Goal: Information Seeking & Learning: Learn about a topic

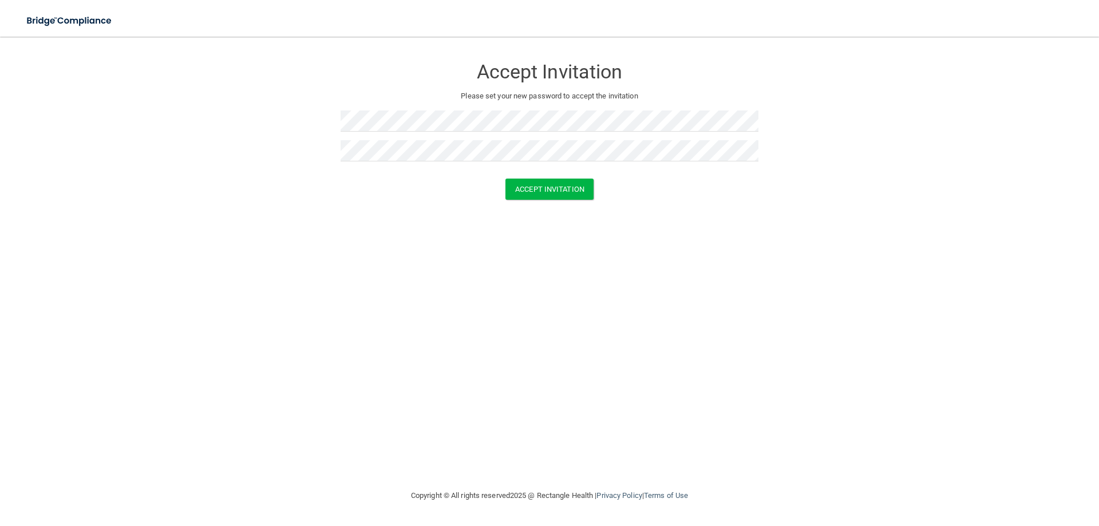
click at [684, 193] on div "Accept Invitation" at bounding box center [549, 189] width 1070 height 21
click at [577, 185] on button "Accept Invitation" at bounding box center [549, 189] width 88 height 21
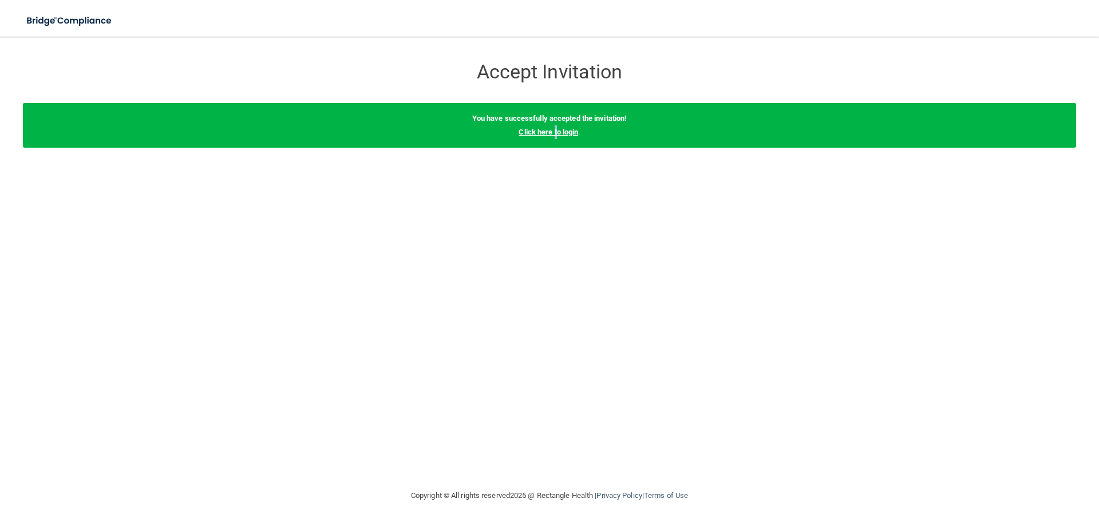
click at [556, 129] on link "Click here to login" at bounding box center [549, 132] width 60 height 9
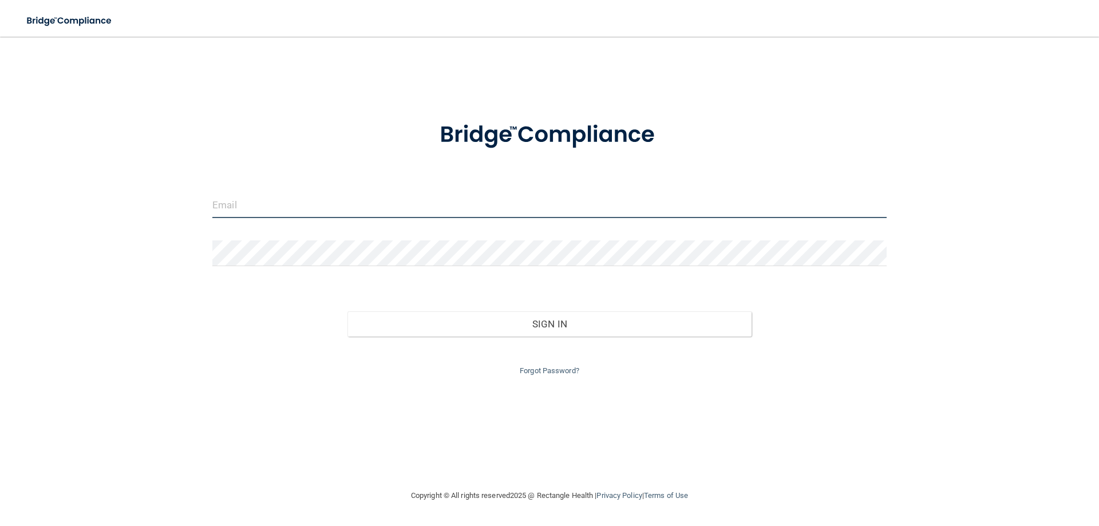
type input "[PERSON_NAME][EMAIL_ADDRESS][DOMAIN_NAME]"
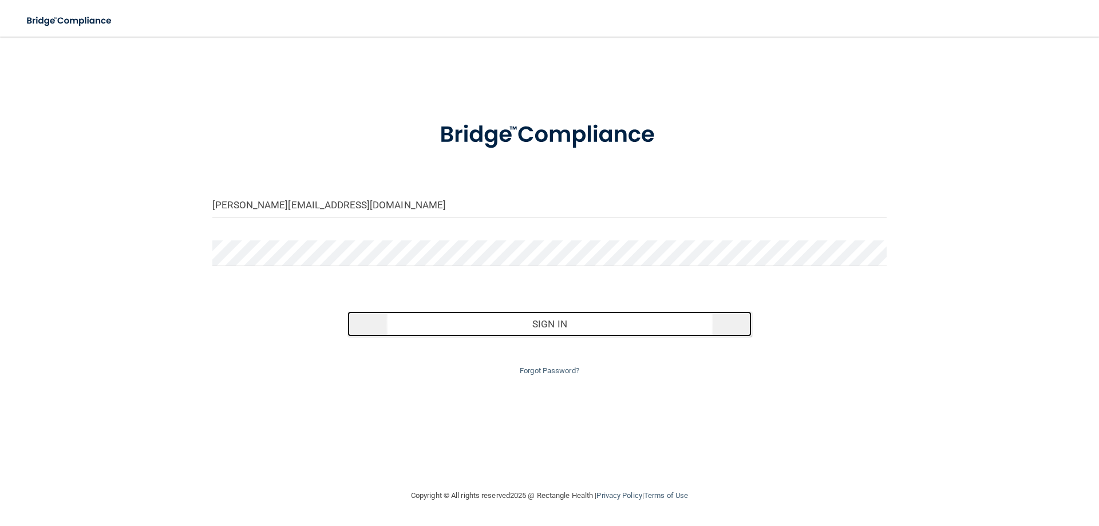
click at [472, 326] on button "Sign In" at bounding box center [549, 323] width 405 height 25
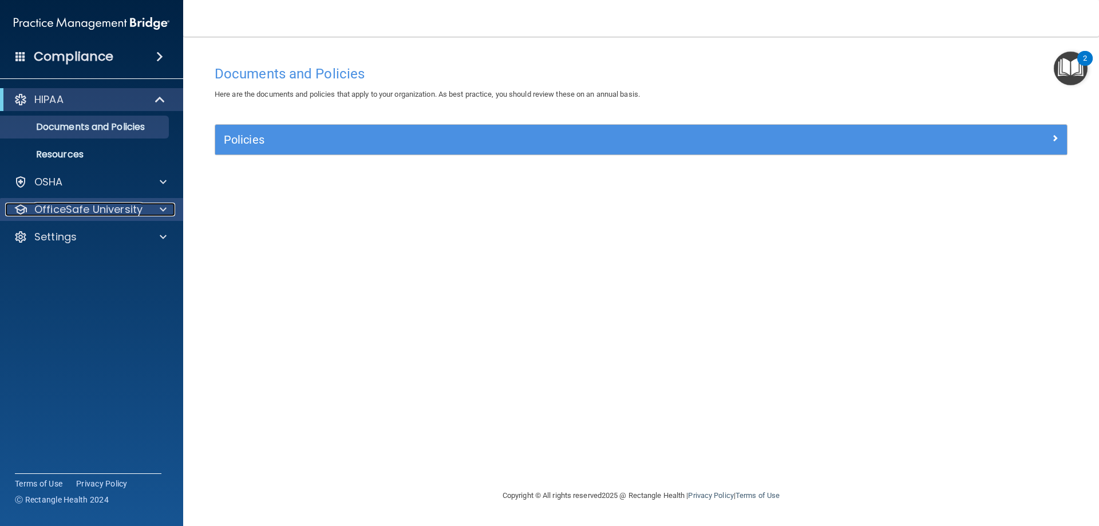
click at [64, 210] on p "OfficeSafe University" at bounding box center [88, 210] width 108 height 14
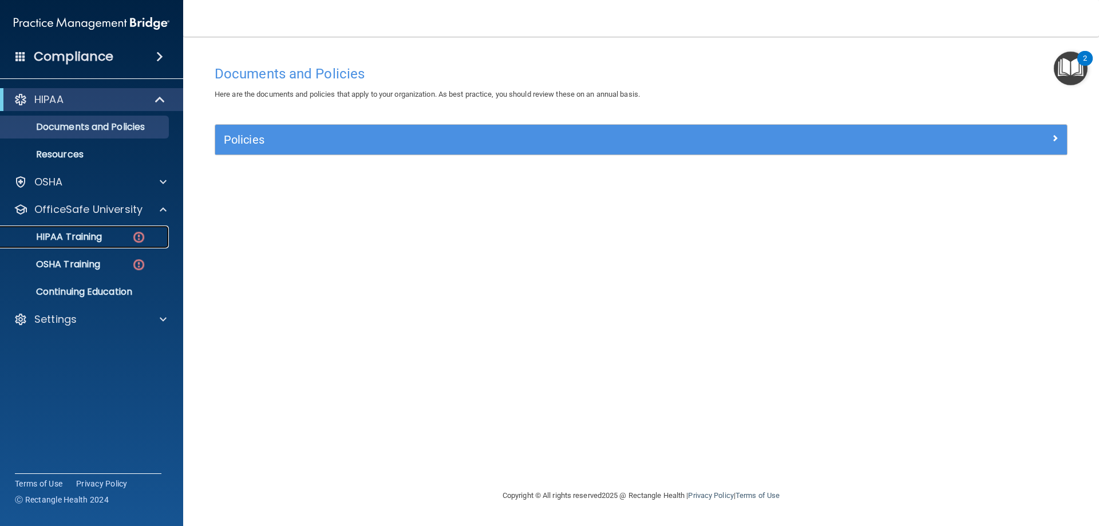
click at [66, 229] on link "HIPAA Training" at bounding box center [79, 236] width 180 height 23
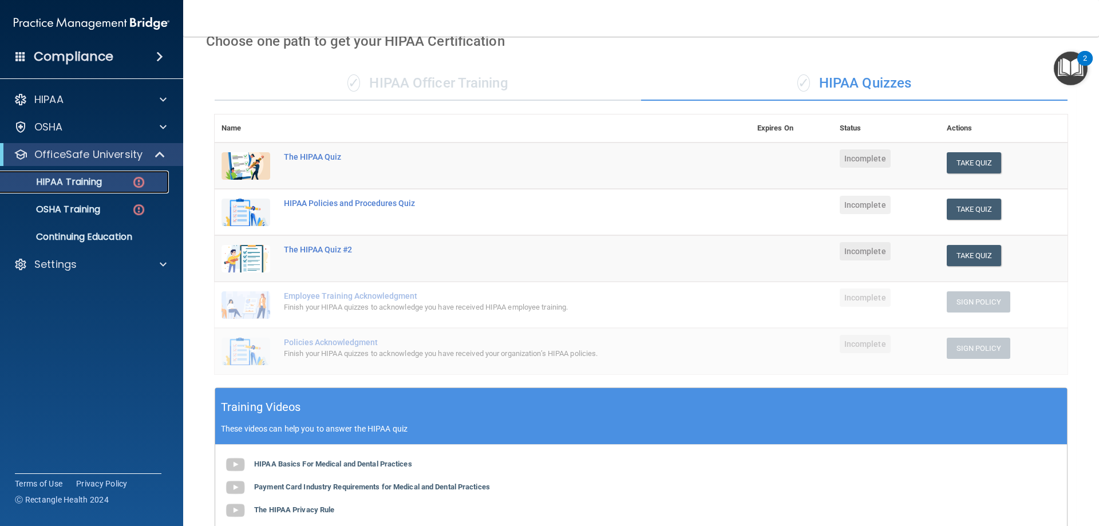
scroll to position [47, 0]
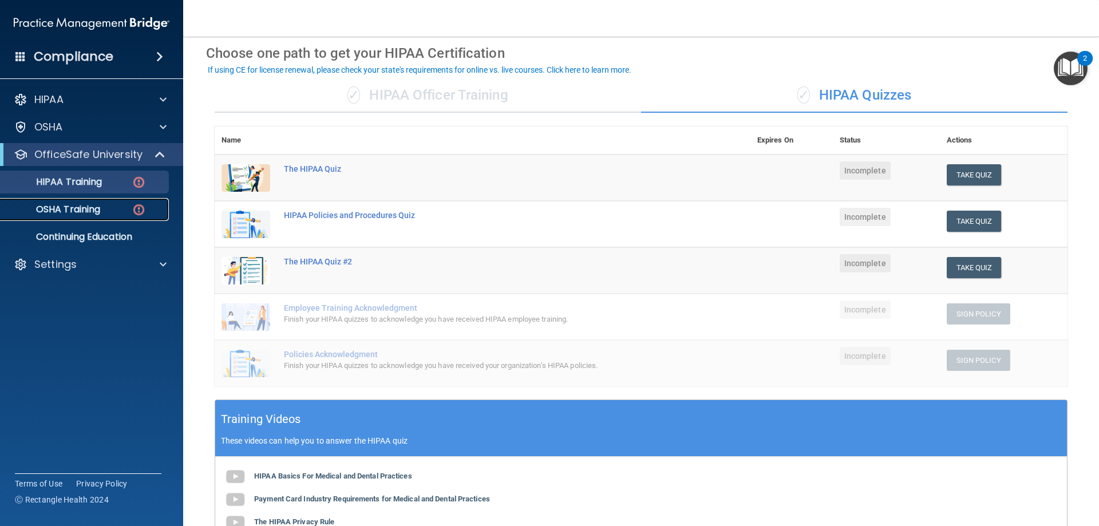
click at [106, 213] on div "OSHA Training" at bounding box center [85, 209] width 156 height 11
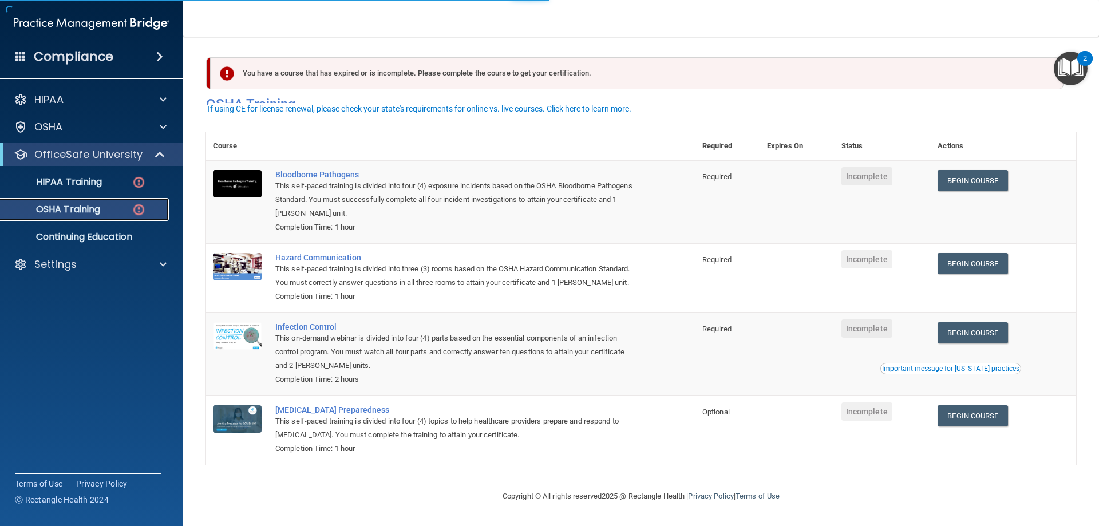
scroll to position [14, 0]
click at [85, 180] on p "HIPAA Training" at bounding box center [54, 181] width 94 height 11
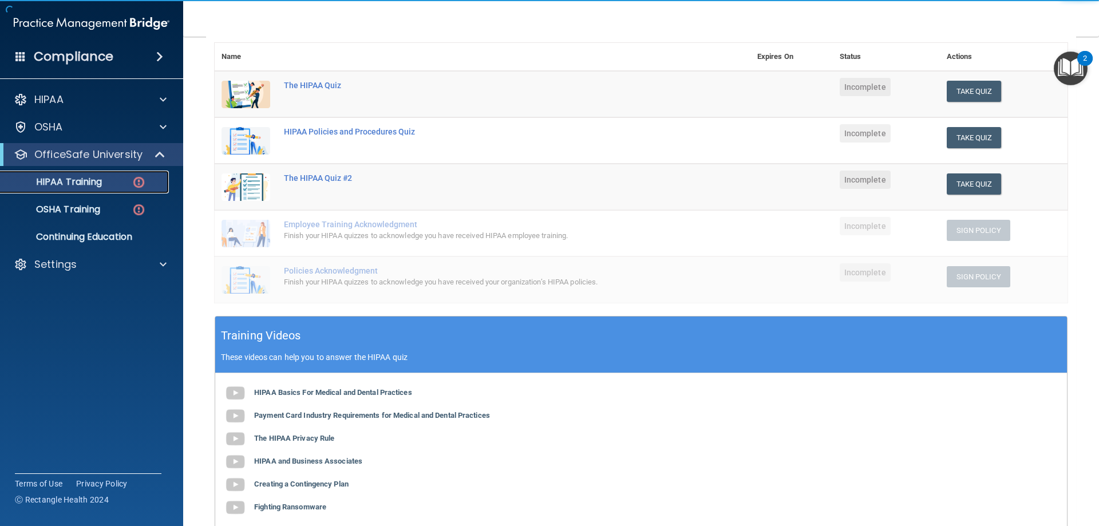
scroll to position [104, 0]
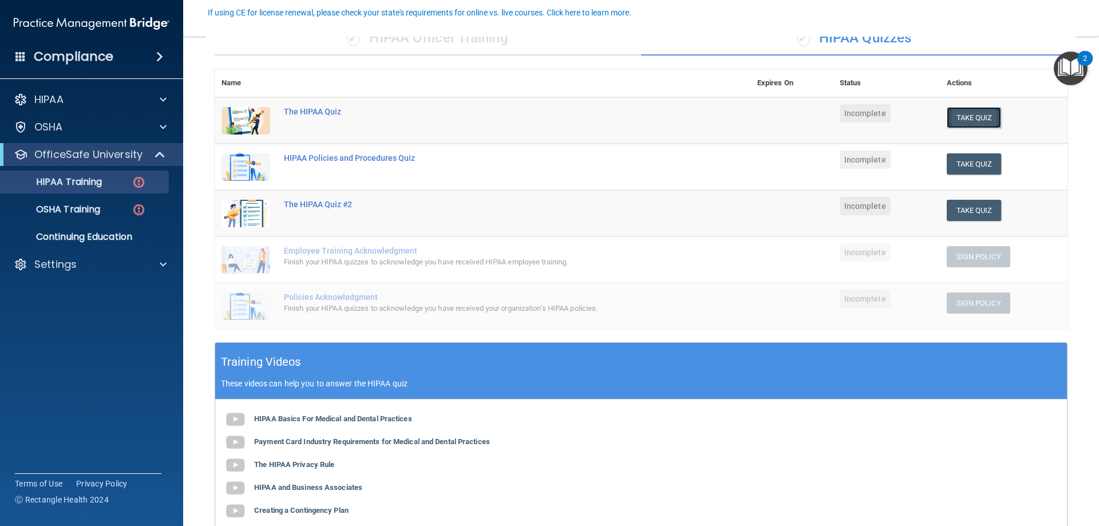
click at [959, 111] on button "Take Quiz" at bounding box center [974, 117] width 55 height 21
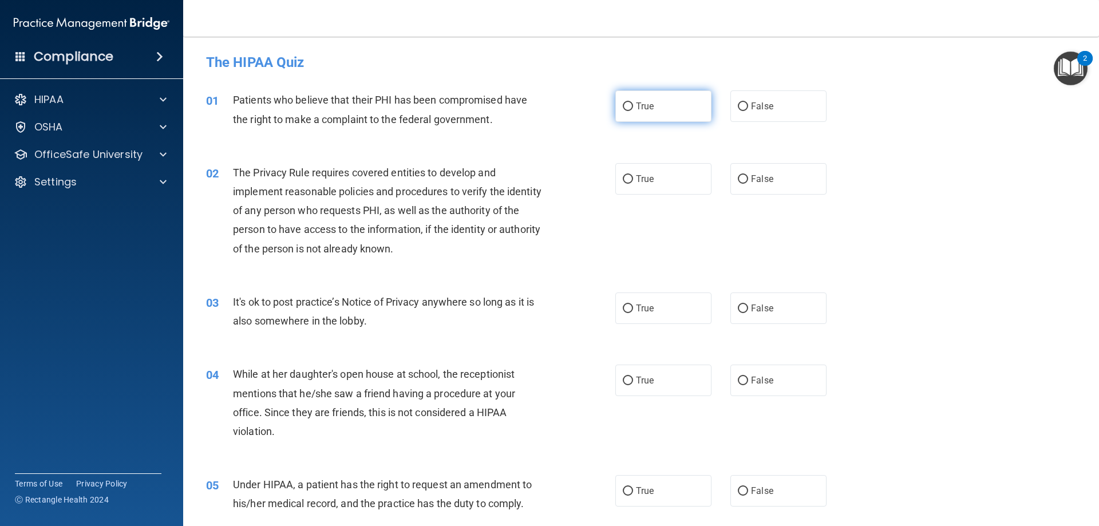
click at [641, 103] on span "True" at bounding box center [645, 106] width 18 height 11
click at [633, 103] on input "True" at bounding box center [628, 106] width 10 height 9
radio input "true"
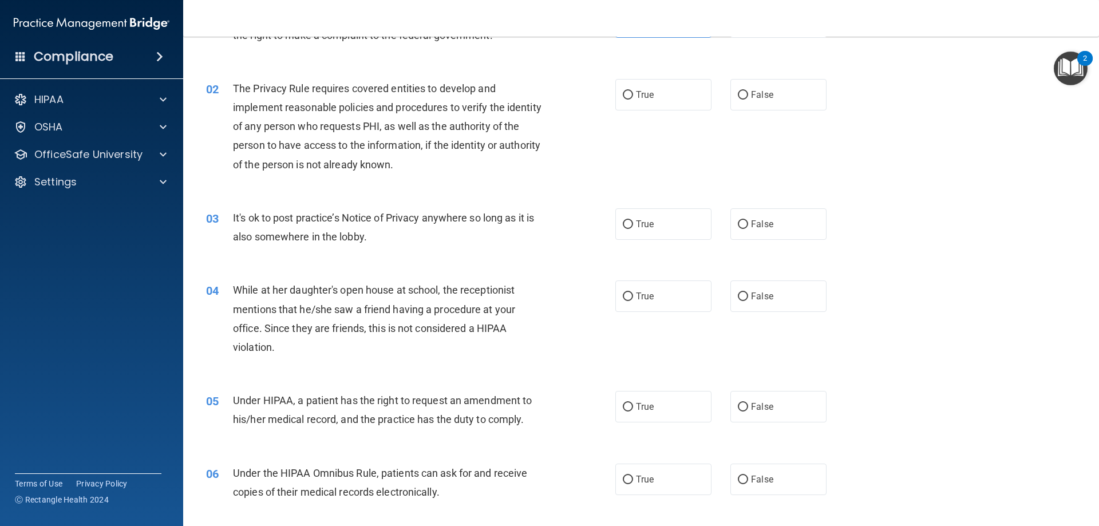
scroll to position [57, 0]
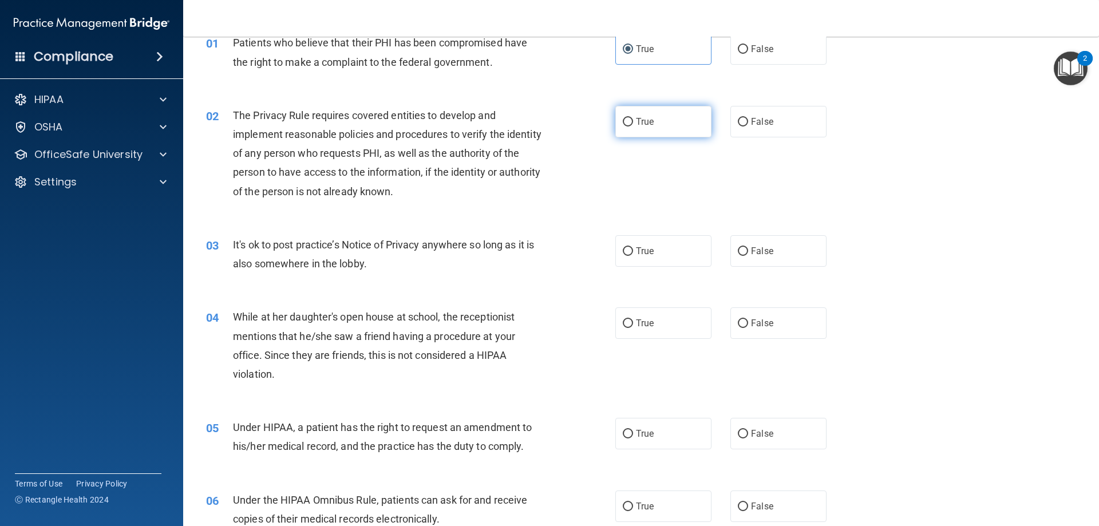
click at [626, 128] on label "True" at bounding box center [663, 121] width 96 height 31
click at [626, 126] on input "True" at bounding box center [628, 122] width 10 height 9
radio input "true"
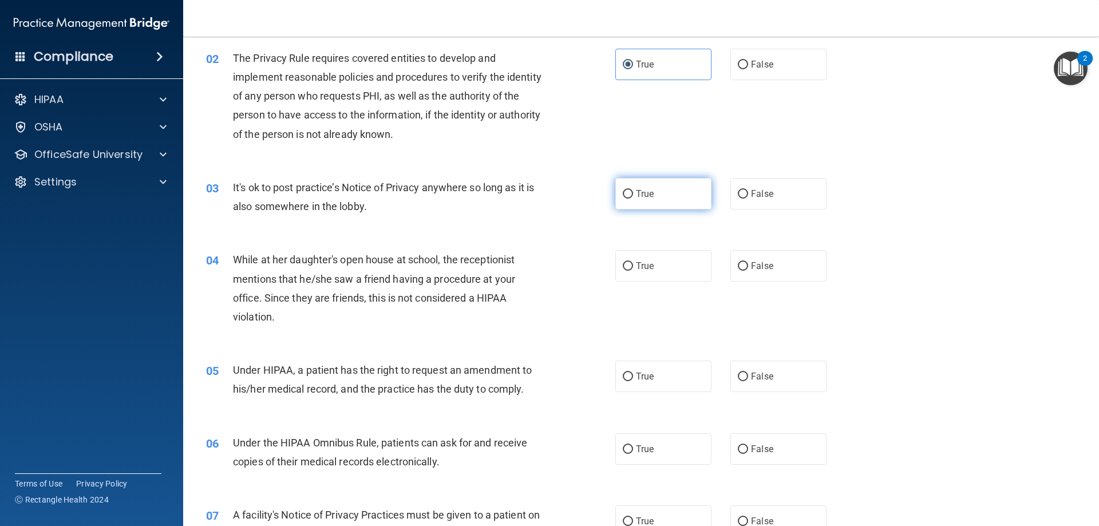
click at [689, 197] on label "True" at bounding box center [663, 193] width 96 height 31
click at [633, 197] on input "True" at bounding box center [628, 194] width 10 height 9
radio input "true"
click at [738, 263] on input "False" at bounding box center [743, 266] width 10 height 9
radio input "true"
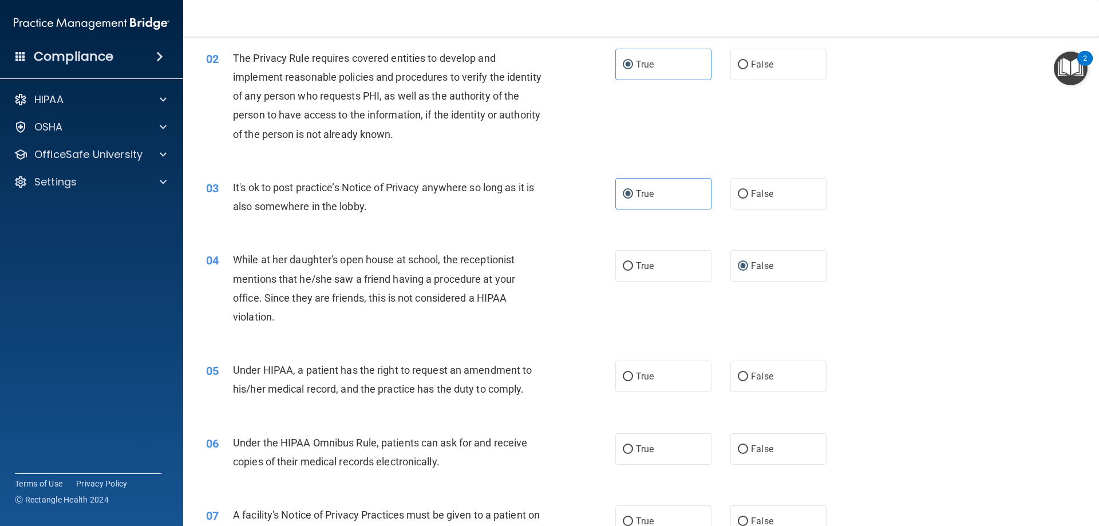
scroll to position [172, 0]
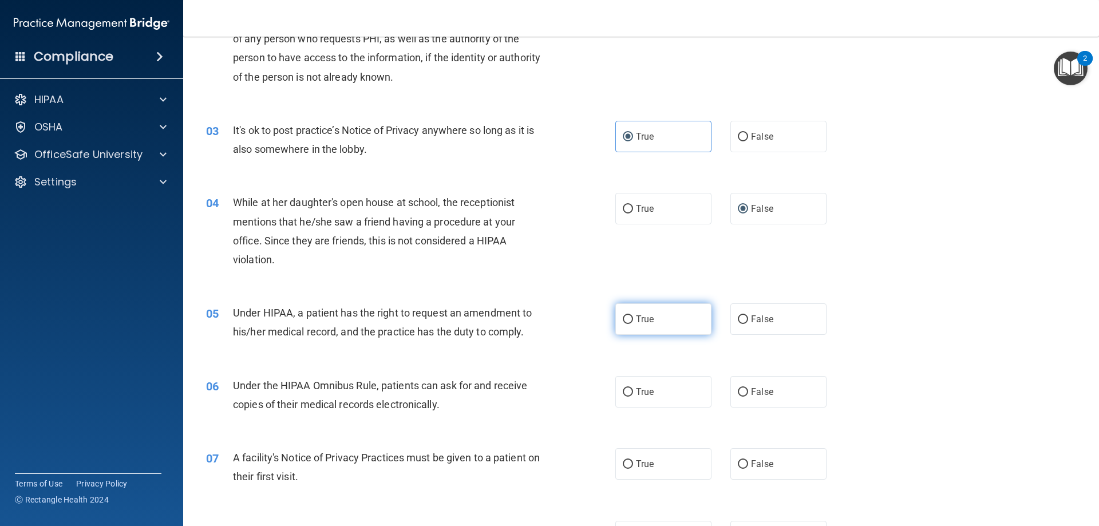
click at [619, 313] on label "True" at bounding box center [663, 318] width 96 height 31
click at [623, 315] on input "True" at bounding box center [628, 319] width 10 height 9
radio input "true"
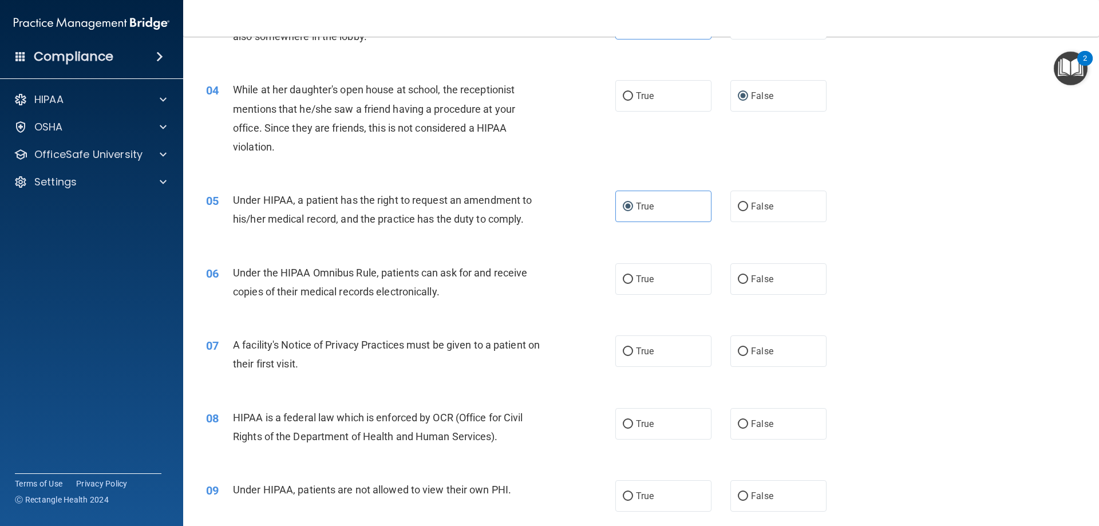
scroll to position [286, 0]
click at [636, 280] on span "True" at bounding box center [645, 277] width 18 height 11
click at [633, 280] on input "True" at bounding box center [628, 278] width 10 height 9
radio input "true"
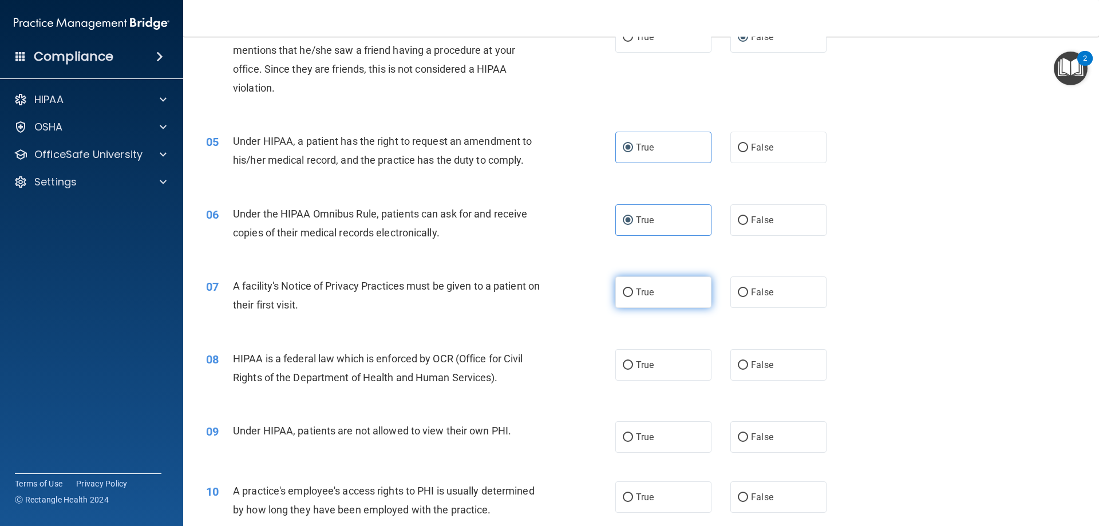
click at [628, 294] on input "True" at bounding box center [628, 292] width 10 height 9
radio input "true"
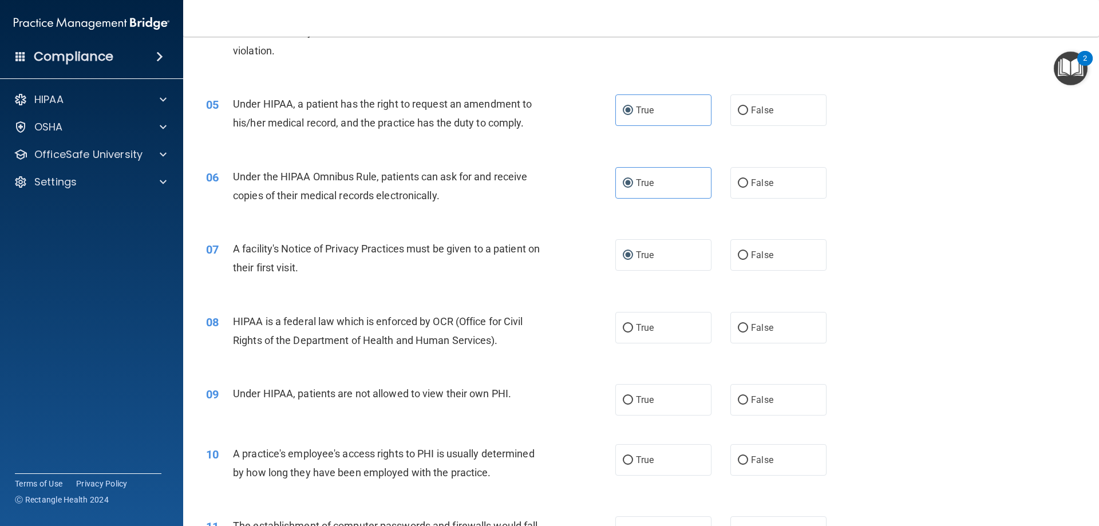
scroll to position [401, 0]
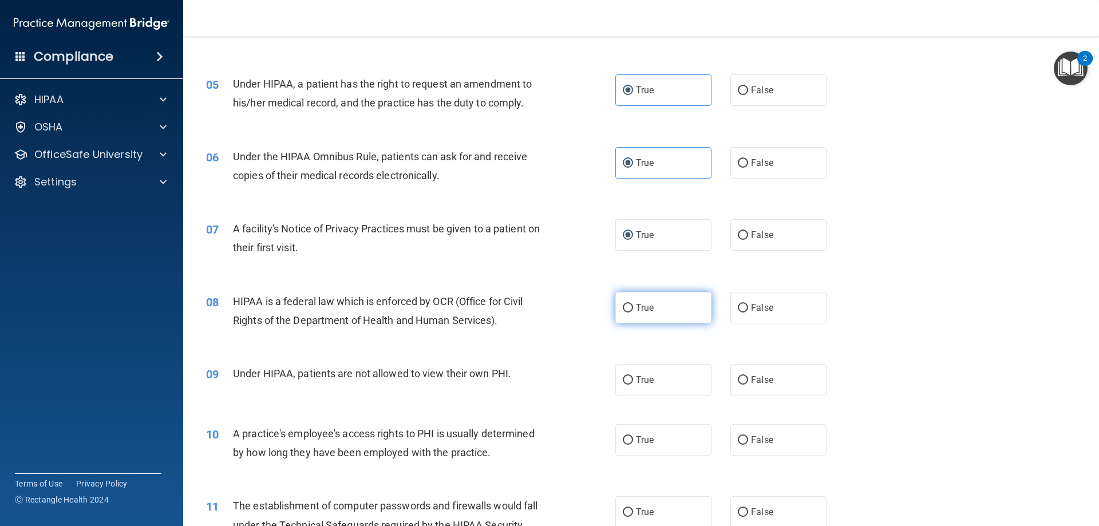
click at [626, 304] on input "True" at bounding box center [628, 308] width 10 height 9
radio input "true"
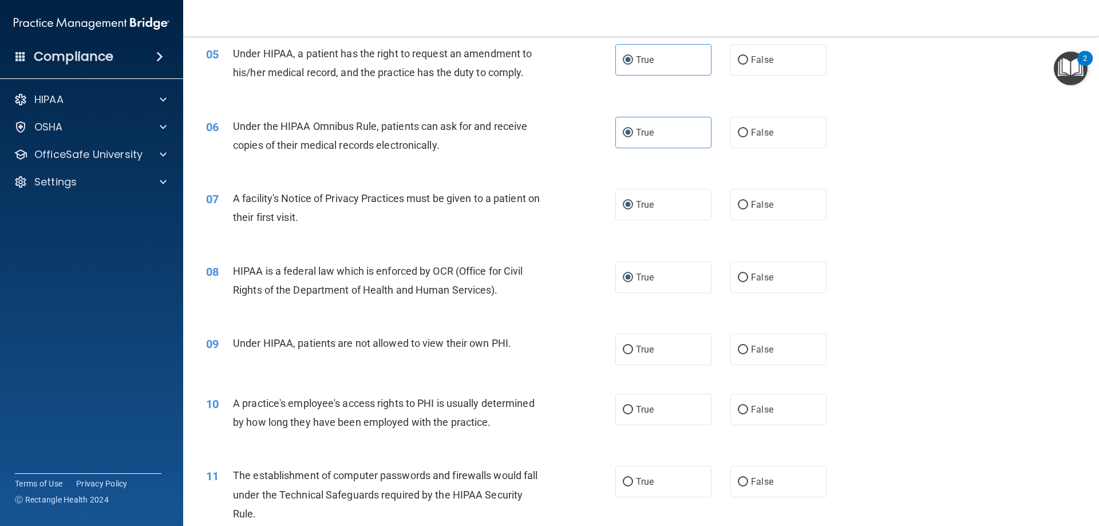
scroll to position [458, 0]
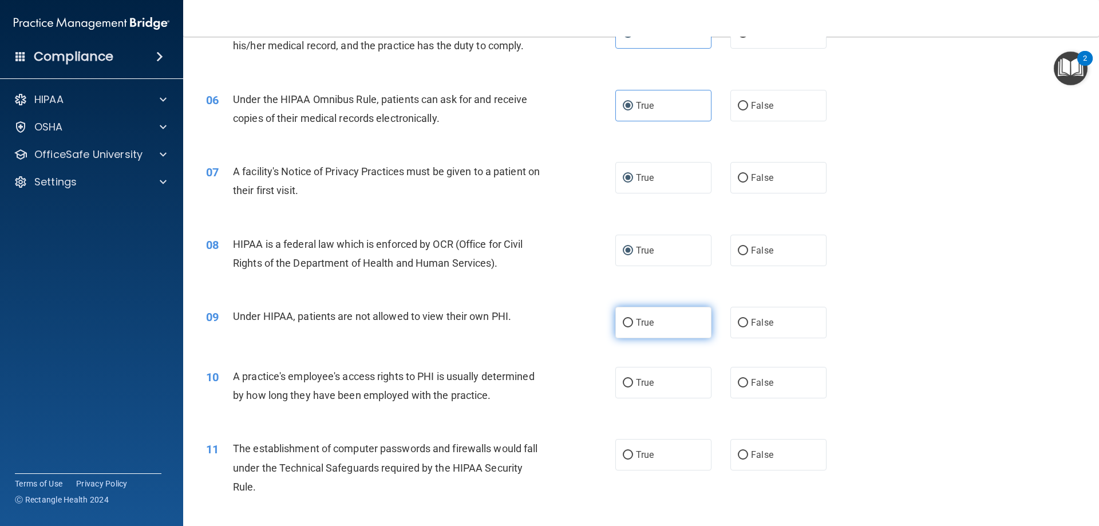
click at [680, 323] on label "True" at bounding box center [663, 322] width 96 height 31
click at [633, 323] on input "True" at bounding box center [628, 323] width 10 height 9
radio input "true"
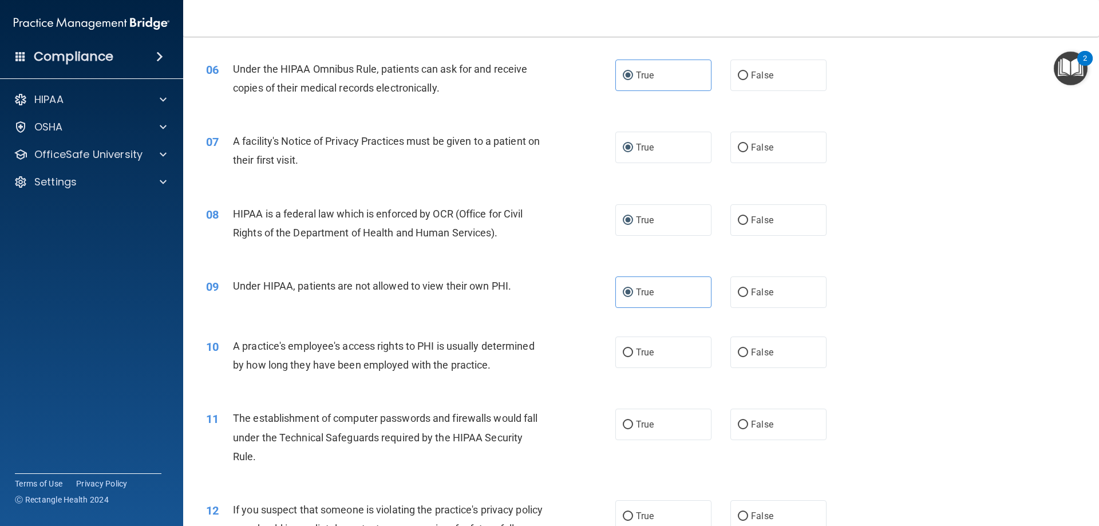
scroll to position [515, 0]
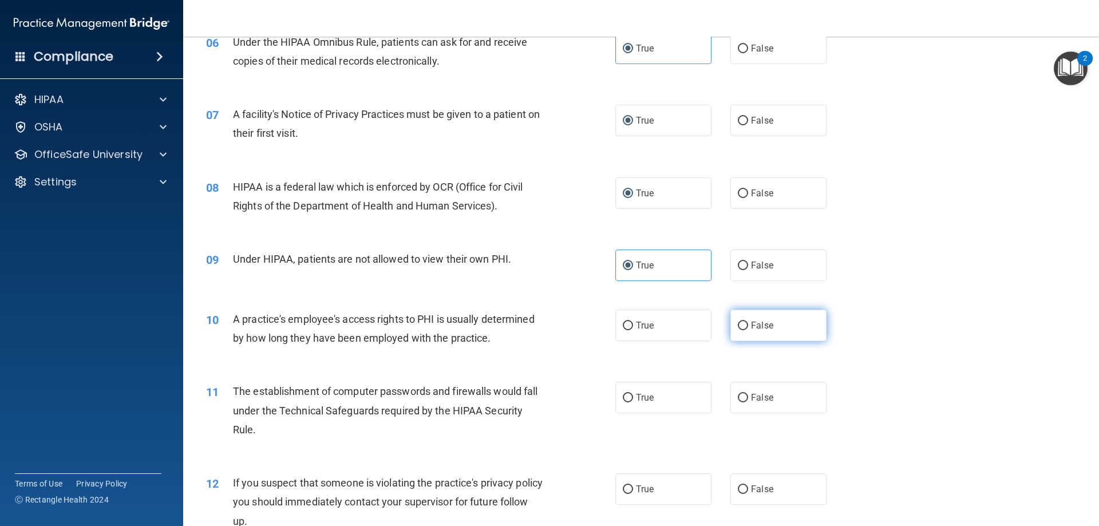
click at [743, 324] on label "False" at bounding box center [778, 325] width 96 height 31
click at [743, 324] on input "False" at bounding box center [743, 326] width 10 height 9
radio input "true"
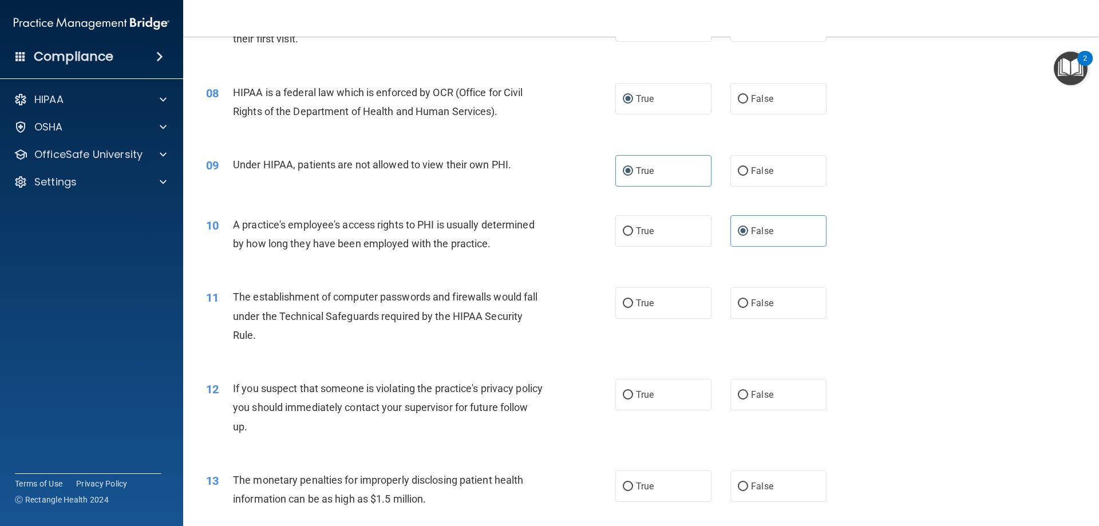
scroll to position [630, 0]
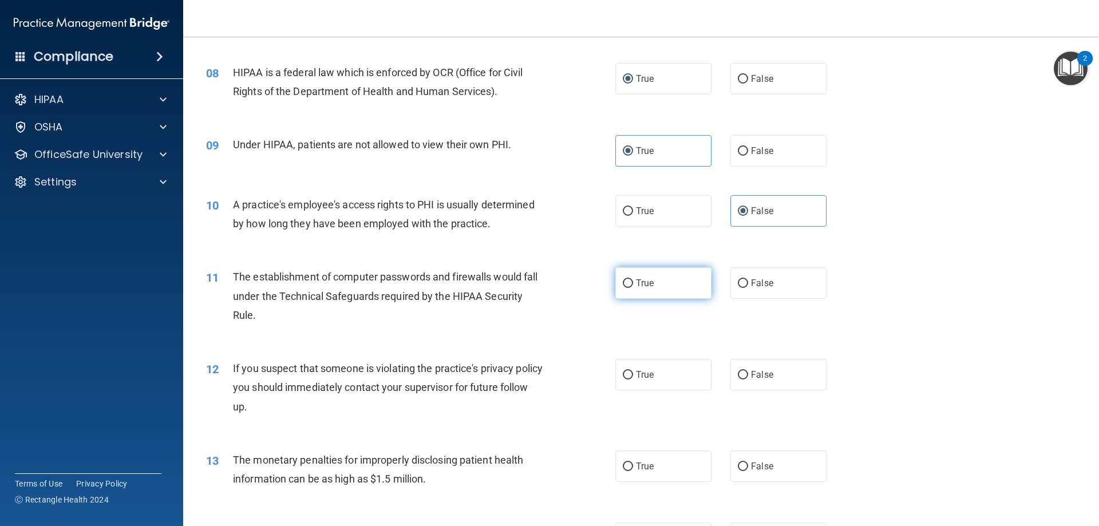
click at [658, 289] on label "True" at bounding box center [663, 282] width 96 height 31
click at [633, 288] on input "True" at bounding box center [628, 283] width 10 height 9
radio input "true"
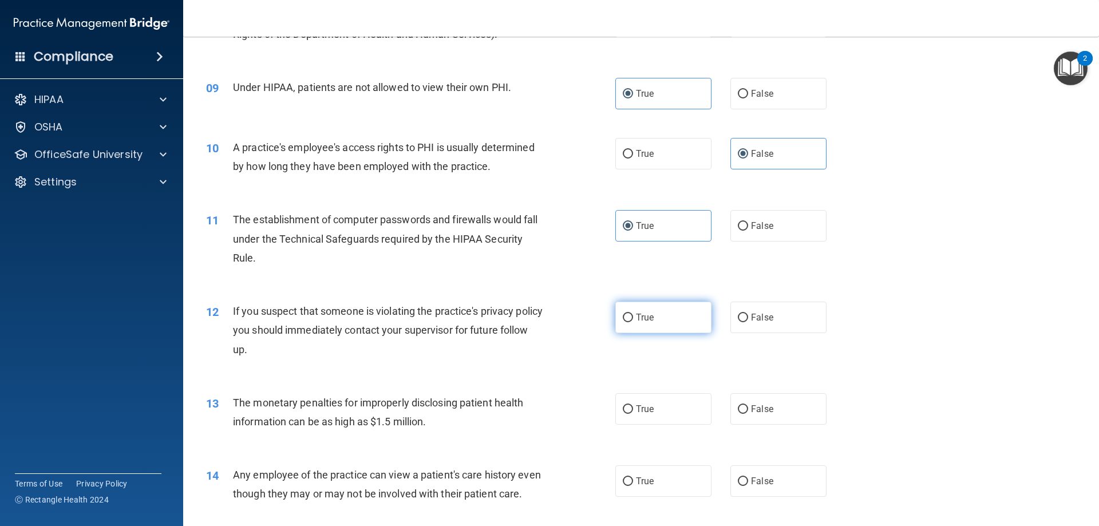
click at [623, 316] on input "True" at bounding box center [628, 318] width 10 height 9
radio input "true"
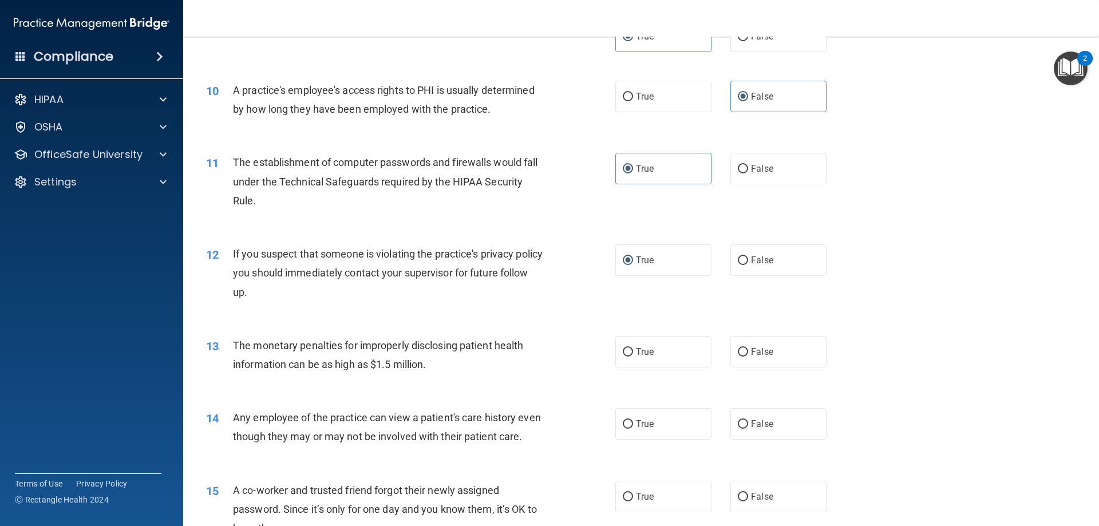
scroll to position [801, 0]
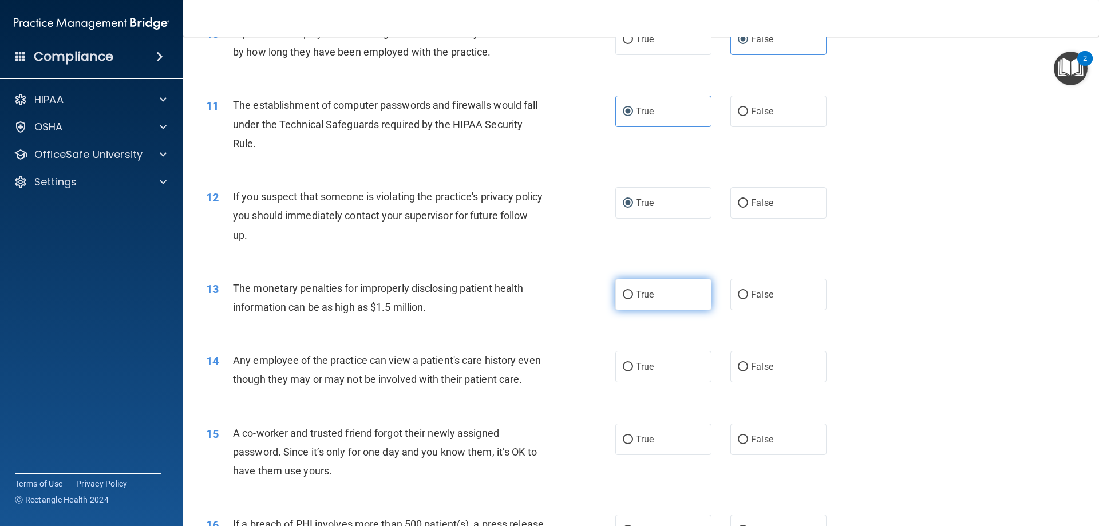
click at [623, 296] on input "True" at bounding box center [628, 295] width 10 height 9
radio input "true"
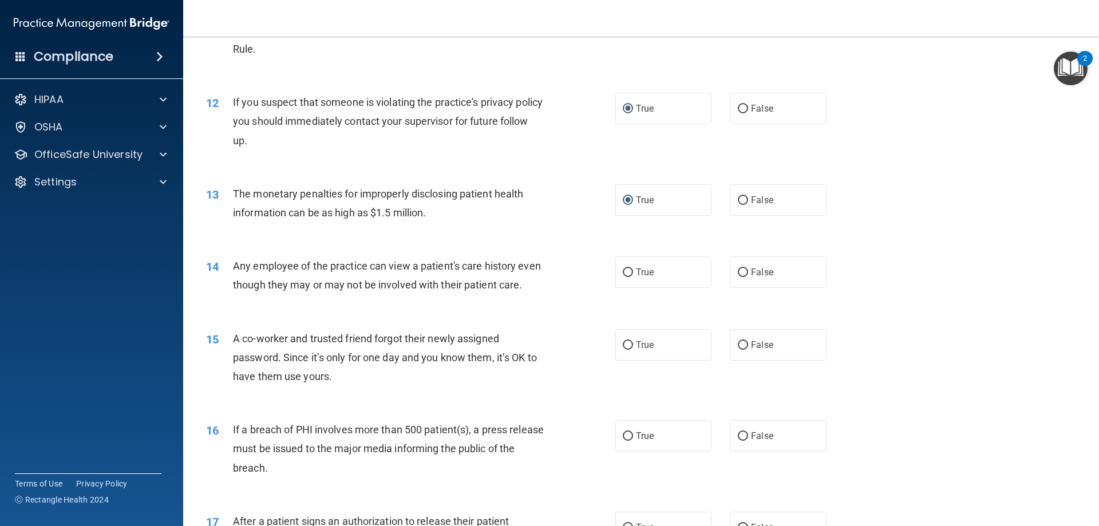
scroll to position [916, 0]
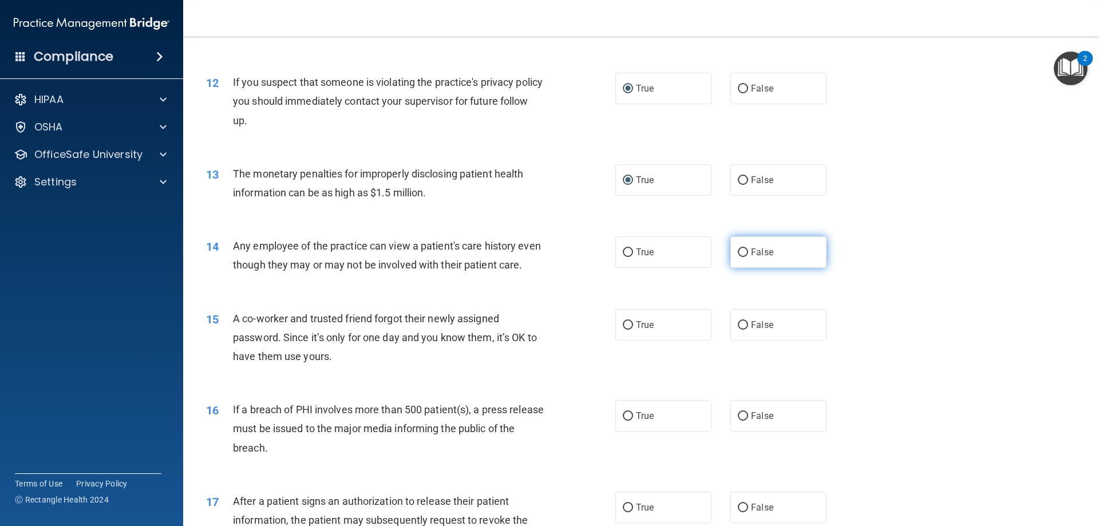
click at [750, 258] on label "False" at bounding box center [778, 251] width 96 height 31
click at [748, 257] on input "False" at bounding box center [743, 252] width 10 height 9
radio input "true"
click at [751, 330] on span "False" at bounding box center [762, 324] width 22 height 11
click at [748, 330] on input "False" at bounding box center [743, 325] width 10 height 9
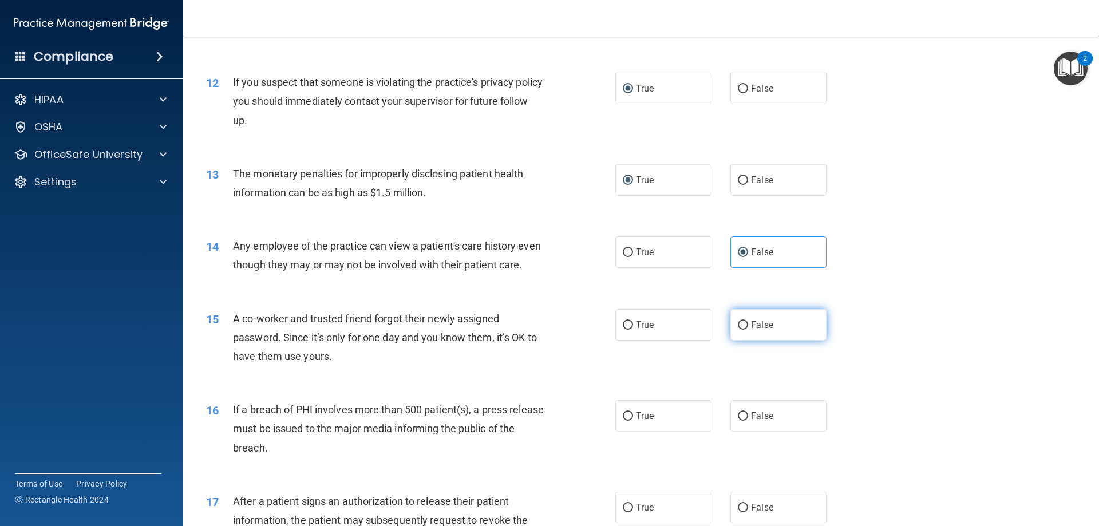
radio input "true"
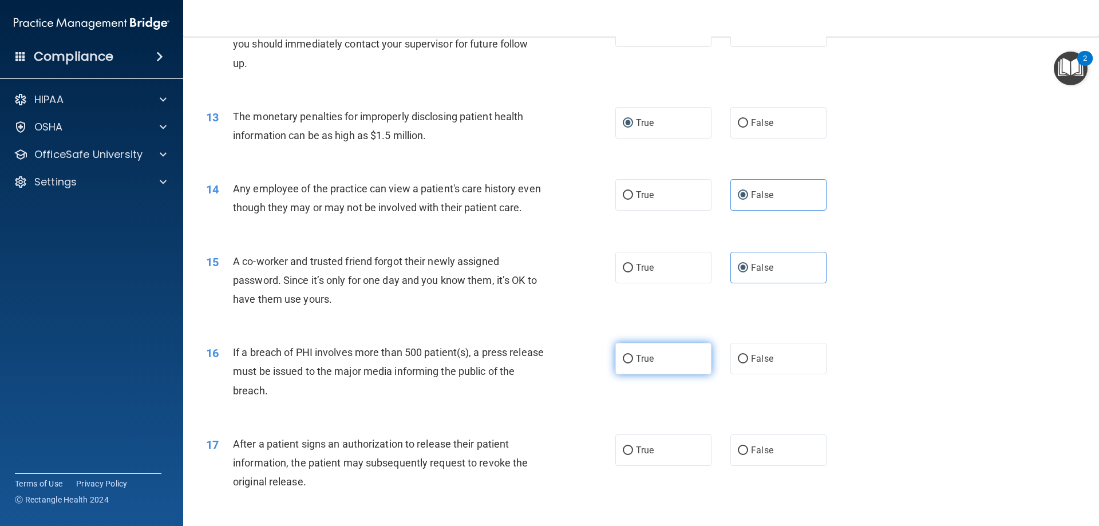
click at [645, 362] on label "True" at bounding box center [663, 358] width 96 height 31
click at [633, 362] on input "True" at bounding box center [628, 359] width 10 height 9
radio input "true"
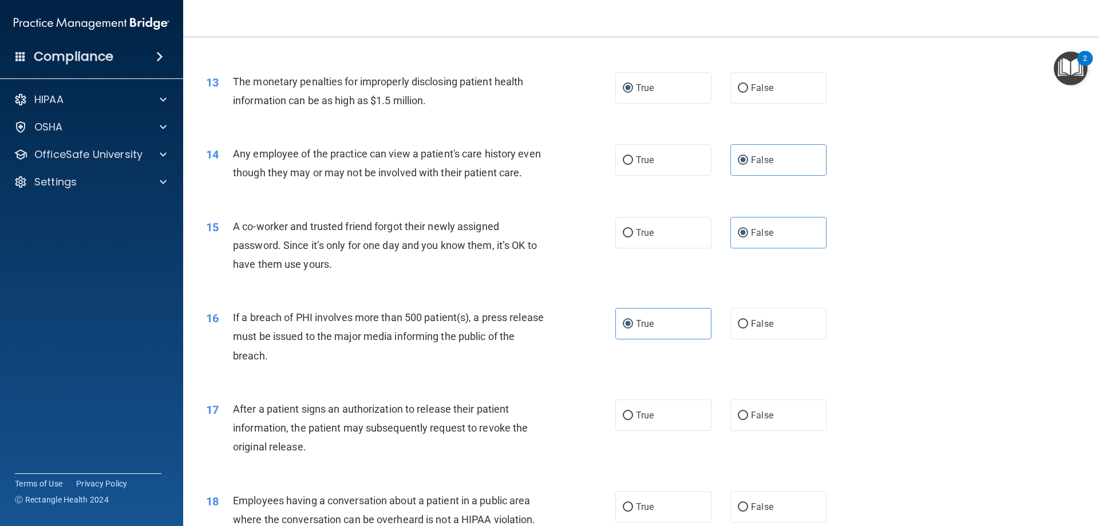
scroll to position [1087, 0]
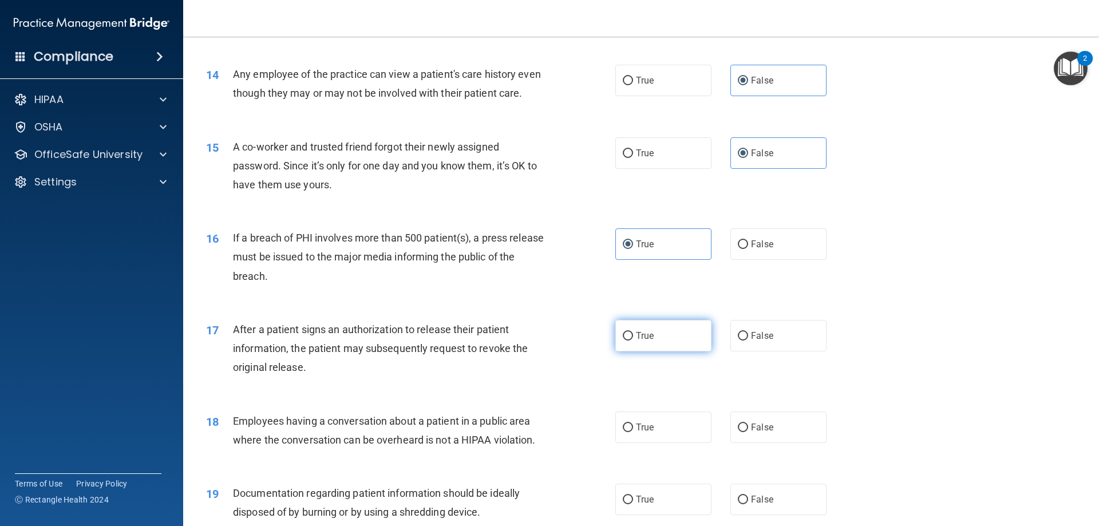
click at [675, 351] on label "True" at bounding box center [663, 335] width 96 height 31
click at [633, 341] on input "True" at bounding box center [628, 336] width 10 height 9
radio input "true"
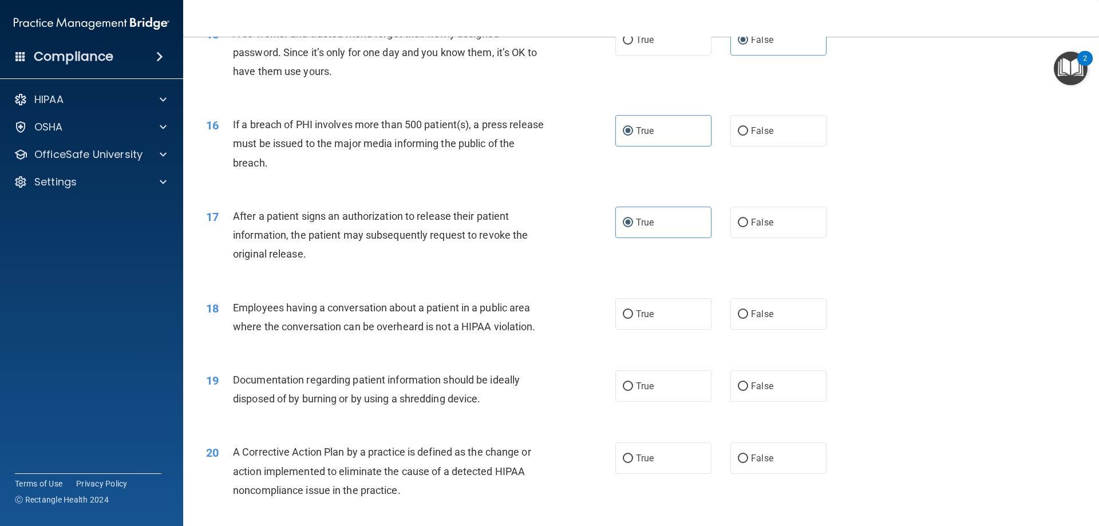
scroll to position [1202, 0]
click at [746, 329] on label "False" at bounding box center [778, 312] width 96 height 31
click at [746, 318] on input "False" at bounding box center [743, 313] width 10 height 9
radio input "true"
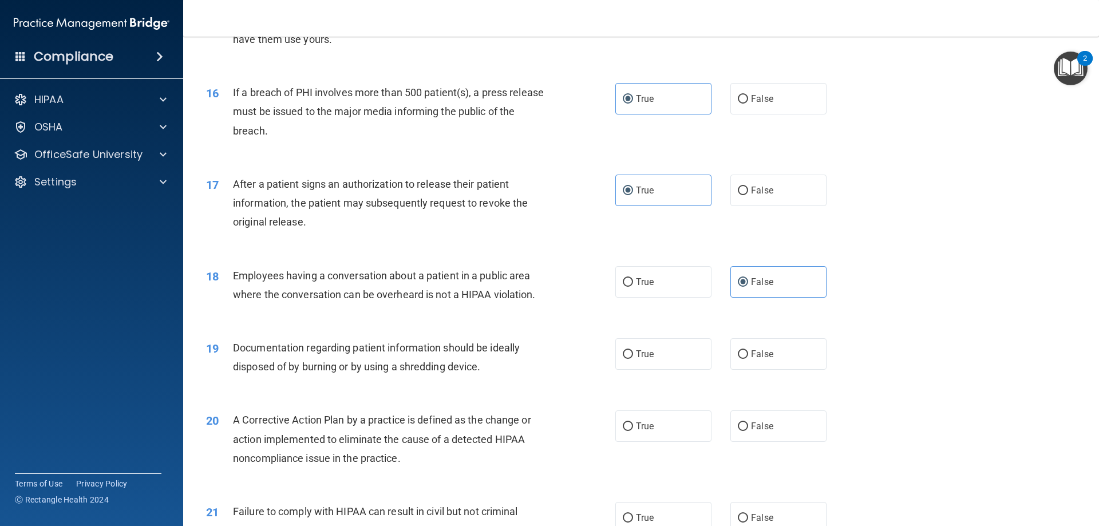
scroll to position [1259, 0]
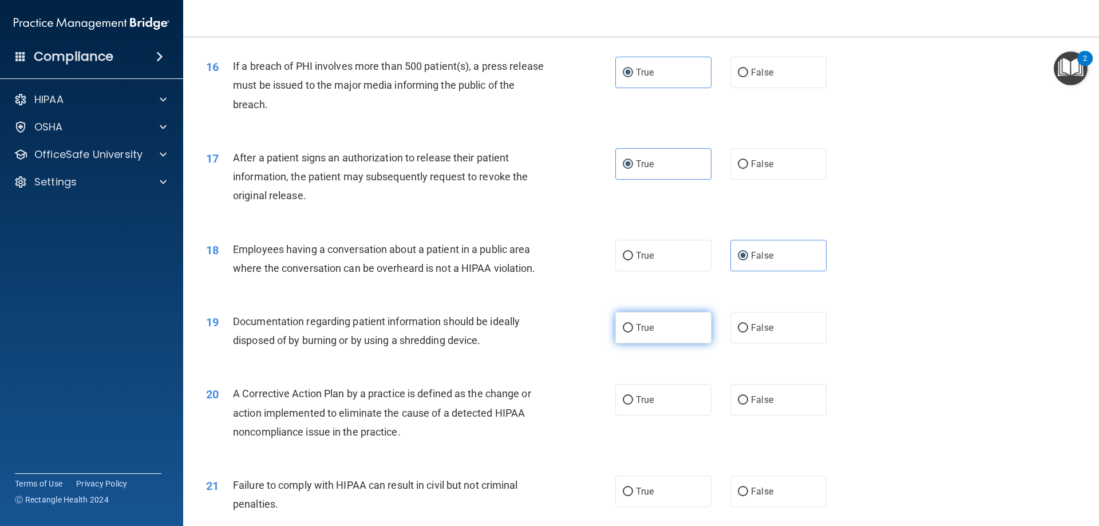
click at [636, 333] on span "True" at bounding box center [645, 327] width 18 height 11
click at [632, 333] on input "True" at bounding box center [628, 328] width 10 height 9
radio input "true"
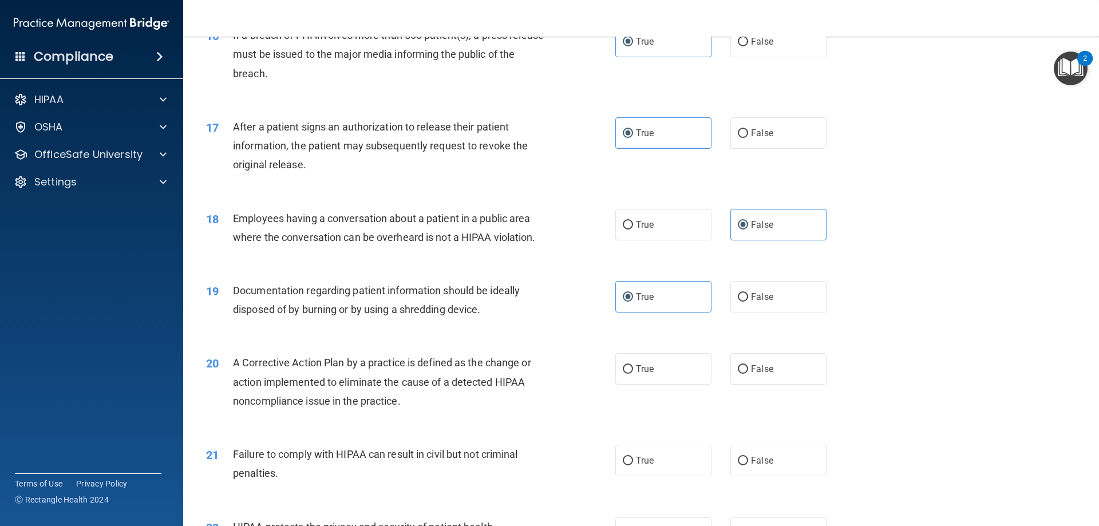
scroll to position [1316, 0]
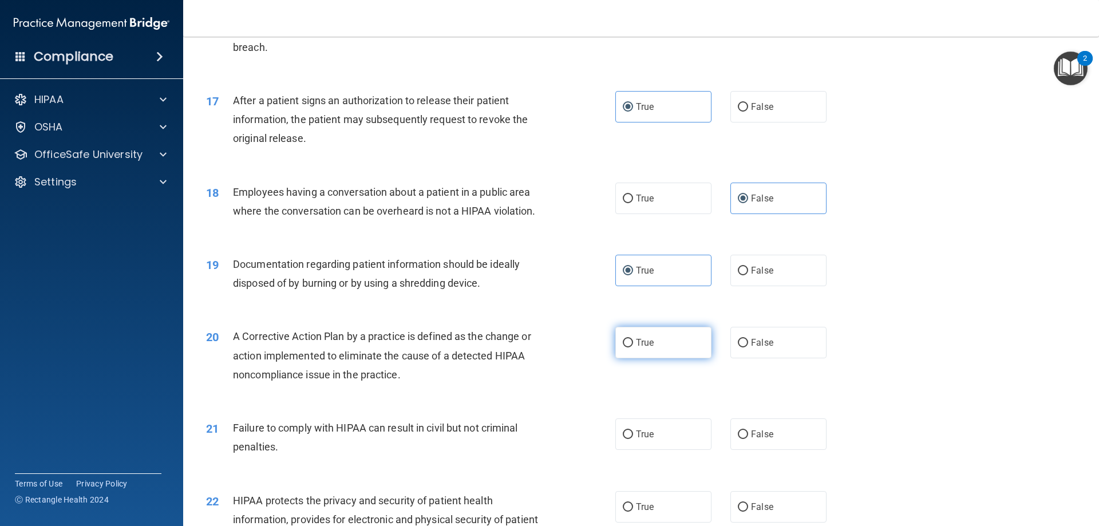
click at [650, 358] on label "True" at bounding box center [663, 342] width 96 height 31
click at [633, 347] on input "True" at bounding box center [628, 343] width 10 height 9
radio input "true"
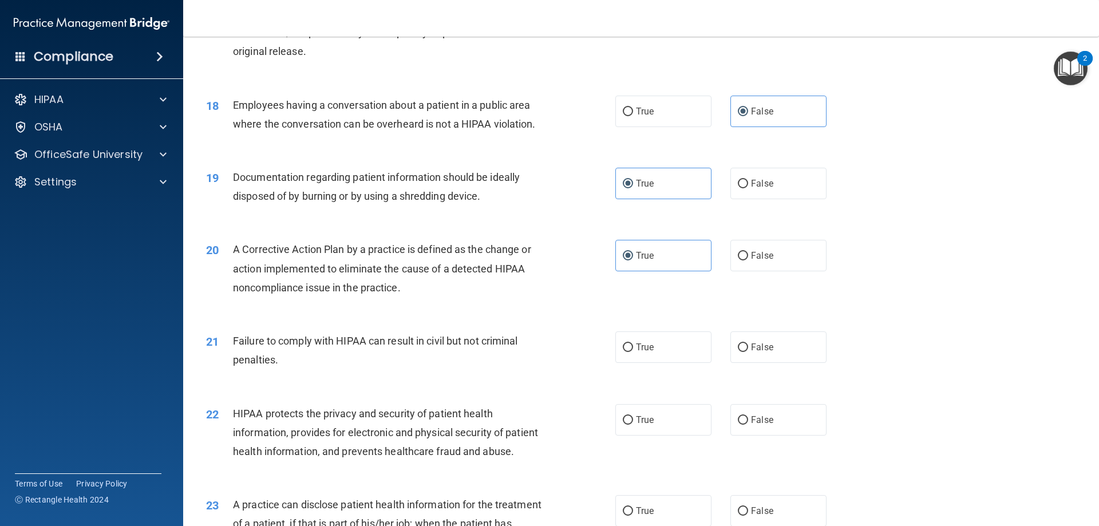
scroll to position [1431, 0]
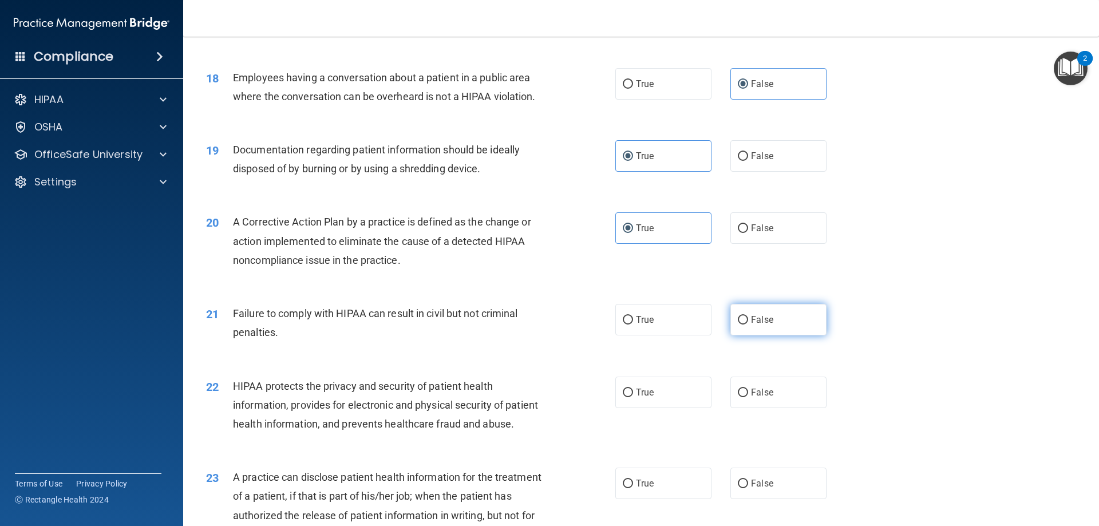
click at [751, 325] on span "False" at bounding box center [762, 319] width 22 height 11
click at [748, 324] on input "False" at bounding box center [743, 320] width 10 height 9
radio input "true"
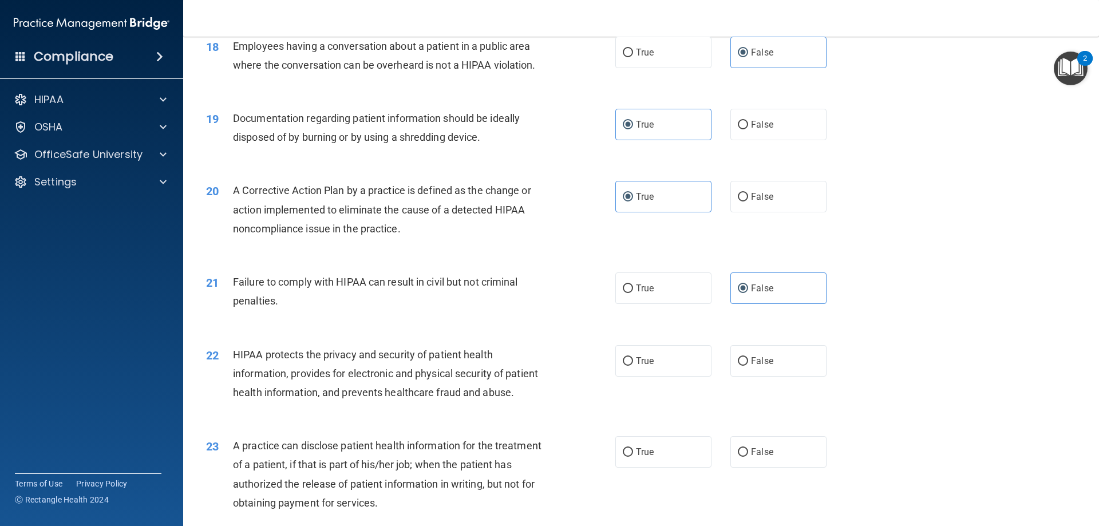
scroll to position [1488, 0]
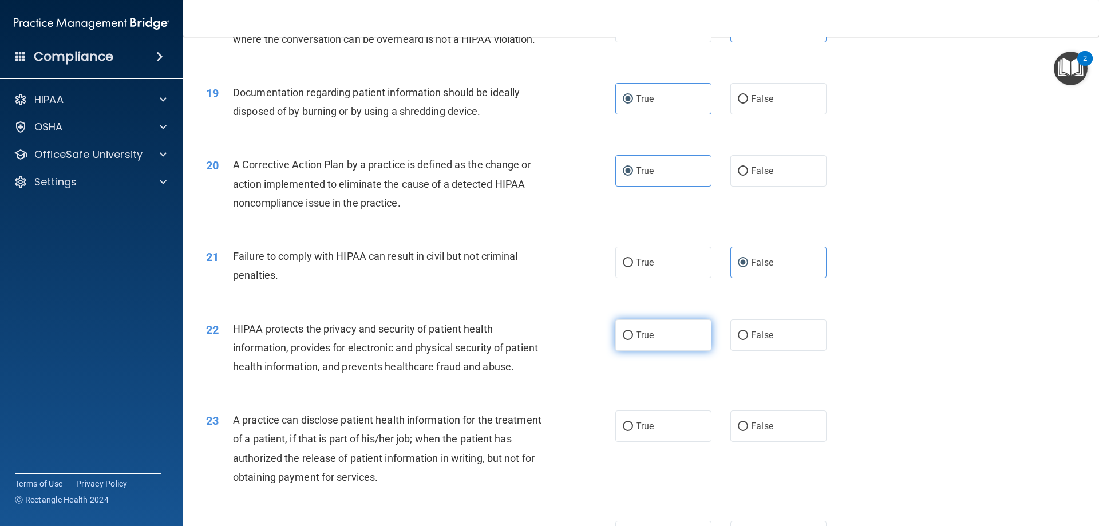
click at [628, 340] on input "True" at bounding box center [628, 335] width 10 height 9
radio input "true"
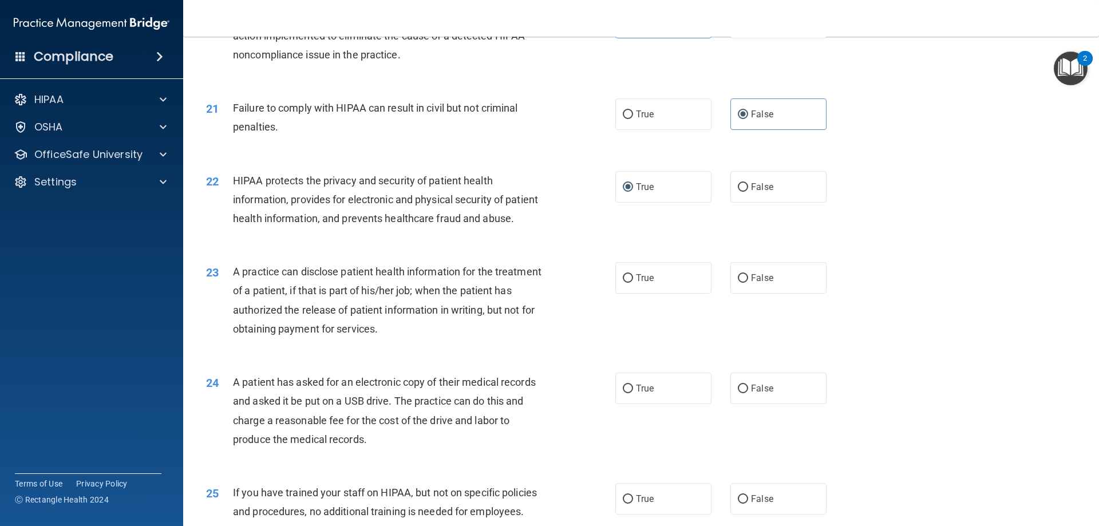
scroll to position [1660, 0]
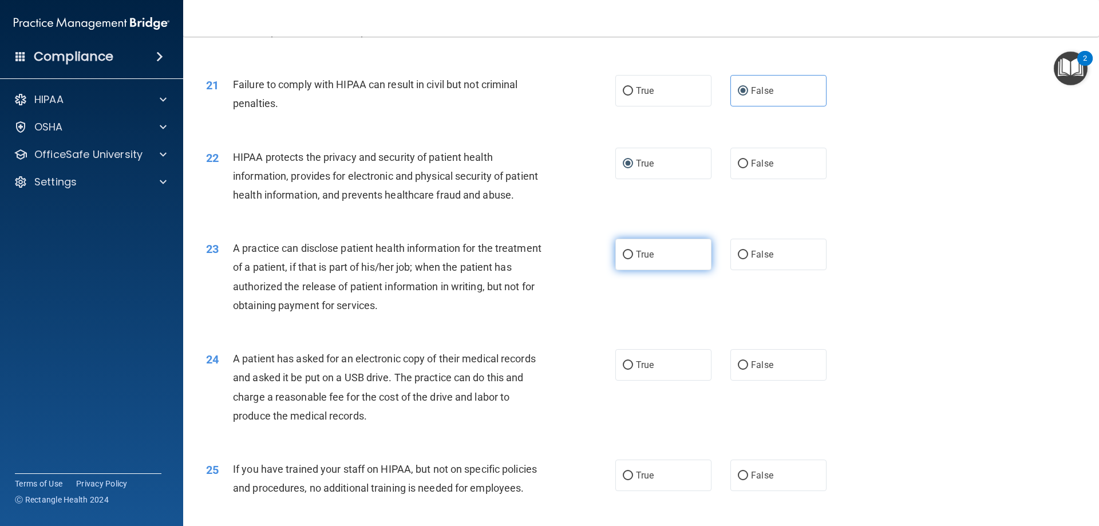
click at [650, 260] on span "True" at bounding box center [645, 254] width 18 height 11
click at [633, 259] on input "True" at bounding box center [628, 255] width 10 height 9
radio input "true"
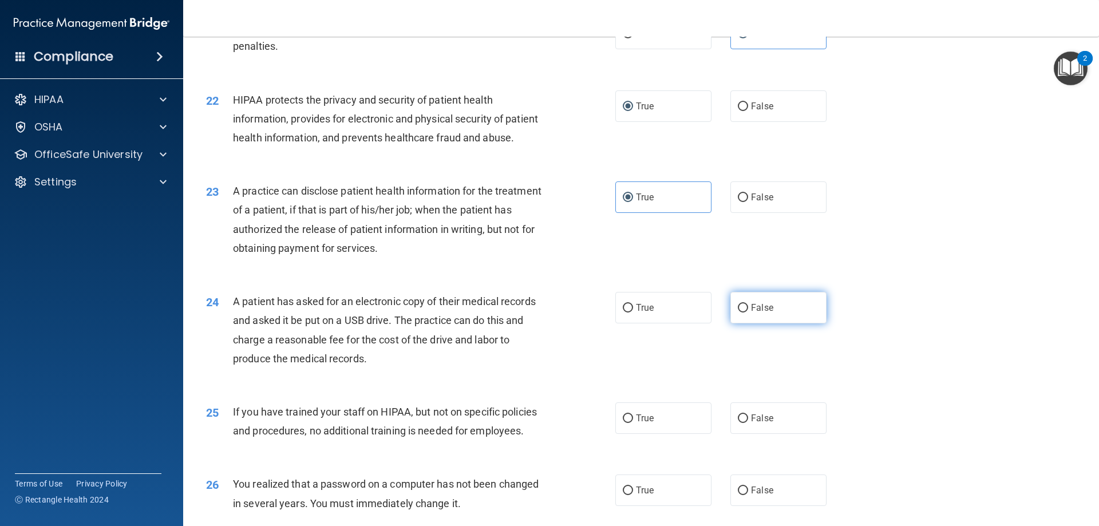
click at [738, 312] on input "False" at bounding box center [743, 308] width 10 height 9
radio input "true"
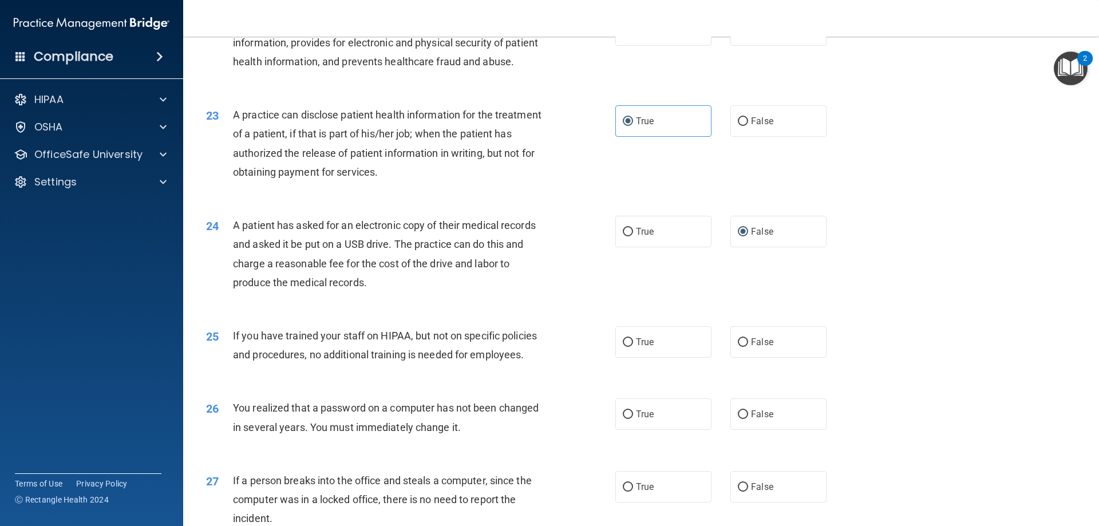
scroll to position [1831, 0]
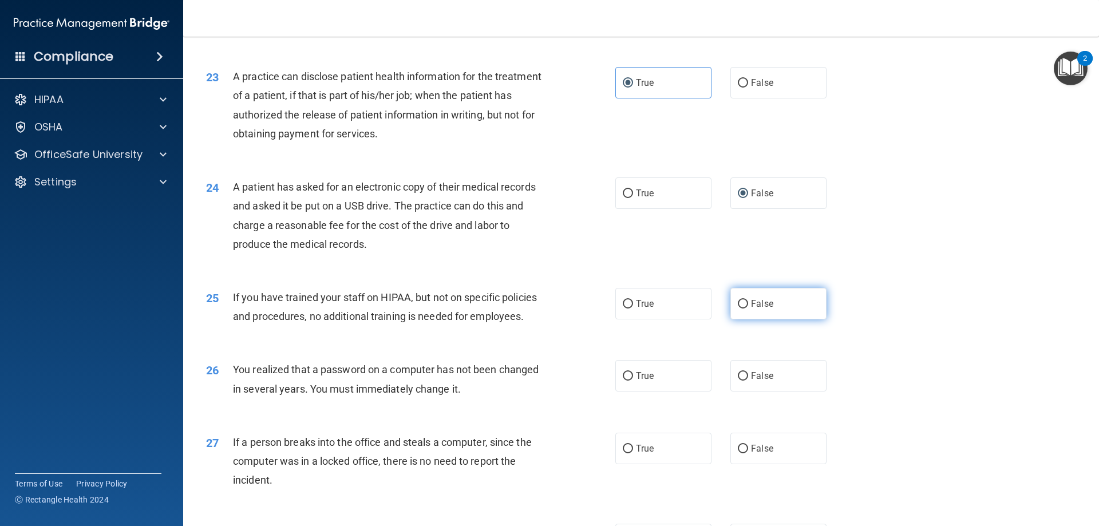
click at [751, 309] on span "False" at bounding box center [762, 303] width 22 height 11
click at [748, 308] on input "False" at bounding box center [743, 304] width 10 height 9
radio input "true"
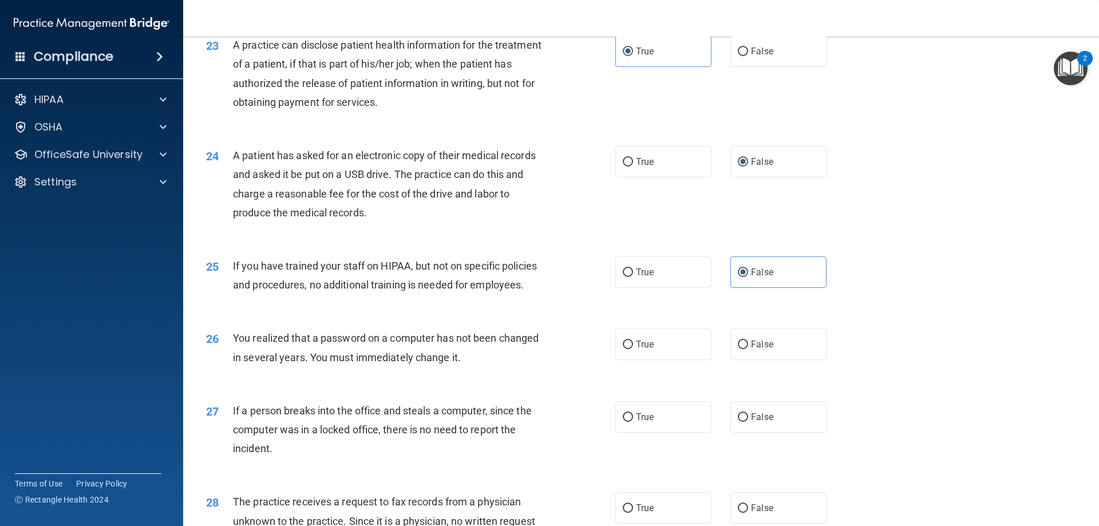
scroll to position [1889, 0]
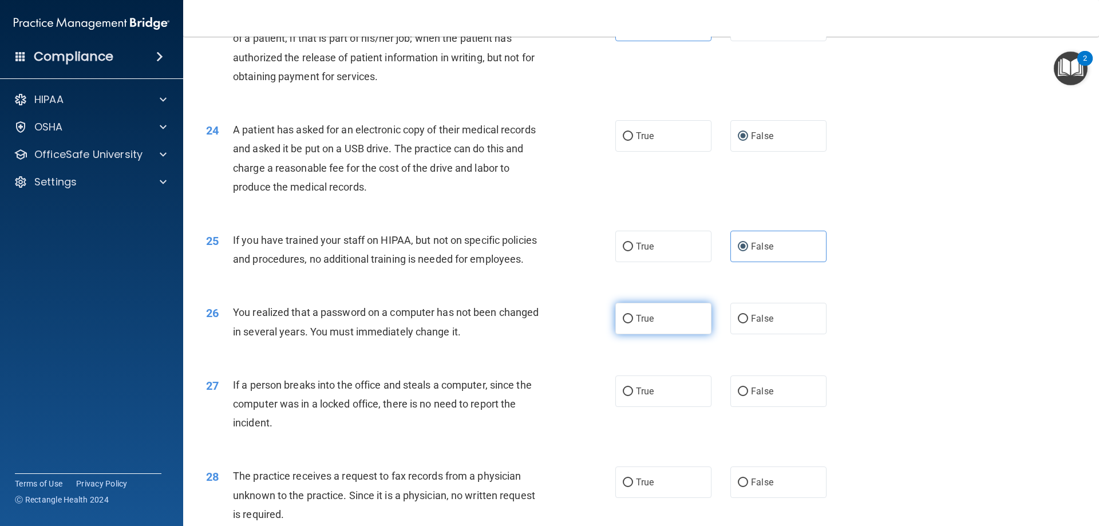
click at [638, 324] on span "True" at bounding box center [645, 318] width 18 height 11
click at [633, 323] on input "True" at bounding box center [628, 319] width 10 height 9
radio input "true"
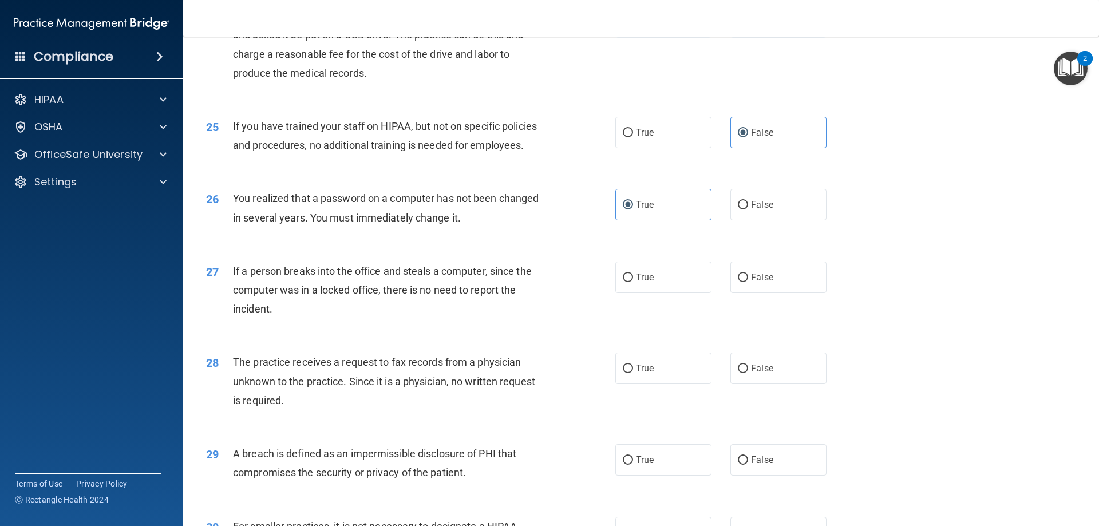
scroll to position [2003, 0]
click at [741, 282] on input "False" at bounding box center [743, 277] width 10 height 9
radio input "true"
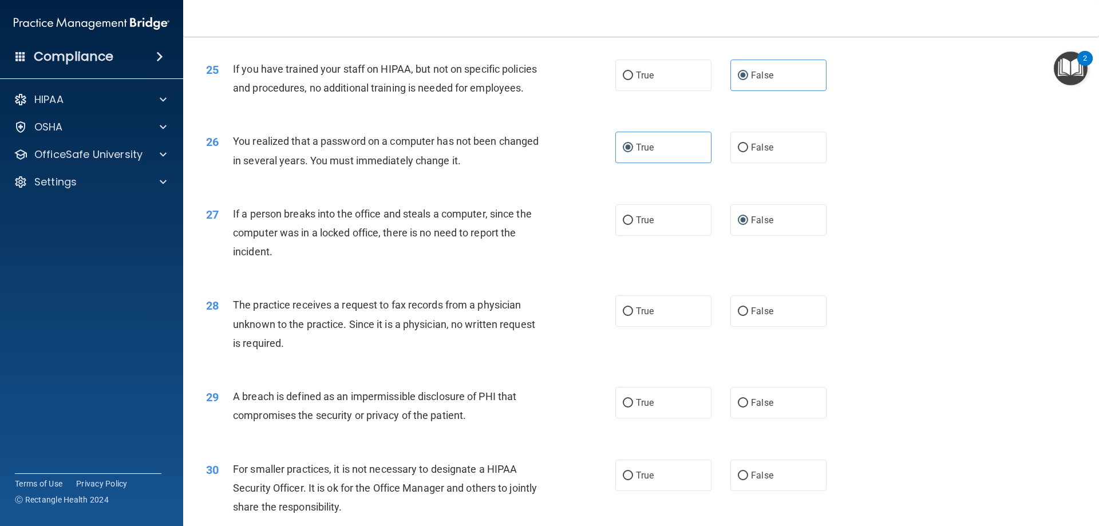
scroll to position [2060, 0]
click at [765, 316] on span "False" at bounding box center [762, 310] width 22 height 11
click at [748, 315] on input "False" at bounding box center [743, 311] width 10 height 9
radio input "true"
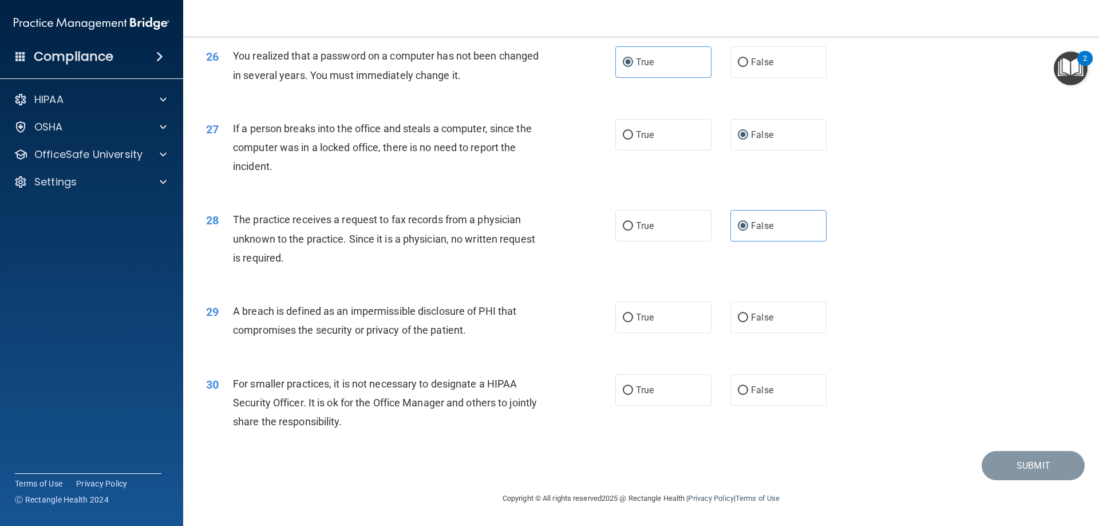
scroll to position [2175, 0]
click at [636, 323] on span "True" at bounding box center [645, 317] width 18 height 11
click at [633, 322] on input "True" at bounding box center [628, 318] width 10 height 9
radio input "true"
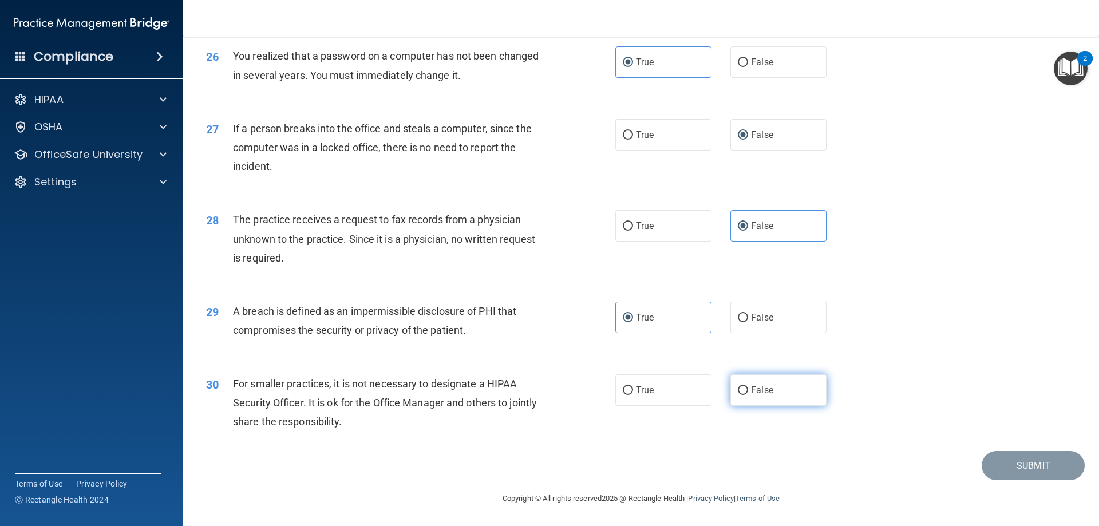
click at [751, 395] on span "False" at bounding box center [762, 390] width 22 height 11
click at [747, 395] on input "False" at bounding box center [743, 390] width 10 height 9
radio input "true"
click at [1006, 471] on button "Submit" at bounding box center [1032, 465] width 103 height 29
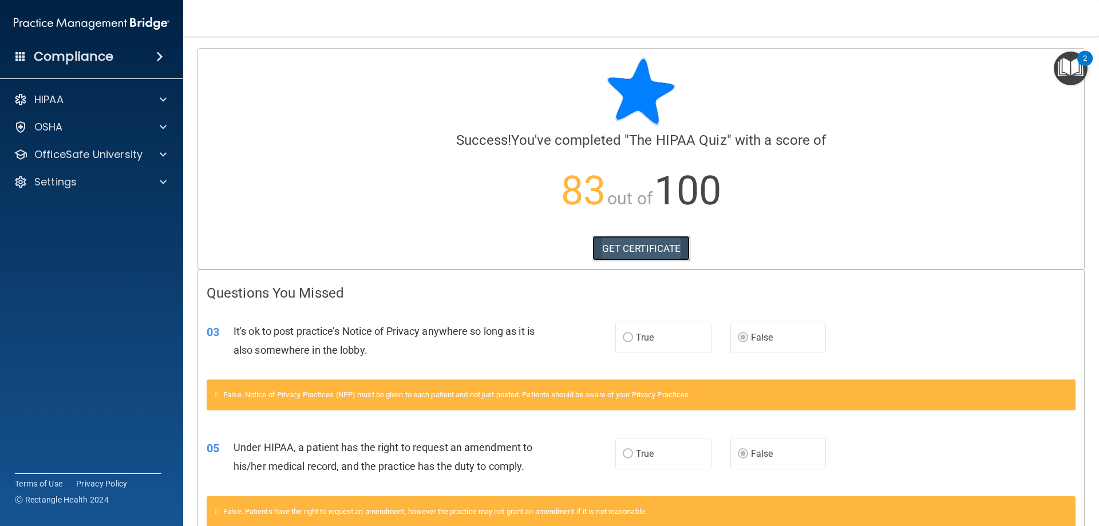
click at [609, 248] on link "GET CERTIFICATE" at bounding box center [641, 248] width 98 height 25
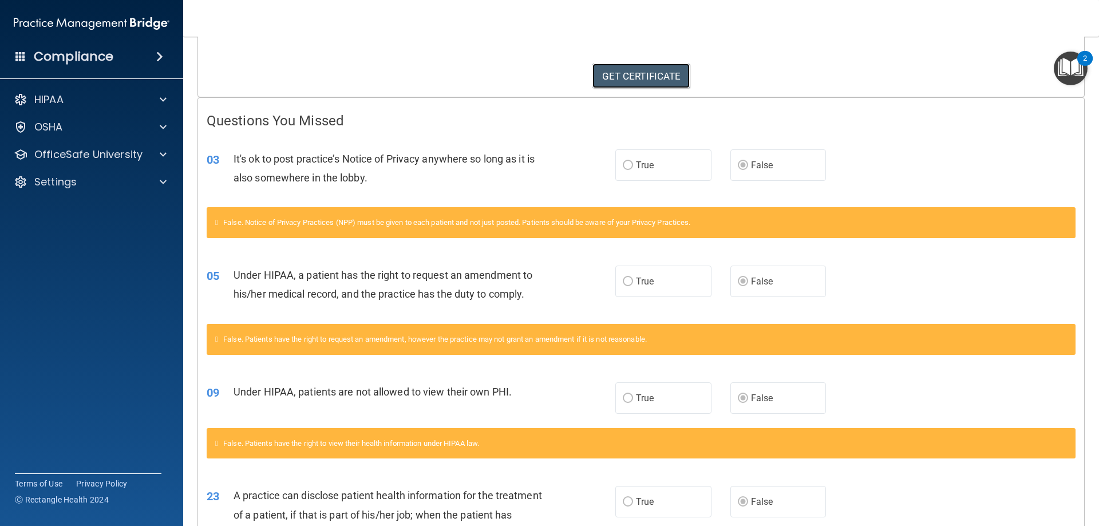
scroll to position [286, 0]
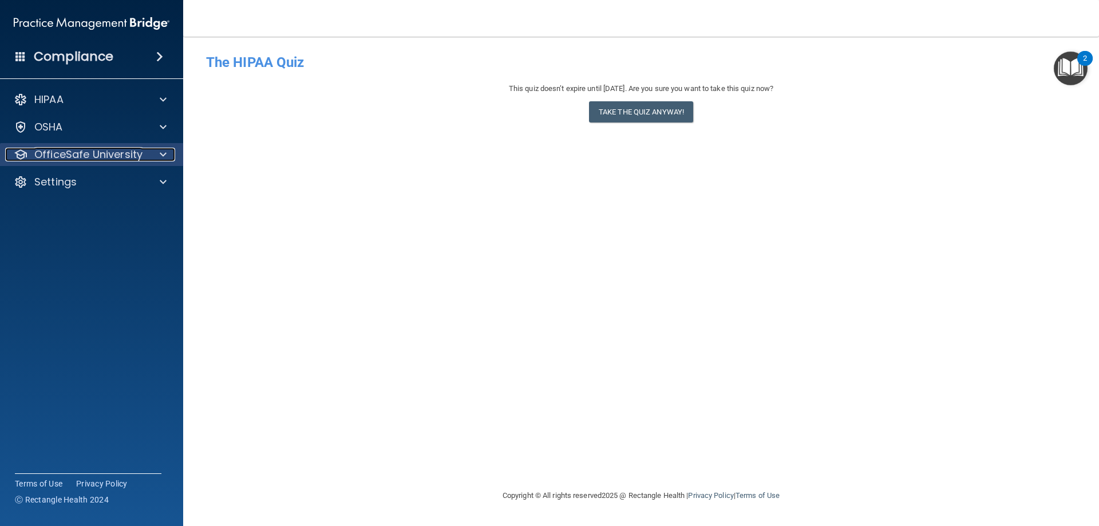
click at [78, 151] on p "OfficeSafe University" at bounding box center [88, 155] width 108 height 14
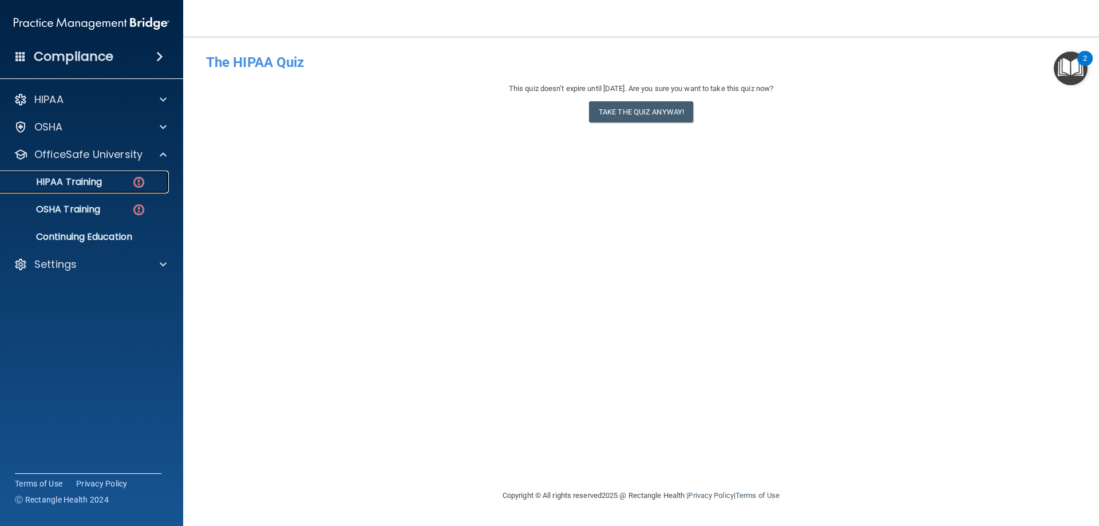
click at [107, 183] on div "HIPAA Training" at bounding box center [85, 181] width 156 height 11
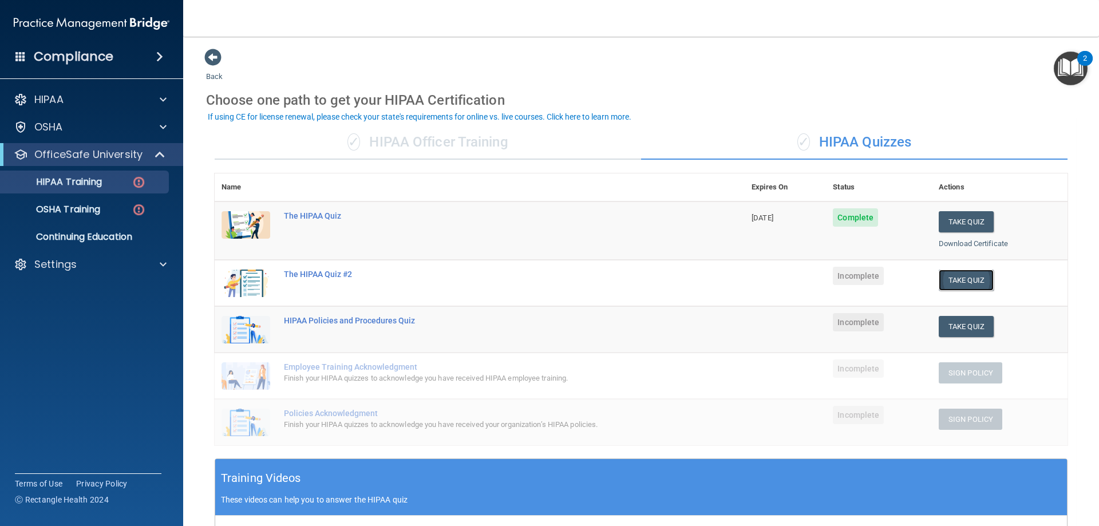
click at [955, 276] on button "Take Quiz" at bounding box center [966, 280] width 55 height 21
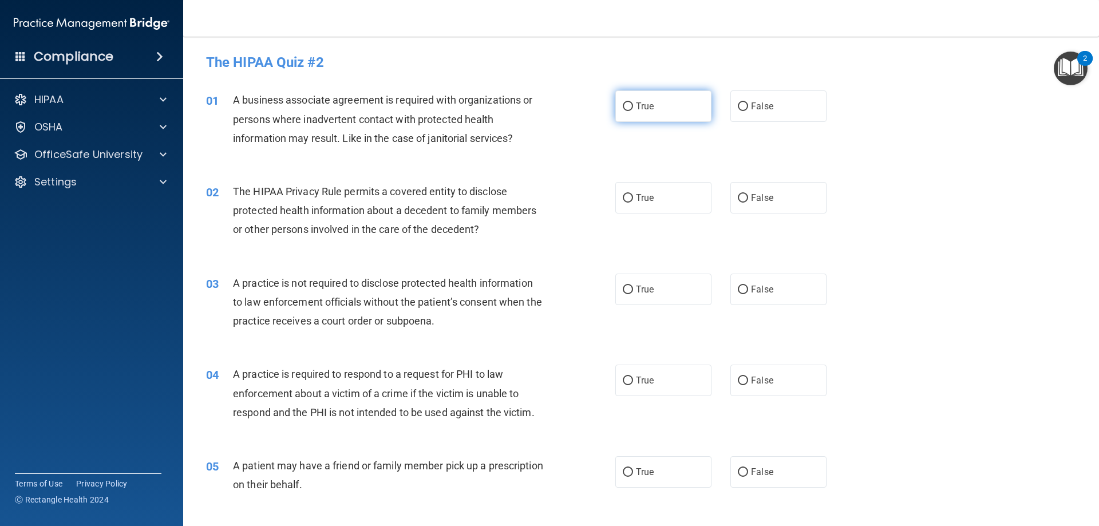
click at [666, 97] on label "True" at bounding box center [663, 105] width 96 height 31
click at [633, 102] on input "True" at bounding box center [628, 106] width 10 height 9
radio input "true"
click at [490, 228] on div "The HIPAA Privacy Rule permits a covered entity to disclose protected health in…" at bounding box center [393, 210] width 320 height 57
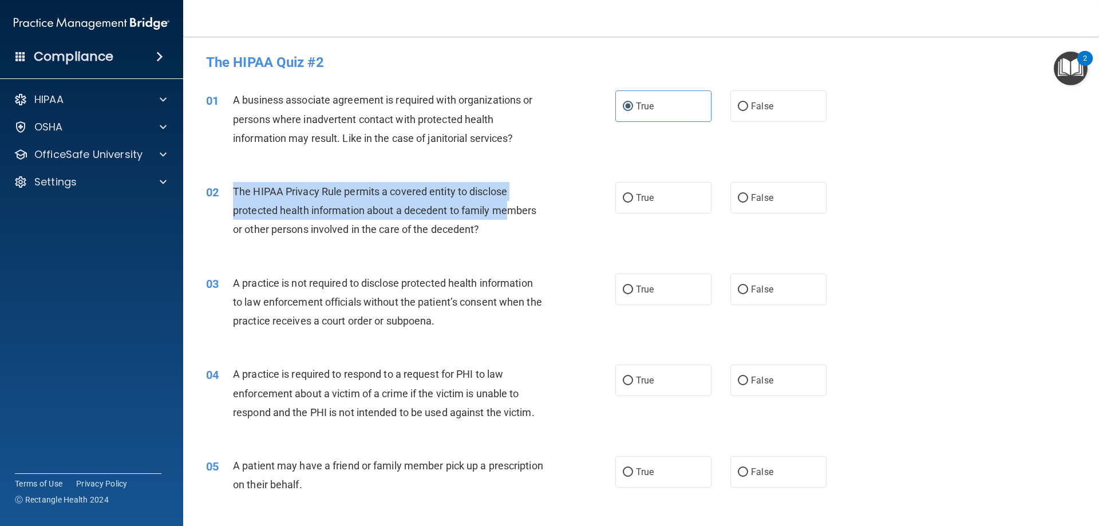
drag, startPoint x: 229, startPoint y: 190, endPoint x: 511, endPoint y: 208, distance: 282.7
click at [510, 207] on div "02 The HIPAA Privacy Rule permits a covered entity to disclose protected health…" at bounding box center [411, 213] width 444 height 63
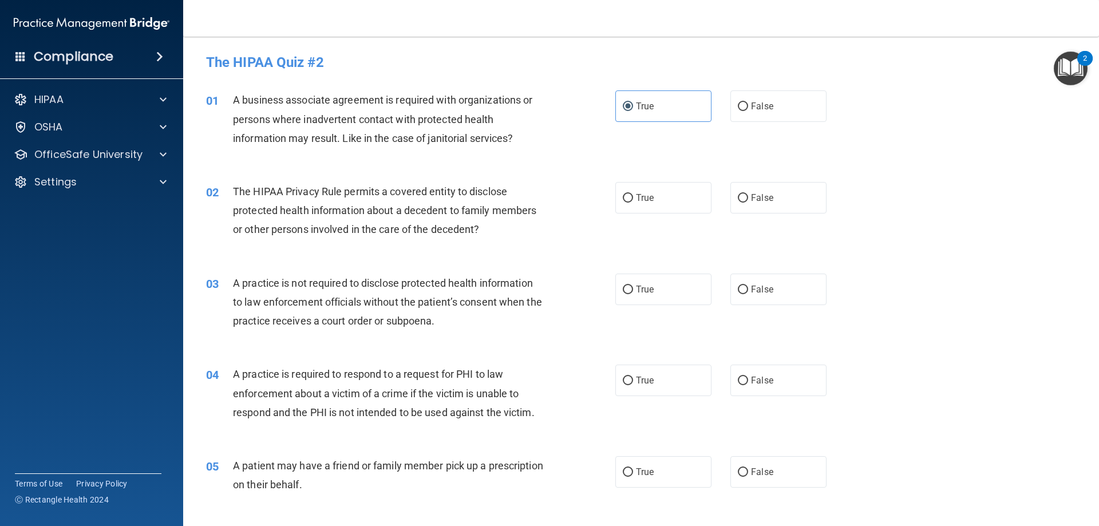
click at [506, 229] on div "The HIPAA Privacy Rule permits a covered entity to disclose protected health in…" at bounding box center [393, 210] width 320 height 57
click at [643, 199] on span "True" at bounding box center [645, 197] width 18 height 11
click at [633, 199] on input "True" at bounding box center [628, 198] width 10 height 9
radio input "true"
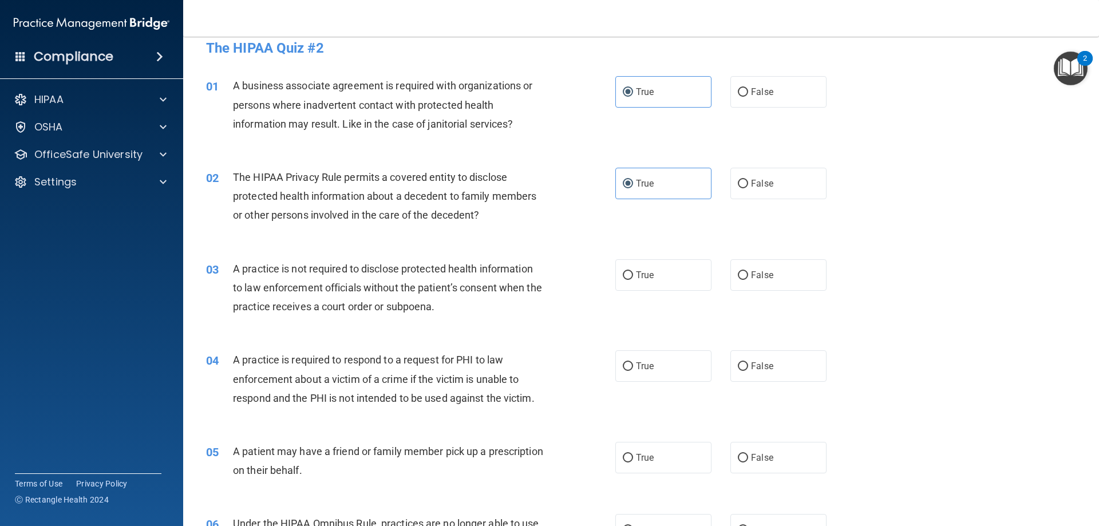
scroll to position [57, 0]
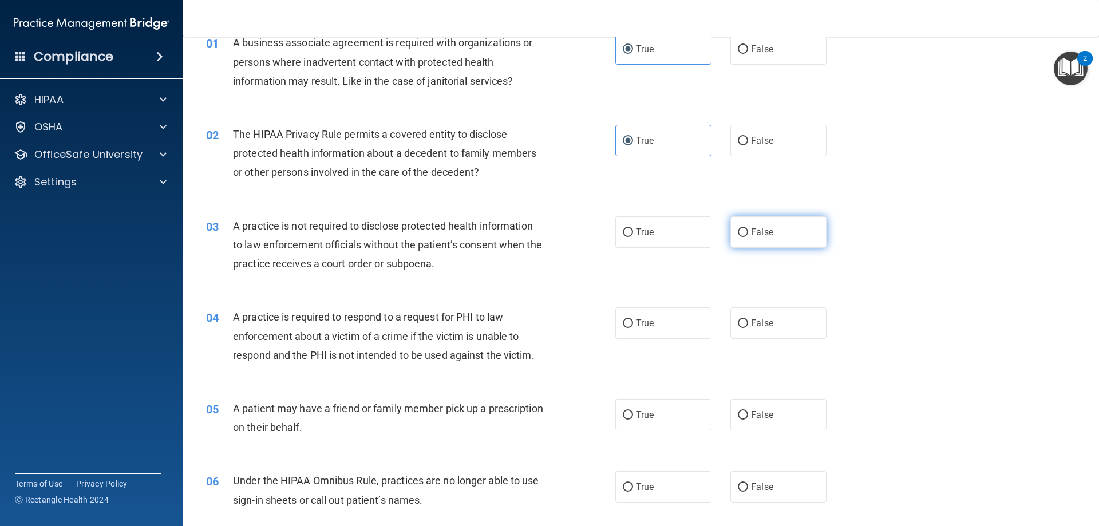
click at [738, 231] on input "False" at bounding box center [743, 232] width 10 height 9
radio input "true"
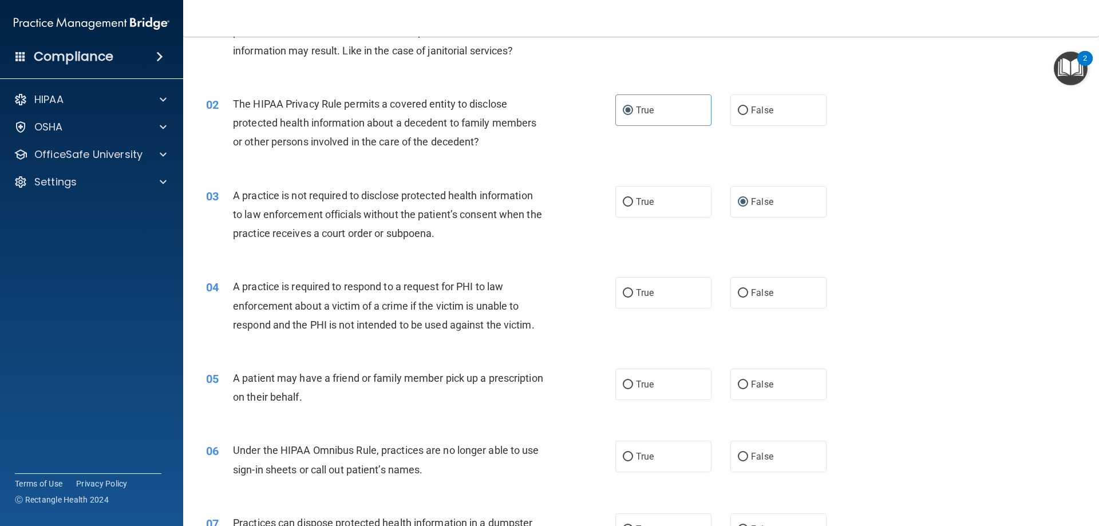
scroll to position [172, 0]
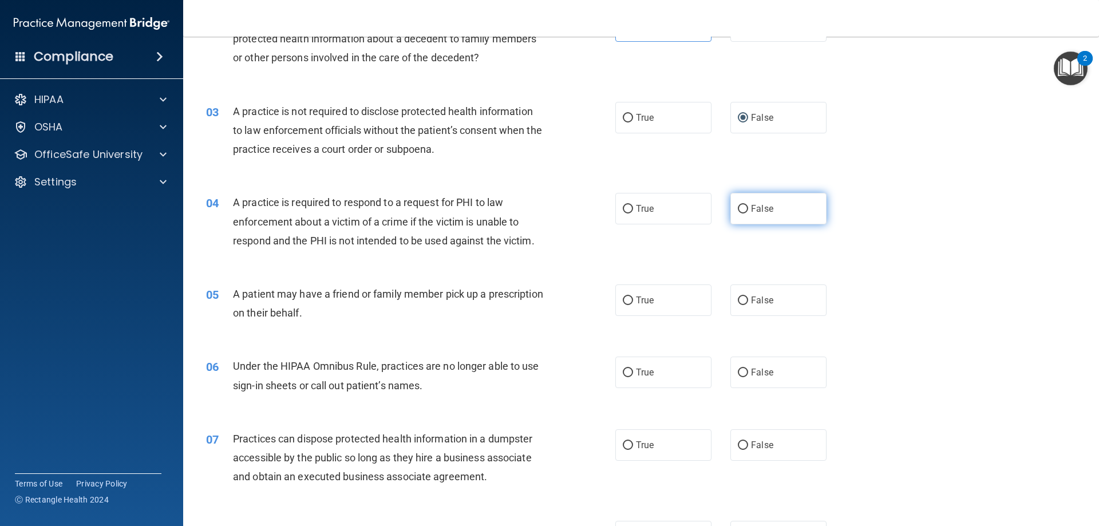
click at [738, 209] on input "False" at bounding box center [743, 209] width 10 height 9
radio input "true"
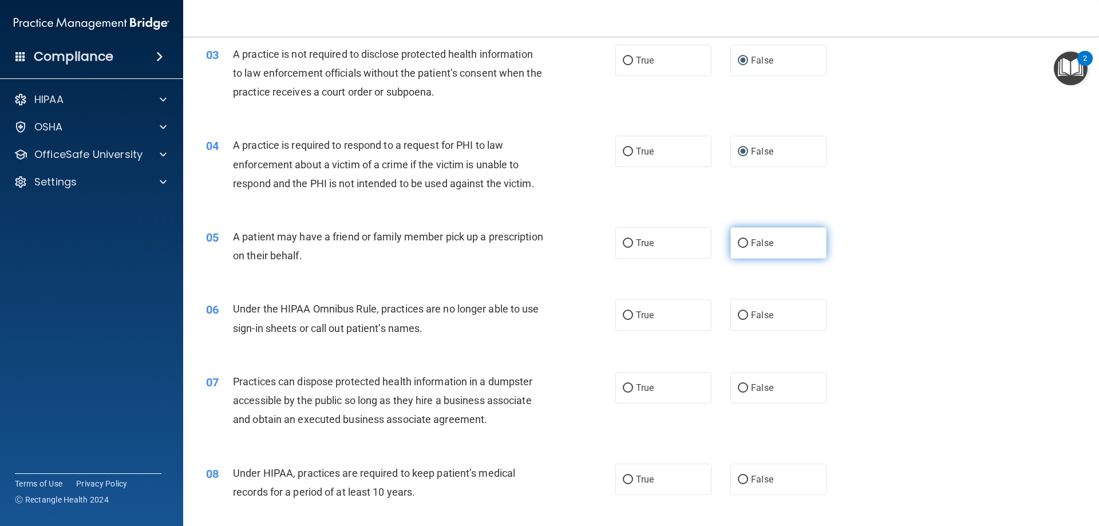
click at [745, 243] on label "False" at bounding box center [778, 242] width 96 height 31
click at [745, 243] on input "False" at bounding box center [743, 243] width 10 height 9
radio input "true"
click at [741, 320] on input "False" at bounding box center [743, 315] width 10 height 9
radio input "true"
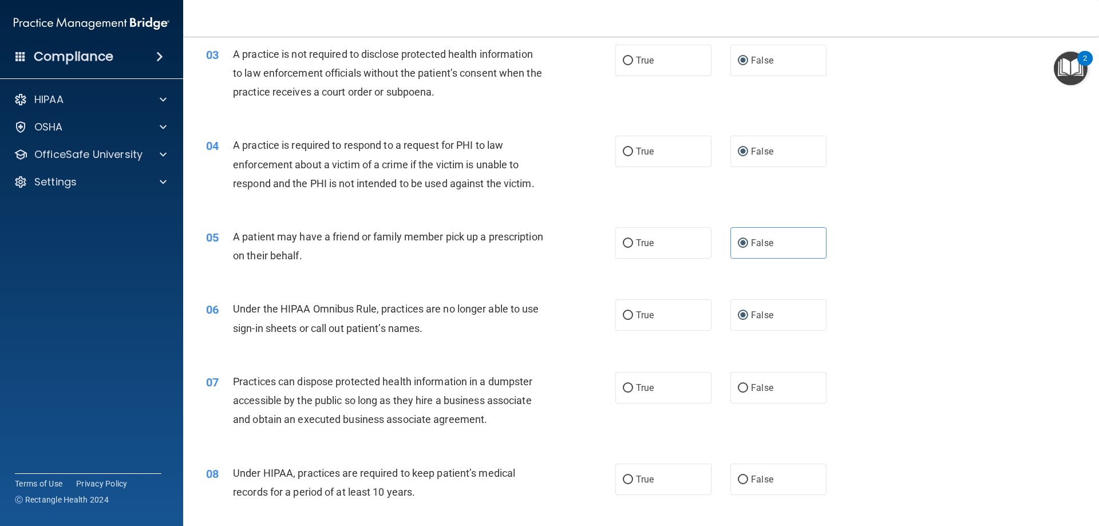
scroll to position [286, 0]
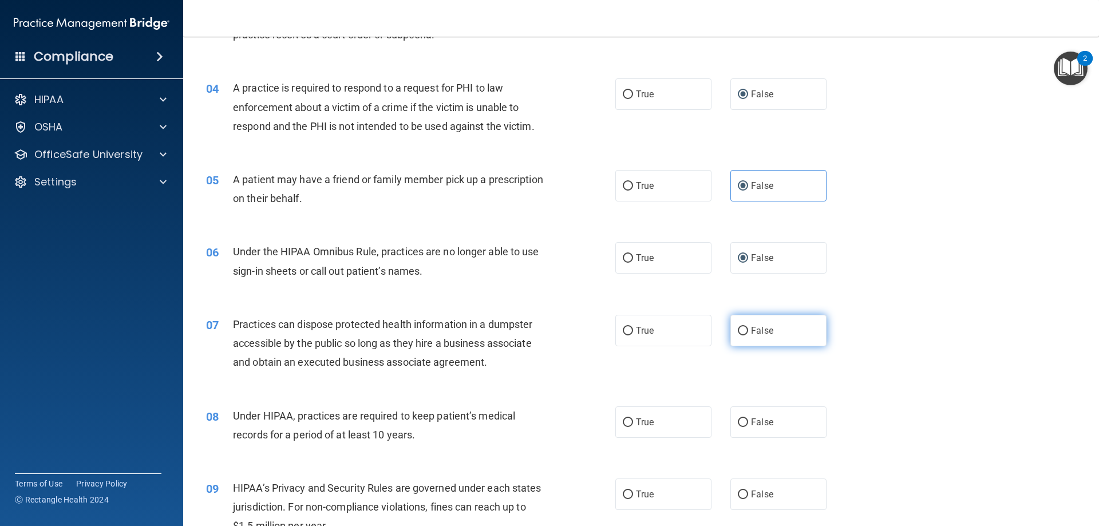
click at [738, 327] on input "False" at bounding box center [743, 331] width 10 height 9
radio input "true"
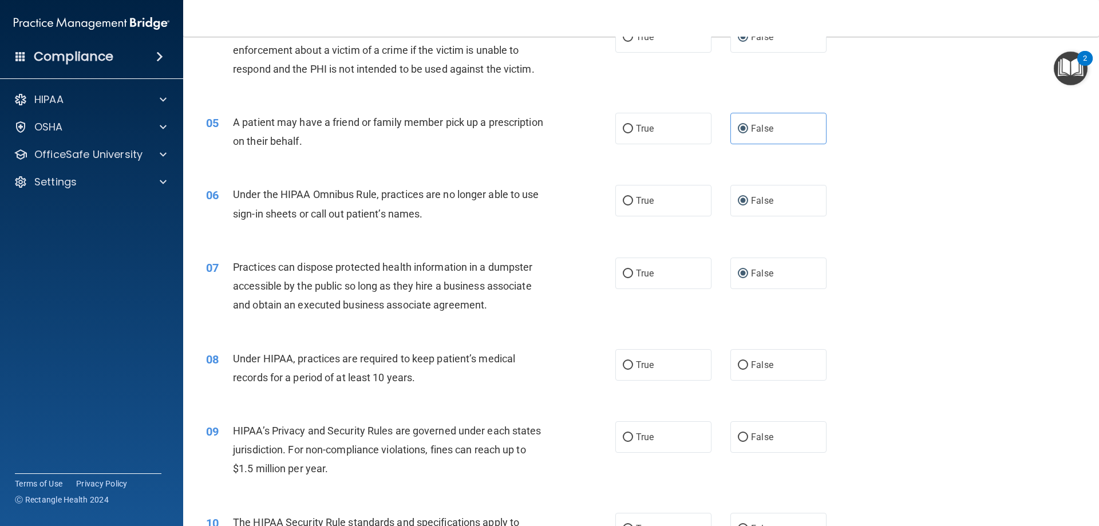
scroll to position [401, 0]
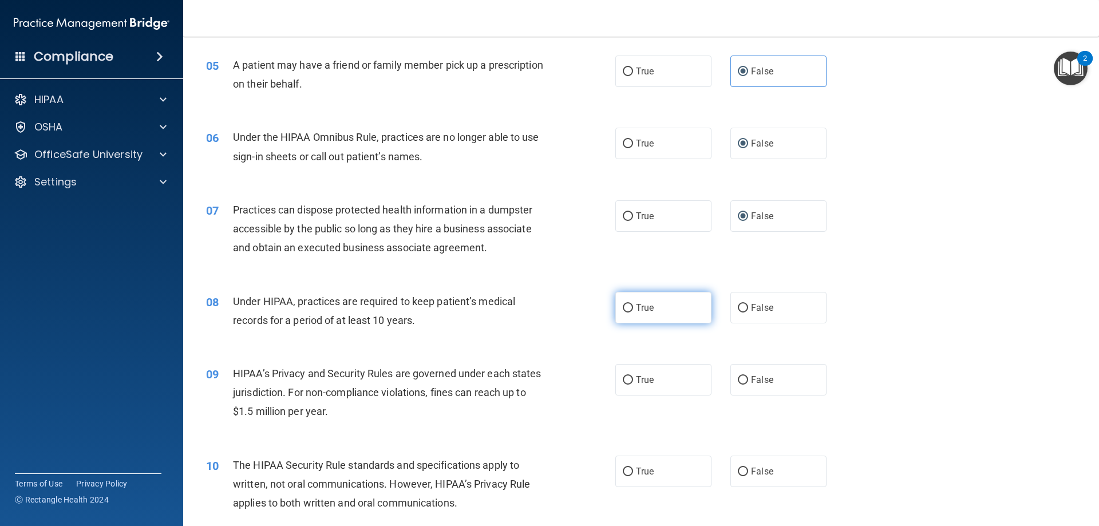
click at [623, 306] on input "True" at bounding box center [628, 308] width 10 height 9
radio input "true"
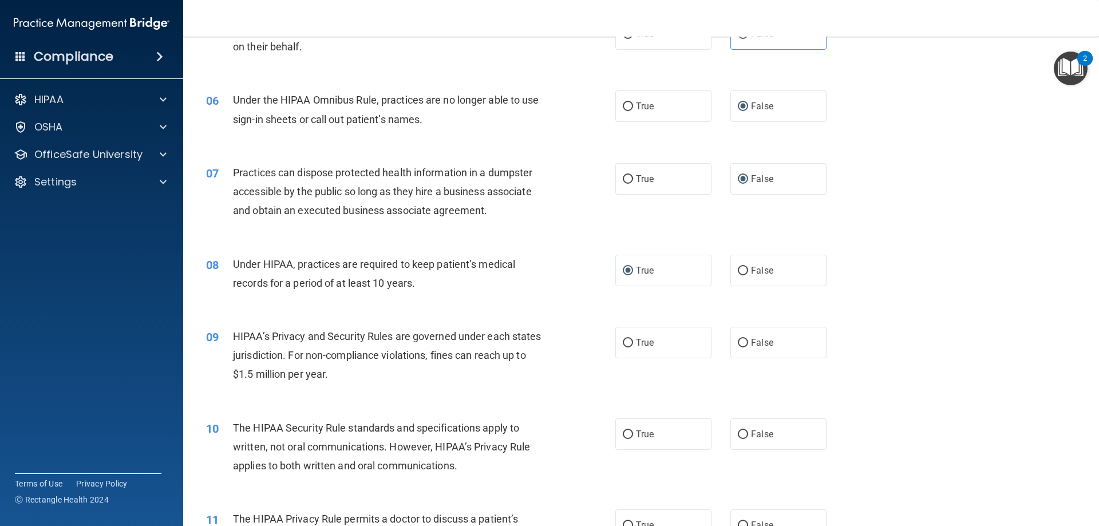
scroll to position [458, 0]
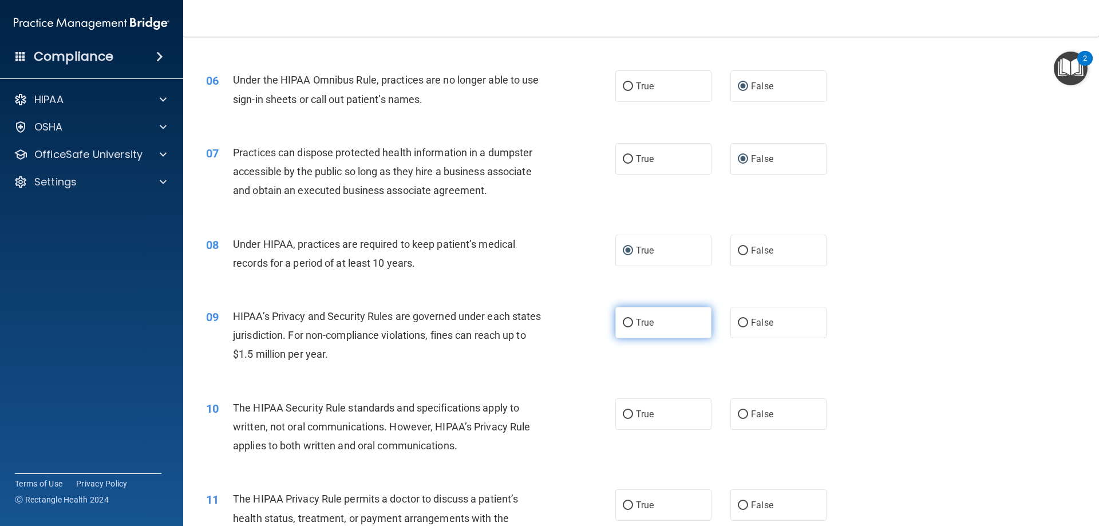
click at [655, 324] on label "True" at bounding box center [663, 322] width 96 height 31
click at [633, 324] on input "True" at bounding box center [628, 323] width 10 height 9
radio input "true"
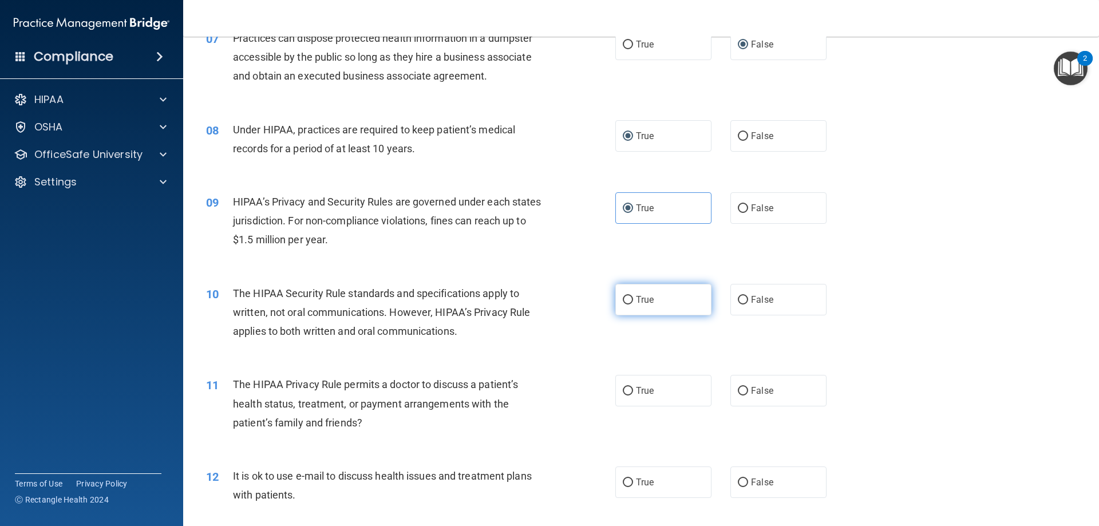
click at [658, 307] on label "True" at bounding box center [663, 299] width 96 height 31
click at [633, 304] on input "True" at bounding box center [628, 300] width 10 height 9
radio input "true"
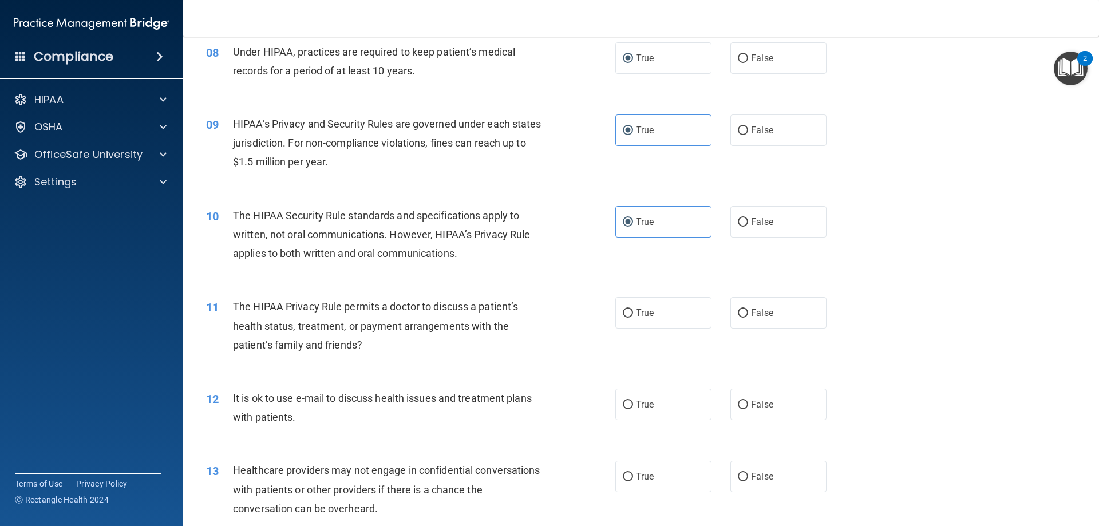
scroll to position [687, 0]
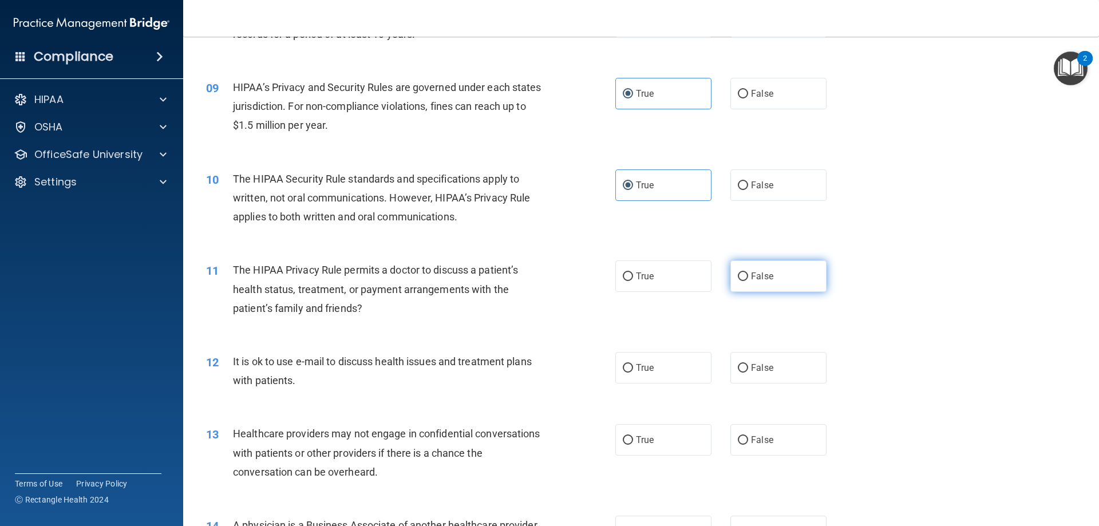
click at [799, 271] on label "False" at bounding box center [778, 275] width 96 height 31
click at [748, 272] on input "False" at bounding box center [743, 276] width 10 height 9
radio input "true"
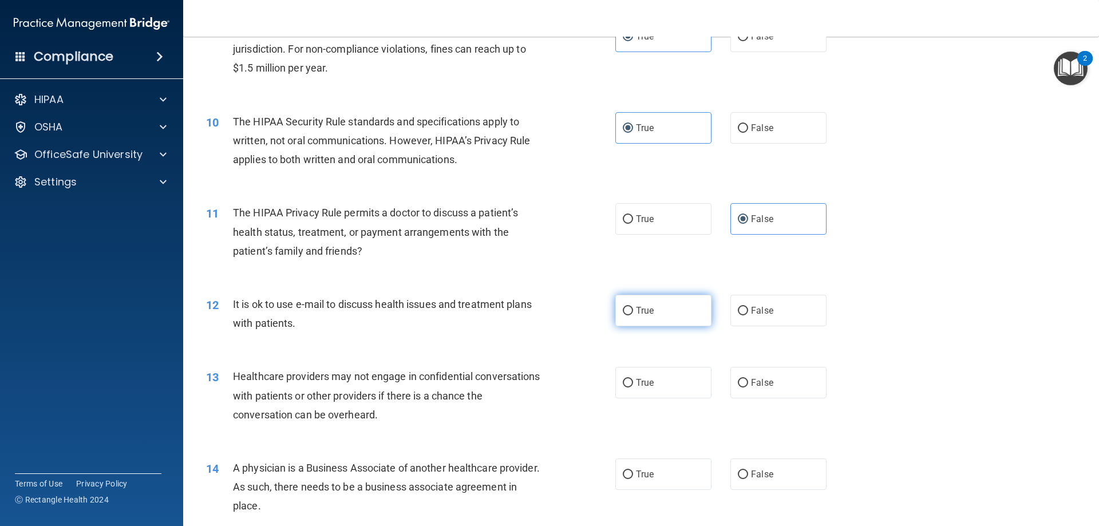
click at [643, 319] on label "True" at bounding box center [663, 310] width 96 height 31
click at [633, 315] on input "True" at bounding box center [628, 311] width 10 height 9
radio input "true"
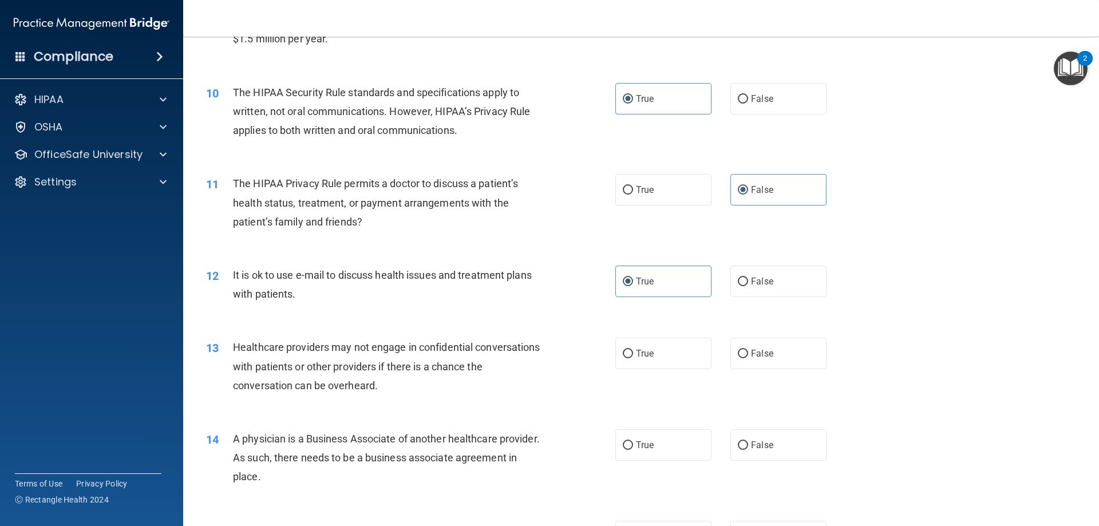
scroll to position [801, 0]
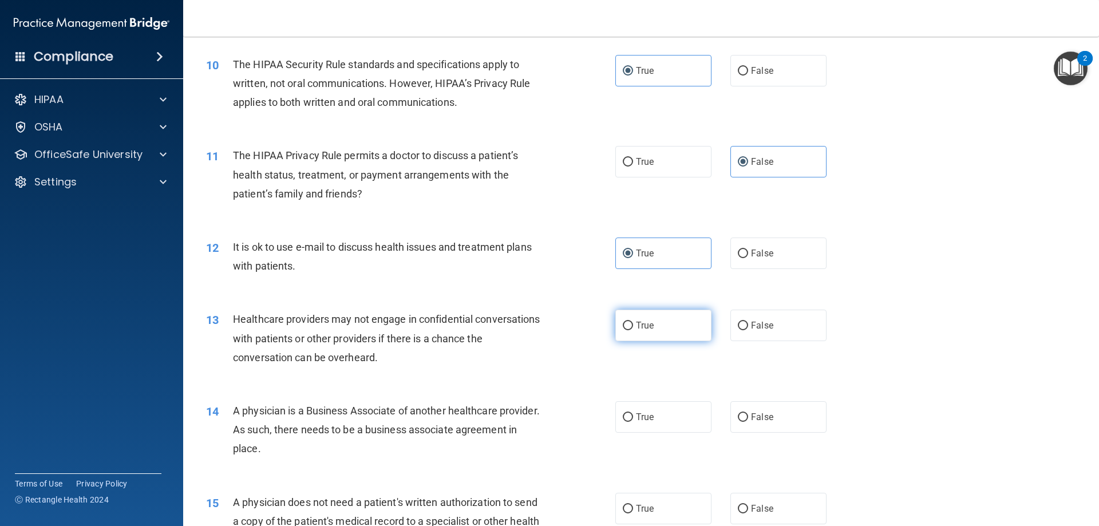
click at [641, 322] on span "True" at bounding box center [645, 325] width 18 height 11
click at [633, 322] on input "True" at bounding box center [628, 326] width 10 height 9
radio input "true"
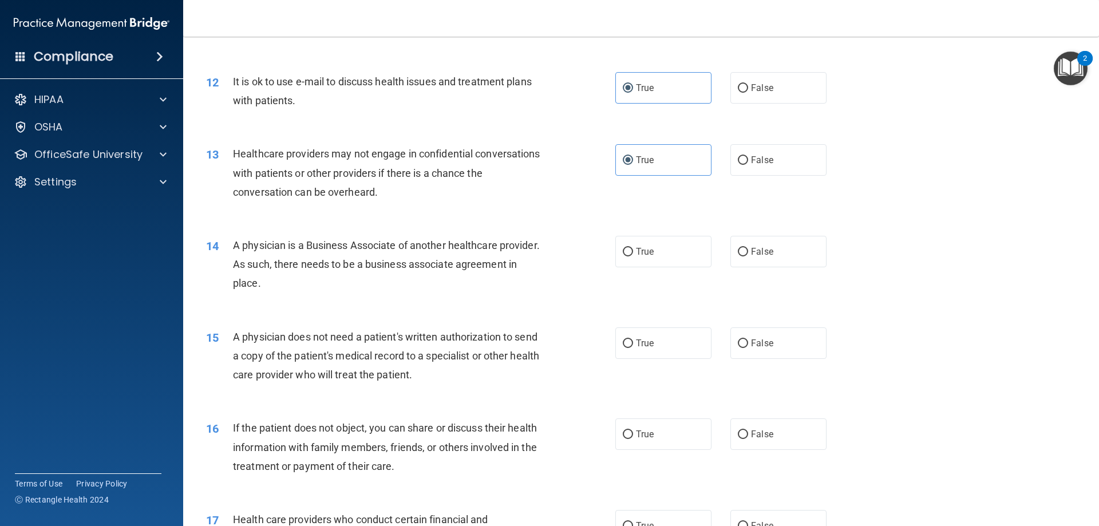
scroll to position [973, 0]
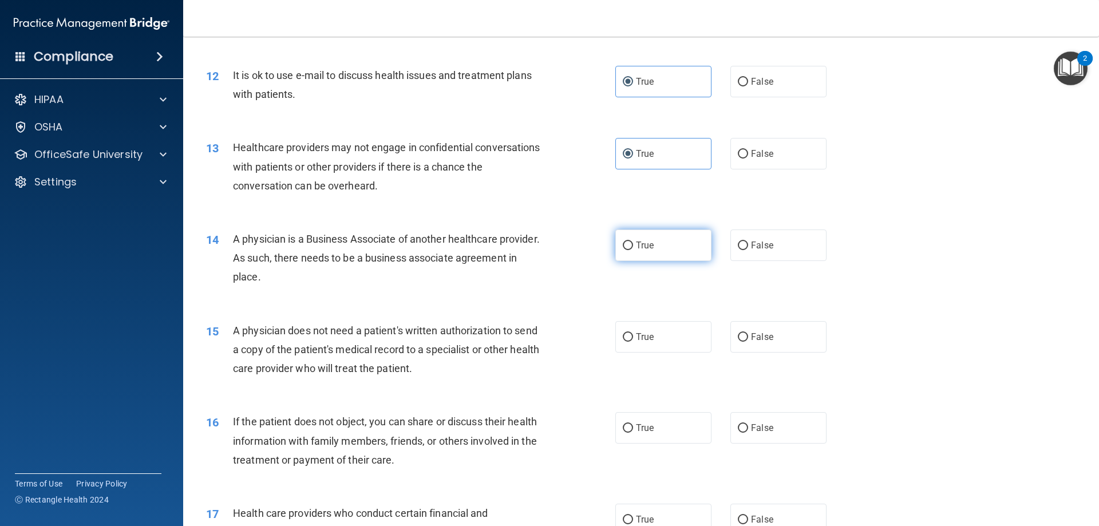
click at [667, 236] on label "True" at bounding box center [663, 244] width 96 height 31
click at [633, 242] on input "True" at bounding box center [628, 246] width 10 height 9
radio input "true"
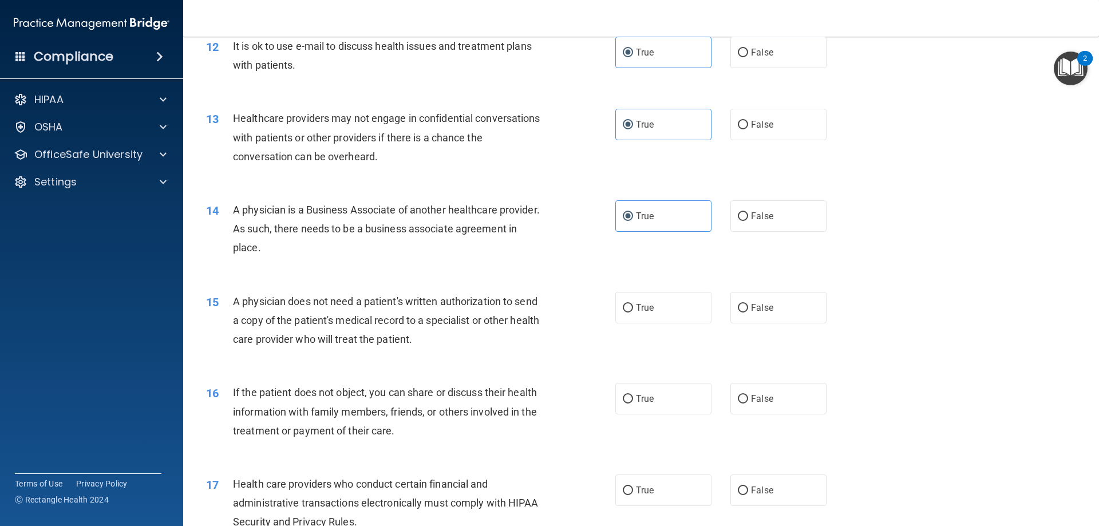
scroll to position [1030, 0]
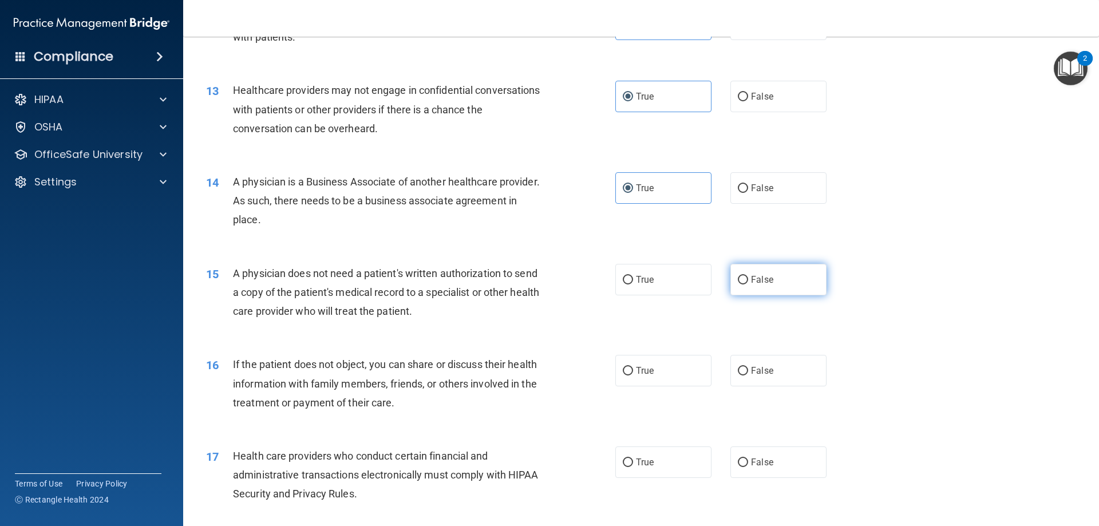
click at [765, 276] on span "False" at bounding box center [762, 279] width 22 height 11
click at [748, 276] on input "False" at bounding box center [743, 280] width 10 height 9
radio input "true"
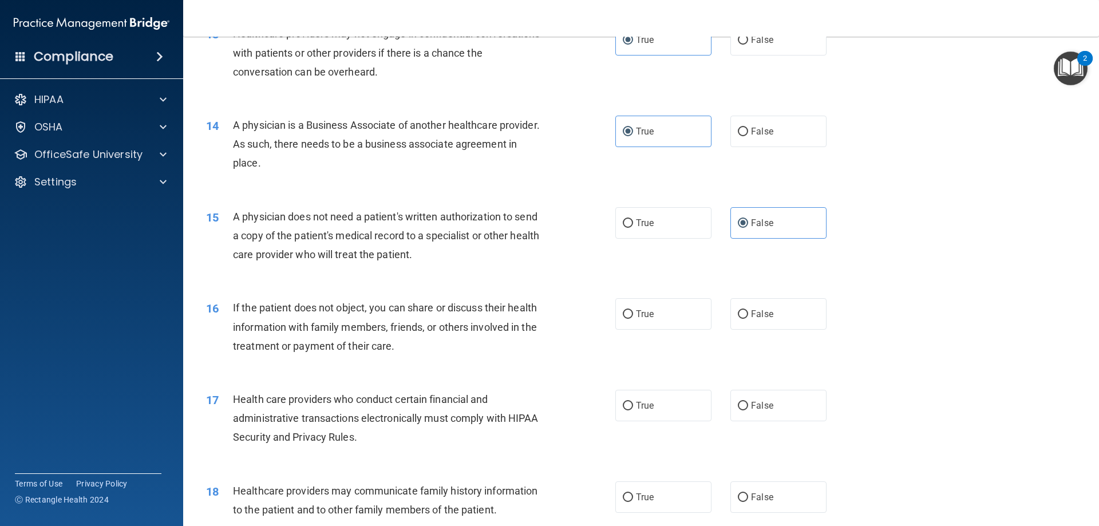
scroll to position [1087, 0]
click at [624, 224] on input "True" at bounding box center [628, 223] width 10 height 9
radio input "true"
radio input "false"
click at [626, 223] on input "True" at bounding box center [628, 223] width 10 height 9
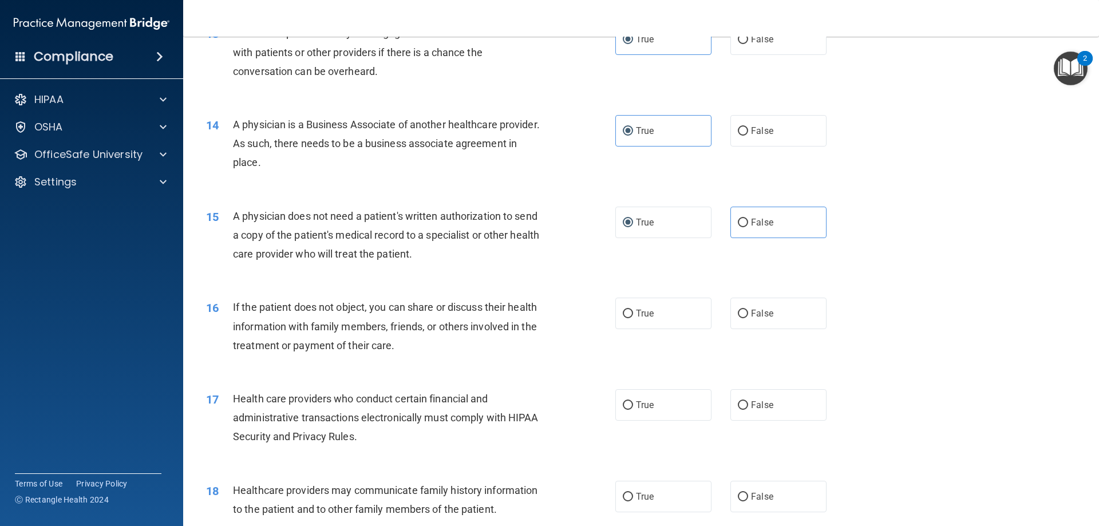
scroll to position [1145, 0]
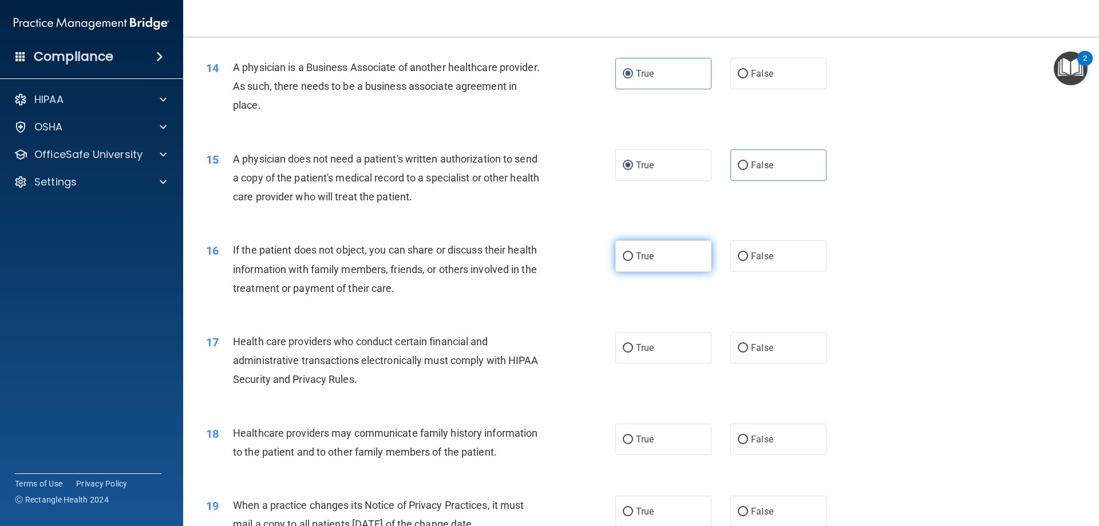
click at [643, 257] on span "True" at bounding box center [645, 256] width 18 height 11
click at [633, 257] on input "True" at bounding box center [628, 256] width 10 height 9
radio input "true"
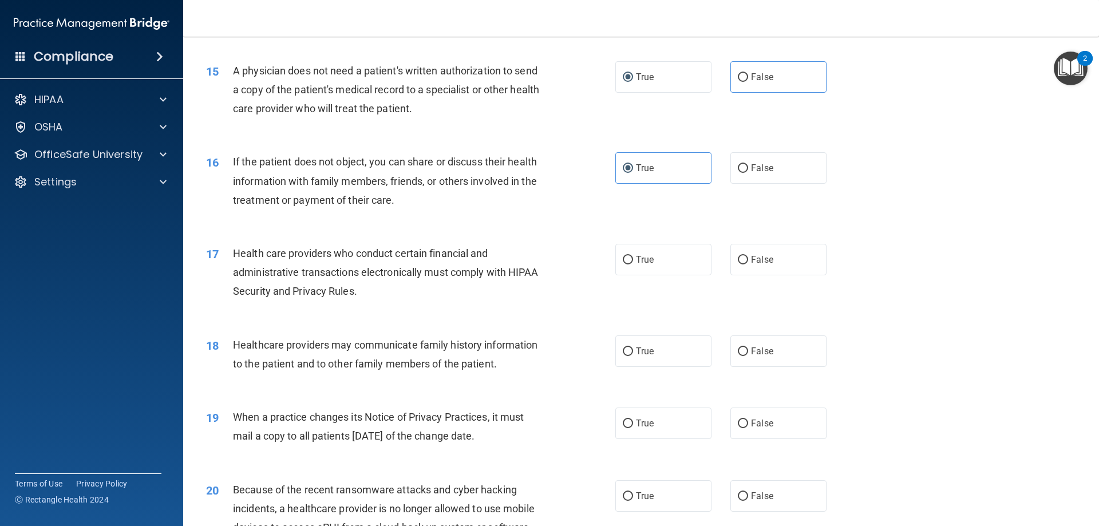
scroll to position [1259, 0]
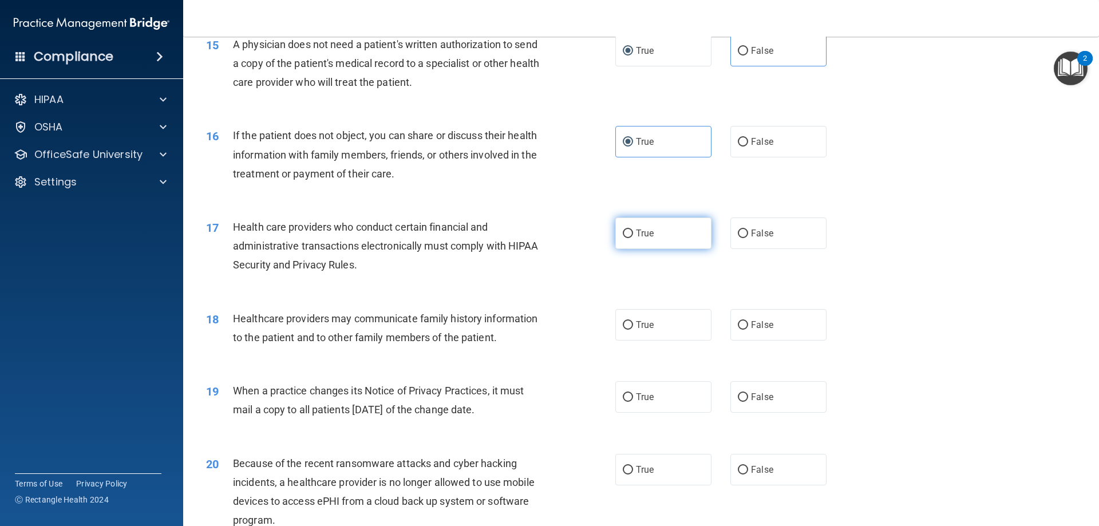
click at [648, 220] on label "True" at bounding box center [663, 232] width 96 height 31
click at [633, 229] on input "True" at bounding box center [628, 233] width 10 height 9
radio input "true"
click at [788, 330] on label "False" at bounding box center [778, 324] width 96 height 31
click at [748, 330] on input "False" at bounding box center [743, 325] width 10 height 9
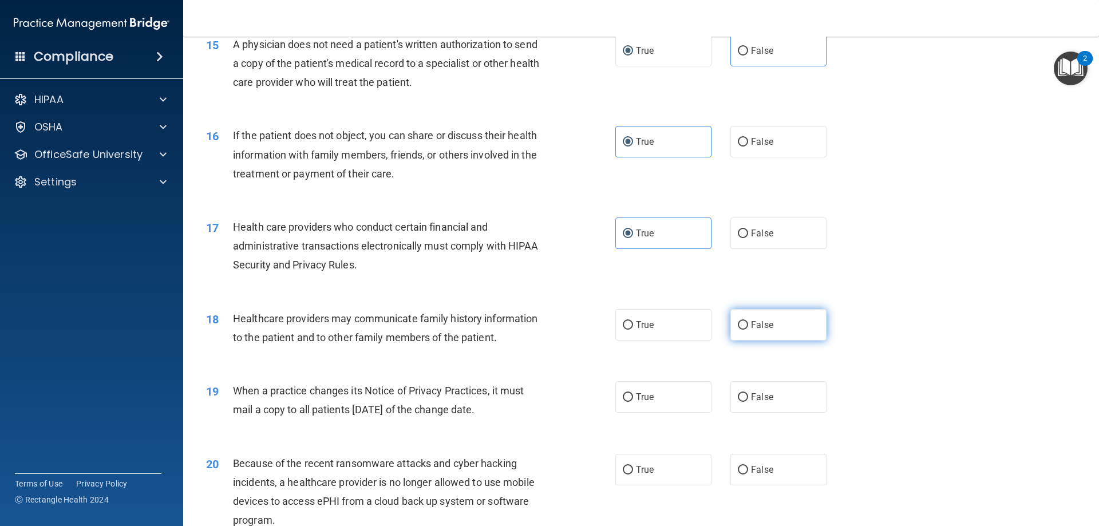
radio input "true"
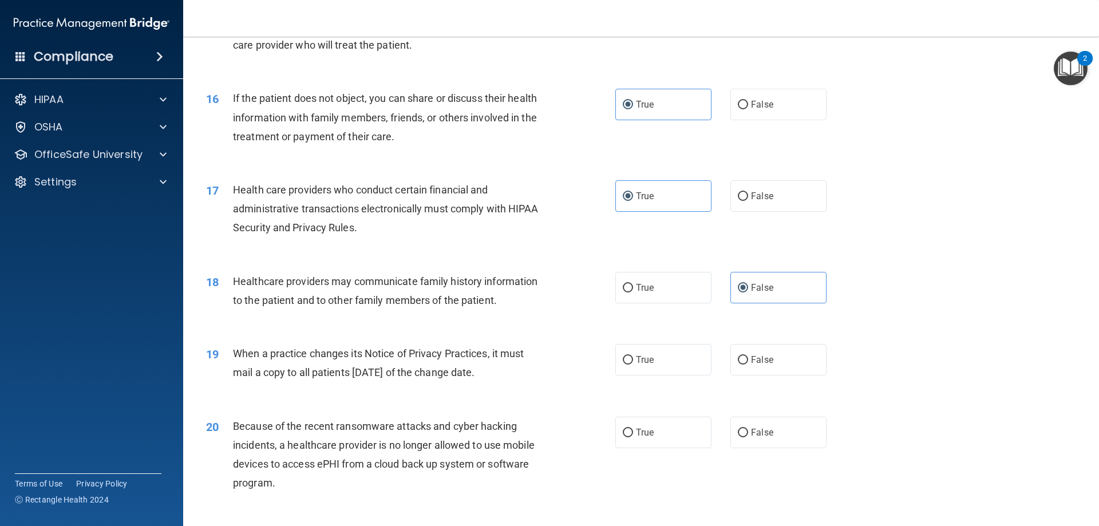
scroll to position [1316, 0]
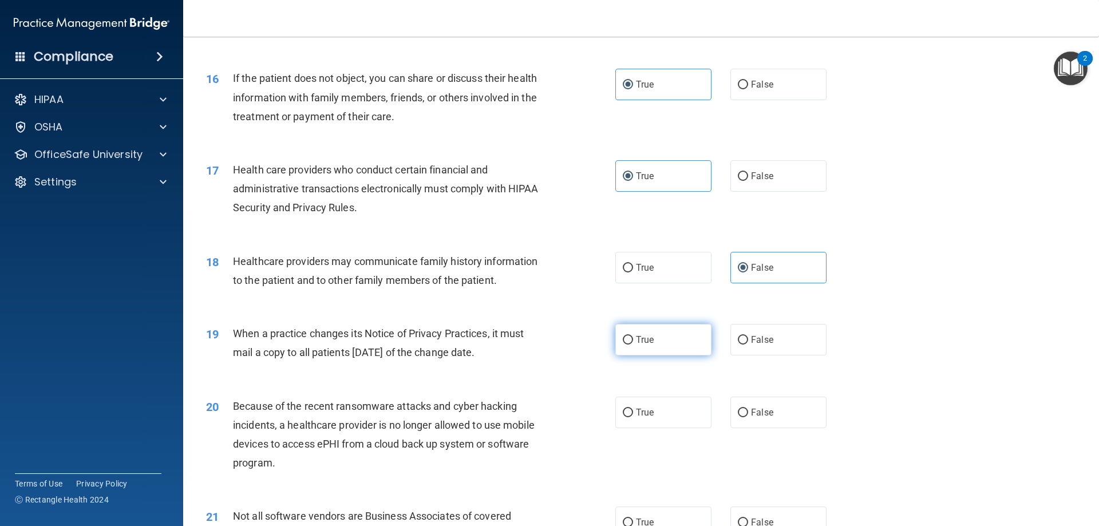
click at [646, 346] on label "True" at bounding box center [663, 339] width 96 height 31
click at [633, 345] on input "True" at bounding box center [628, 340] width 10 height 9
radio input "true"
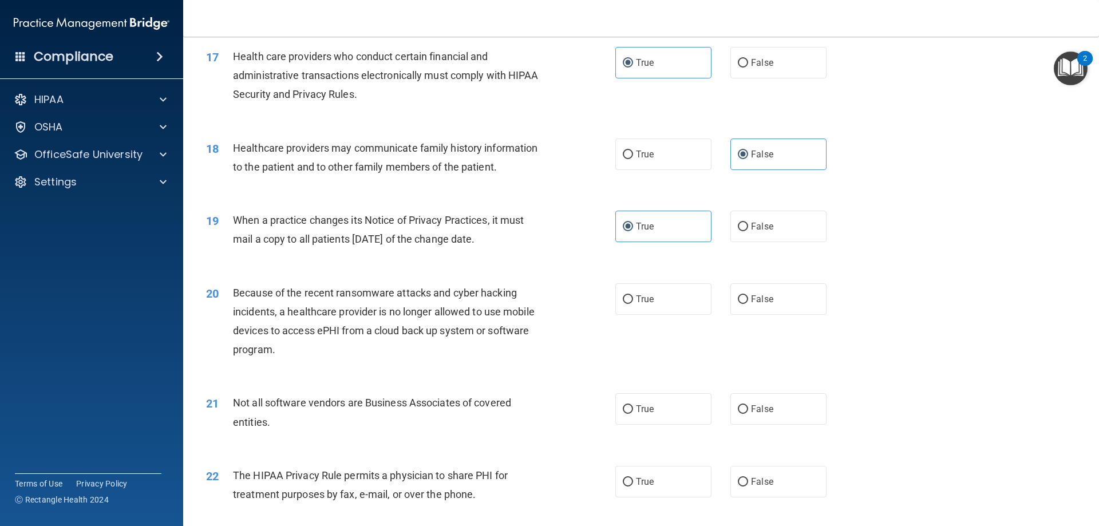
scroll to position [1431, 0]
click at [814, 294] on label "False" at bounding box center [778, 297] width 96 height 31
click at [748, 294] on input "False" at bounding box center [743, 298] width 10 height 9
radio input "true"
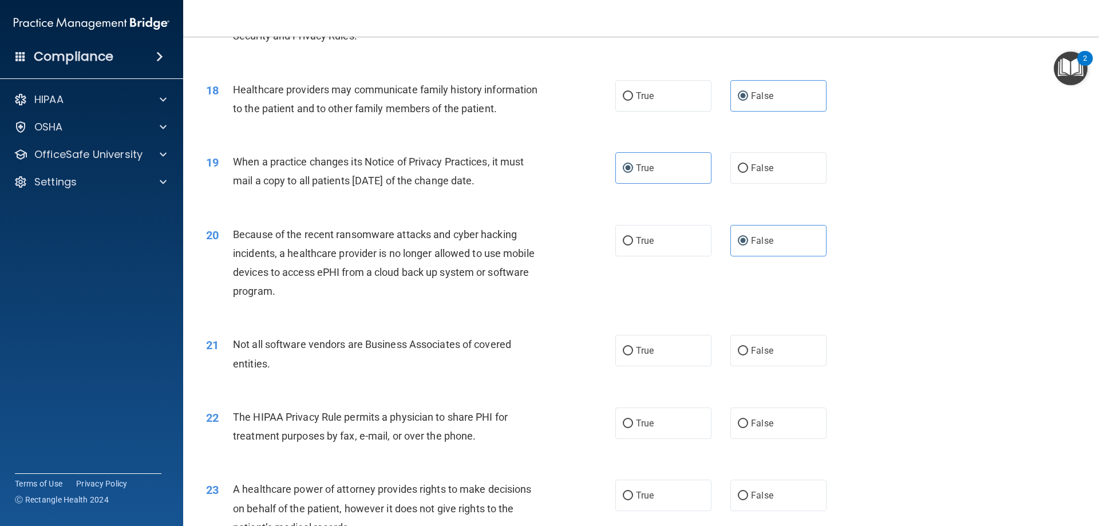
scroll to position [1545, 0]
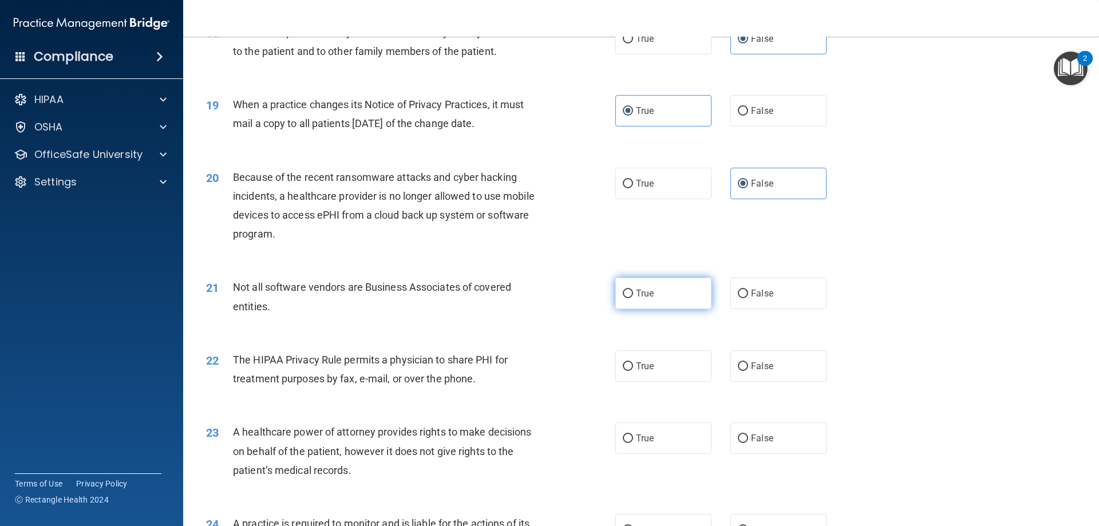
click at [647, 291] on span "True" at bounding box center [645, 293] width 18 height 11
click at [633, 291] on input "True" at bounding box center [628, 294] width 10 height 9
radio input "true"
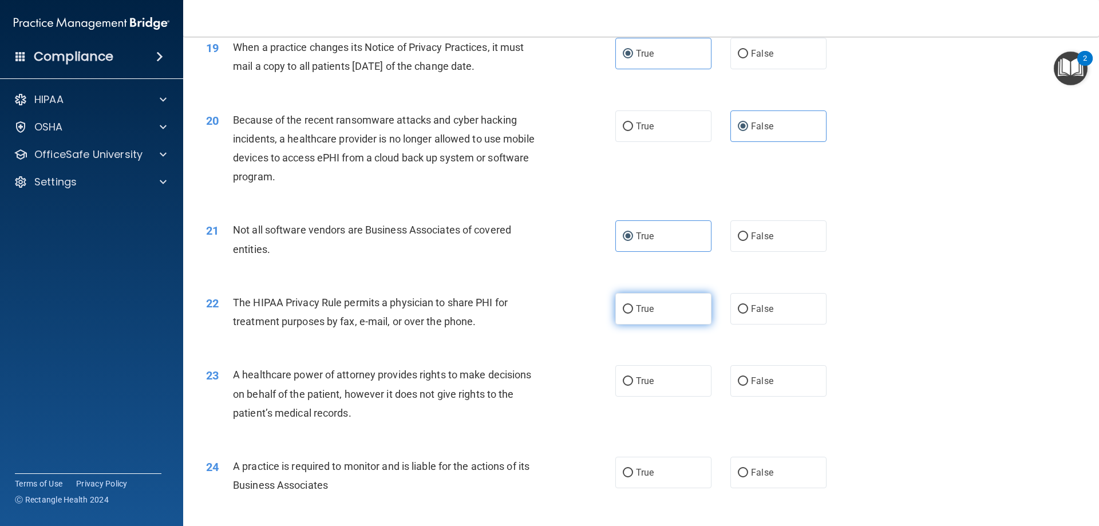
click at [623, 309] on input "True" at bounding box center [628, 309] width 10 height 9
radio input "true"
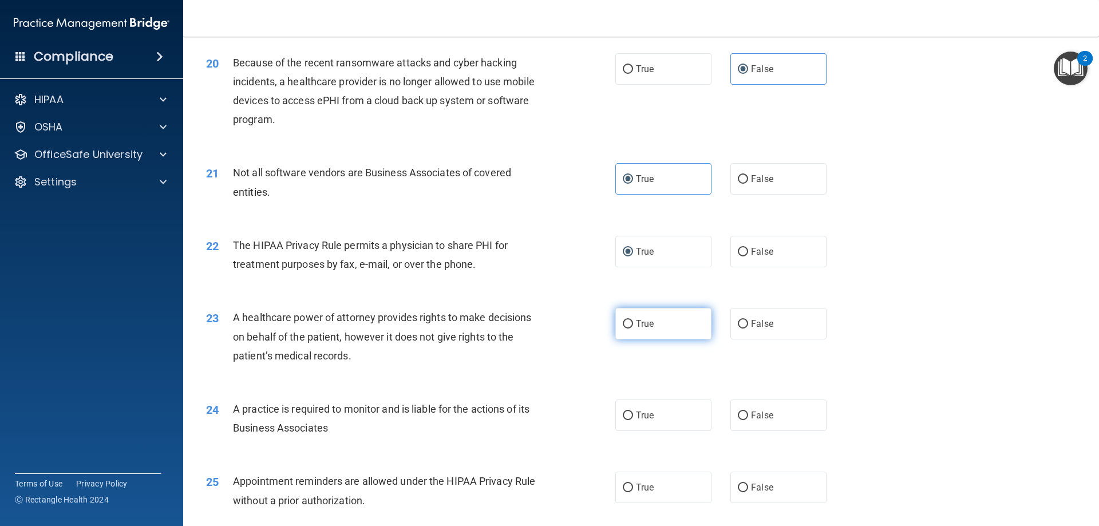
click at [623, 325] on input "True" at bounding box center [628, 324] width 10 height 9
radio input "true"
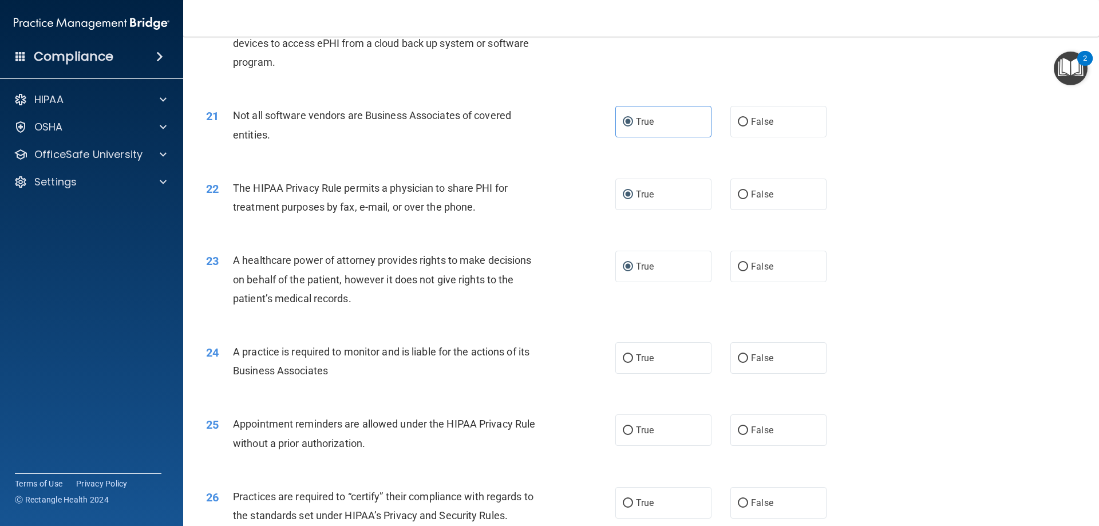
scroll to position [1774, 0]
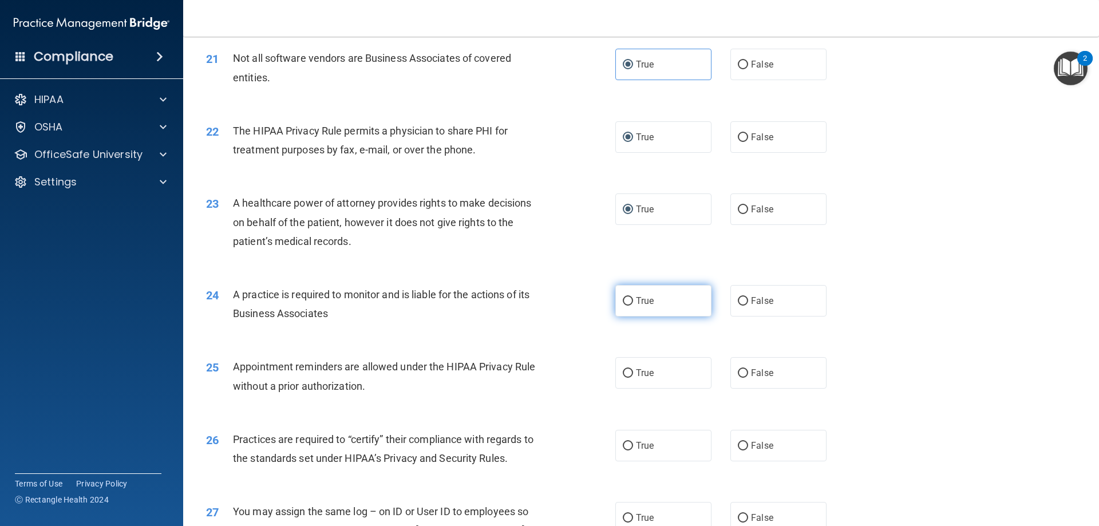
click at [626, 303] on input "True" at bounding box center [628, 301] width 10 height 9
radio input "true"
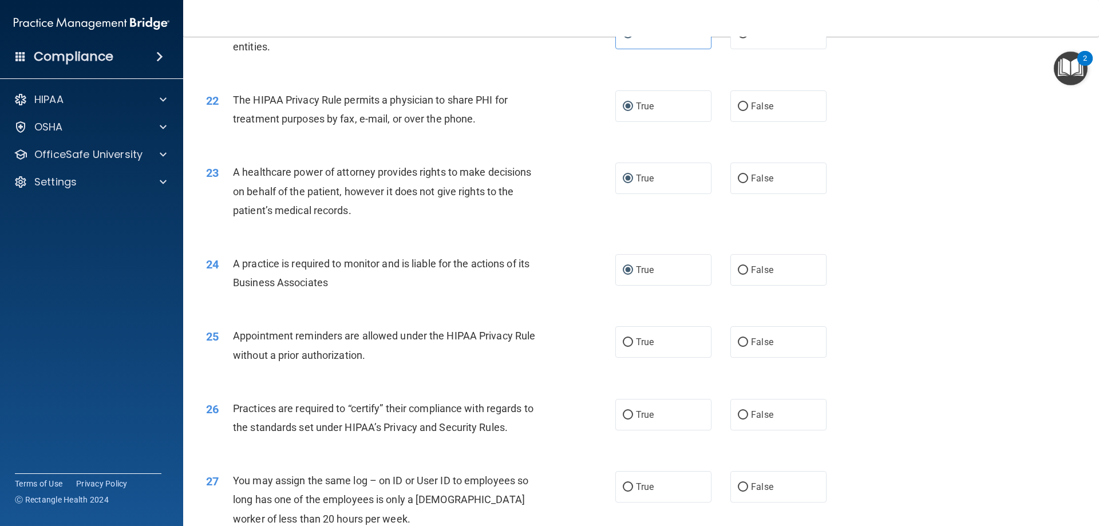
scroll to position [1831, 0]
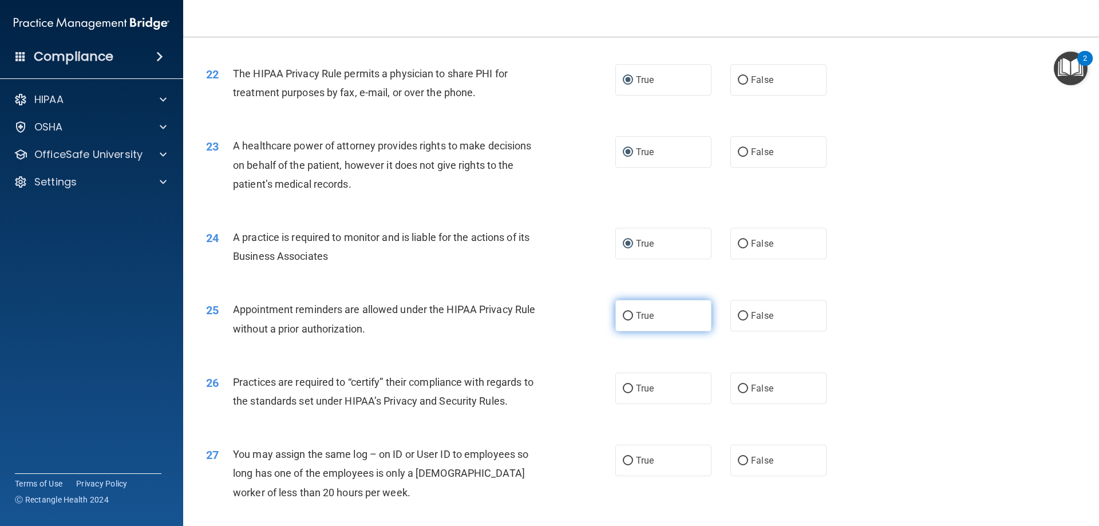
click at [626, 315] on input "True" at bounding box center [628, 316] width 10 height 9
radio input "true"
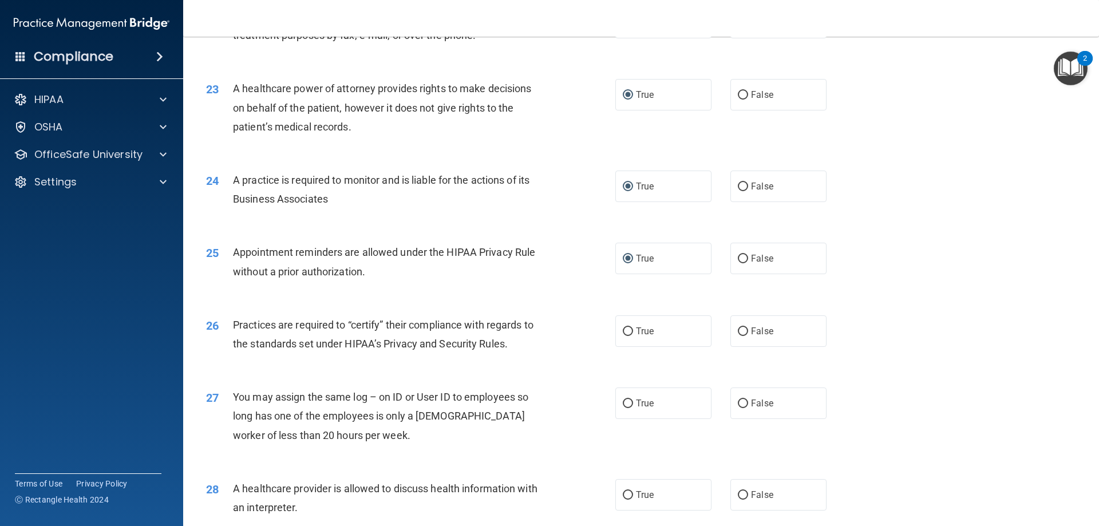
scroll to position [1946, 0]
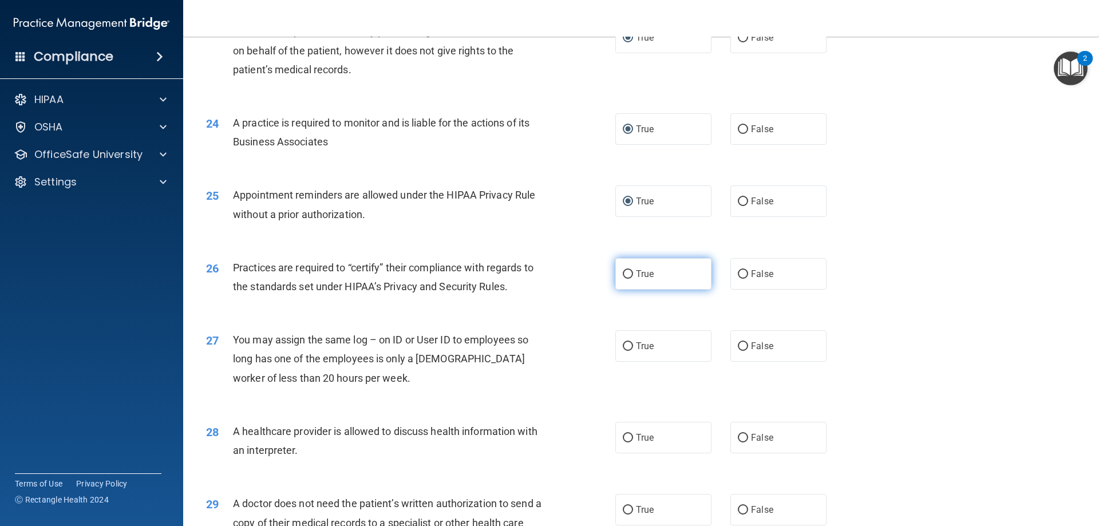
click at [640, 278] on span "True" at bounding box center [645, 273] width 18 height 11
click at [633, 278] on input "True" at bounding box center [628, 274] width 10 height 9
radio input "true"
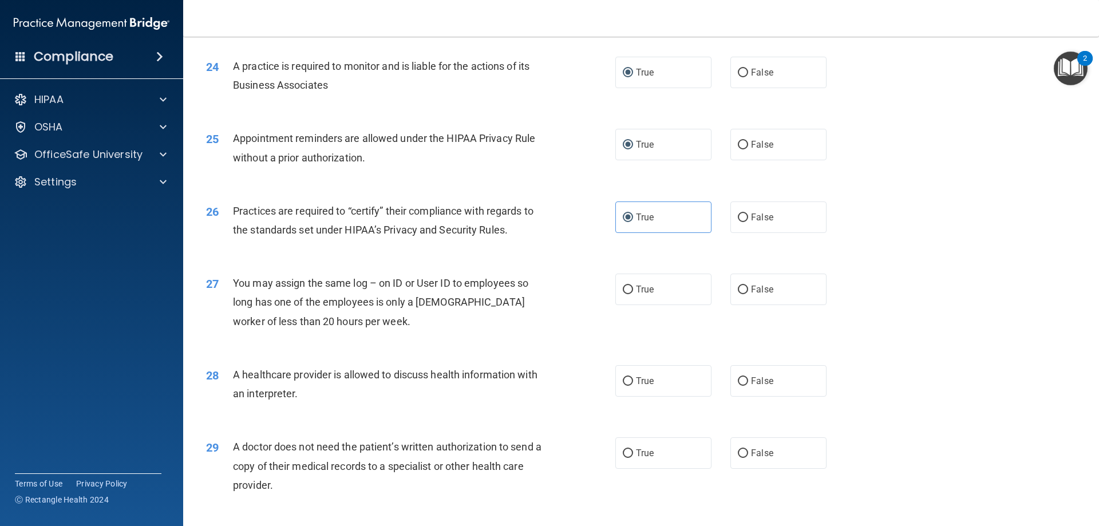
scroll to position [2003, 0]
click at [766, 292] on span "False" at bounding box center [762, 288] width 22 height 11
click at [748, 292] on input "False" at bounding box center [743, 289] width 10 height 9
radio input "true"
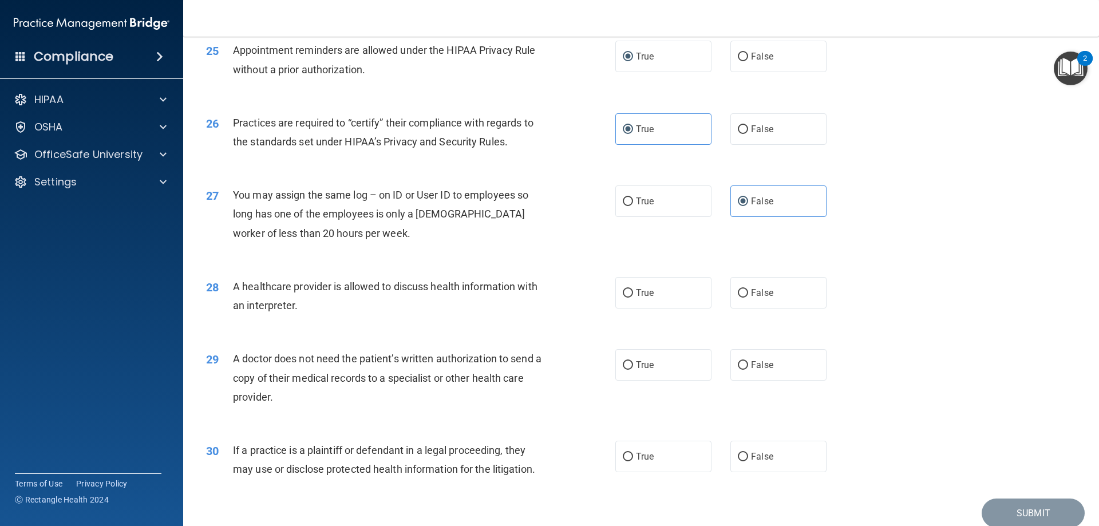
scroll to position [2118, 0]
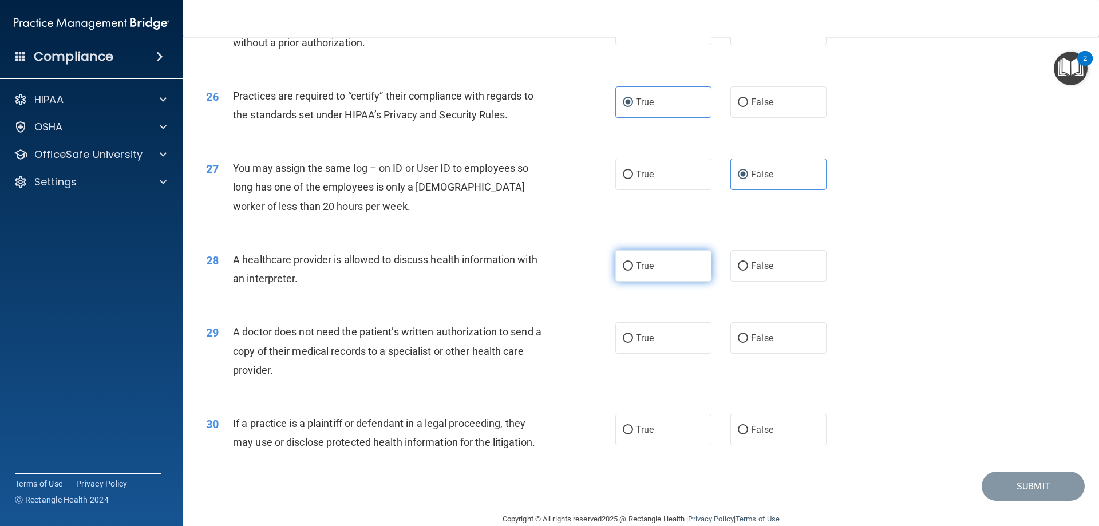
click at [642, 276] on label "True" at bounding box center [663, 265] width 96 height 31
click at [633, 271] on input "True" at bounding box center [628, 266] width 10 height 9
radio input "true"
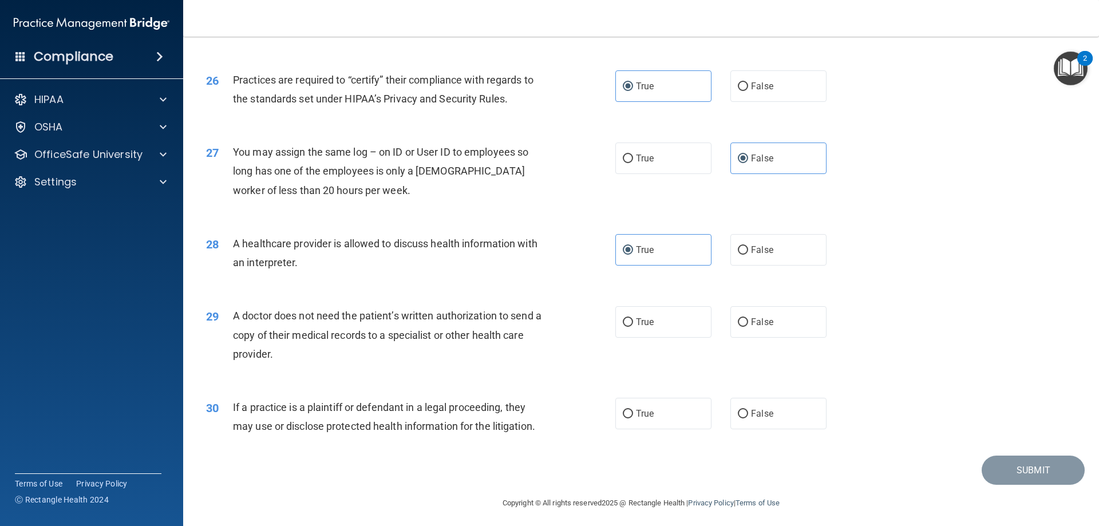
scroll to position [2138, 0]
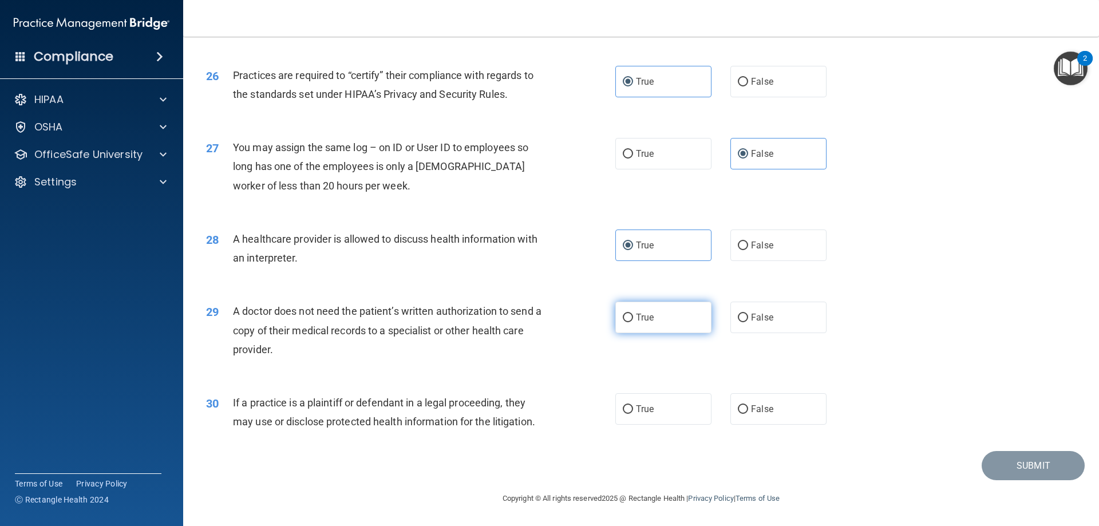
click at [627, 316] on input "True" at bounding box center [628, 318] width 10 height 9
radio input "true"
click at [643, 412] on span "True" at bounding box center [645, 408] width 18 height 11
click at [633, 412] on input "True" at bounding box center [628, 409] width 10 height 9
radio input "true"
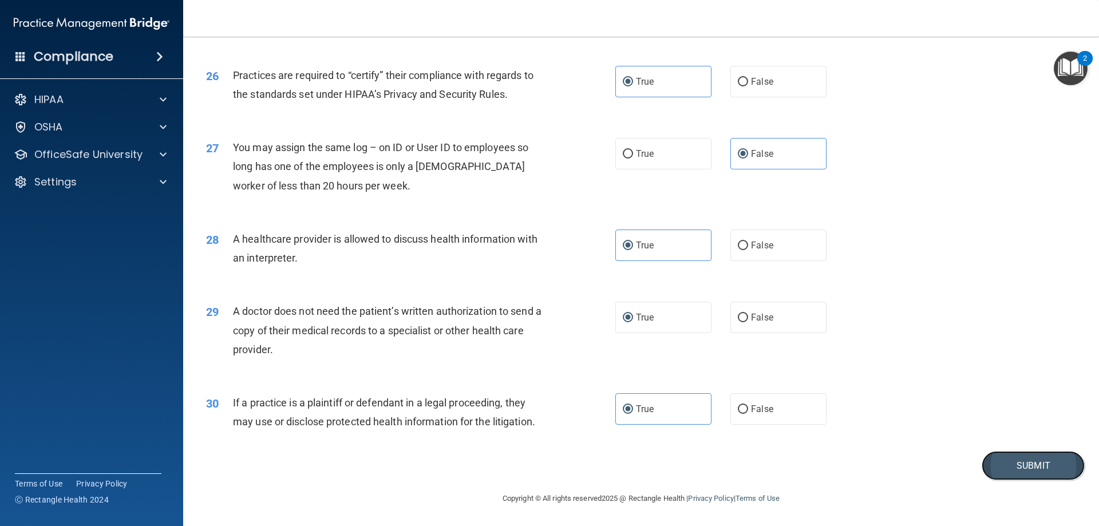
click at [994, 462] on button "Submit" at bounding box center [1032, 465] width 103 height 29
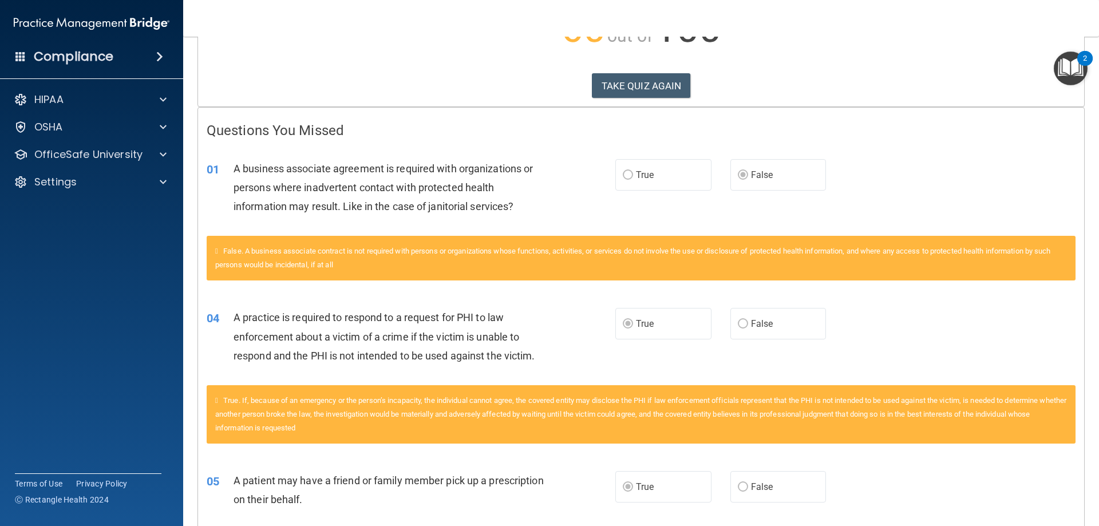
scroll to position [172, 0]
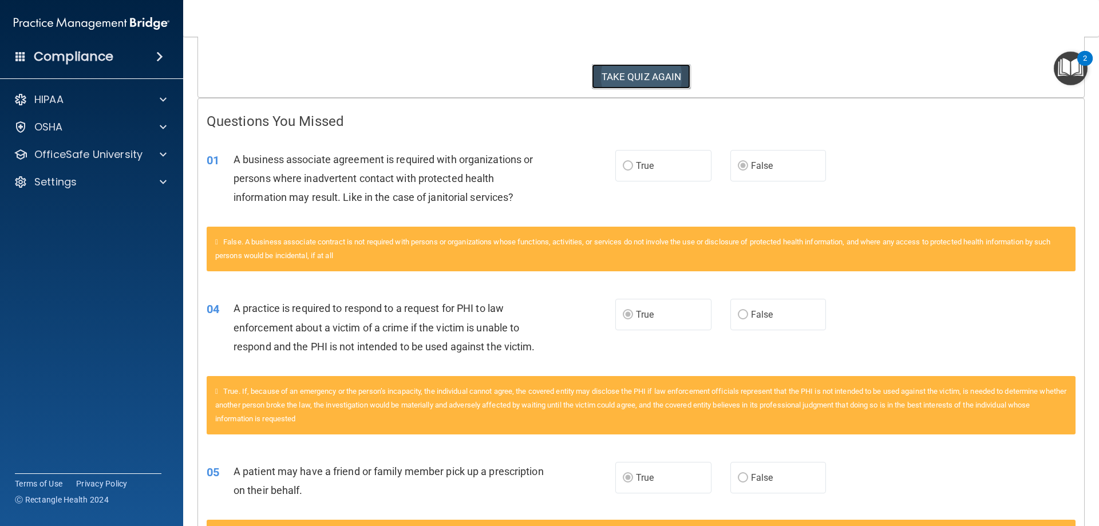
click at [636, 77] on button "TAKE QUIZ AGAIN" at bounding box center [641, 76] width 99 height 25
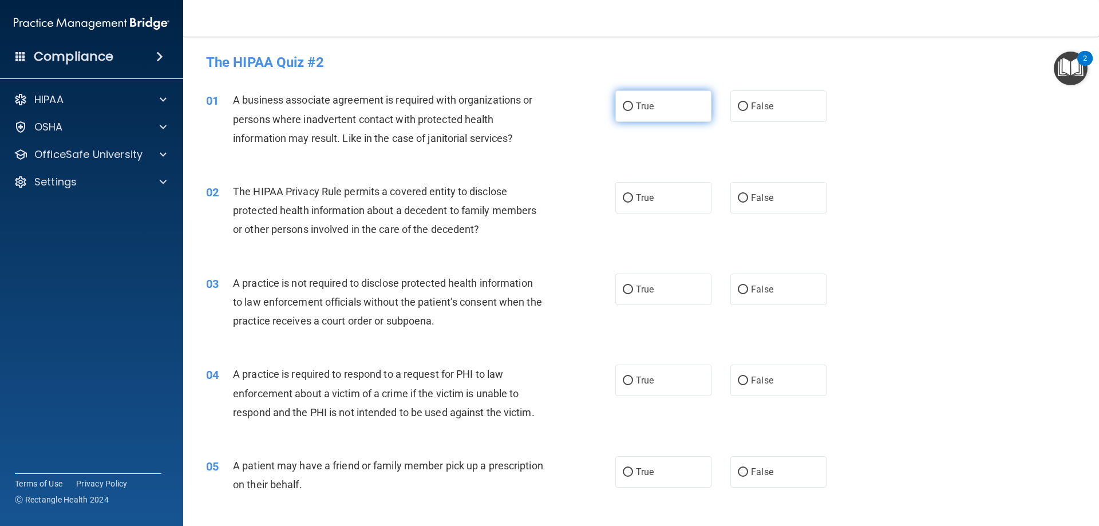
click at [628, 104] on input "True" at bounding box center [628, 106] width 10 height 9
radio input "true"
click at [630, 200] on label "True" at bounding box center [663, 197] width 96 height 31
click at [630, 200] on input "True" at bounding box center [628, 198] width 10 height 9
radio input "true"
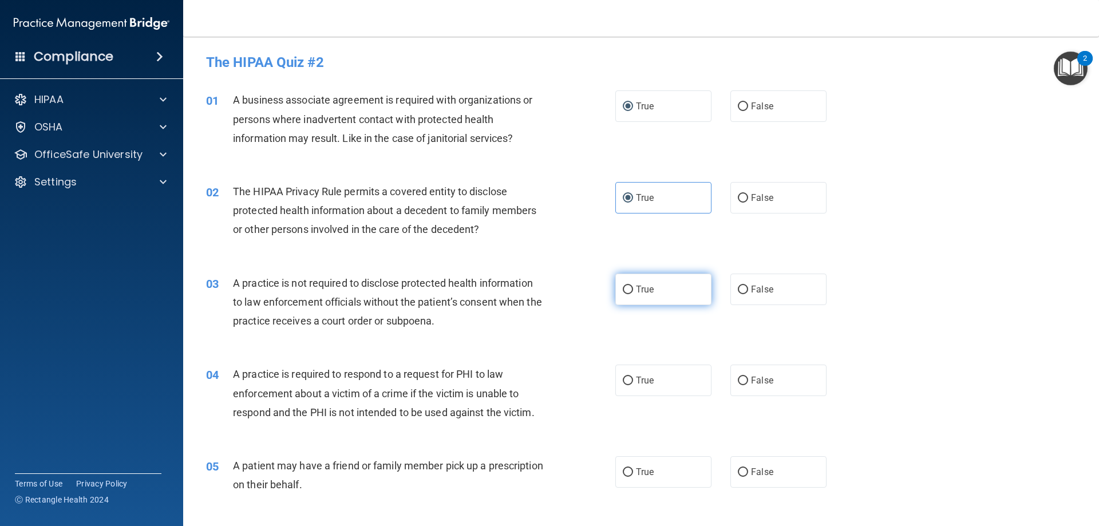
click at [642, 278] on label "True" at bounding box center [663, 289] width 96 height 31
click at [633, 286] on input "True" at bounding box center [628, 290] width 10 height 9
radio input "true"
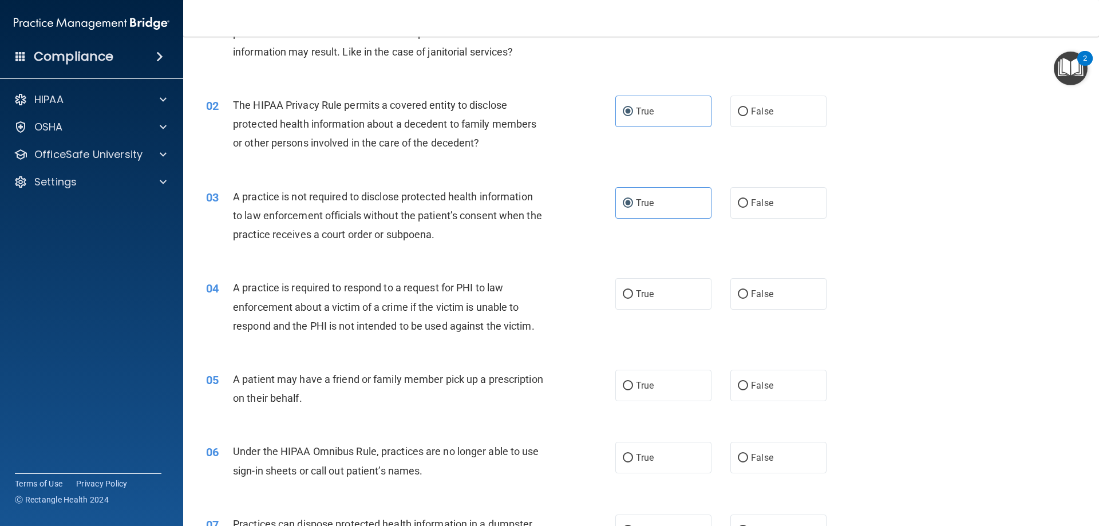
scroll to position [114, 0]
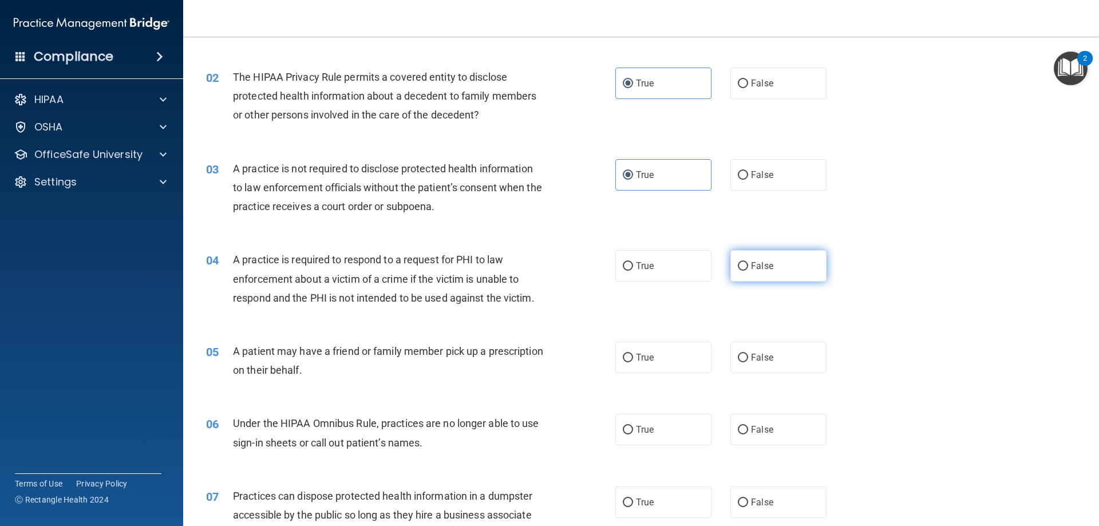
click at [757, 258] on label "False" at bounding box center [778, 265] width 96 height 31
click at [748, 262] on input "False" at bounding box center [743, 266] width 10 height 9
radio input "true"
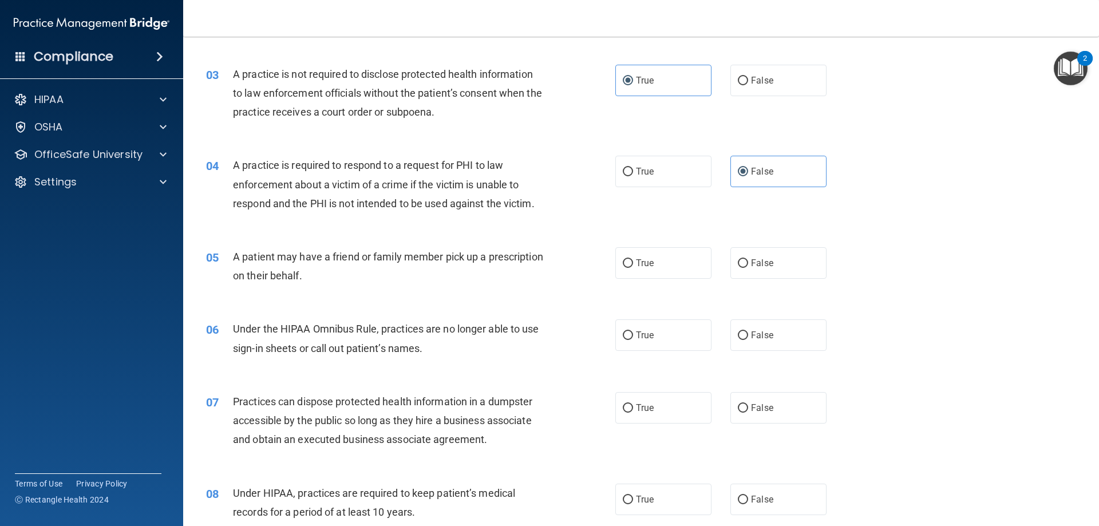
scroll to position [229, 0]
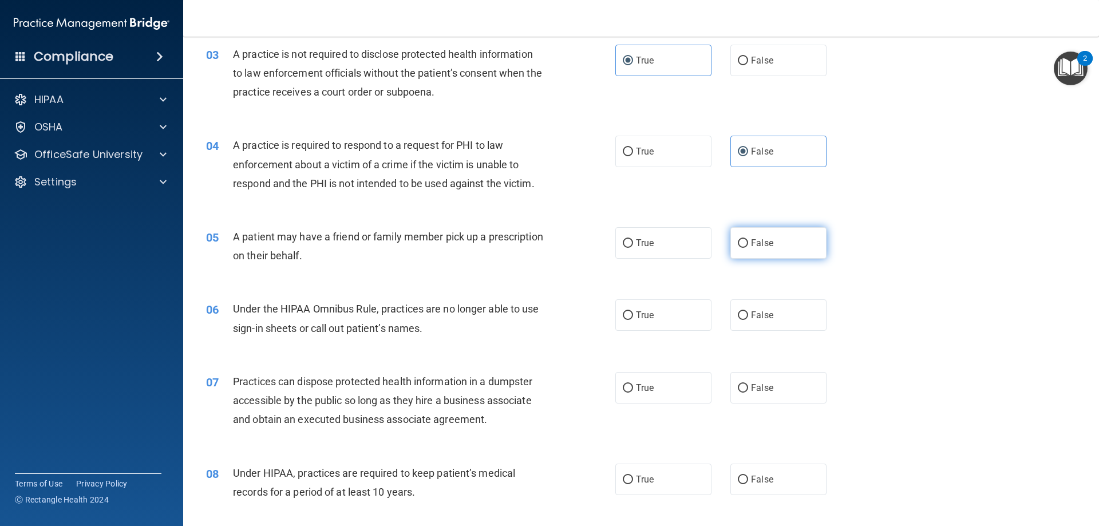
click at [770, 250] on label "False" at bounding box center [778, 242] width 96 height 31
click at [748, 248] on input "False" at bounding box center [743, 243] width 10 height 9
radio input "true"
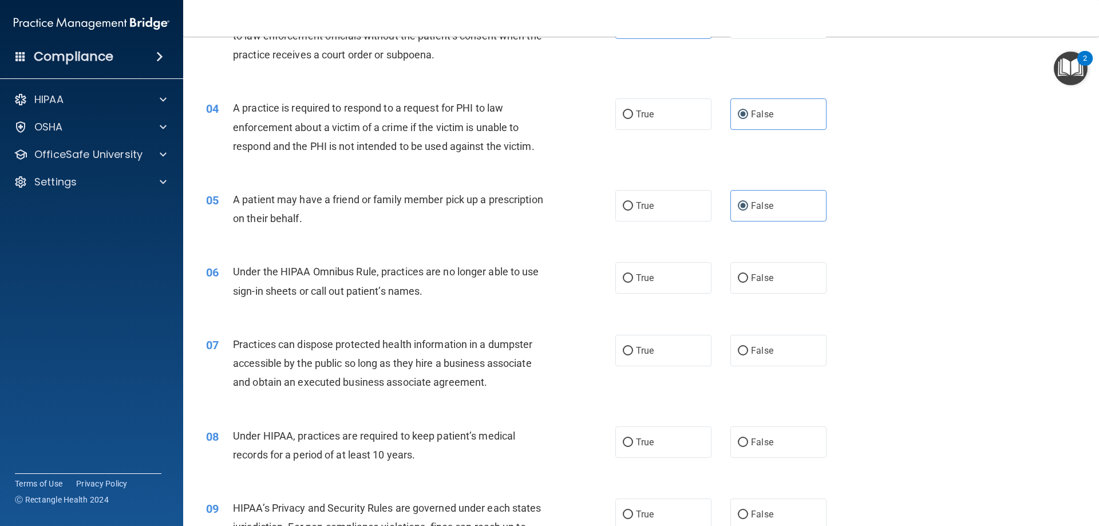
scroll to position [286, 0]
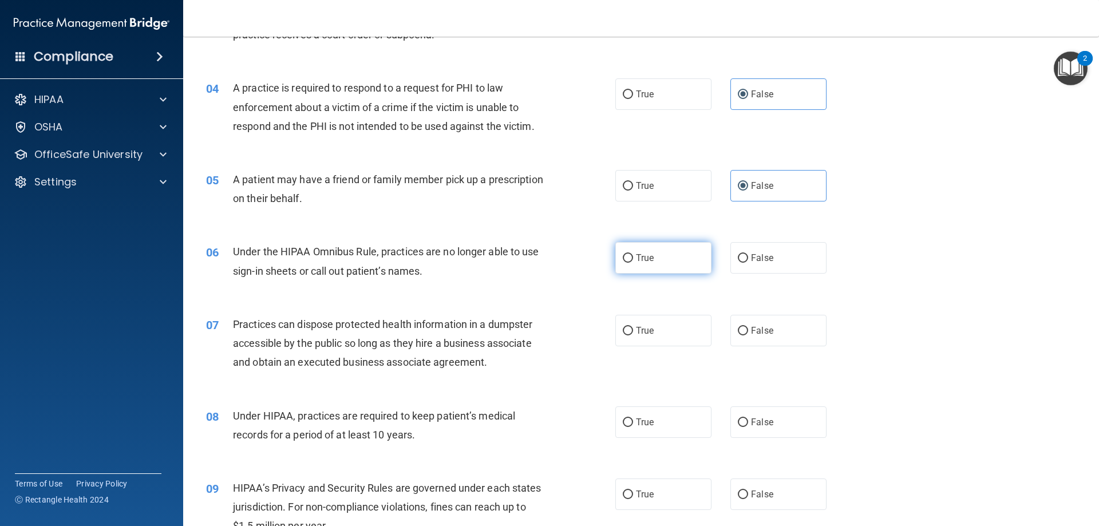
click at [682, 262] on label "True" at bounding box center [663, 257] width 96 height 31
click at [633, 262] on input "True" at bounding box center [628, 258] width 10 height 9
radio input "true"
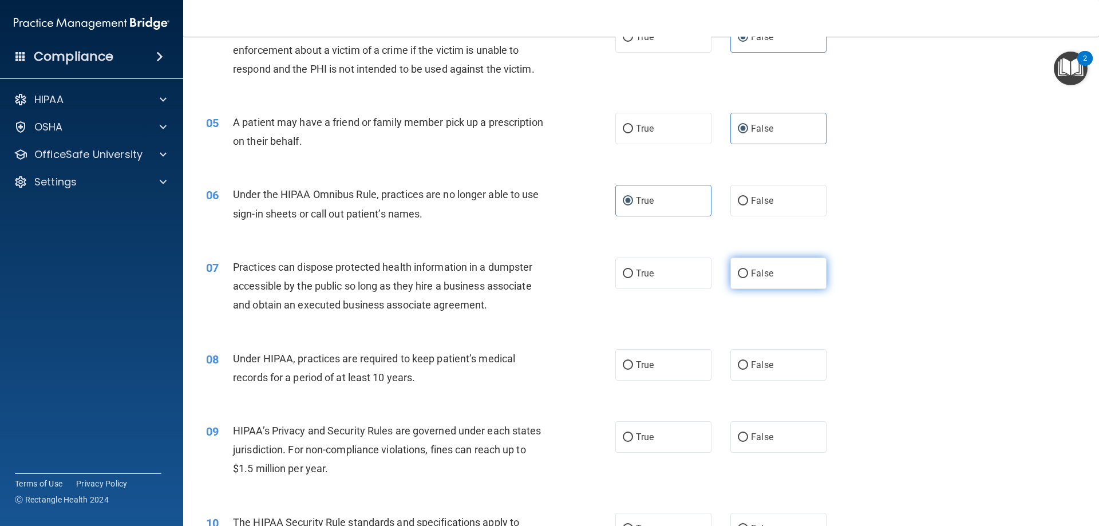
click at [738, 272] on input "False" at bounding box center [743, 274] width 10 height 9
radio input "true"
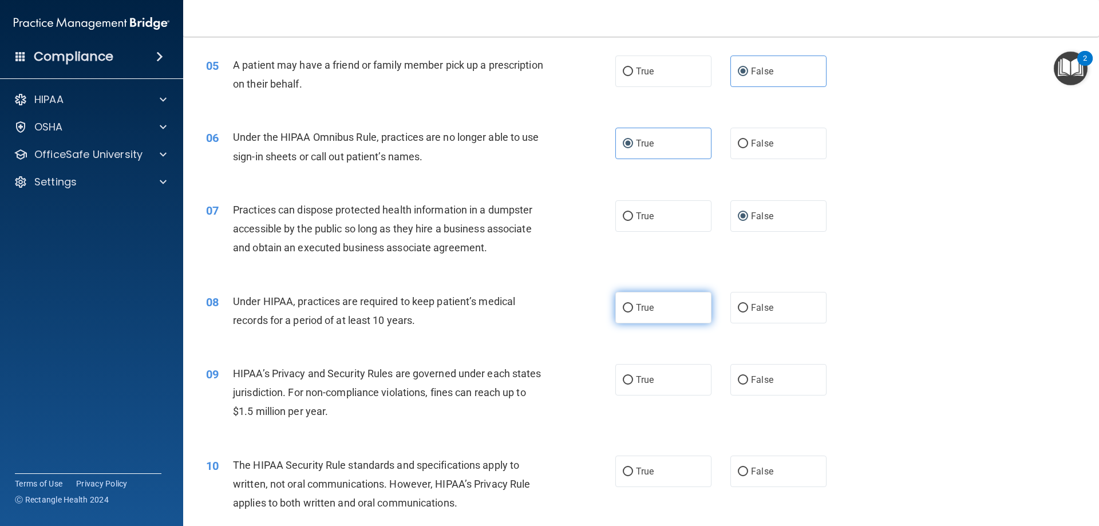
click at [652, 301] on label "True" at bounding box center [663, 307] width 96 height 31
click at [633, 304] on input "True" at bounding box center [628, 308] width 10 height 9
radio input "true"
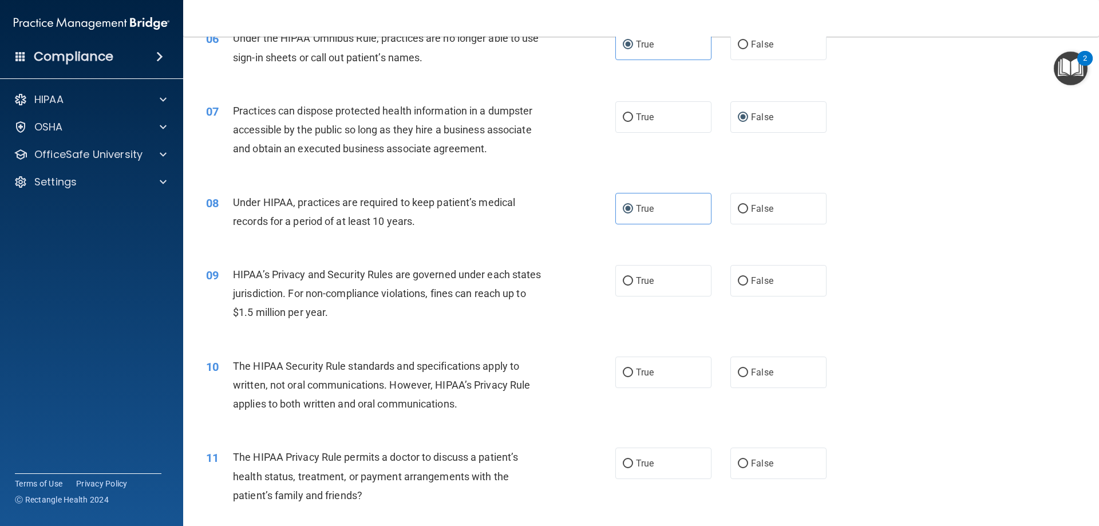
scroll to position [515, 0]
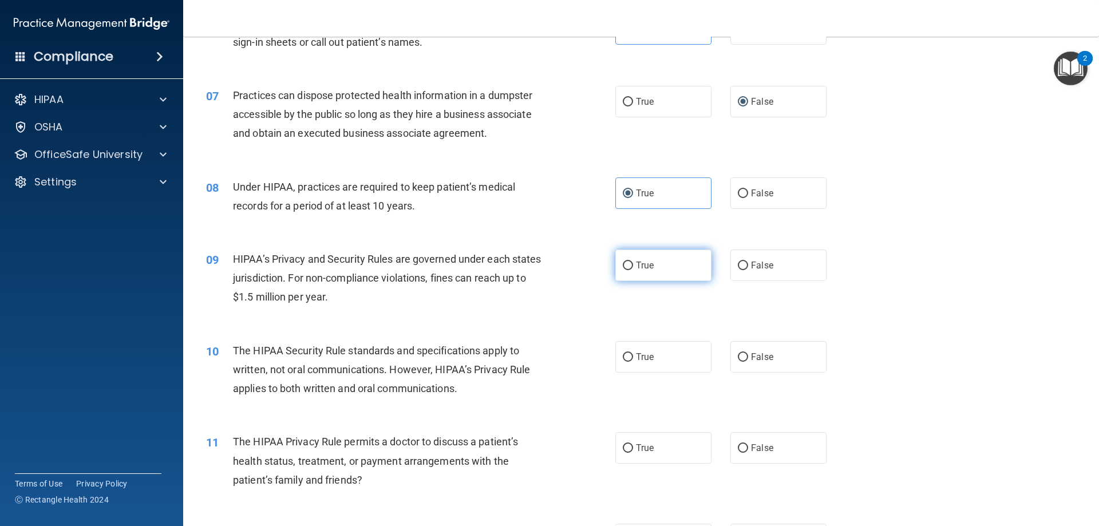
click at [659, 268] on label "True" at bounding box center [663, 265] width 96 height 31
click at [633, 268] on input "True" at bounding box center [628, 266] width 10 height 9
radio input "true"
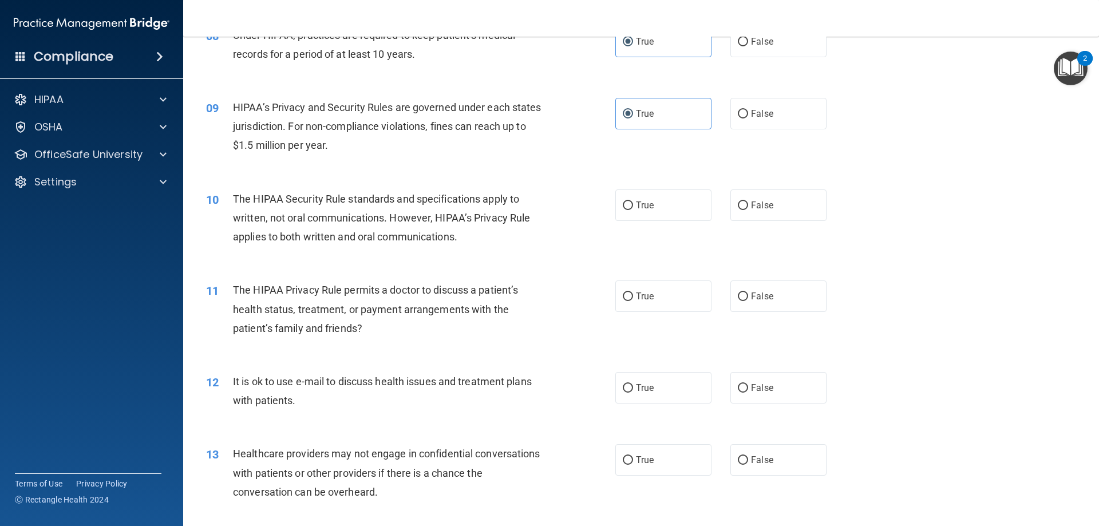
scroll to position [687, 0]
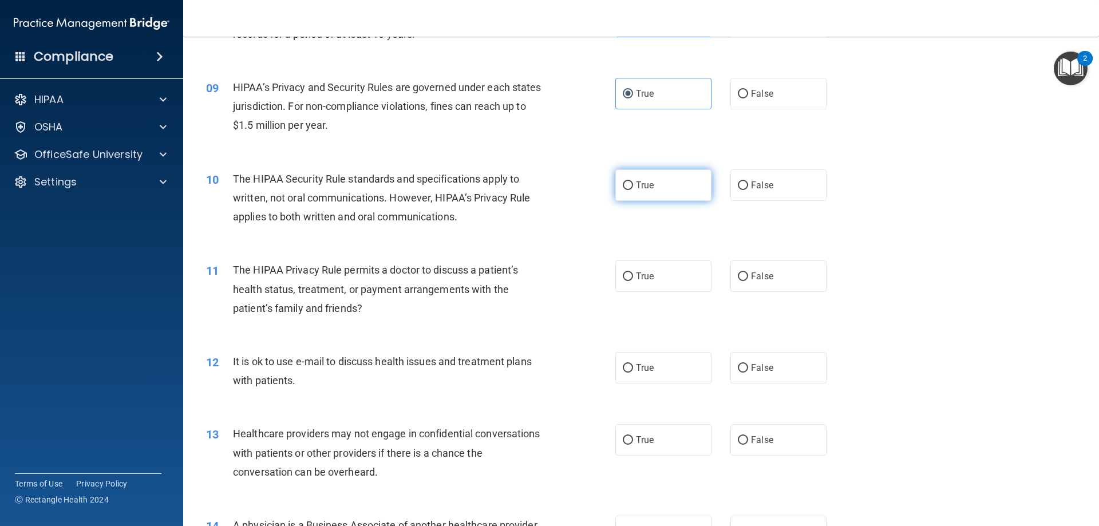
click at [642, 184] on span "True" at bounding box center [645, 185] width 18 height 11
click at [633, 184] on input "True" at bounding box center [628, 185] width 10 height 9
radio input "true"
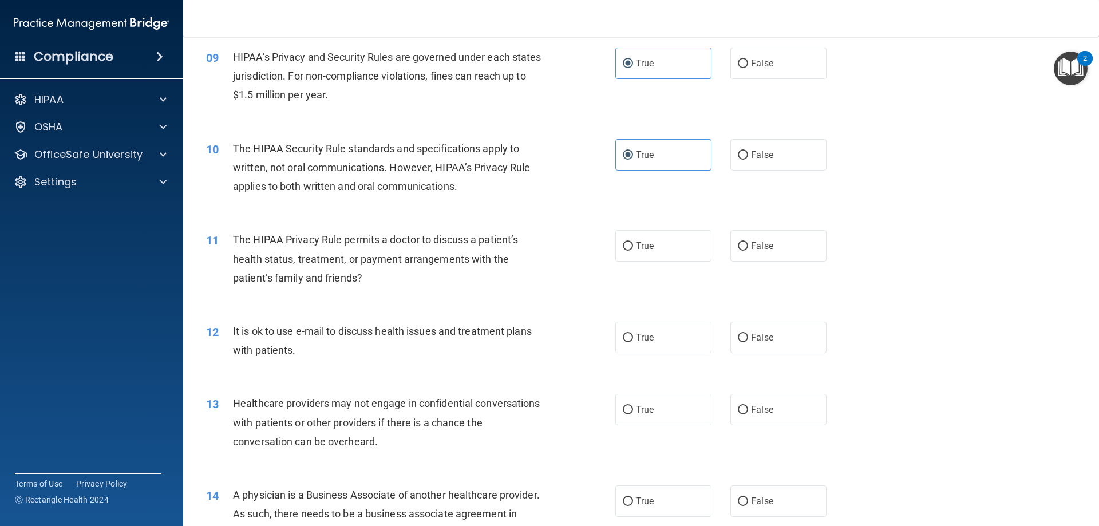
scroll to position [744, 0]
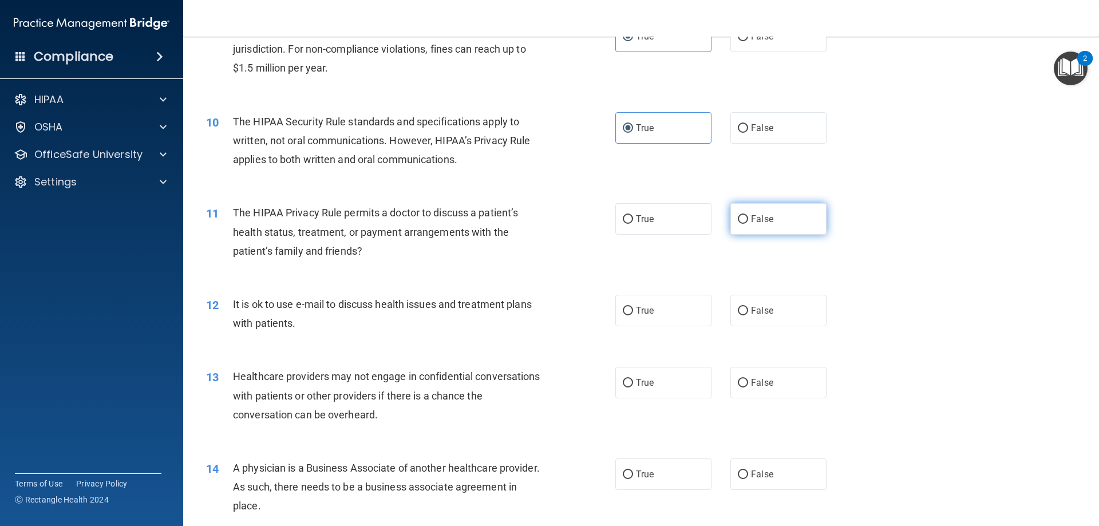
click at [760, 217] on span "False" at bounding box center [762, 218] width 22 height 11
click at [748, 217] on input "False" at bounding box center [743, 219] width 10 height 9
radio input "true"
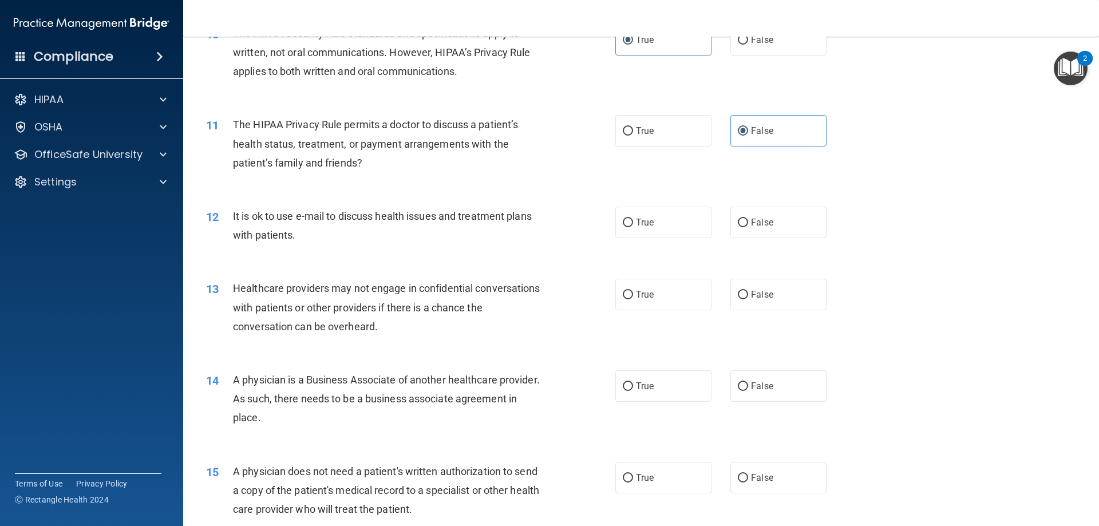
scroll to position [858, 0]
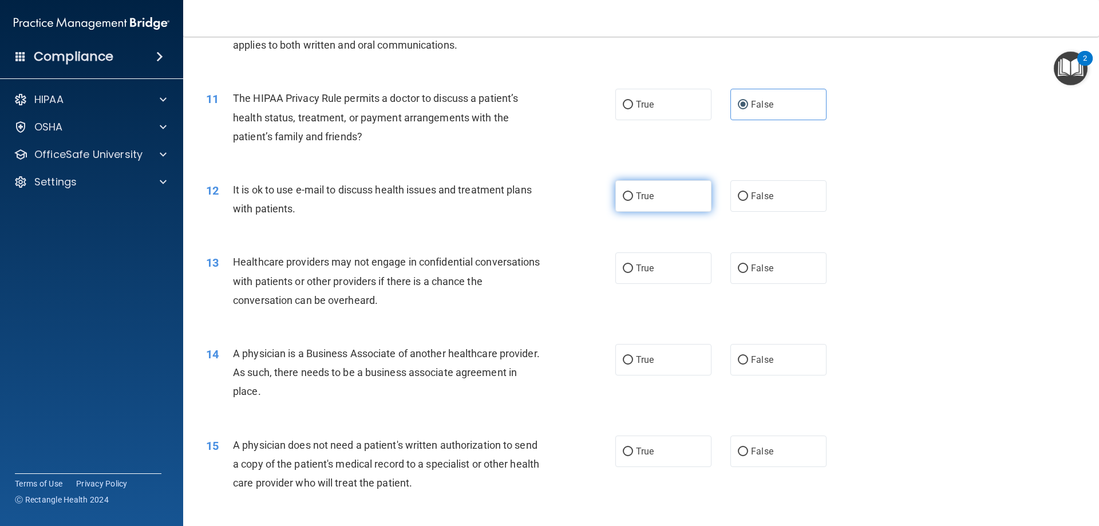
click at [639, 203] on label "True" at bounding box center [663, 195] width 96 height 31
click at [633, 201] on input "True" at bounding box center [628, 196] width 10 height 9
radio input "true"
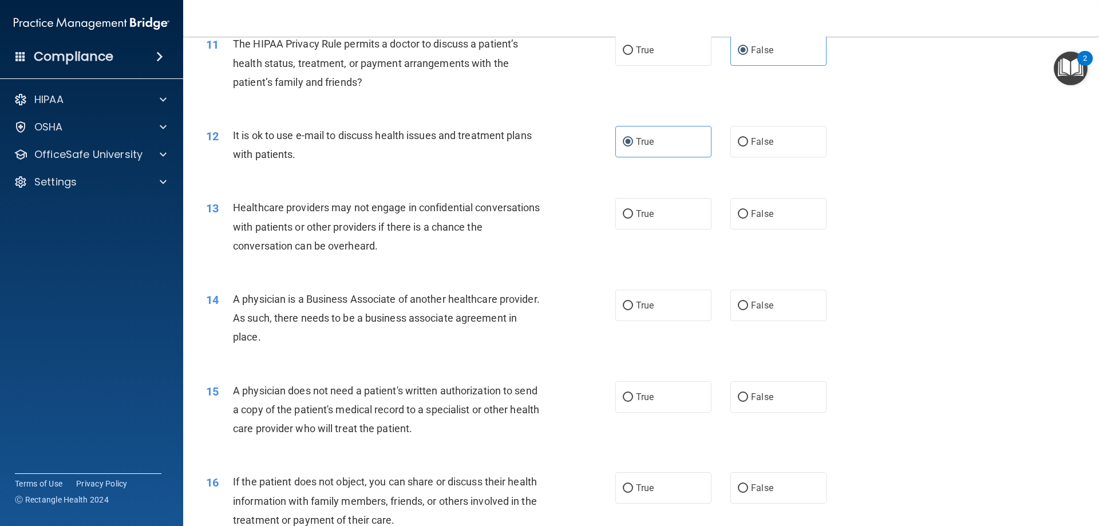
scroll to position [916, 0]
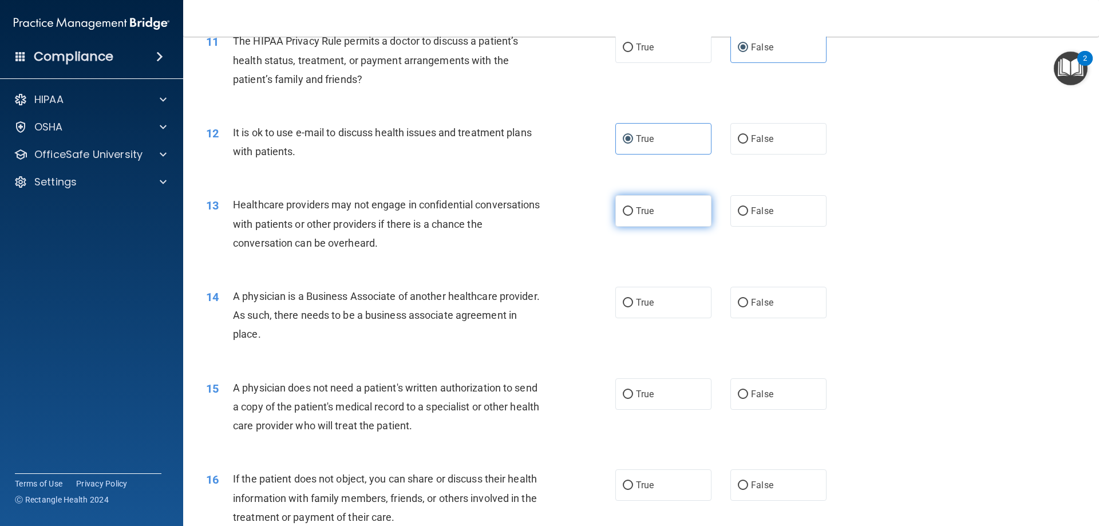
click at [630, 208] on label "True" at bounding box center [663, 210] width 96 height 31
click at [630, 208] on input "True" at bounding box center [628, 211] width 10 height 9
radio input "true"
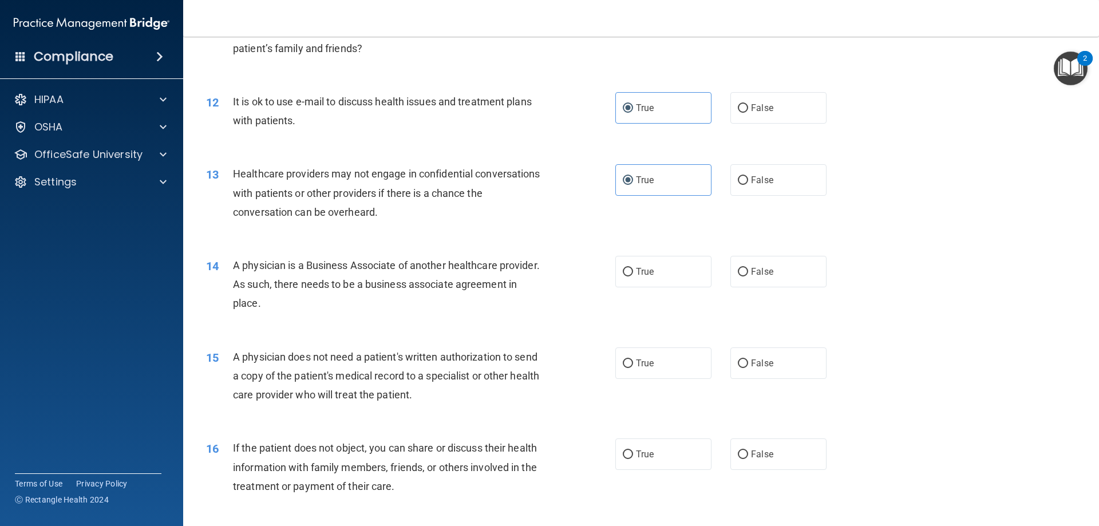
scroll to position [973, 0]
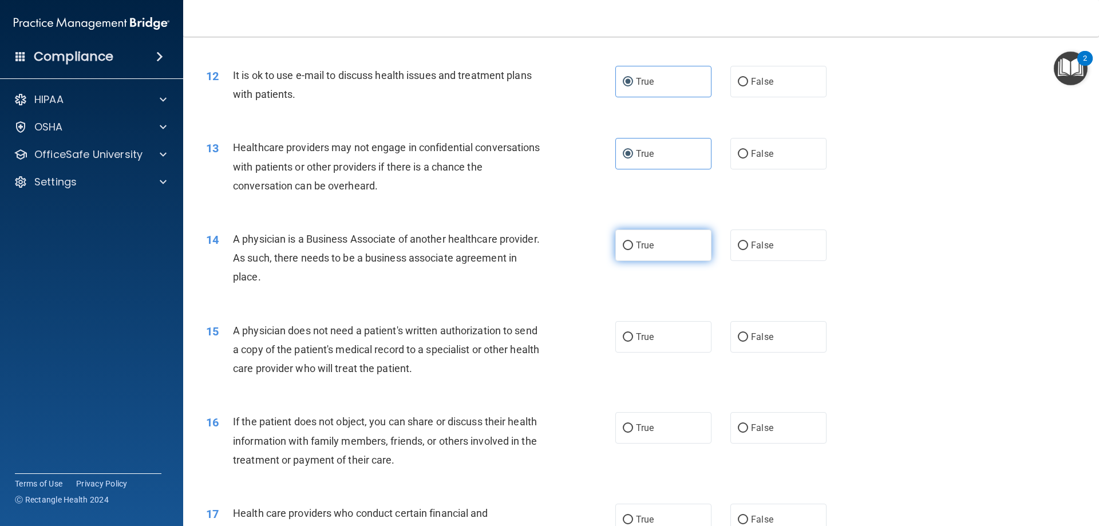
click at [627, 244] on input "True" at bounding box center [628, 246] width 10 height 9
radio input "true"
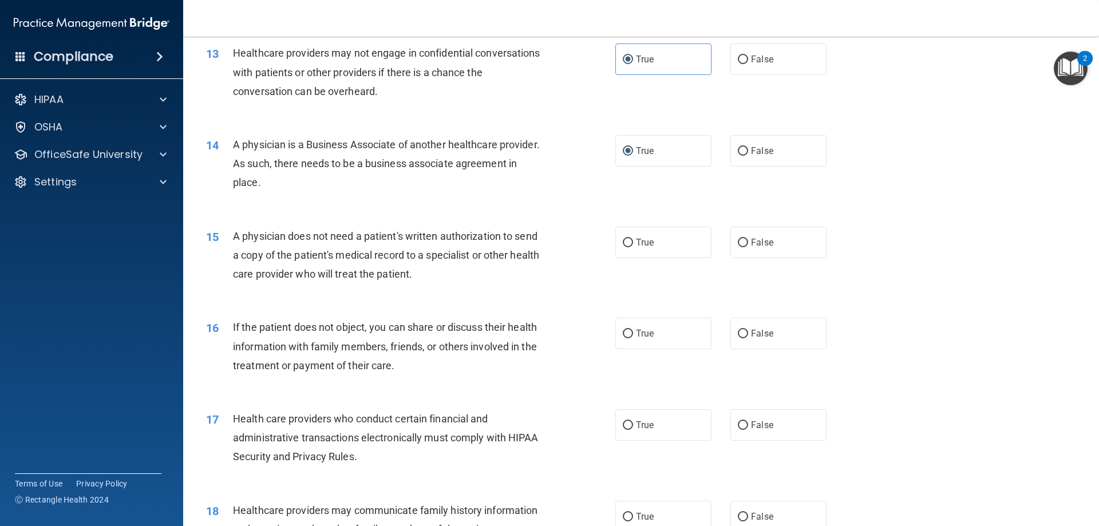
scroll to position [1087, 0]
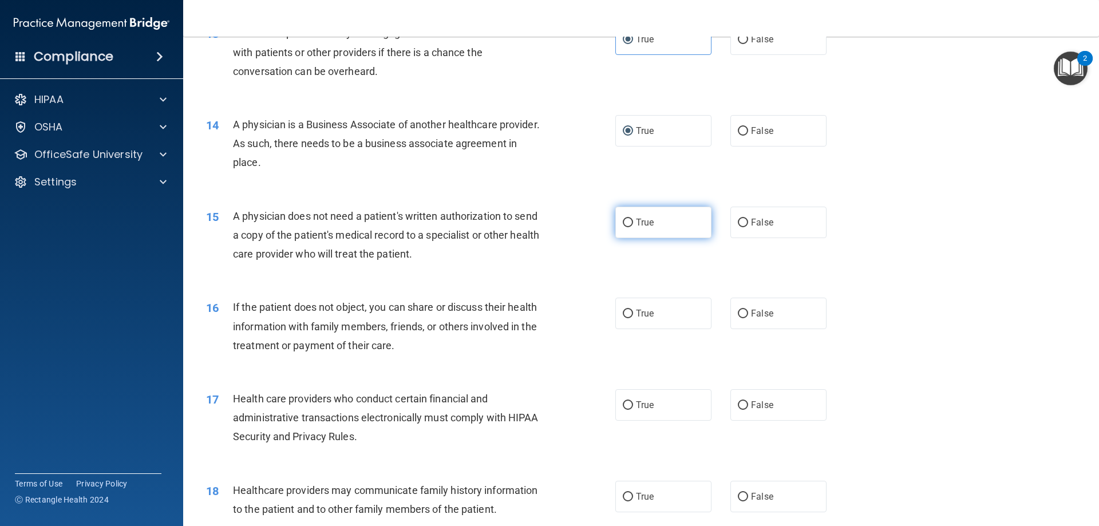
click at [623, 219] on input "True" at bounding box center [628, 223] width 10 height 9
radio input "true"
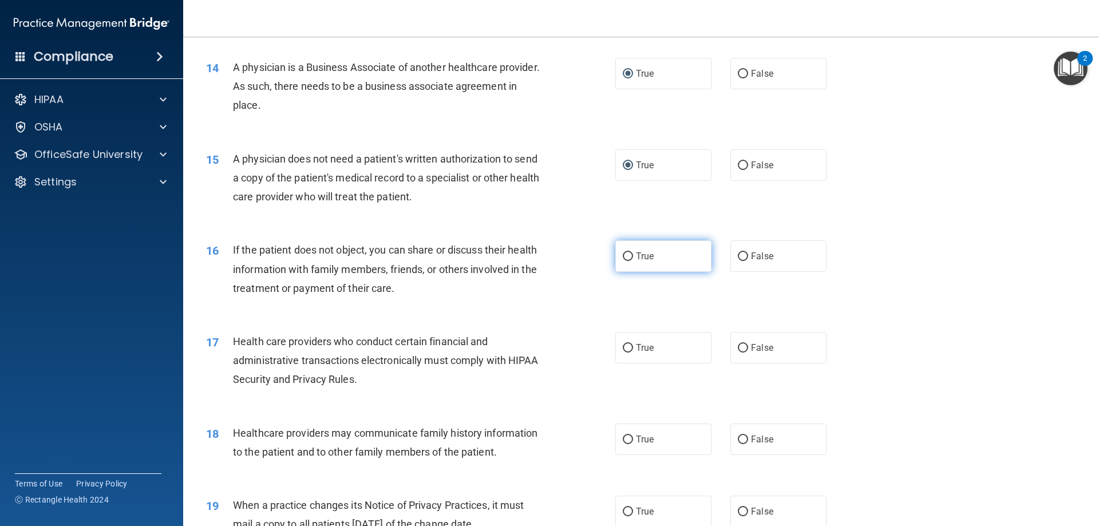
click at [628, 246] on label "True" at bounding box center [663, 255] width 96 height 31
click at [628, 252] on input "True" at bounding box center [628, 256] width 10 height 9
radio input "true"
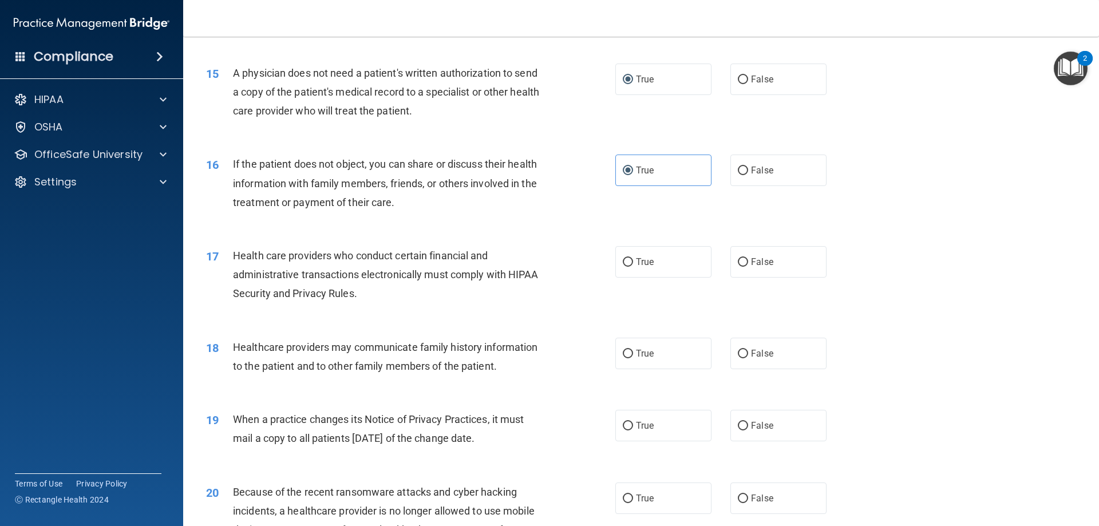
scroll to position [1259, 0]
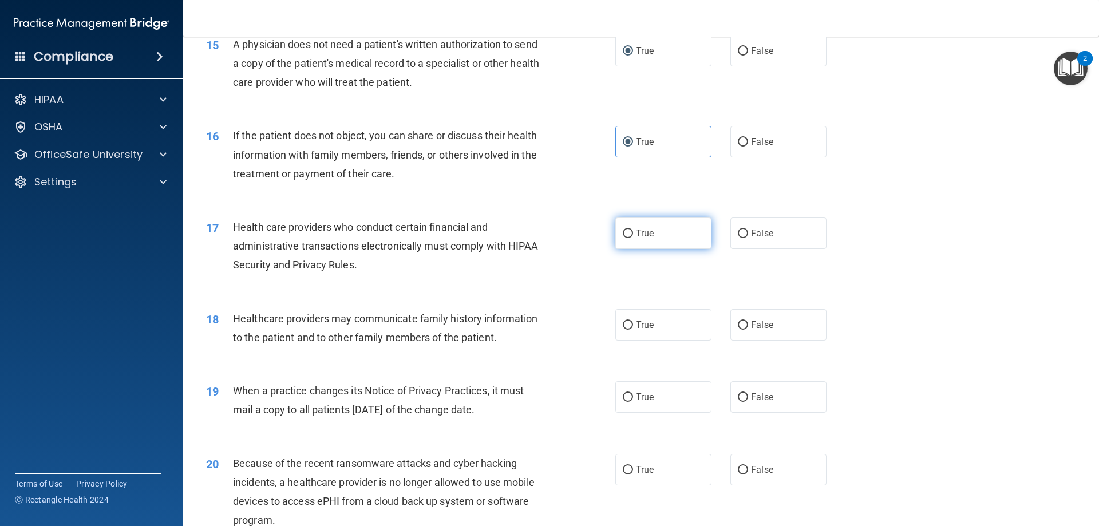
click at [626, 235] on input "True" at bounding box center [628, 233] width 10 height 9
radio input "true"
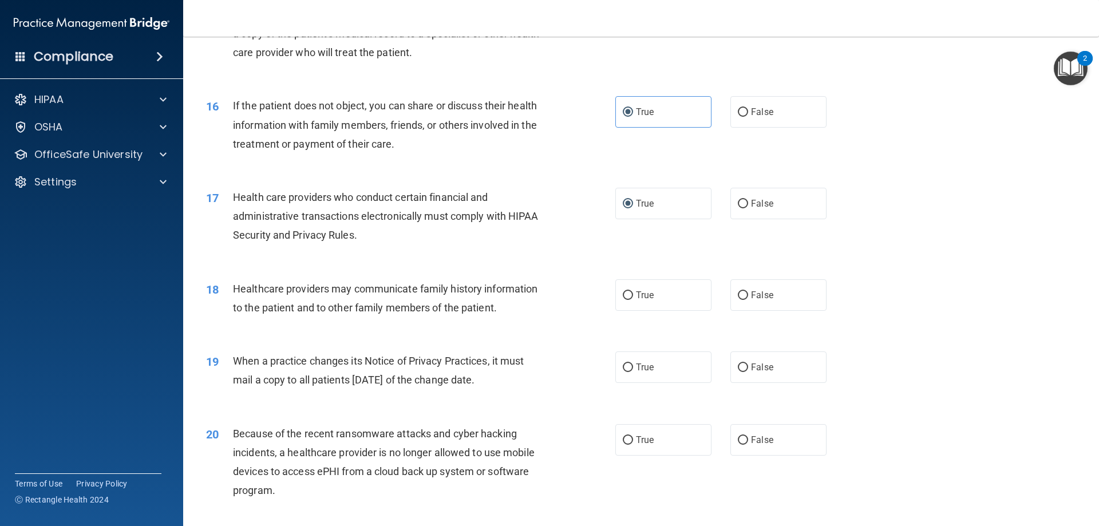
scroll to position [1316, 0]
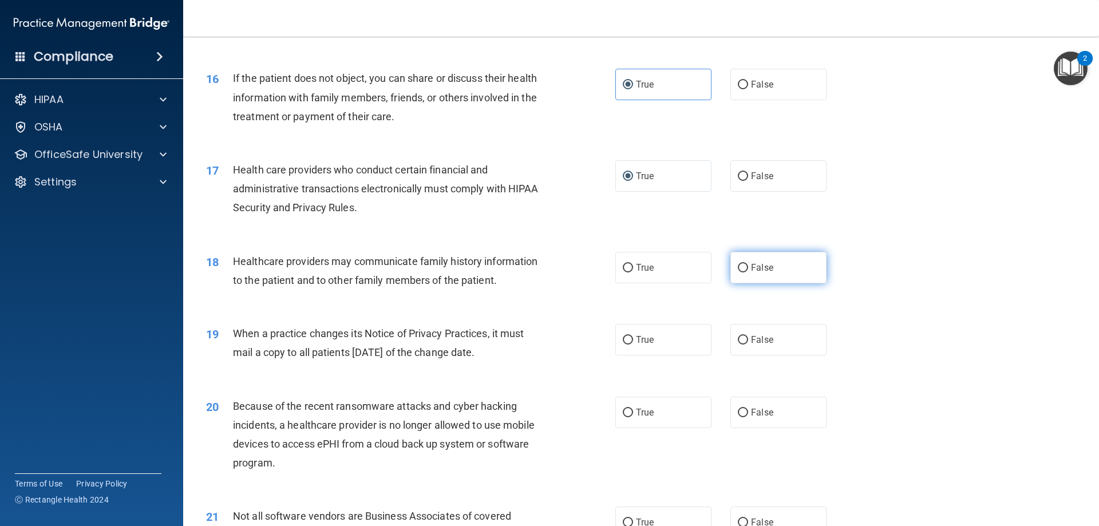
click at [751, 266] on span "False" at bounding box center [762, 267] width 22 height 11
click at [747, 266] on input "False" at bounding box center [743, 268] width 10 height 9
radio input "true"
click at [640, 260] on label "True" at bounding box center [663, 267] width 96 height 31
click at [633, 264] on input "True" at bounding box center [628, 268] width 10 height 9
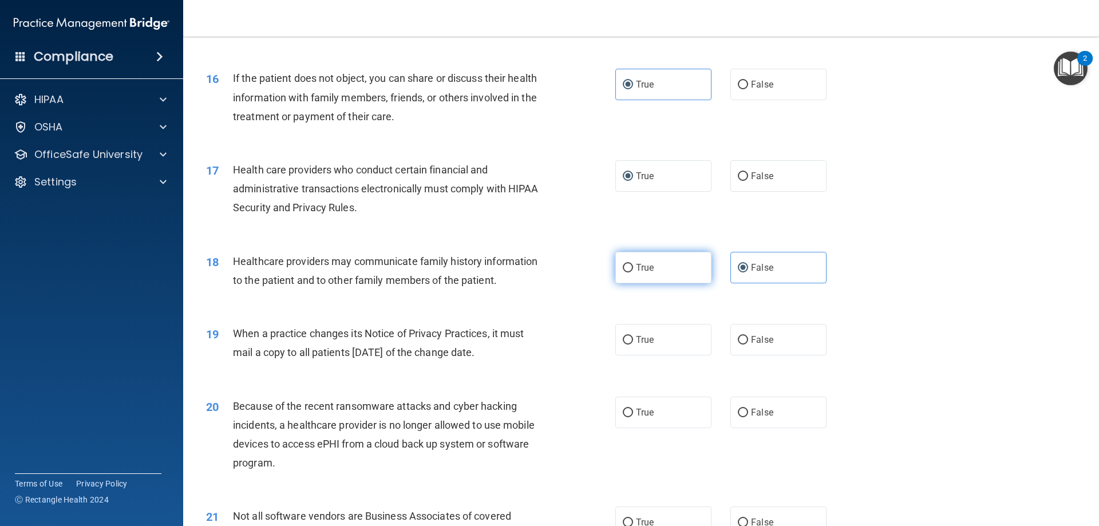
radio input "true"
radio input "false"
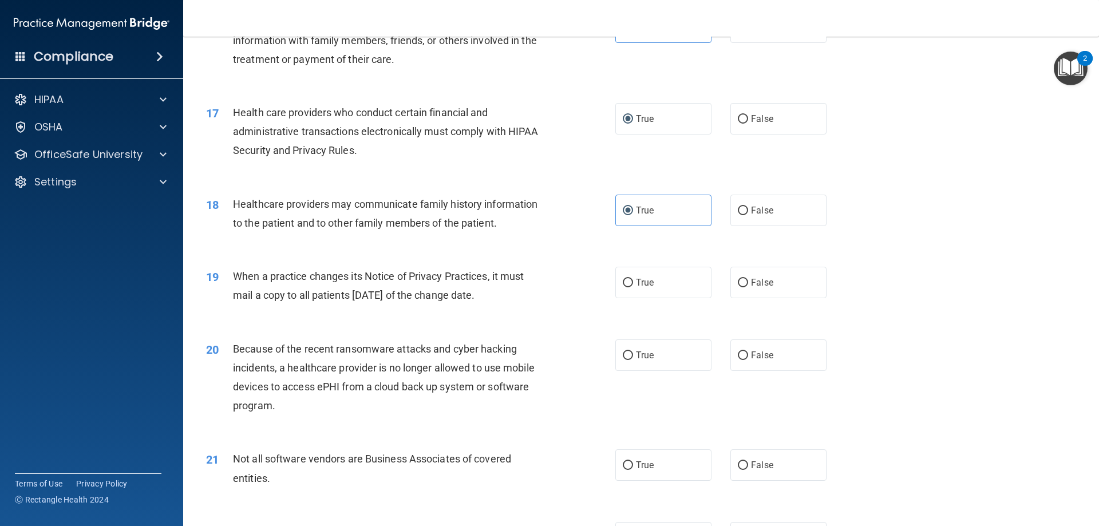
scroll to position [1431, 0]
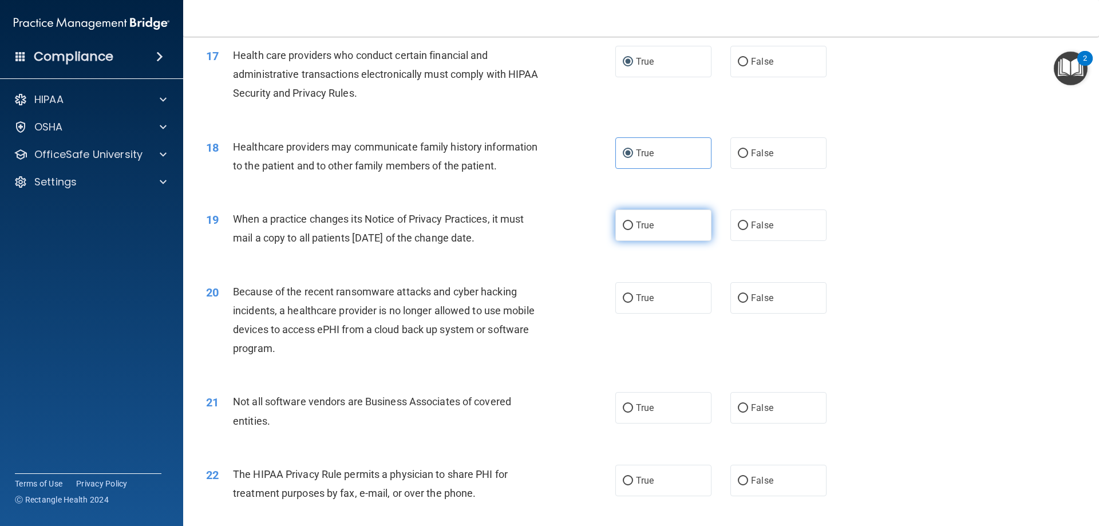
click at [627, 235] on label "True" at bounding box center [663, 224] width 96 height 31
click at [627, 230] on input "True" at bounding box center [628, 225] width 10 height 9
radio input "true"
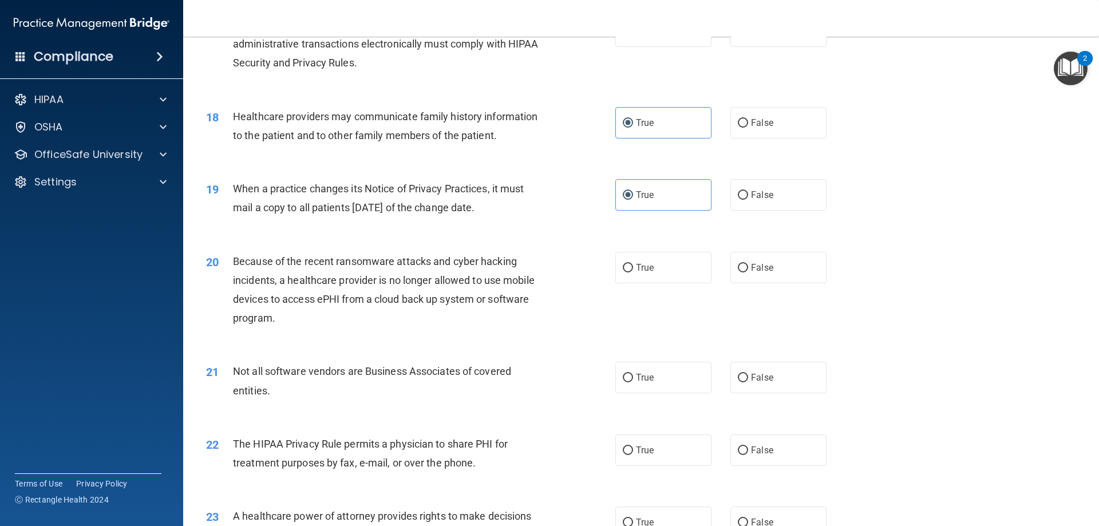
scroll to position [1488, 0]
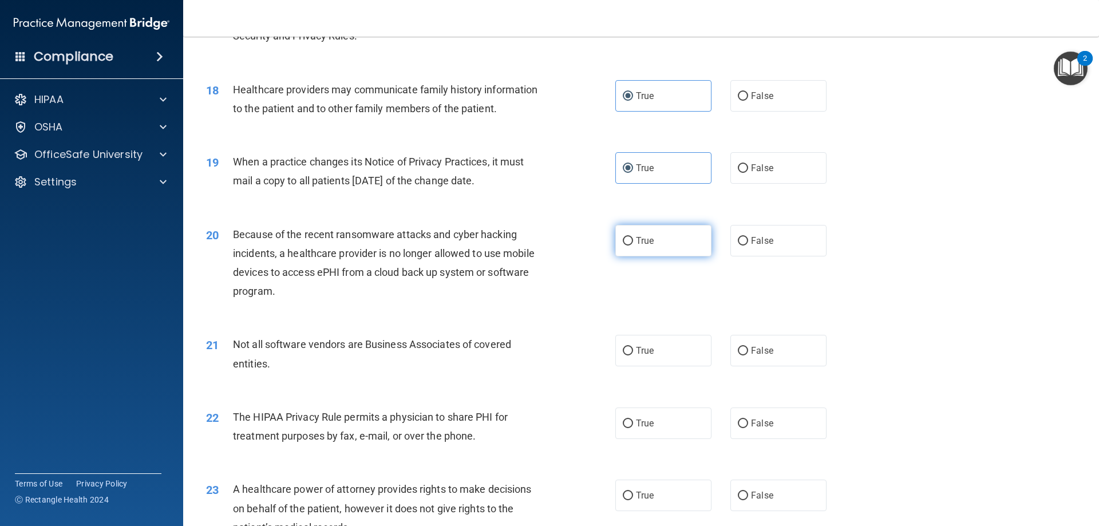
click at [692, 242] on label "True" at bounding box center [663, 240] width 96 height 31
click at [633, 242] on input "True" at bounding box center [628, 241] width 10 height 9
radio input "true"
click at [751, 236] on span "False" at bounding box center [762, 240] width 22 height 11
click at [748, 237] on input "False" at bounding box center [743, 241] width 10 height 9
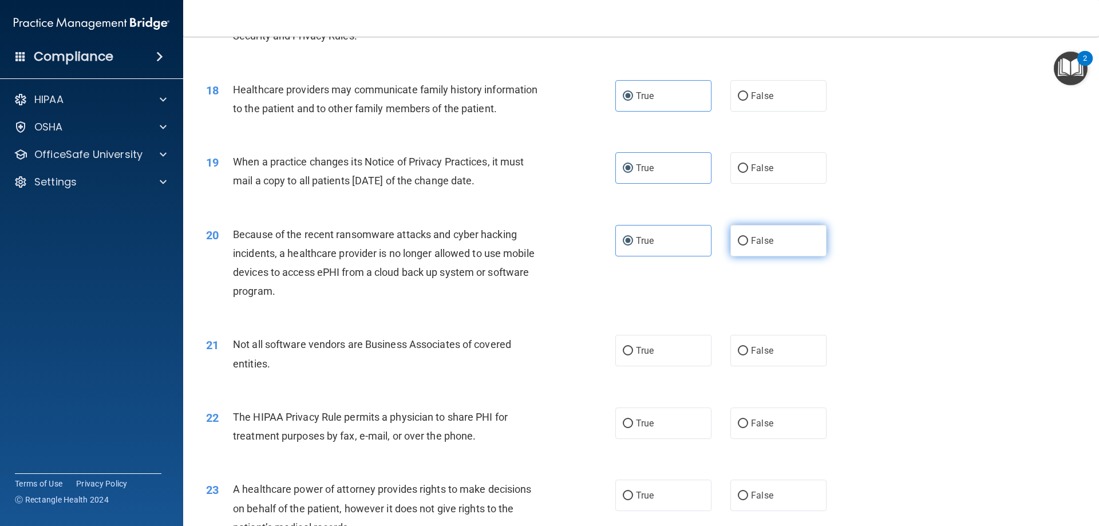
radio input "true"
radio input "false"
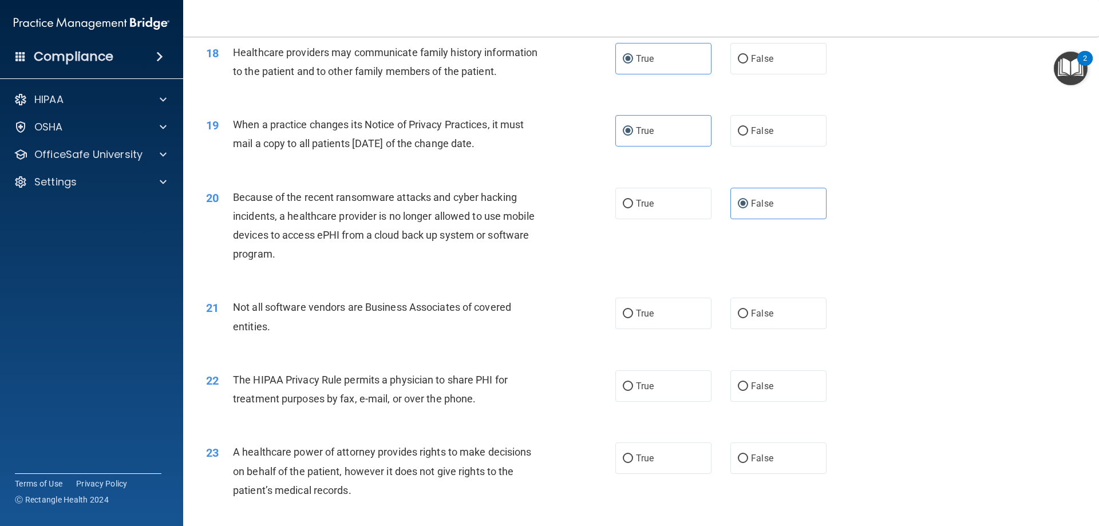
scroll to position [1545, 0]
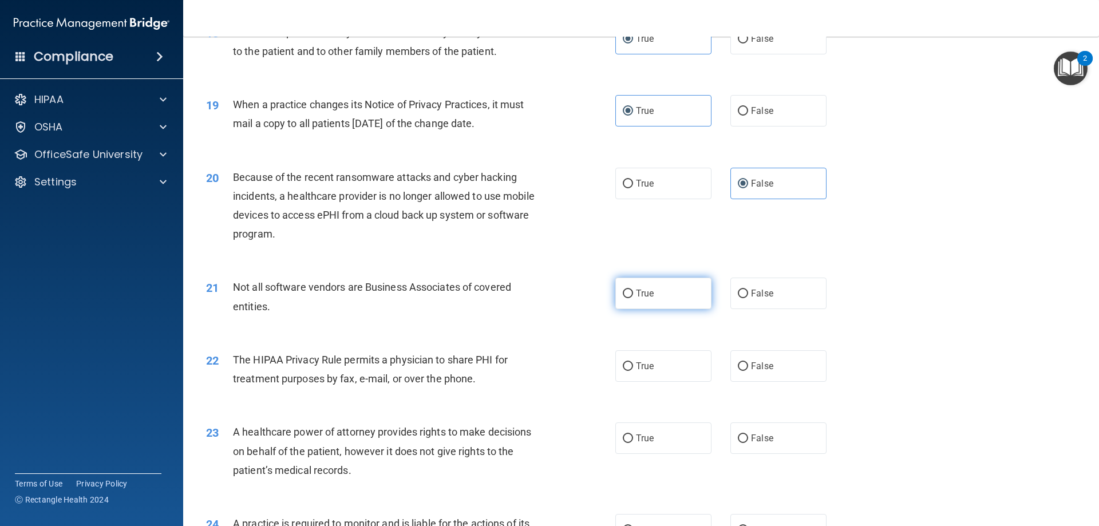
click at [631, 289] on label "True" at bounding box center [663, 293] width 96 height 31
click at [631, 290] on input "True" at bounding box center [628, 294] width 10 height 9
radio input "true"
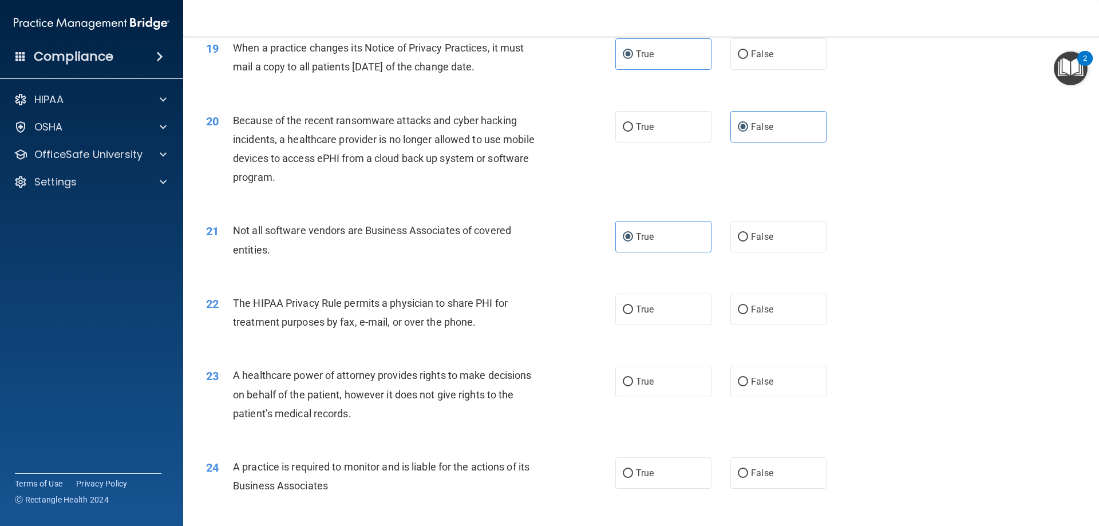
scroll to position [1602, 0]
click at [622, 303] on label "True" at bounding box center [663, 308] width 96 height 31
click at [623, 305] on input "True" at bounding box center [628, 309] width 10 height 9
radio input "true"
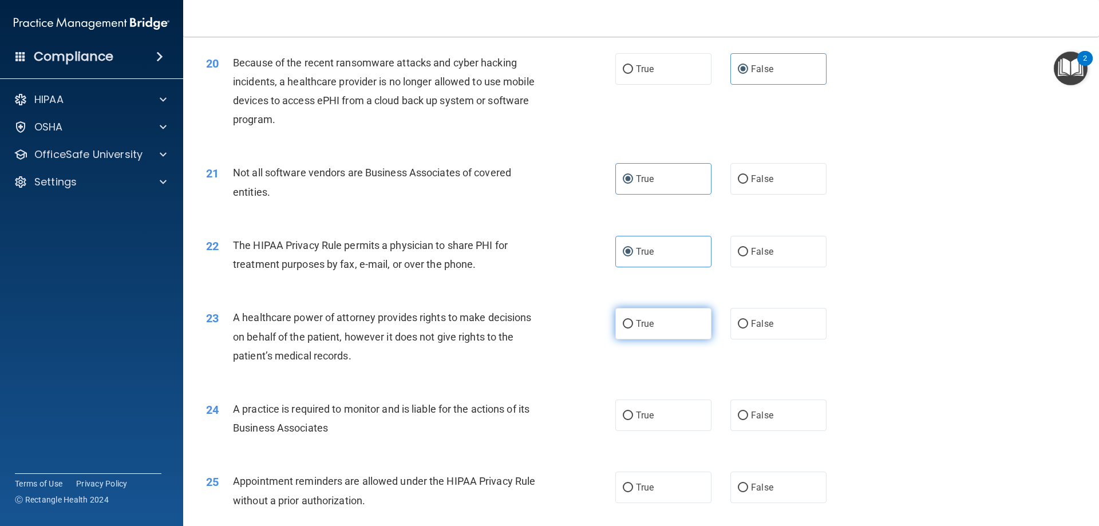
click at [616, 319] on label "True" at bounding box center [663, 323] width 96 height 31
click at [623, 320] on input "True" at bounding box center [628, 324] width 10 height 9
radio input "true"
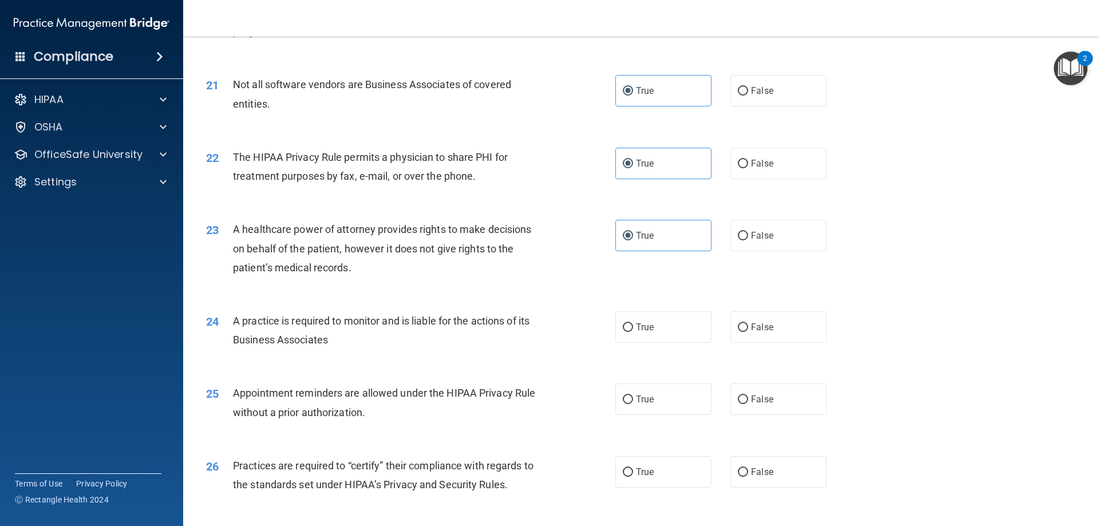
scroll to position [1774, 0]
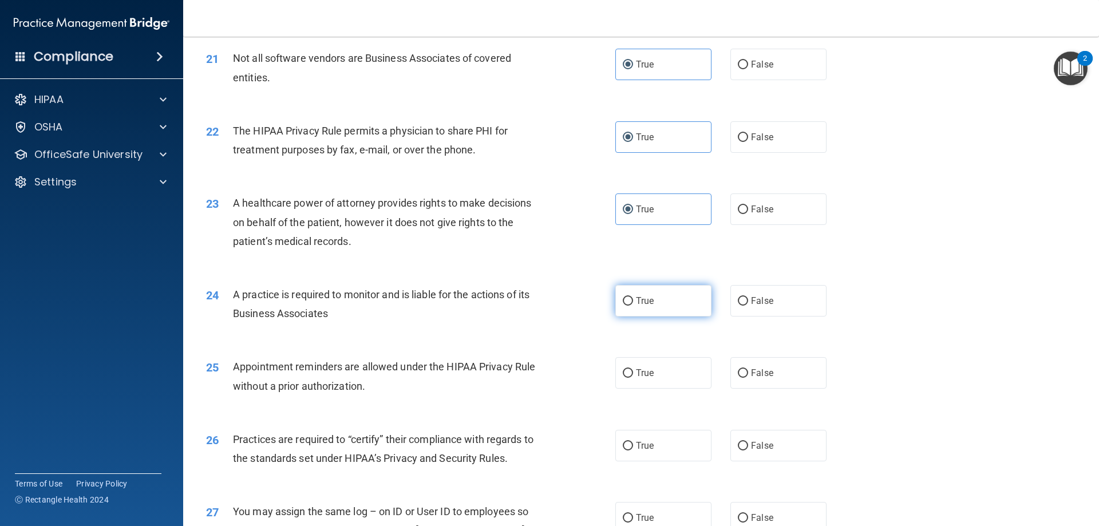
click at [626, 298] on input "True" at bounding box center [628, 301] width 10 height 9
radio input "true"
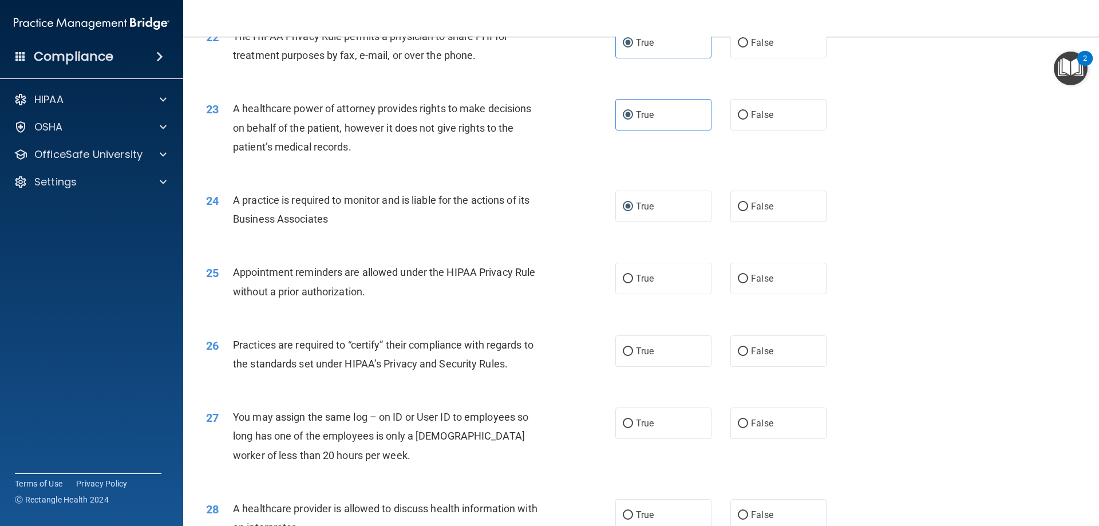
scroll to position [1889, 0]
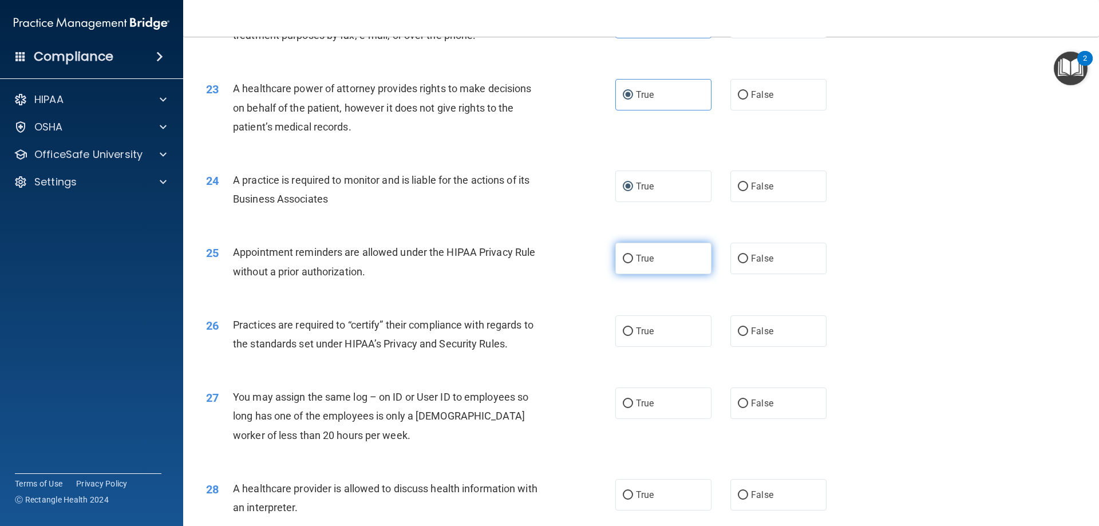
click at [656, 259] on label "True" at bounding box center [663, 258] width 96 height 31
click at [633, 259] on input "True" at bounding box center [628, 259] width 10 height 9
radio input "true"
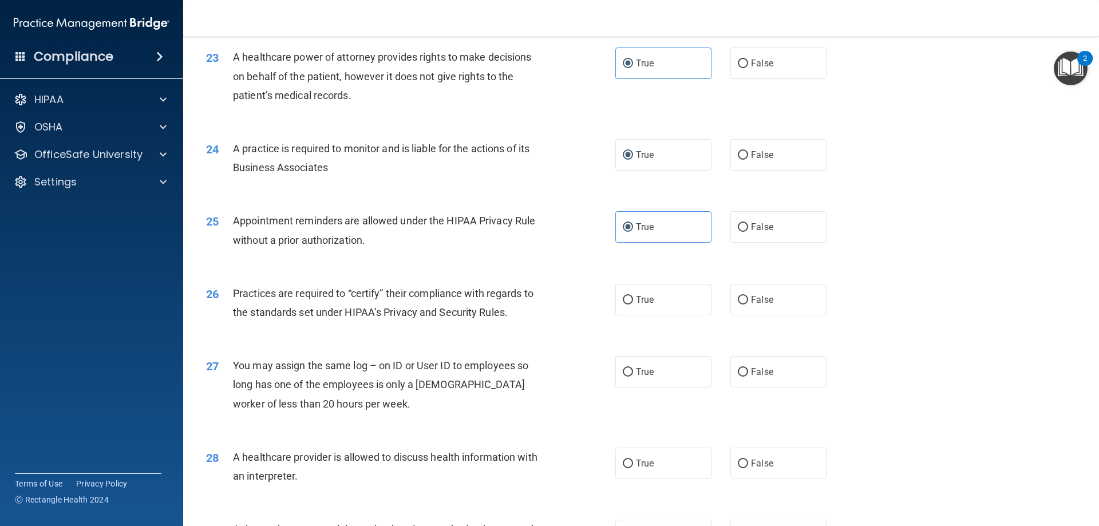
scroll to position [1946, 0]
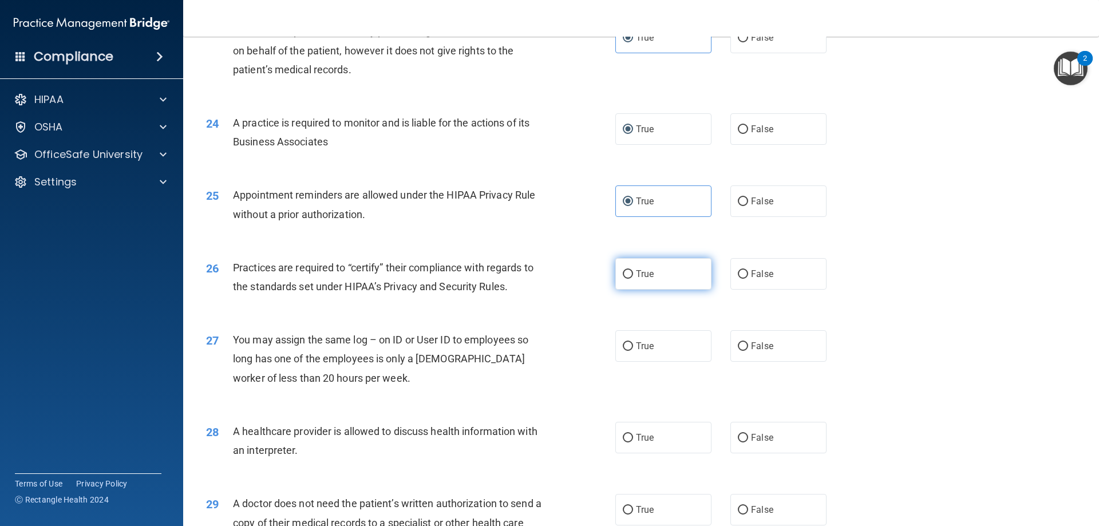
click at [636, 276] on span "True" at bounding box center [645, 273] width 18 height 11
click at [632, 276] on input "True" at bounding box center [628, 274] width 10 height 9
radio input "true"
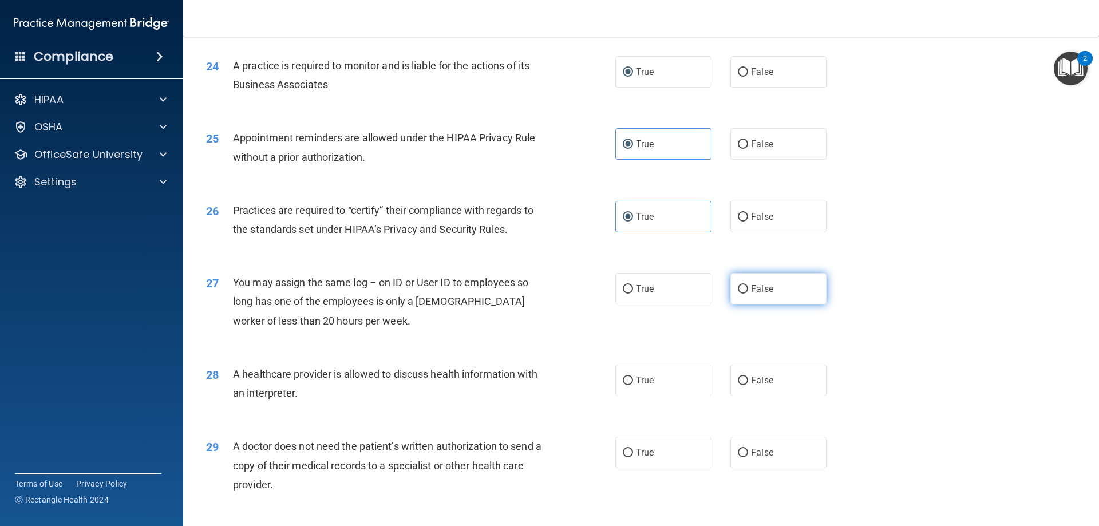
click at [735, 283] on label "False" at bounding box center [778, 288] width 96 height 31
click at [777, 287] on label "False" at bounding box center [778, 288] width 96 height 31
click at [748, 287] on input "False" at bounding box center [743, 289] width 10 height 9
radio input "true"
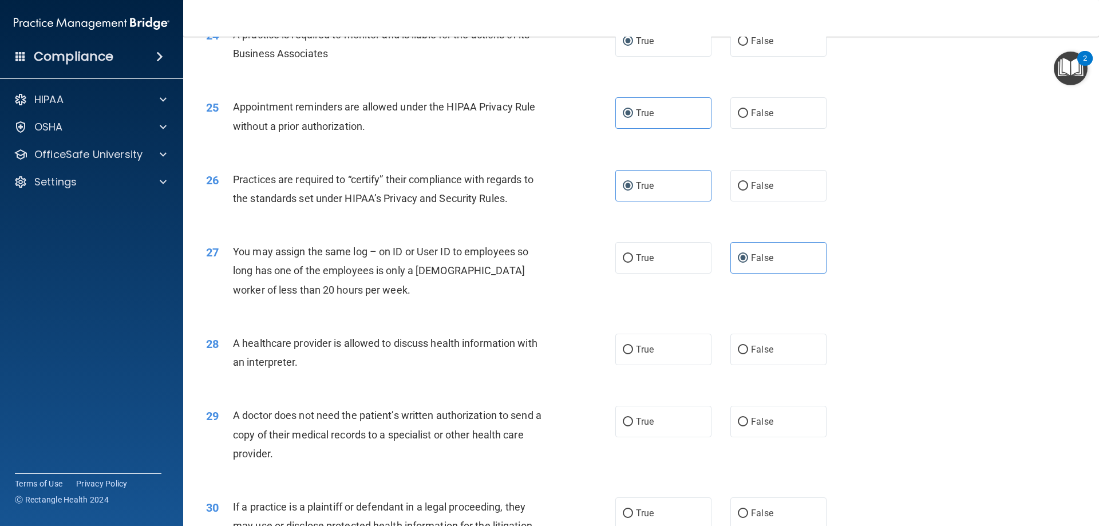
scroll to position [2060, 0]
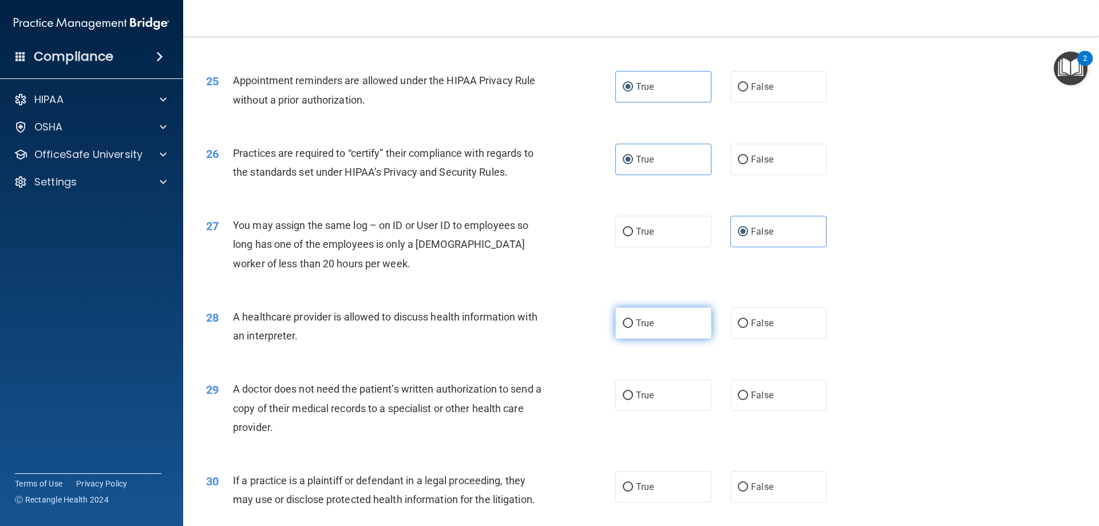
click at [623, 324] on input "True" at bounding box center [628, 323] width 10 height 9
radio input "true"
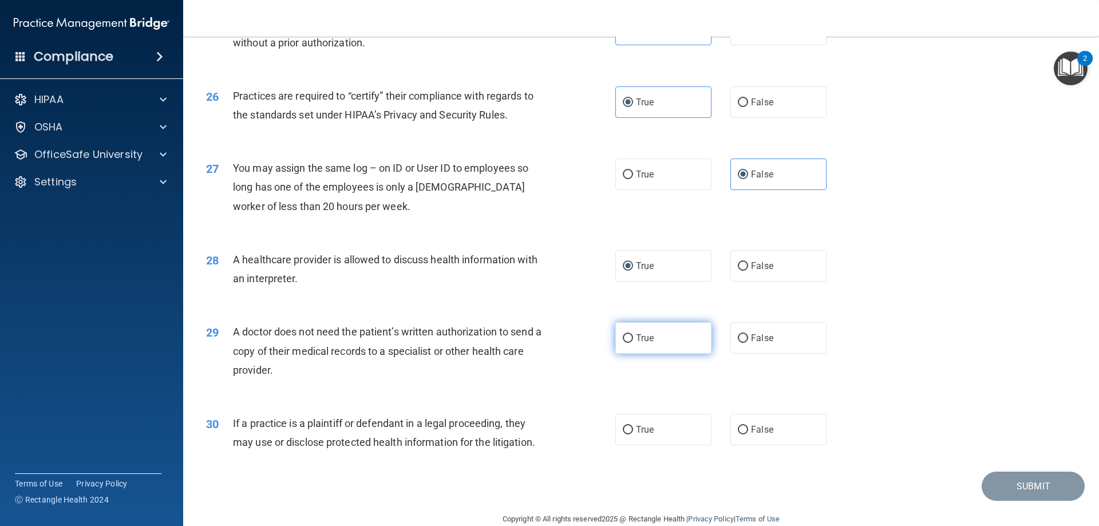
click at [623, 327] on label "True" at bounding box center [663, 337] width 96 height 31
click at [623, 334] on input "True" at bounding box center [628, 338] width 10 height 9
radio input "true"
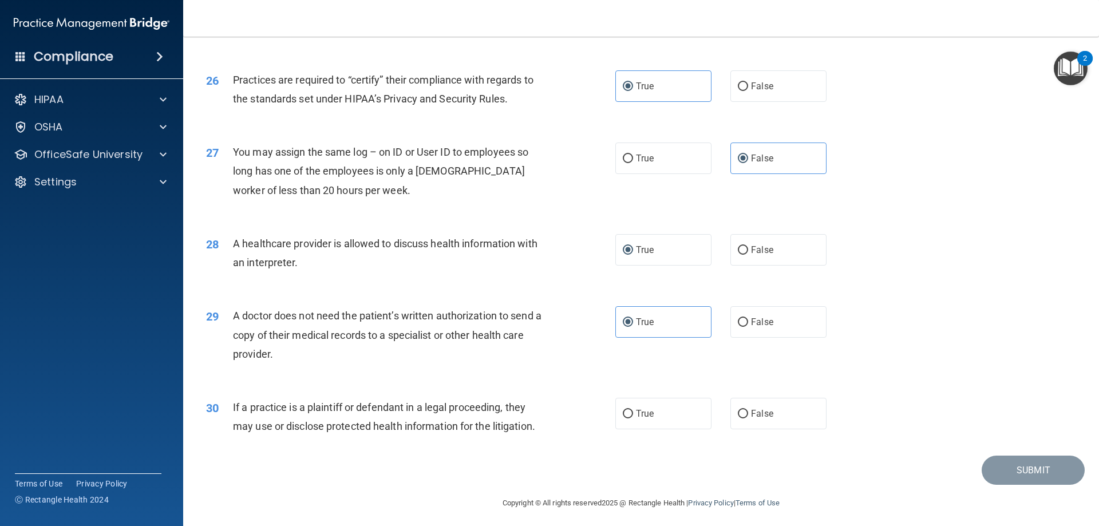
scroll to position [2138, 0]
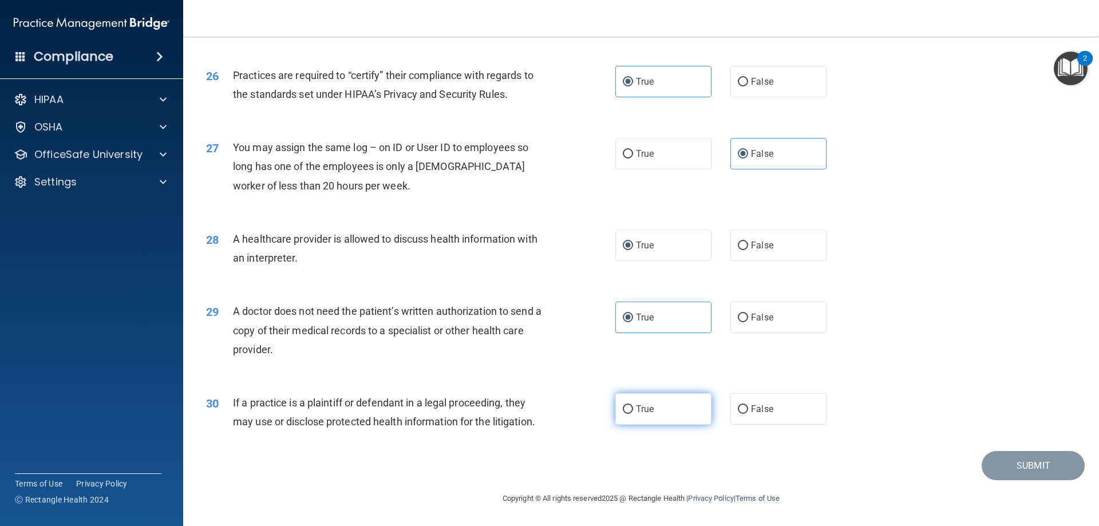
click at [628, 406] on input "True" at bounding box center [628, 409] width 10 height 9
radio input "true"
click at [1032, 455] on button "Submit" at bounding box center [1032, 465] width 103 height 29
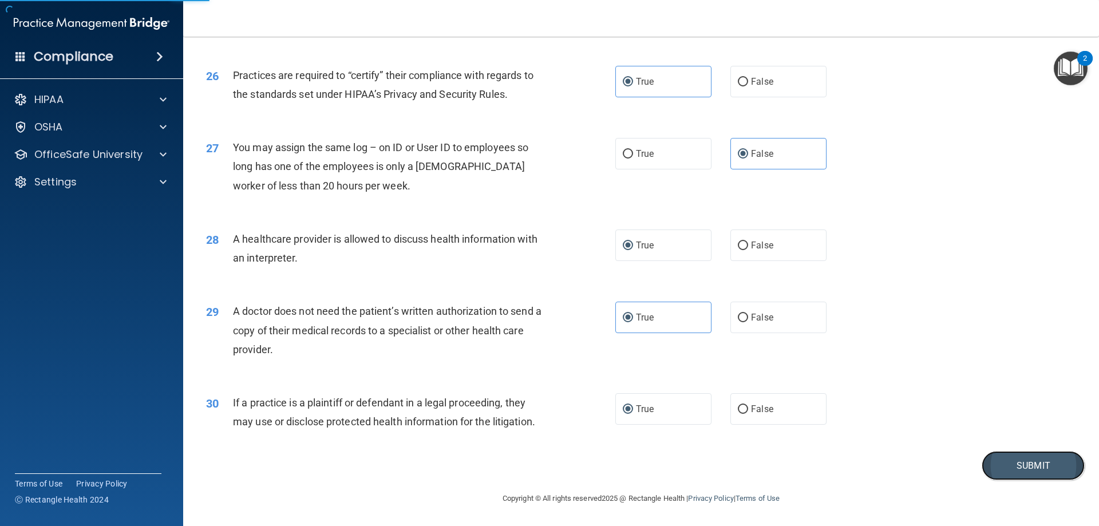
click at [994, 454] on button "Submit" at bounding box center [1032, 465] width 103 height 29
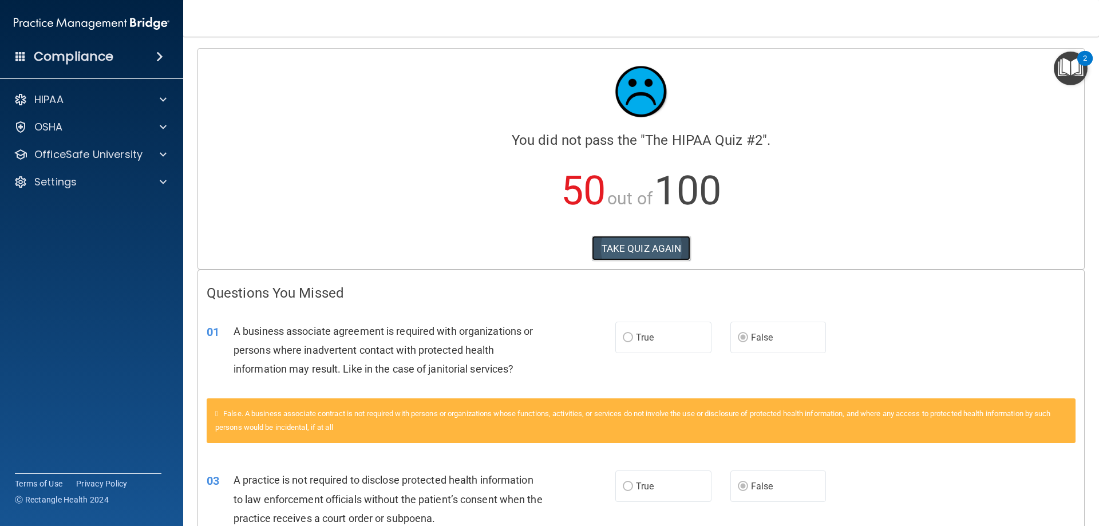
click at [644, 251] on button "TAKE QUIZ AGAIN" at bounding box center [641, 248] width 99 height 25
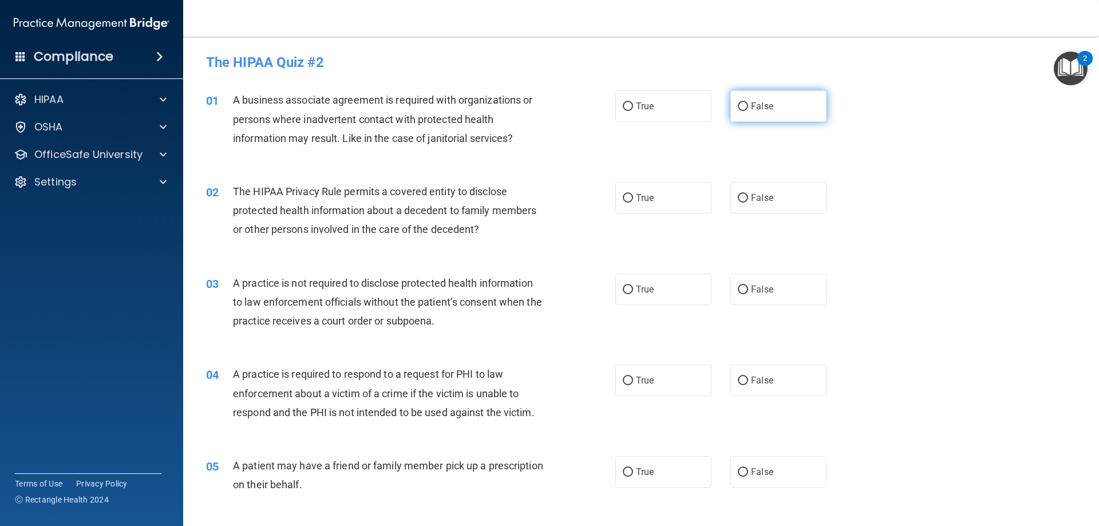
click at [769, 109] on label "False" at bounding box center [778, 105] width 96 height 31
click at [748, 109] on input "False" at bounding box center [743, 106] width 10 height 9
radio input "true"
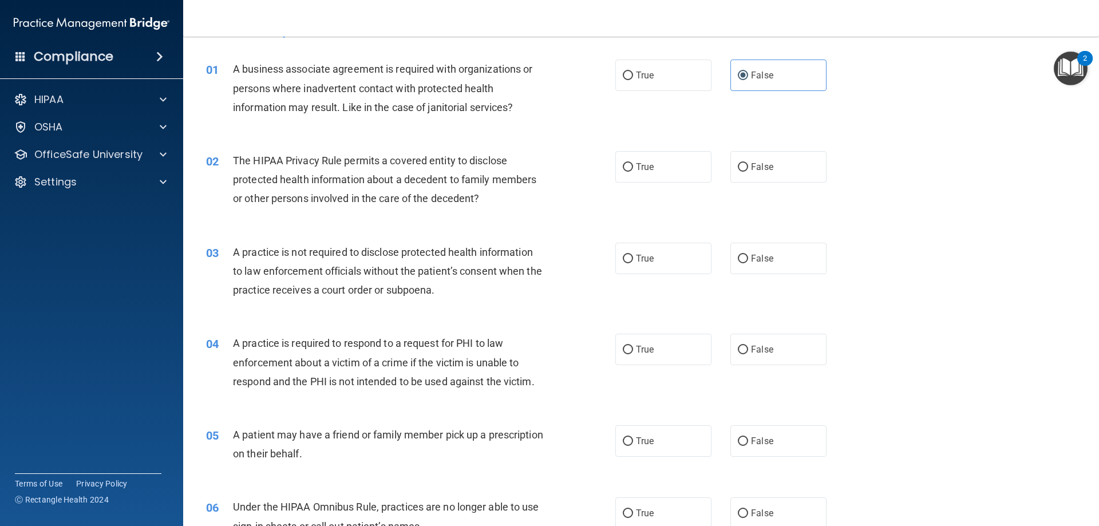
scroll to position [57, 0]
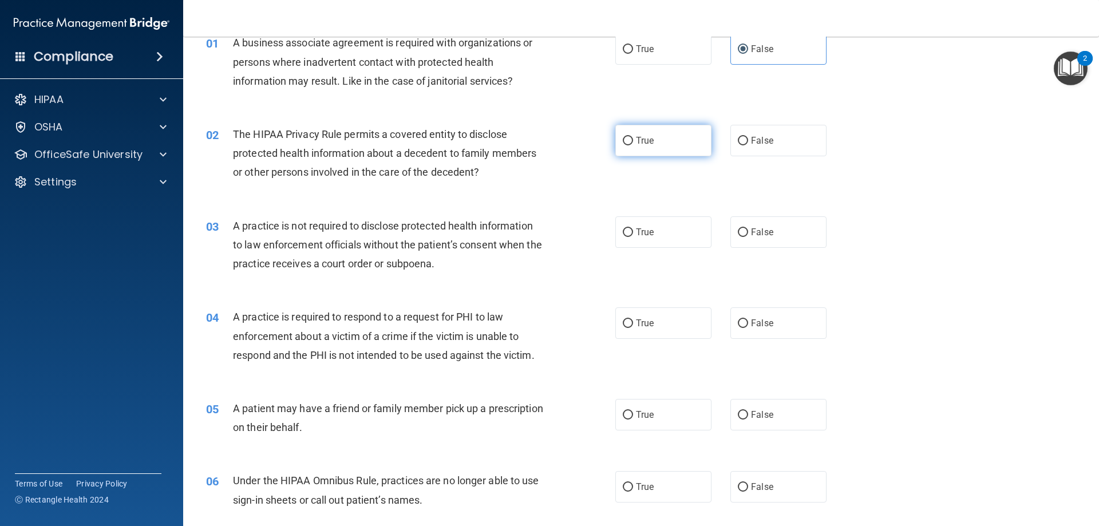
click at [630, 133] on label "True" at bounding box center [663, 140] width 96 height 31
click at [630, 137] on input "True" at bounding box center [628, 141] width 10 height 9
radio input "true"
click at [745, 228] on label "False" at bounding box center [778, 231] width 96 height 31
click at [745, 228] on input "False" at bounding box center [743, 232] width 10 height 9
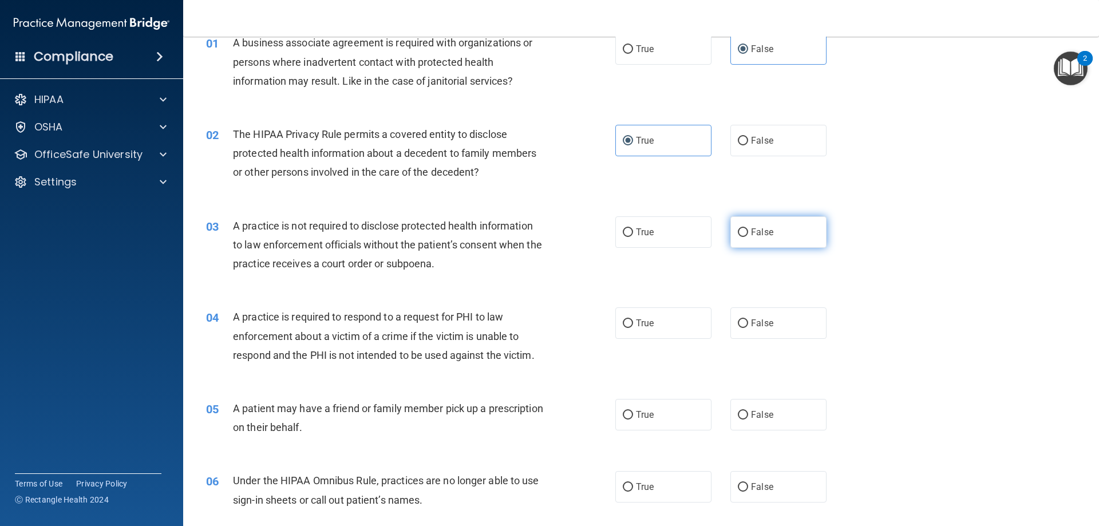
radio input "true"
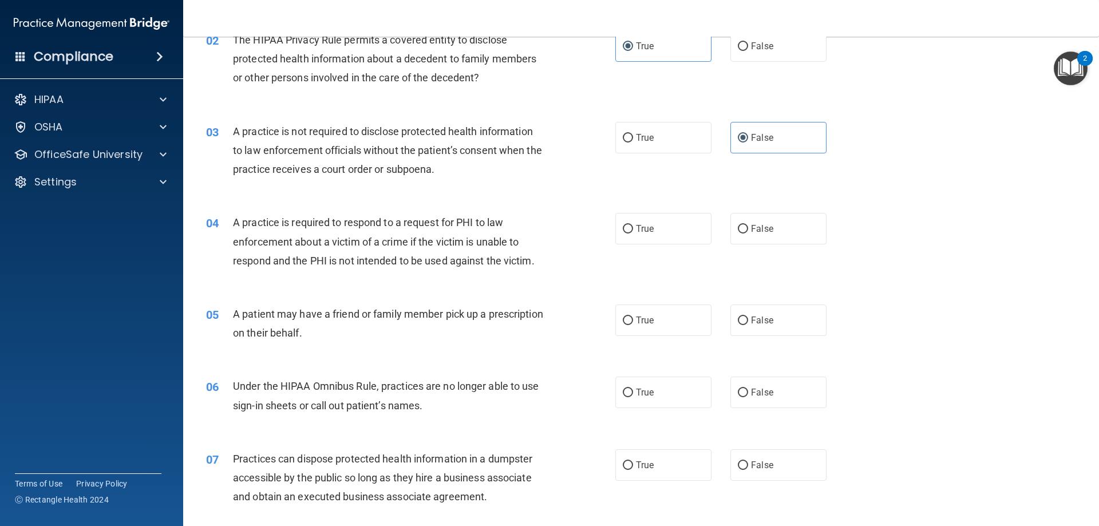
scroll to position [172, 0]
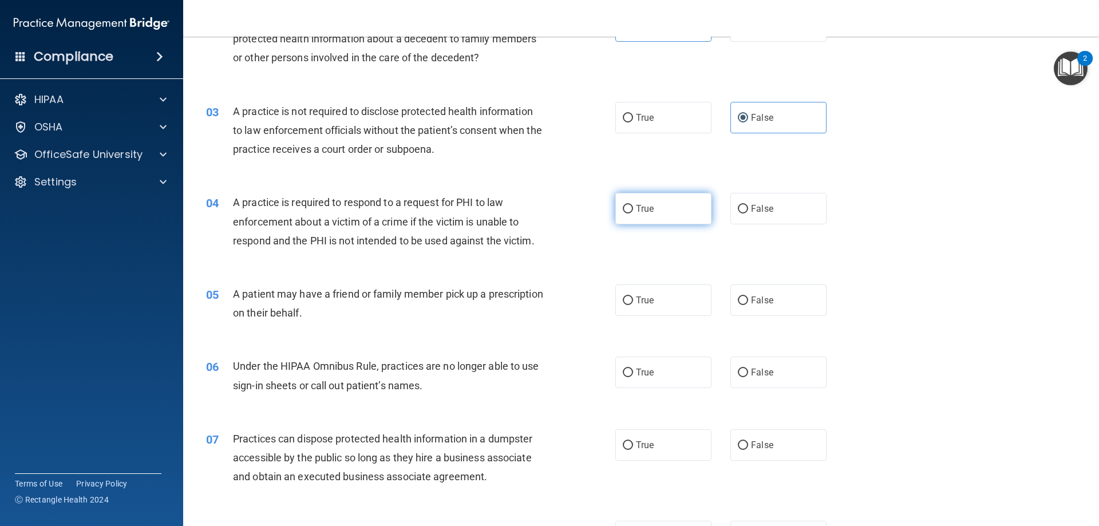
click at [644, 209] on span "True" at bounding box center [645, 208] width 18 height 11
click at [633, 209] on input "True" at bounding box center [628, 209] width 10 height 9
radio input "true"
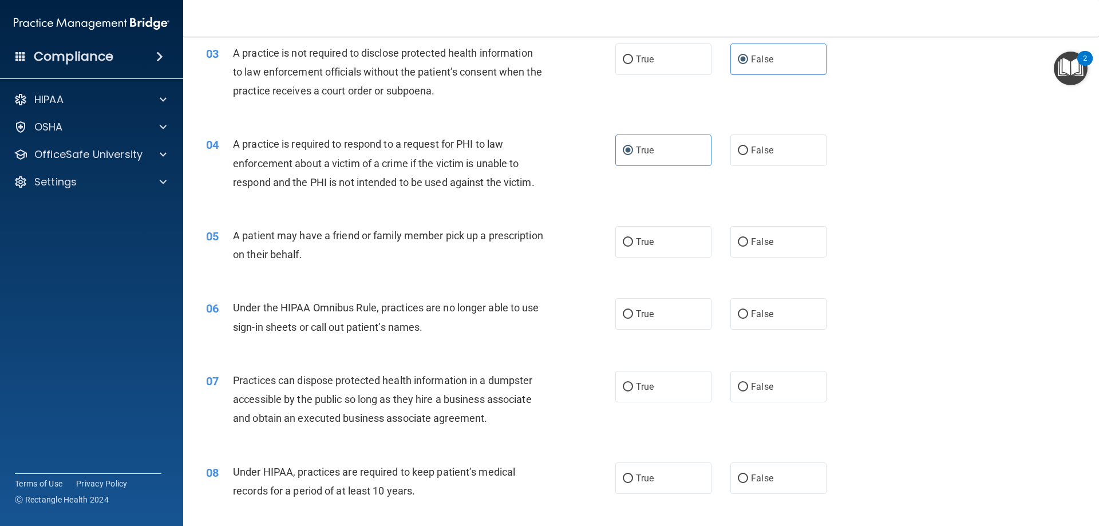
scroll to position [286, 0]
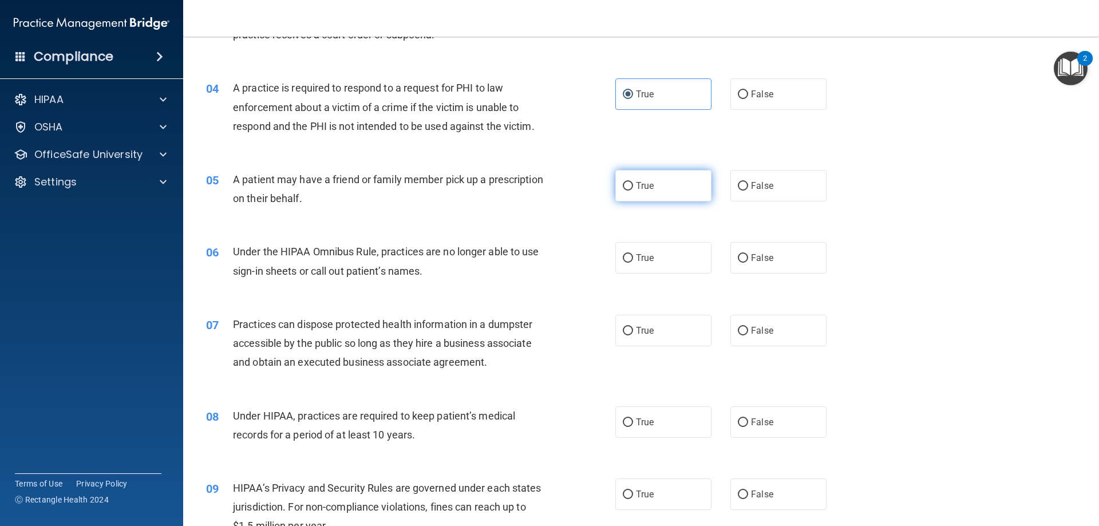
click at [636, 188] on span "True" at bounding box center [645, 185] width 18 height 11
click at [633, 188] on input "True" at bounding box center [628, 186] width 10 height 9
radio input "true"
click at [751, 260] on span "False" at bounding box center [762, 257] width 22 height 11
click at [748, 260] on input "False" at bounding box center [743, 258] width 10 height 9
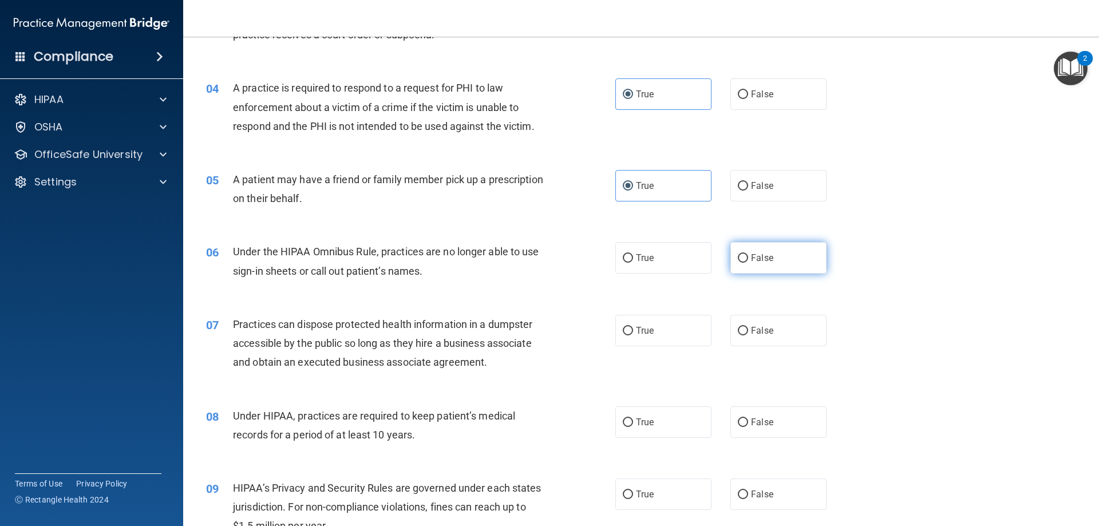
radio input "true"
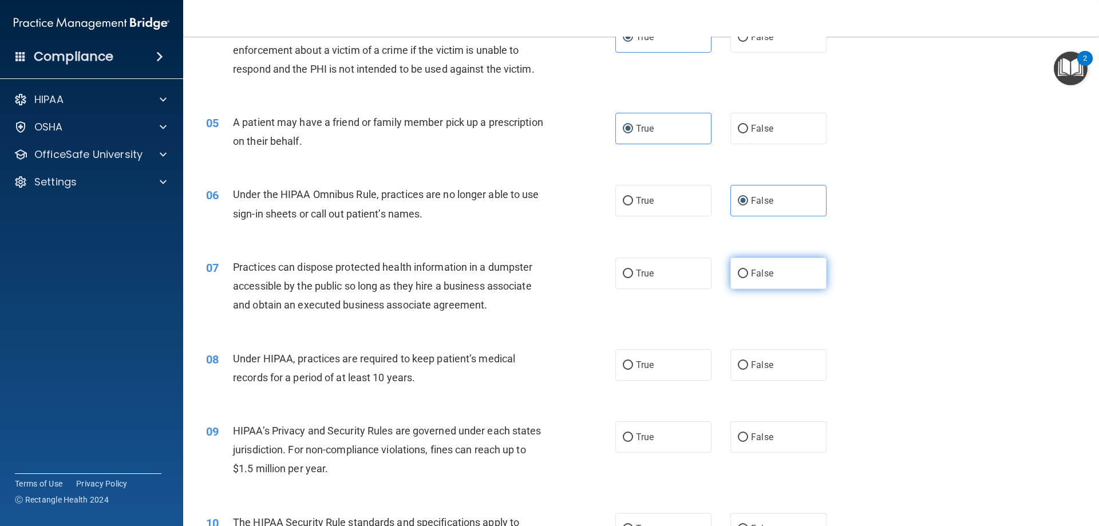
click at [751, 274] on span "False" at bounding box center [762, 273] width 22 height 11
click at [748, 274] on input "False" at bounding box center [743, 274] width 10 height 9
radio input "true"
click at [783, 355] on label "False" at bounding box center [778, 364] width 96 height 31
click at [748, 361] on input "False" at bounding box center [743, 365] width 10 height 9
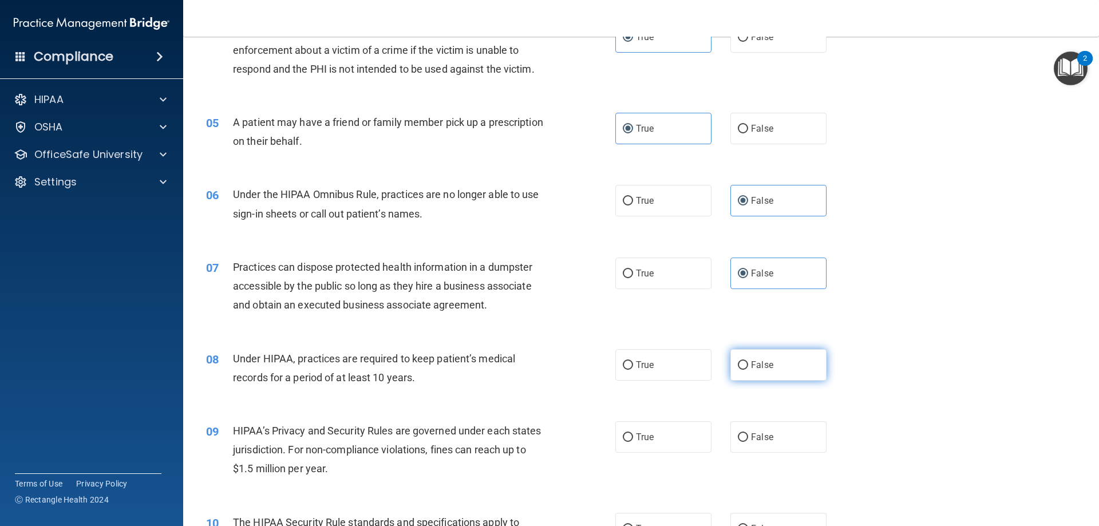
radio input "true"
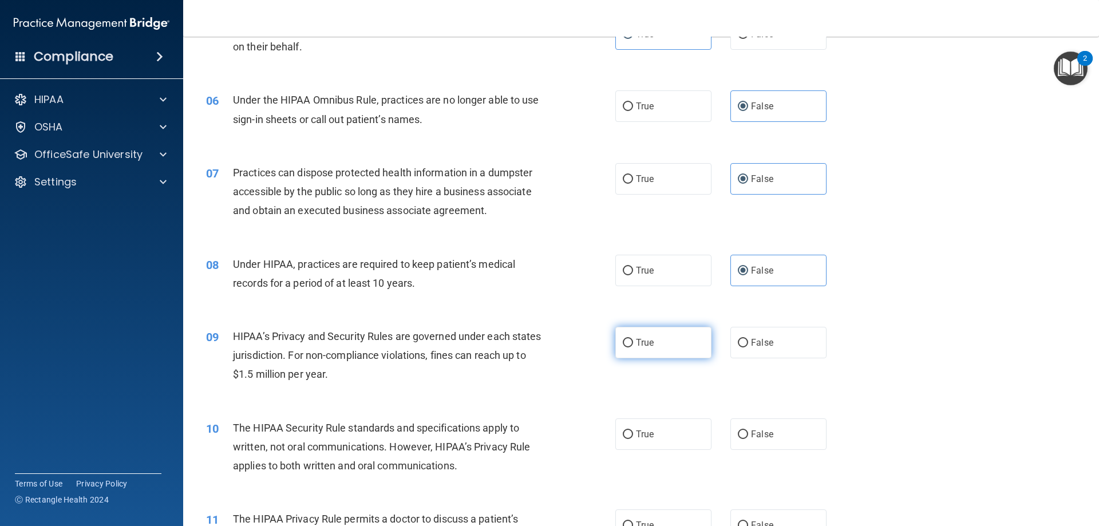
scroll to position [458, 0]
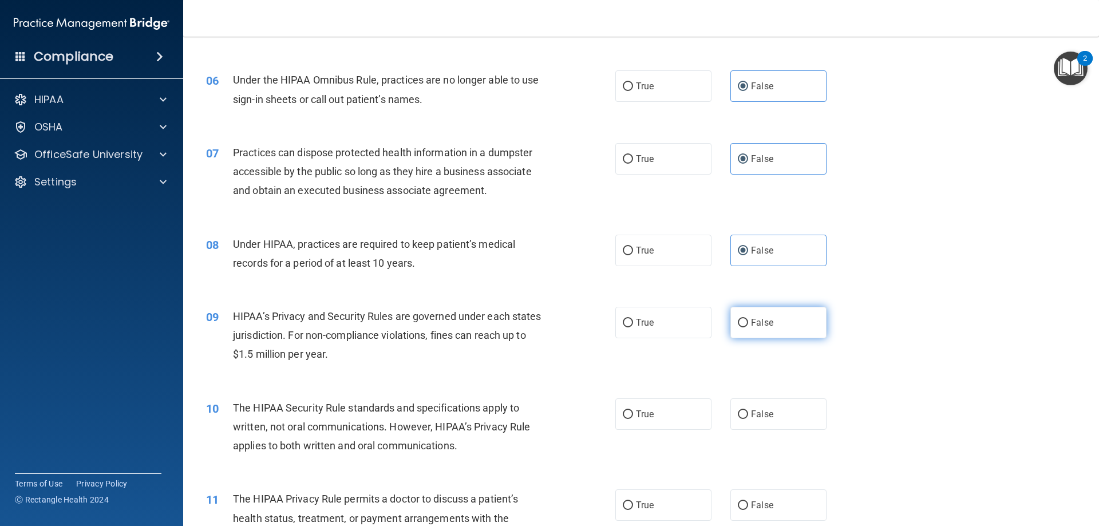
click at [798, 324] on label "False" at bounding box center [778, 322] width 96 height 31
click at [748, 324] on input "False" at bounding box center [743, 323] width 10 height 9
radio input "true"
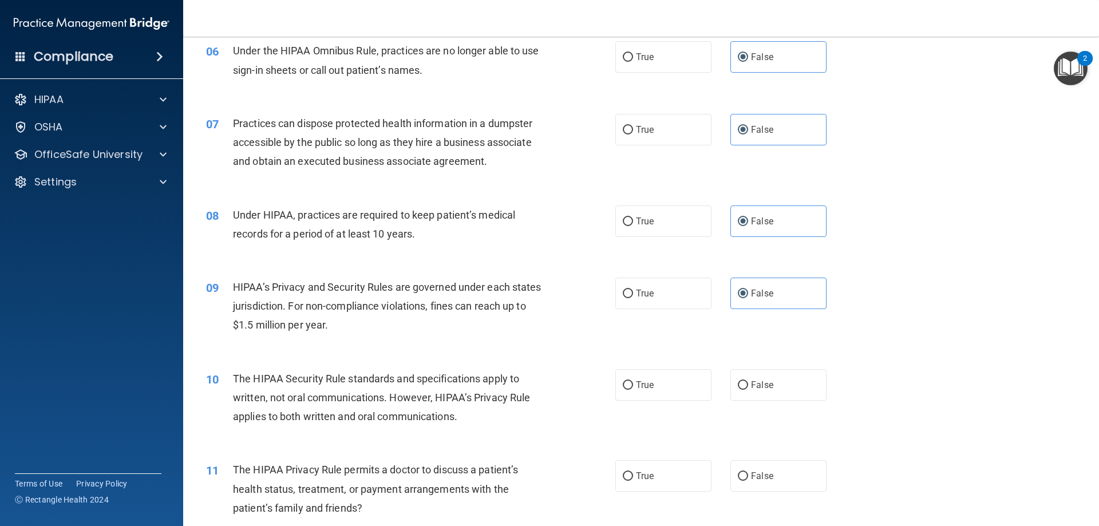
scroll to position [515, 0]
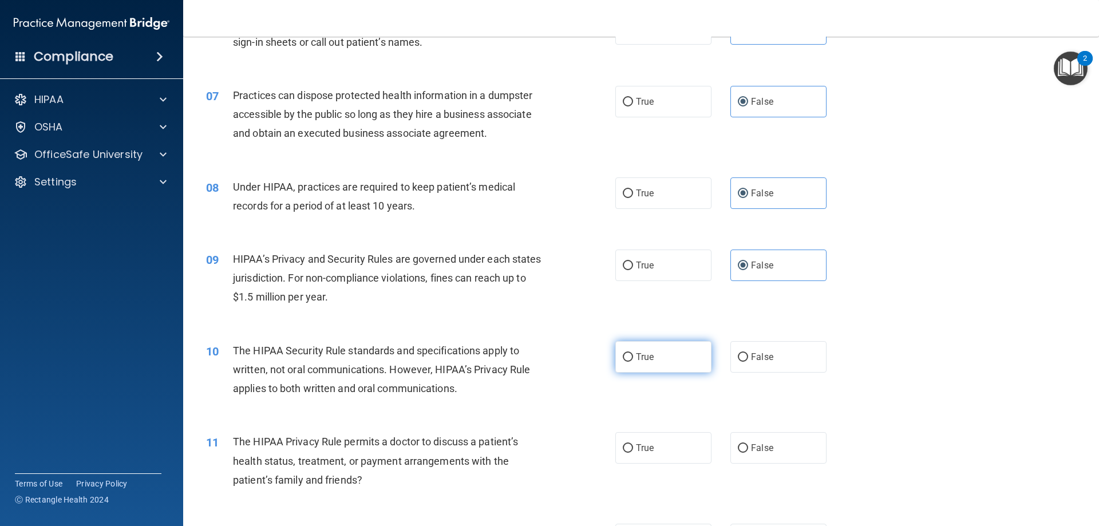
click at [637, 358] on span "True" at bounding box center [645, 356] width 18 height 11
click at [633, 358] on input "True" at bounding box center [628, 357] width 10 height 9
radio input "true"
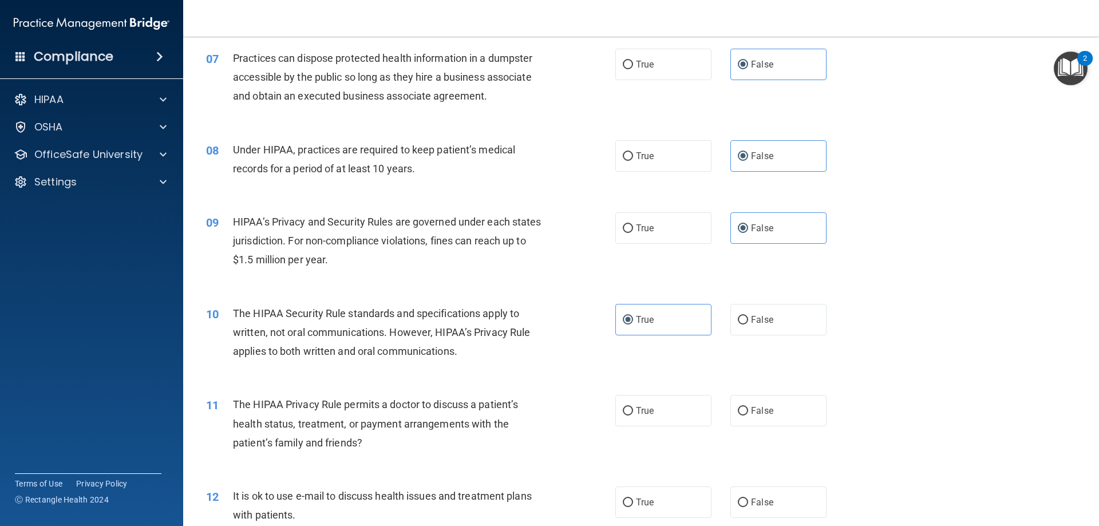
scroll to position [572, 0]
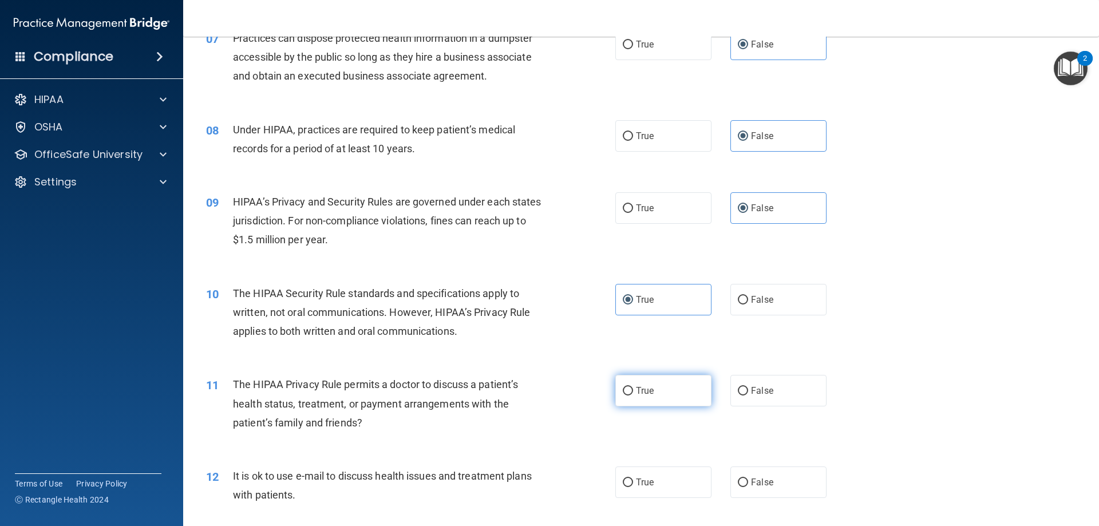
click at [631, 386] on label "True" at bounding box center [663, 390] width 96 height 31
click at [631, 387] on input "True" at bounding box center [628, 391] width 10 height 9
radio input "true"
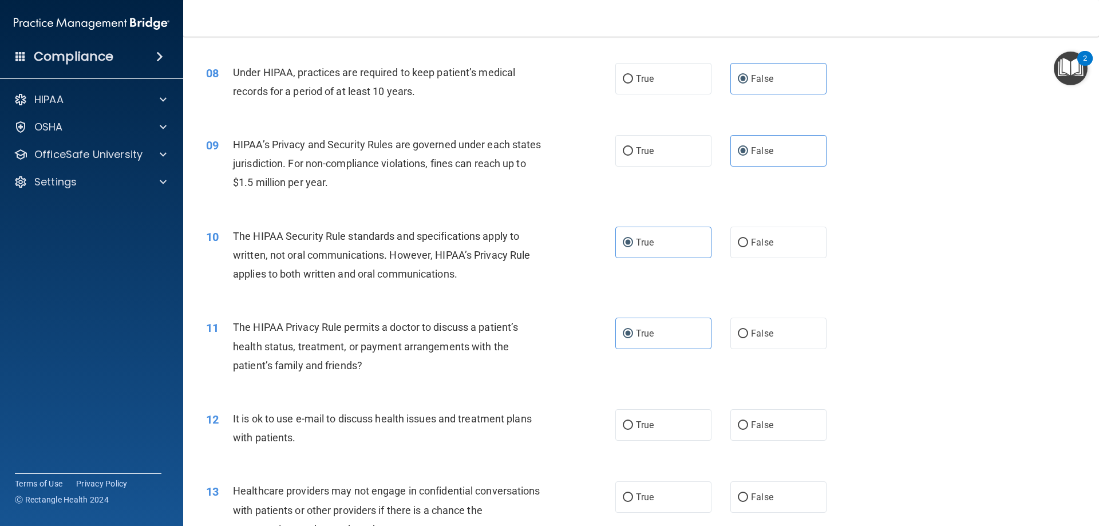
scroll to position [687, 0]
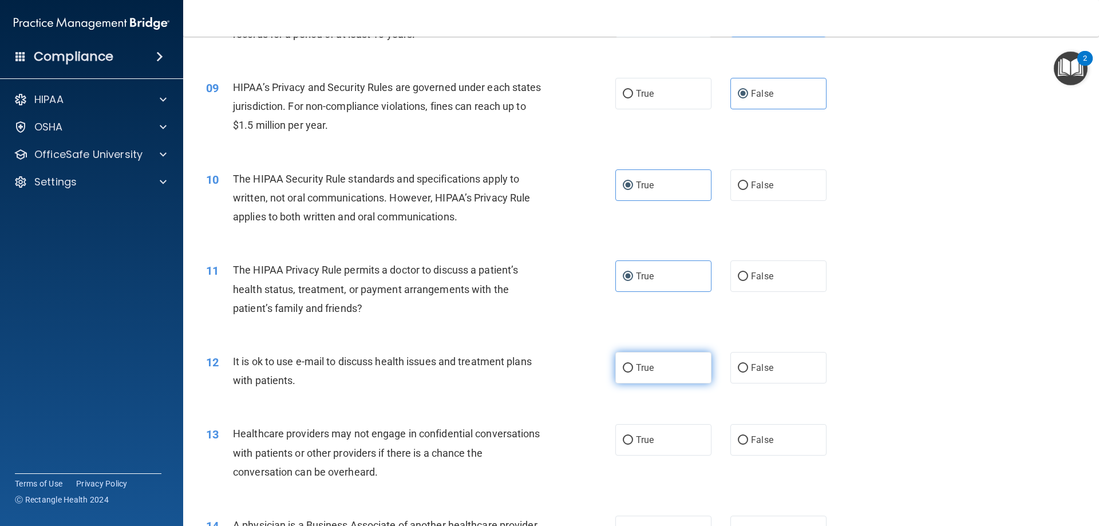
click at [647, 374] on label "True" at bounding box center [663, 367] width 96 height 31
click at [633, 373] on input "True" at bounding box center [628, 368] width 10 height 9
radio input "true"
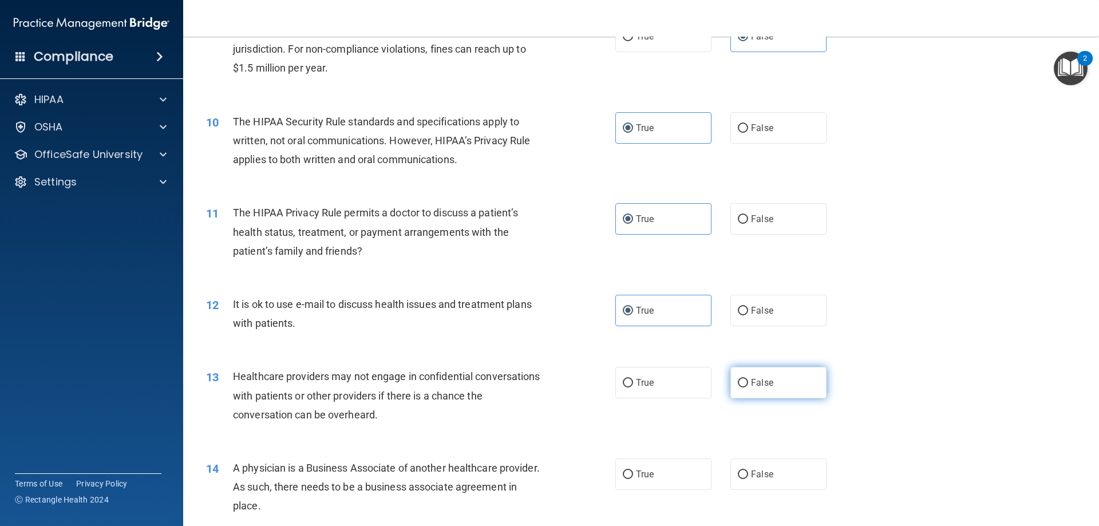
click at [791, 389] on label "False" at bounding box center [778, 382] width 96 height 31
click at [748, 387] on input "False" at bounding box center [743, 383] width 10 height 9
radio input "true"
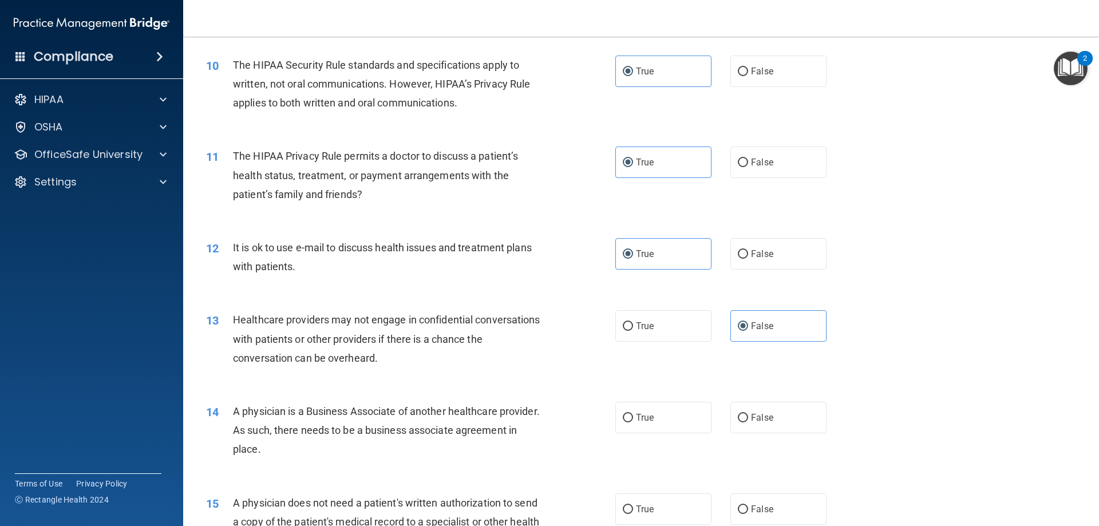
scroll to position [801, 0]
click at [750, 424] on label "False" at bounding box center [778, 416] width 96 height 31
click at [748, 422] on input "False" at bounding box center [743, 417] width 10 height 9
radio input "true"
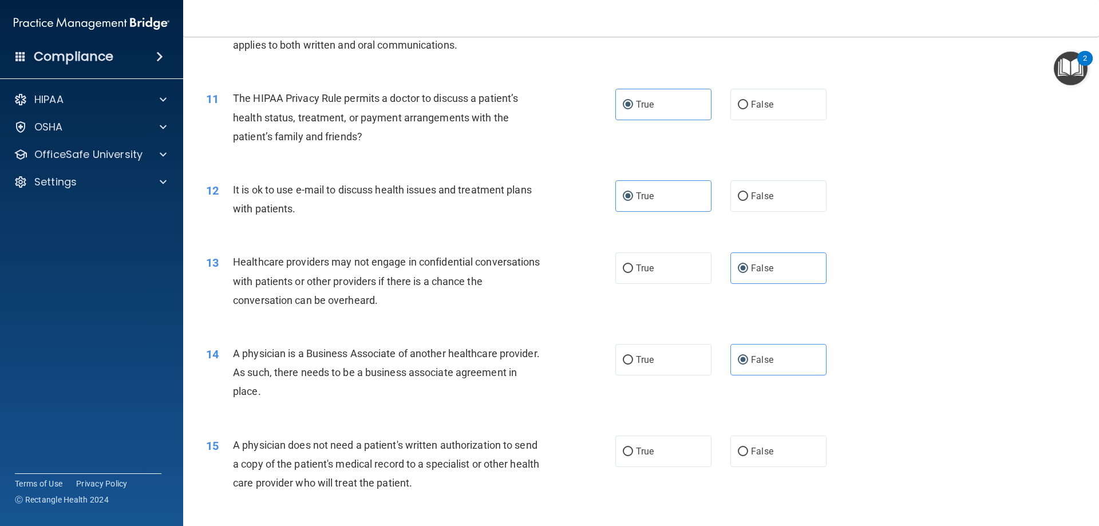
scroll to position [916, 0]
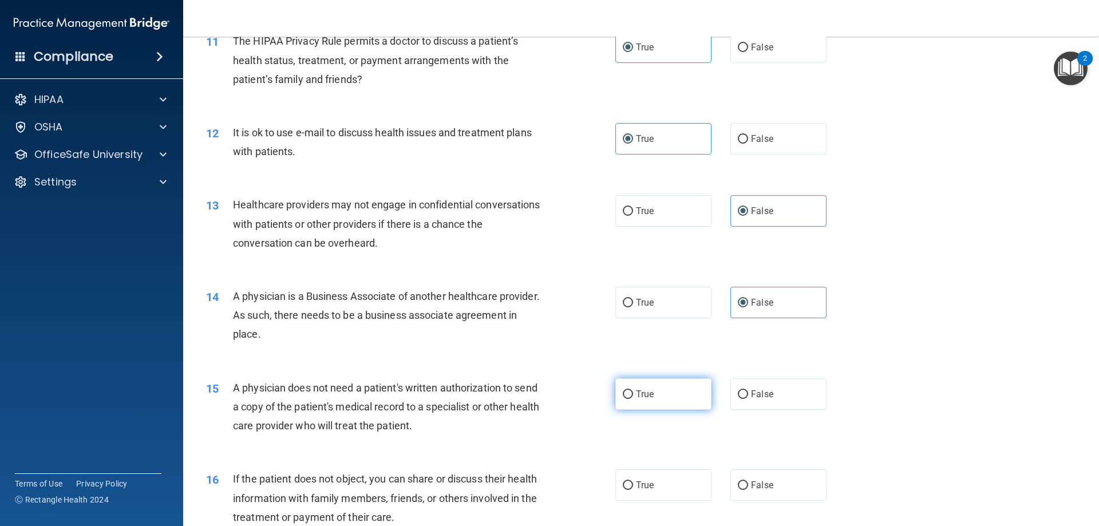
click at [628, 393] on input "True" at bounding box center [628, 394] width 10 height 9
radio input "true"
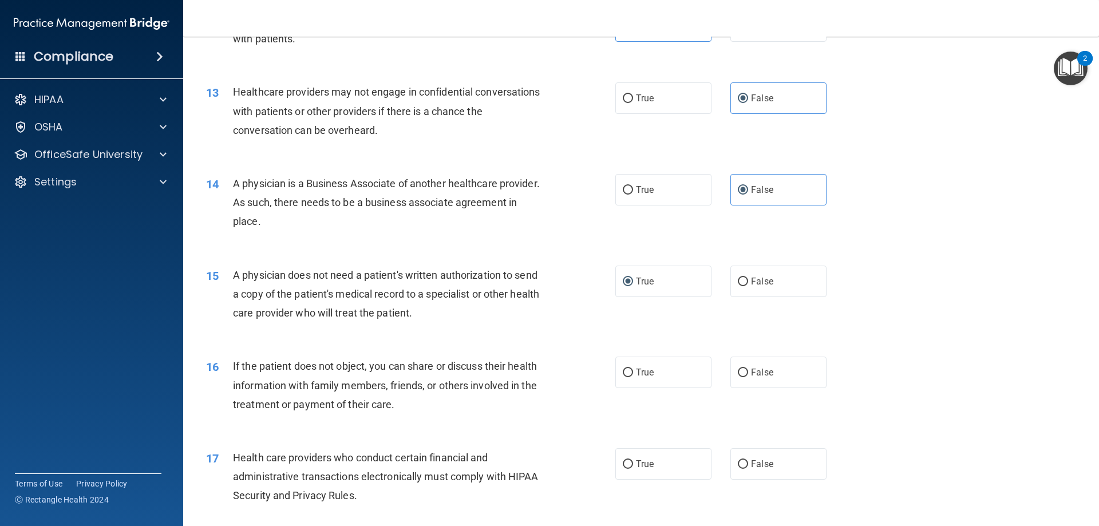
scroll to position [1030, 0]
click at [743, 276] on label "False" at bounding box center [778, 279] width 96 height 31
click at [743, 276] on input "False" at bounding box center [743, 280] width 10 height 9
radio input "true"
click at [625, 281] on input "True" at bounding box center [628, 280] width 10 height 9
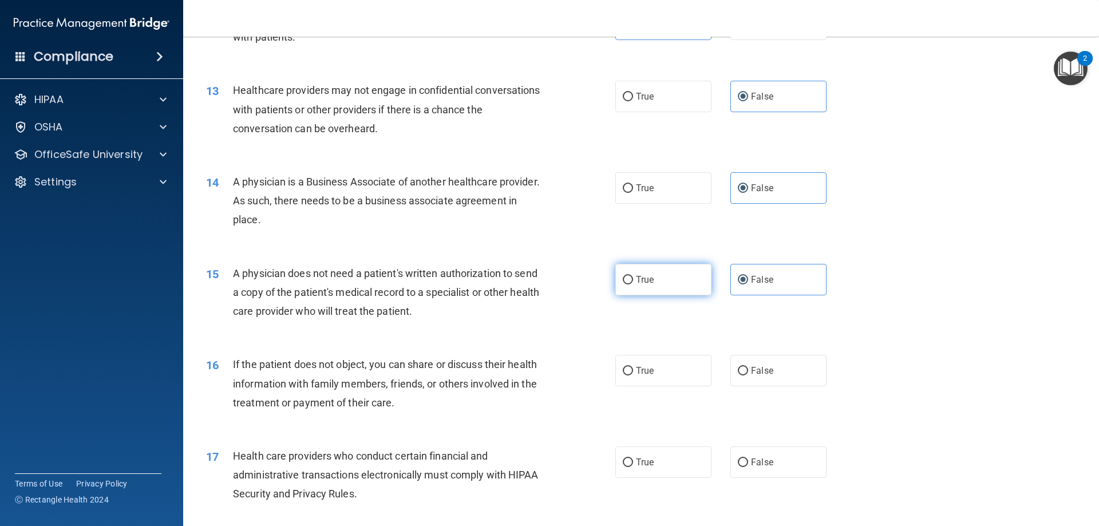
radio input "true"
radio input "false"
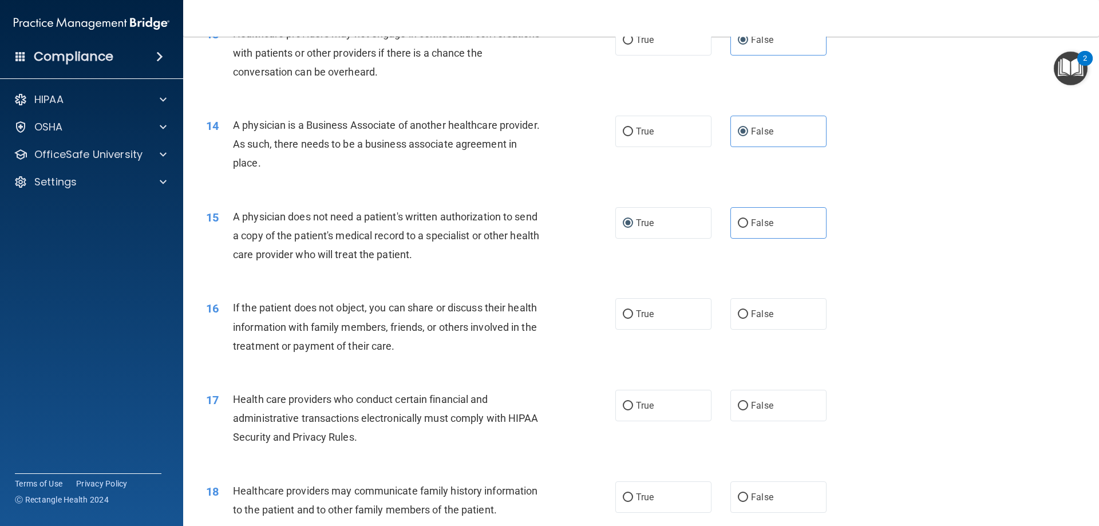
scroll to position [1087, 0]
click at [626, 312] on input "True" at bounding box center [628, 314] width 10 height 9
radio input "true"
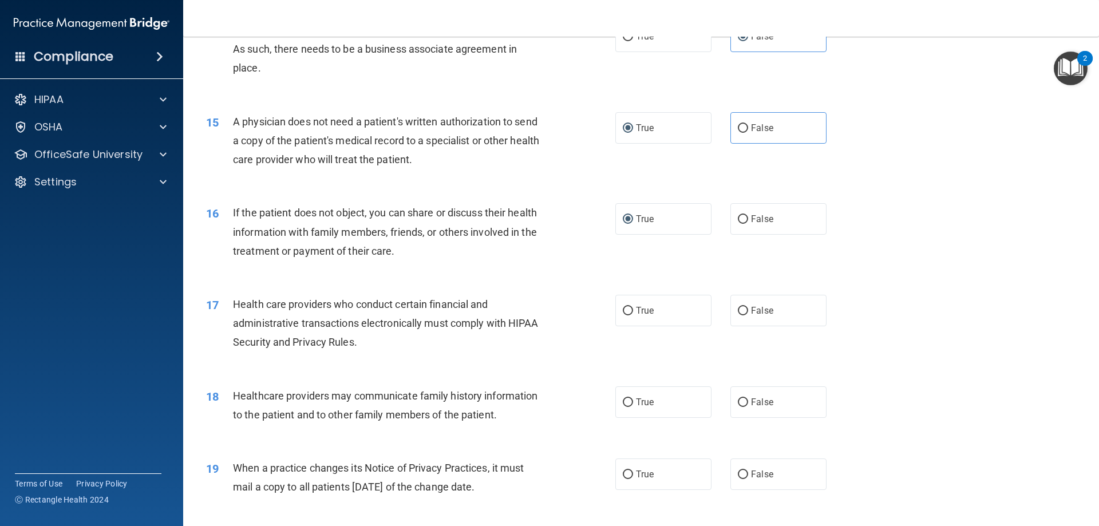
scroll to position [1202, 0]
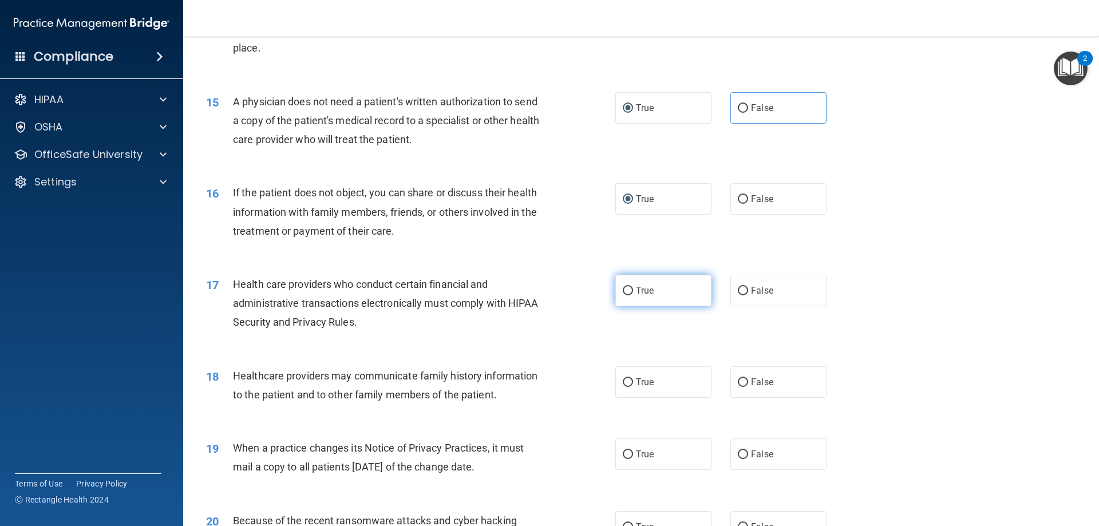
click at [660, 287] on label "True" at bounding box center [663, 290] width 96 height 31
click at [633, 287] on input "True" at bounding box center [628, 291] width 10 height 9
radio input "true"
click at [771, 385] on label "False" at bounding box center [778, 381] width 96 height 31
click at [748, 385] on input "False" at bounding box center [743, 382] width 10 height 9
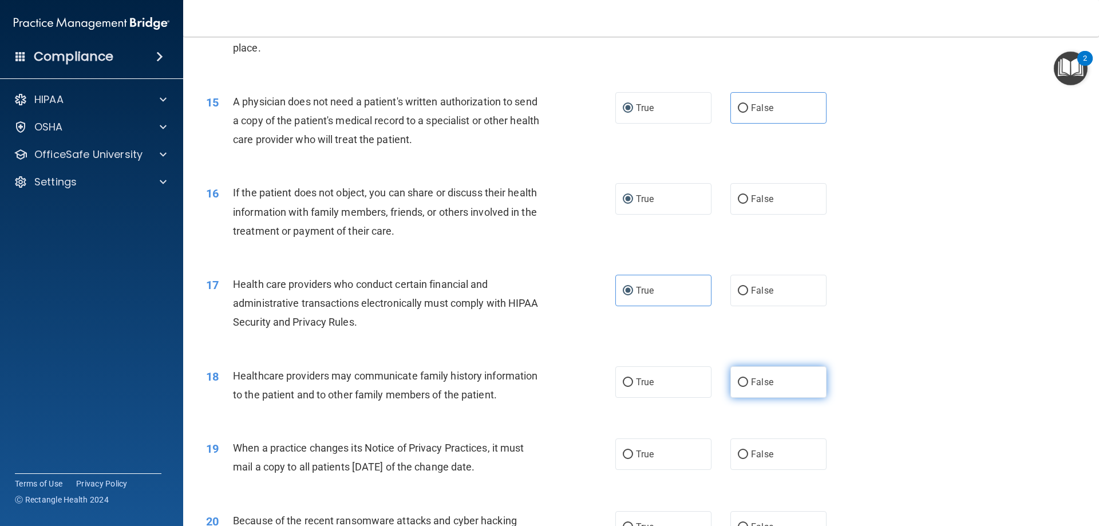
radio input "true"
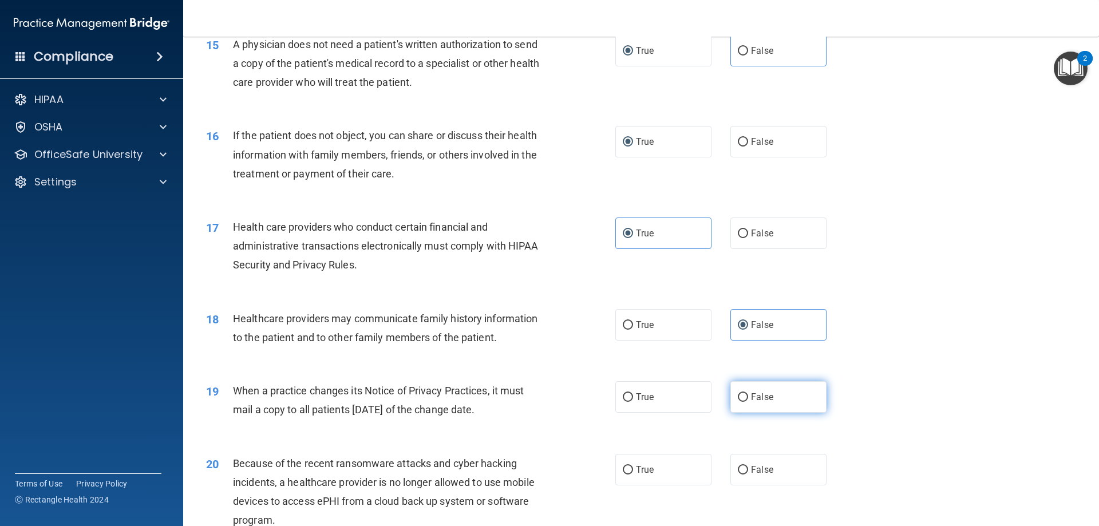
click at [743, 404] on label "False" at bounding box center [778, 396] width 96 height 31
click at [743, 402] on input "False" at bounding box center [743, 397] width 10 height 9
radio input "true"
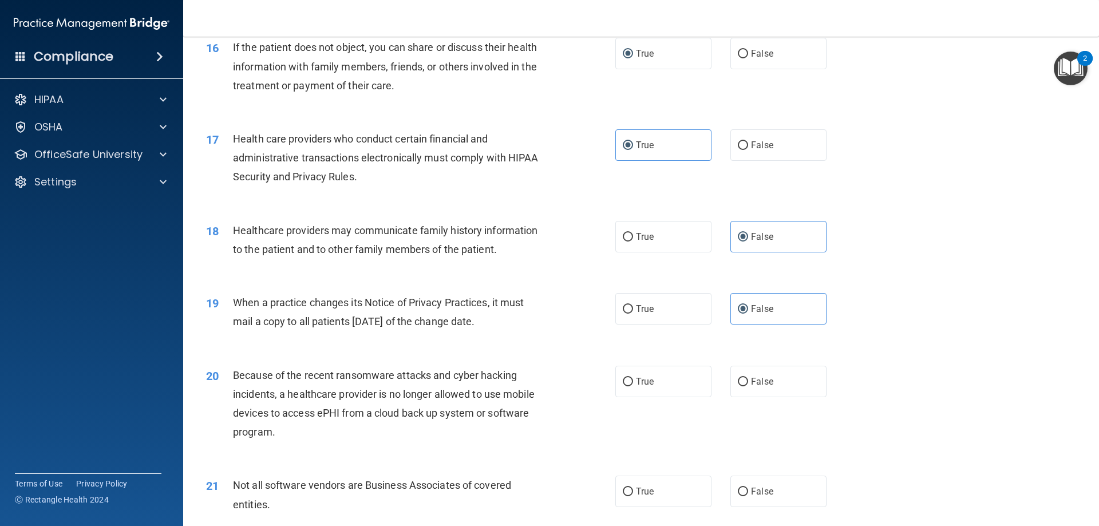
scroll to position [1374, 0]
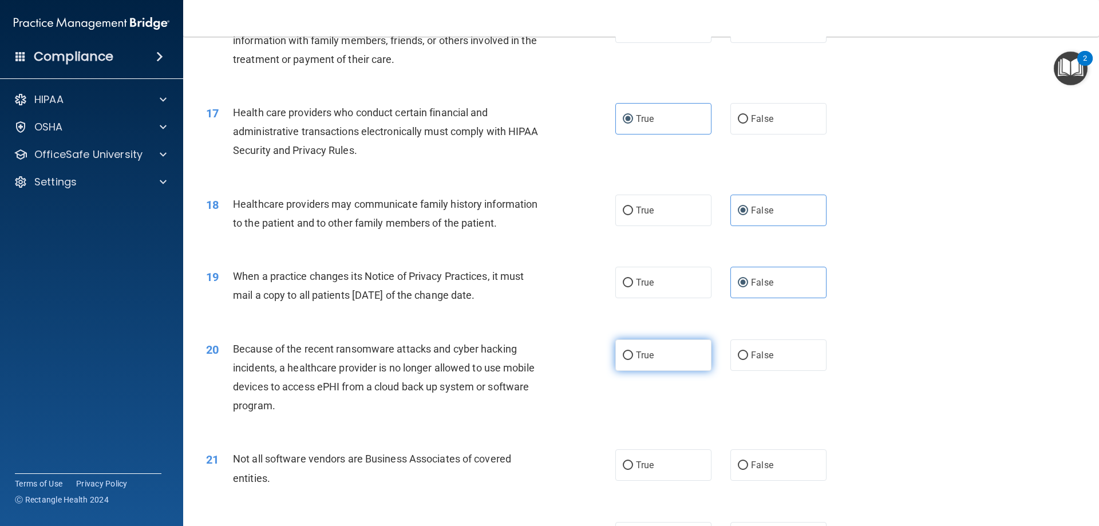
click at [648, 358] on span "True" at bounding box center [645, 355] width 18 height 11
click at [633, 358] on input "True" at bounding box center [628, 355] width 10 height 9
radio input "true"
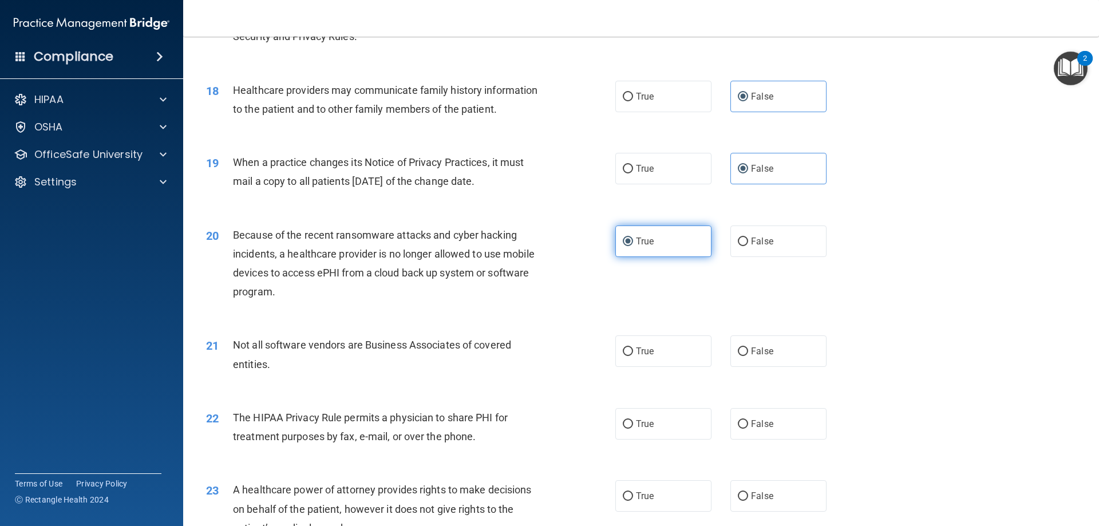
scroll to position [1488, 0]
click at [643, 350] on span "True" at bounding box center [645, 350] width 18 height 11
click at [633, 350] on input "True" at bounding box center [628, 351] width 10 height 9
radio input "true"
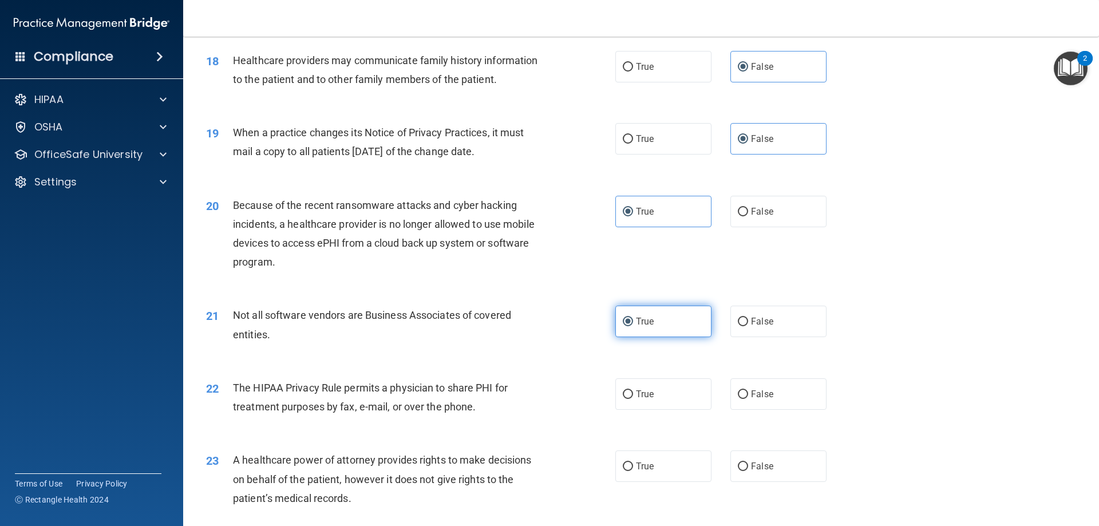
scroll to position [1545, 0]
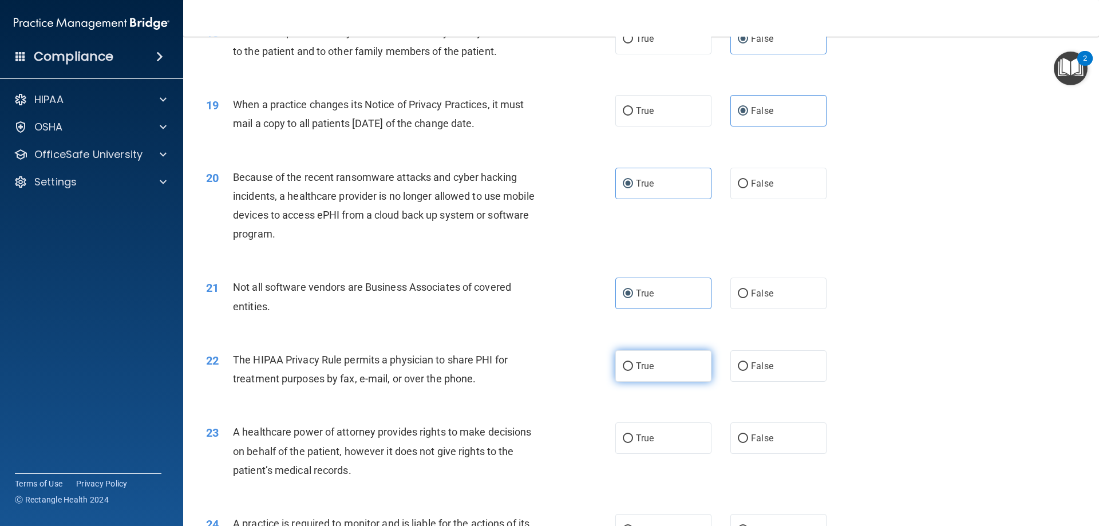
click at [639, 368] on span "True" at bounding box center [645, 366] width 18 height 11
click at [633, 368] on input "True" at bounding box center [628, 366] width 10 height 9
radio input "true"
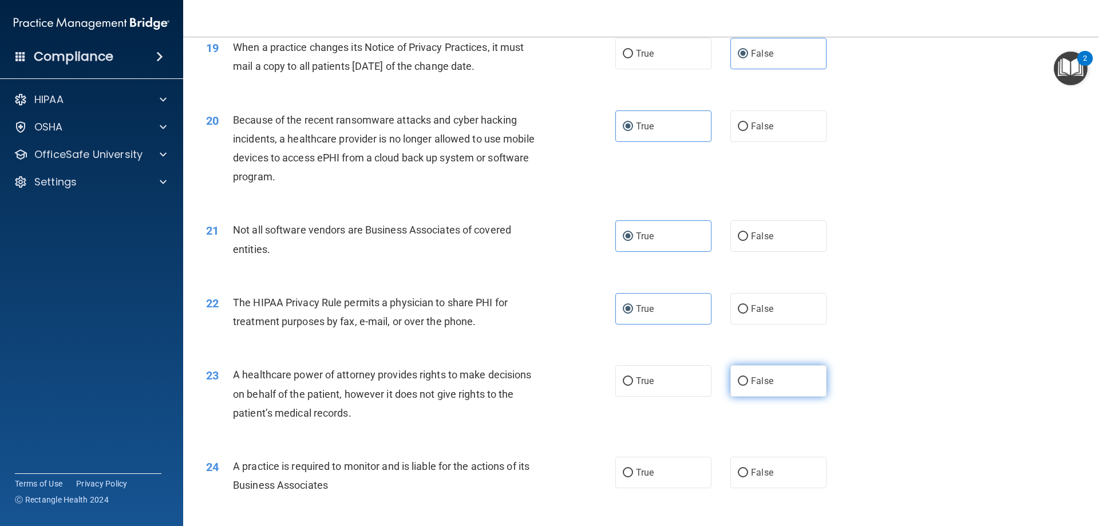
click at [773, 379] on label "False" at bounding box center [778, 380] width 96 height 31
click at [748, 379] on input "False" at bounding box center [743, 381] width 10 height 9
radio input "true"
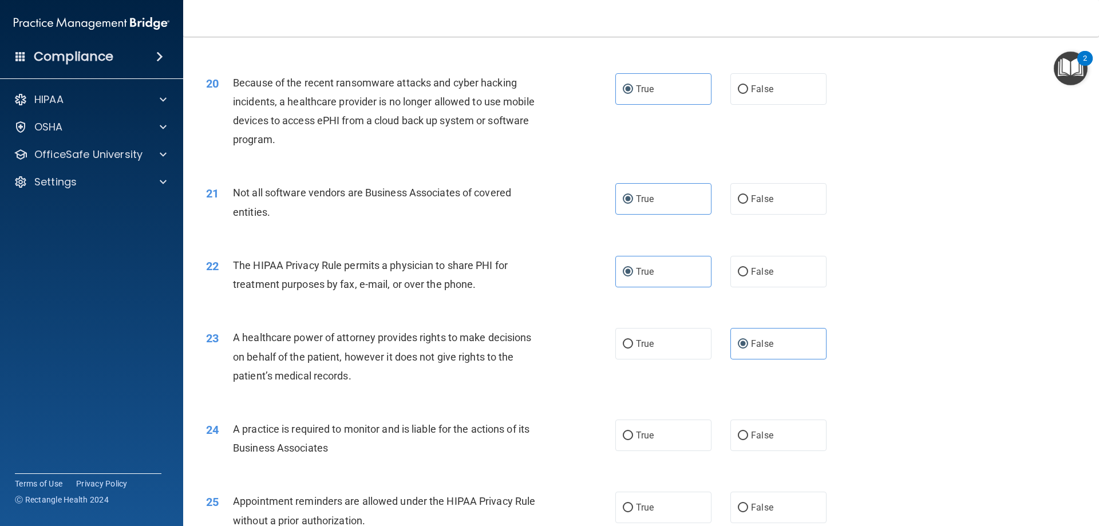
scroll to position [1660, 0]
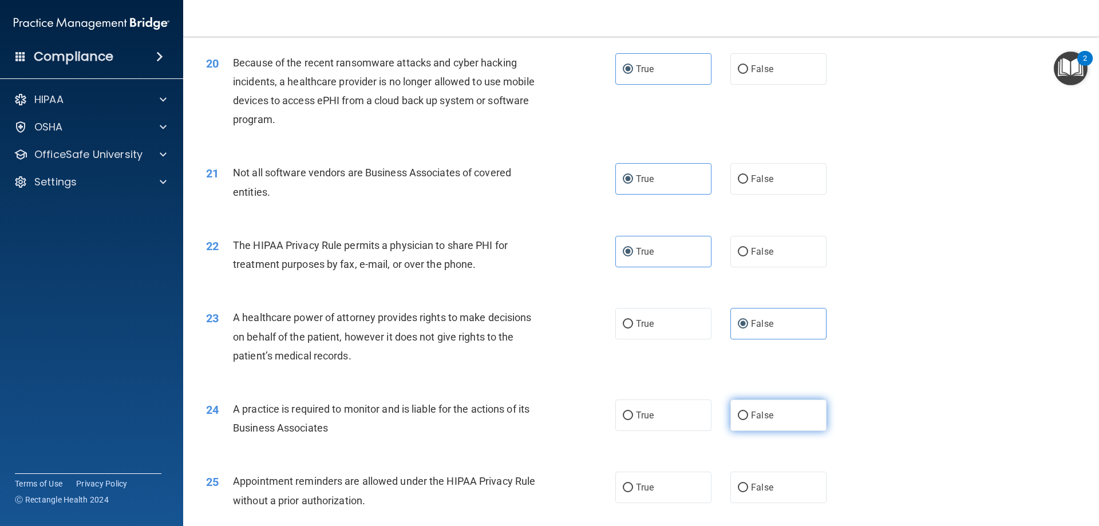
click at [743, 407] on label "False" at bounding box center [778, 414] width 96 height 31
click at [743, 411] on input "False" at bounding box center [743, 415] width 10 height 9
radio input "true"
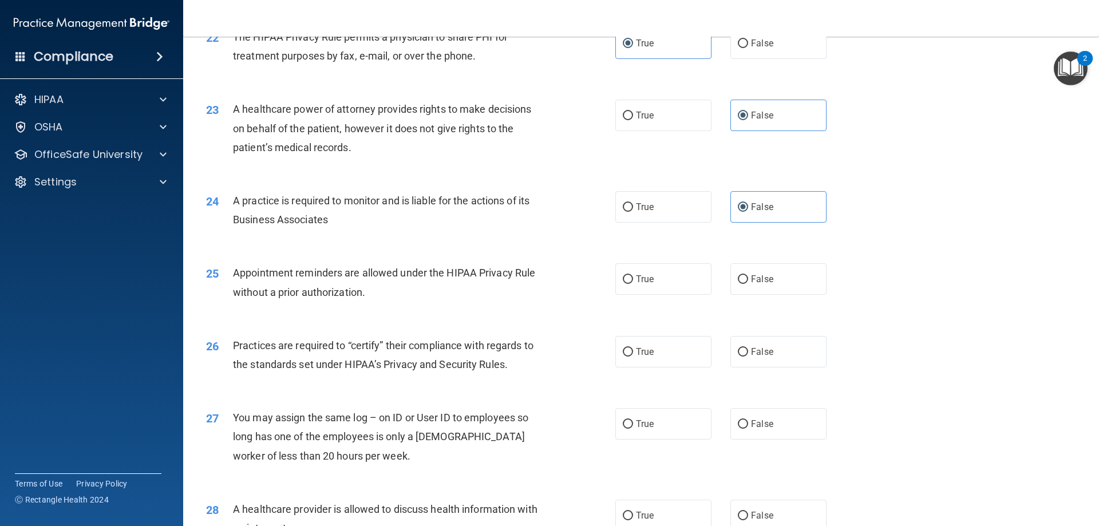
scroll to position [1889, 0]
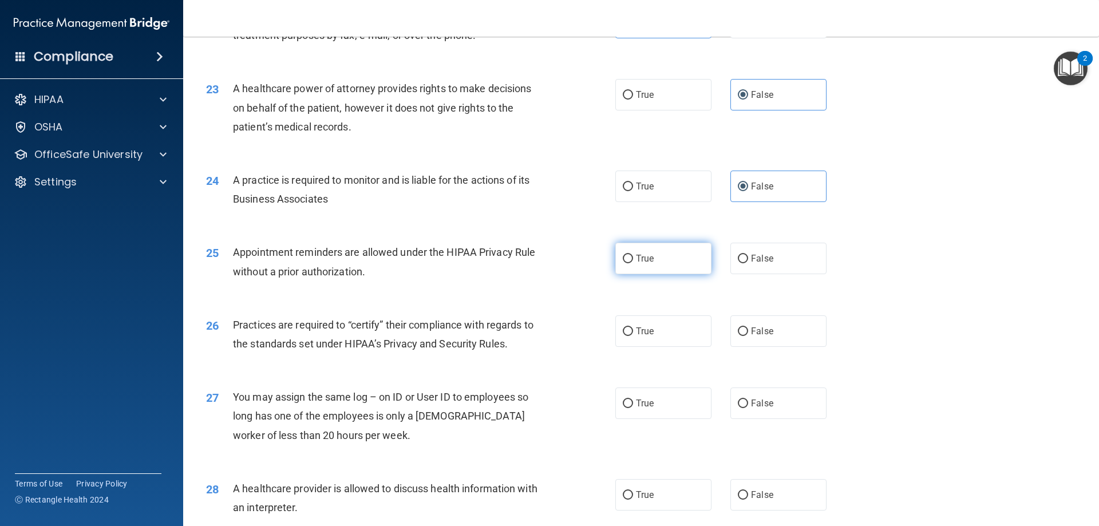
click at [649, 263] on span "True" at bounding box center [645, 258] width 18 height 11
click at [633, 263] on input "True" at bounding box center [628, 259] width 10 height 9
radio input "true"
click at [759, 342] on label "False" at bounding box center [778, 330] width 96 height 31
click at [748, 336] on input "False" at bounding box center [743, 331] width 10 height 9
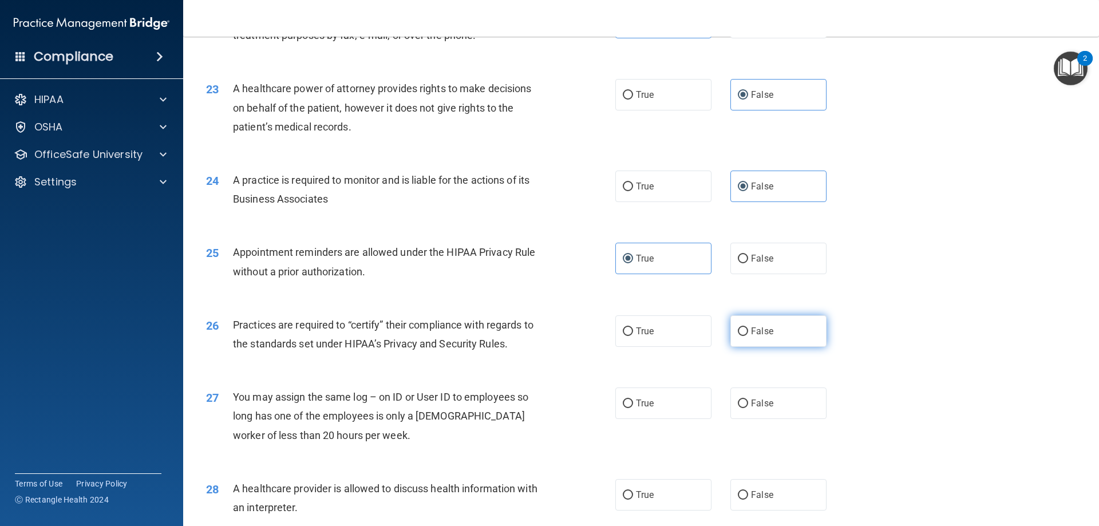
radio input "true"
click at [798, 398] on label "False" at bounding box center [778, 402] width 96 height 31
click at [748, 399] on input "False" at bounding box center [743, 403] width 10 height 9
radio input "true"
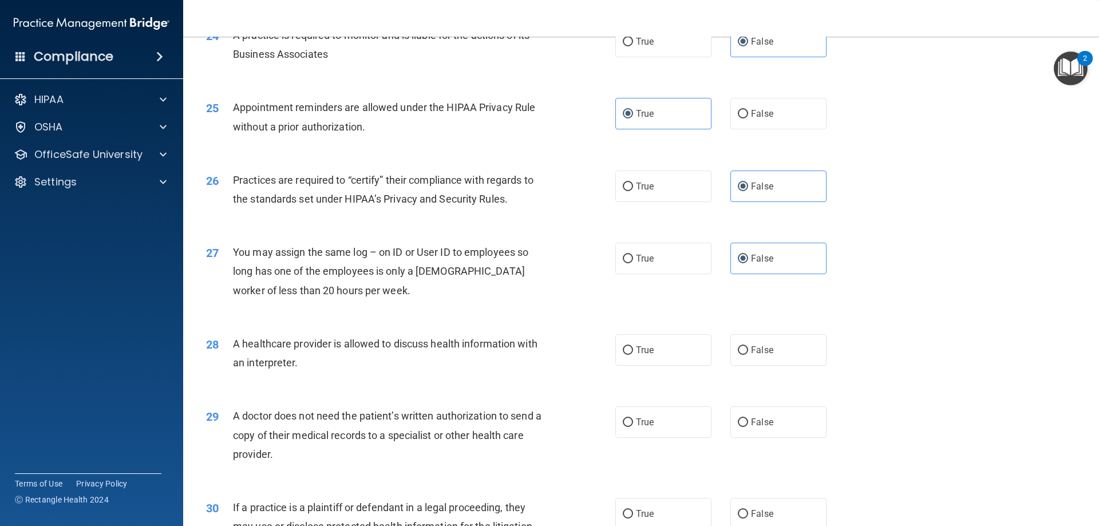
scroll to position [2060, 0]
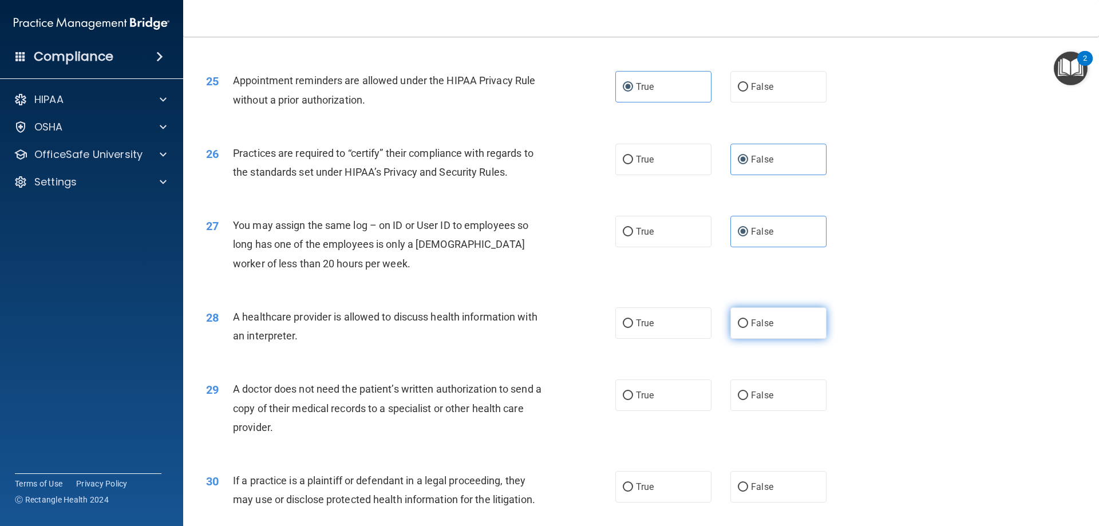
click at [751, 325] on span "False" at bounding box center [762, 323] width 22 height 11
click at [747, 325] on input "False" at bounding box center [743, 323] width 10 height 9
radio input "true"
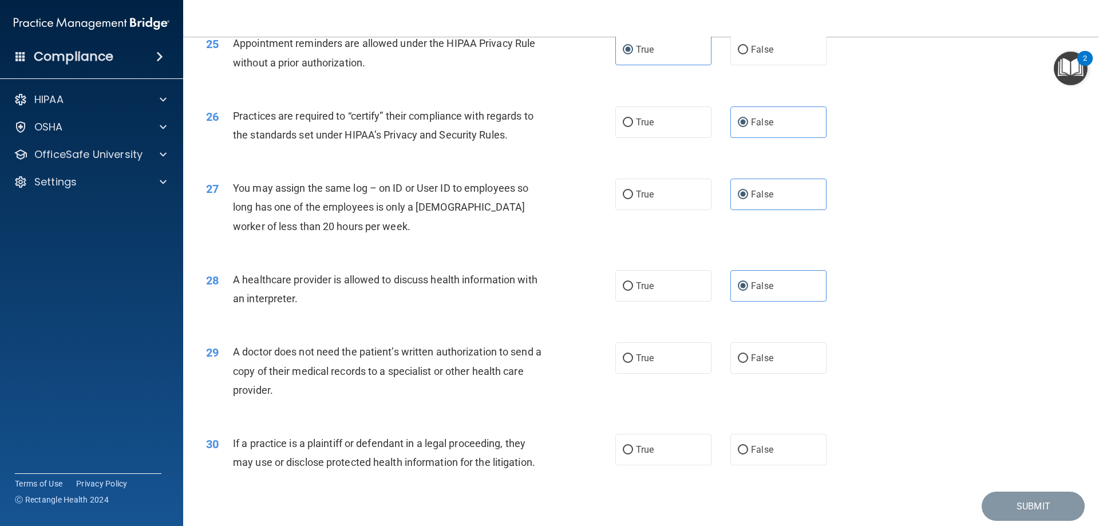
scroll to position [2118, 0]
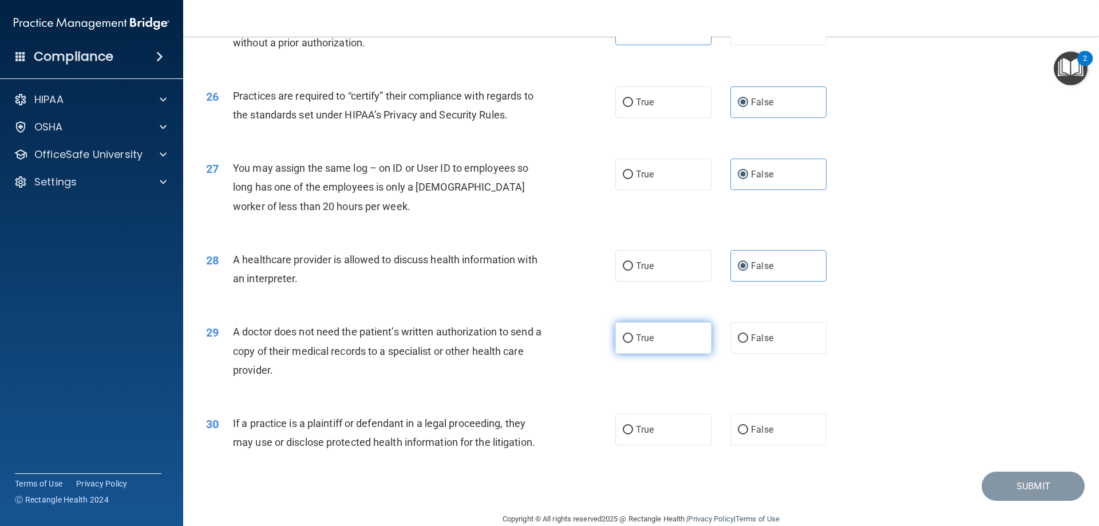
click at [642, 343] on span "True" at bounding box center [645, 338] width 18 height 11
click at [633, 343] on input "True" at bounding box center [628, 338] width 10 height 9
radio input "true"
click at [645, 428] on span "True" at bounding box center [645, 429] width 18 height 11
click at [633, 428] on input "True" at bounding box center [628, 430] width 10 height 9
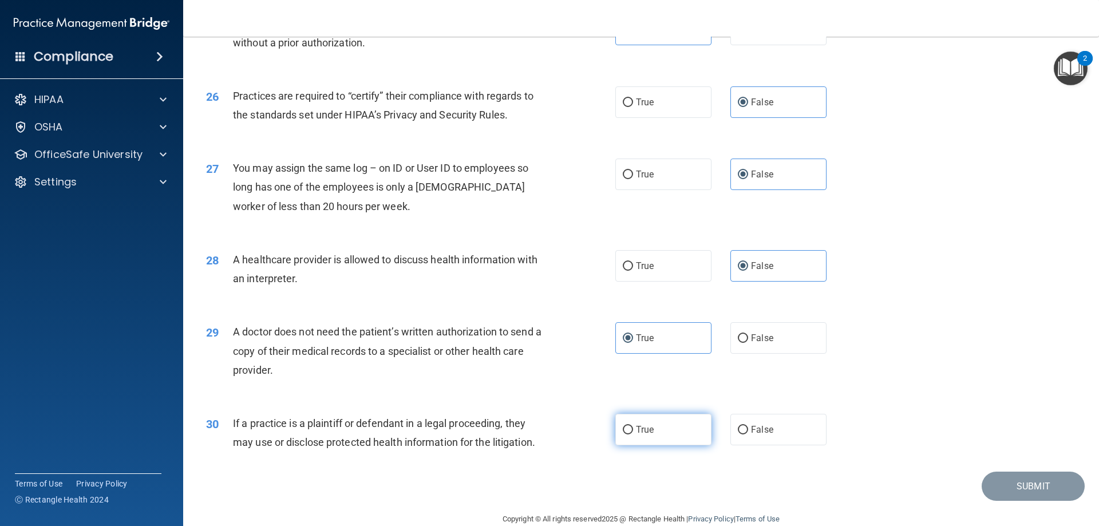
radio input "true"
click at [1042, 493] on button "Submit" at bounding box center [1032, 486] width 103 height 29
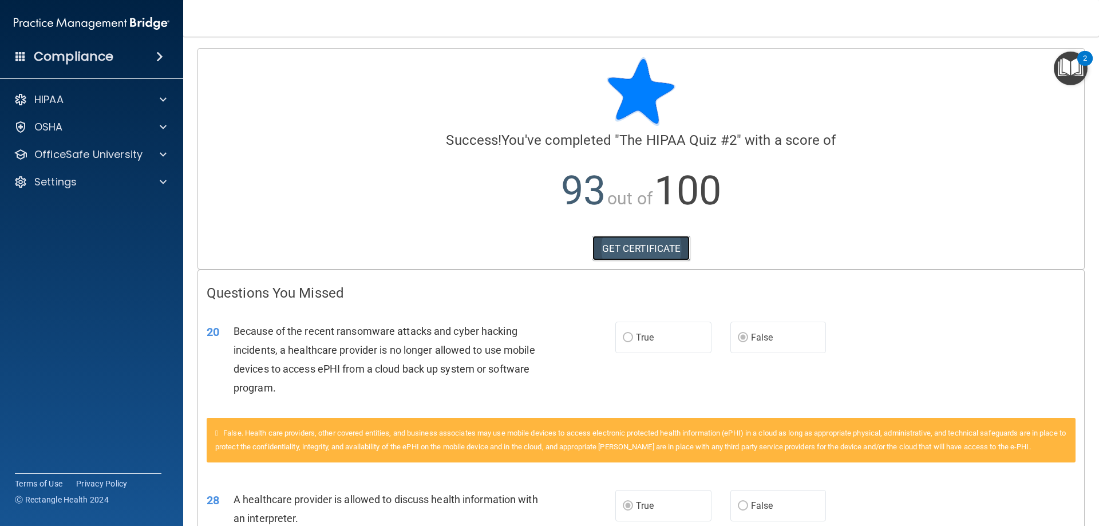
click at [618, 251] on link "GET CERTIFICATE" at bounding box center [641, 248] width 98 height 25
click at [106, 154] on p "OfficeSafe University" at bounding box center [88, 155] width 108 height 14
click at [89, 187] on p "HIPAA Training" at bounding box center [54, 181] width 94 height 11
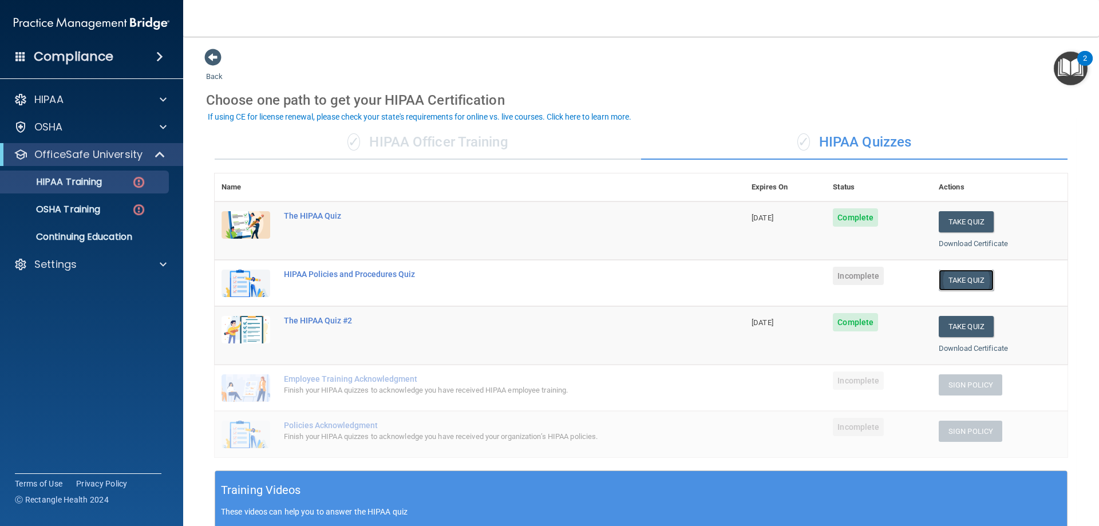
click at [953, 274] on button "Take Quiz" at bounding box center [966, 280] width 55 height 21
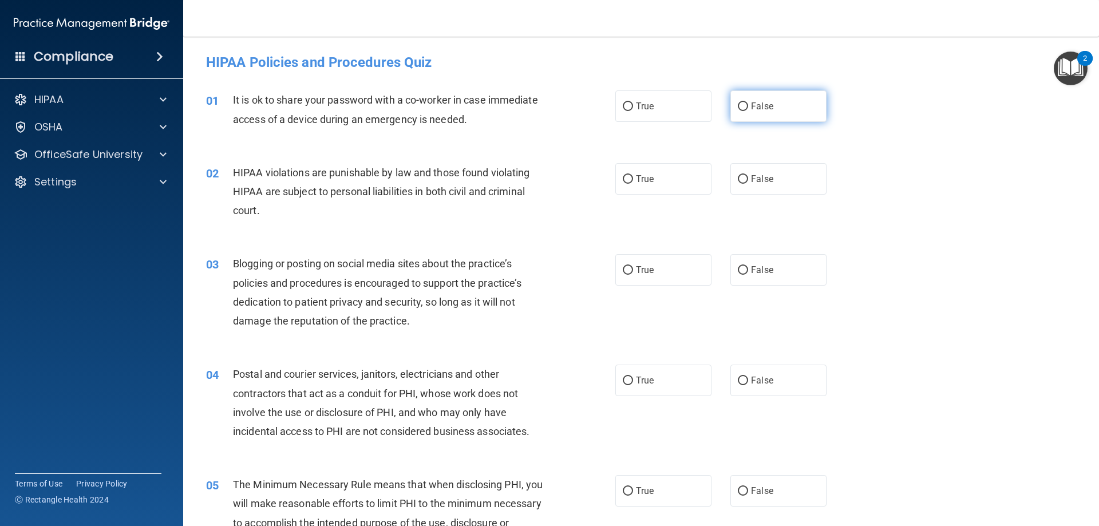
click at [779, 118] on label "False" at bounding box center [778, 105] width 96 height 31
click at [748, 111] on input "False" at bounding box center [743, 106] width 10 height 9
radio input "true"
click at [636, 181] on span "True" at bounding box center [645, 178] width 18 height 11
click at [632, 181] on input "True" at bounding box center [628, 179] width 10 height 9
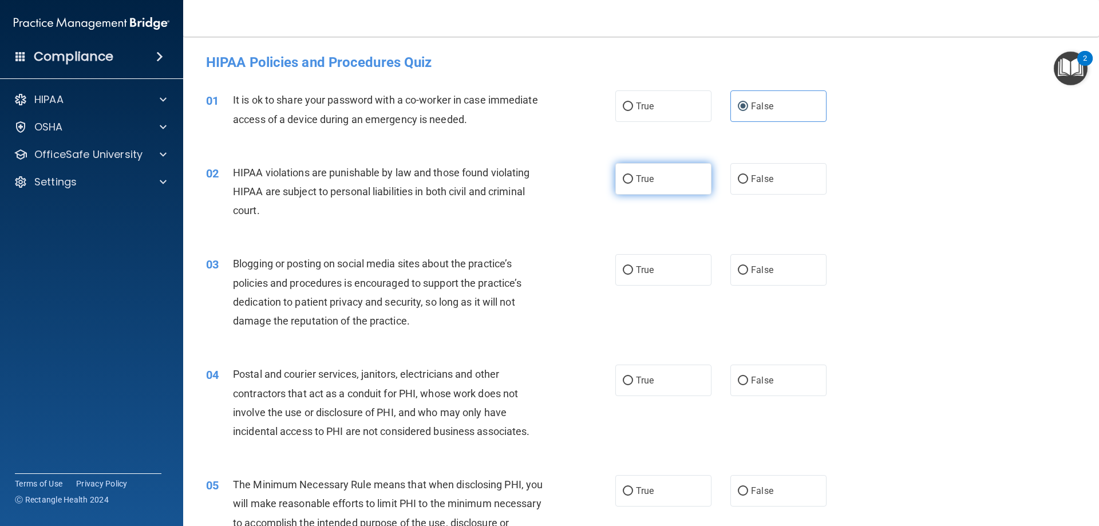
radio input "true"
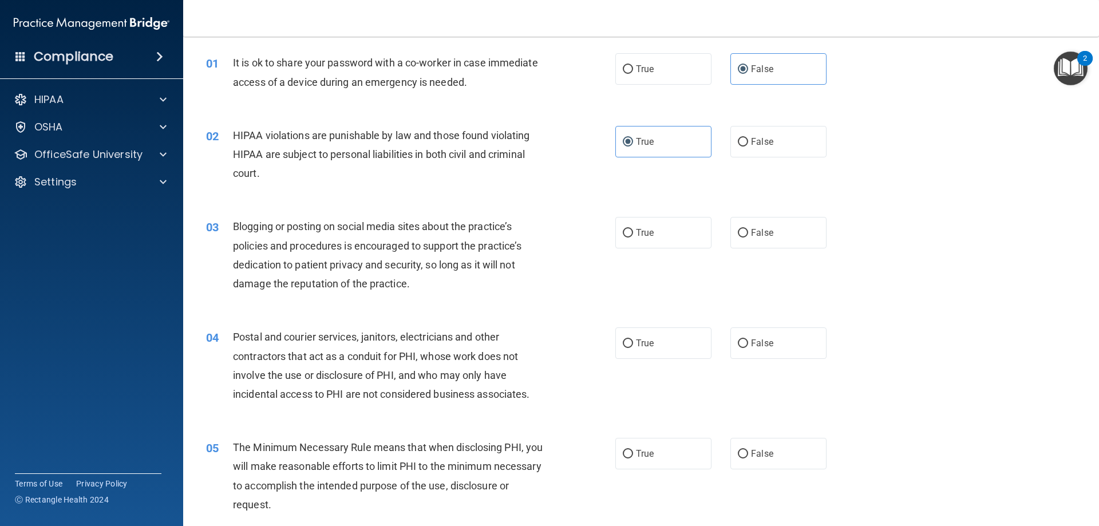
scroll to position [57, 0]
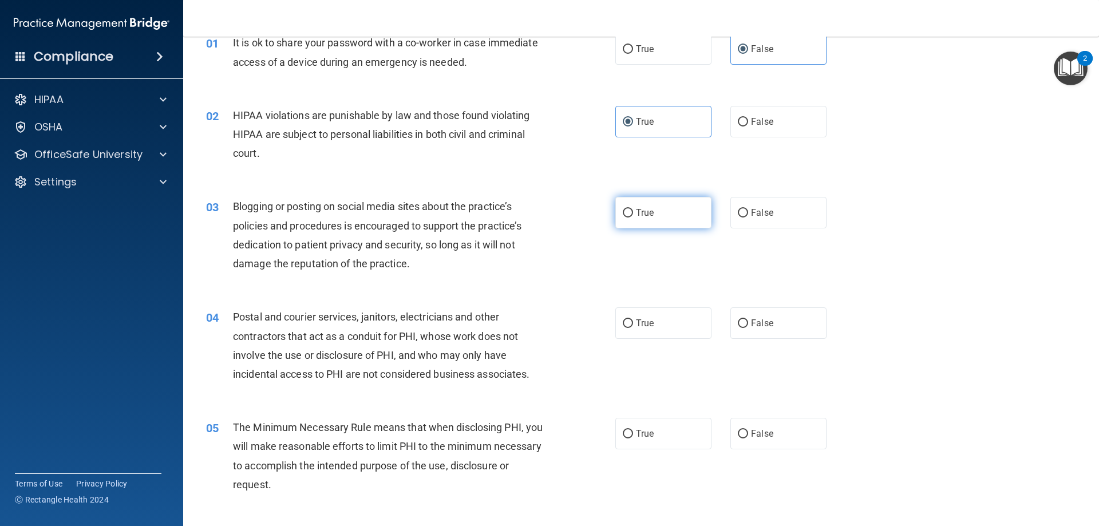
click at [627, 209] on input "True" at bounding box center [628, 213] width 10 height 9
radio input "true"
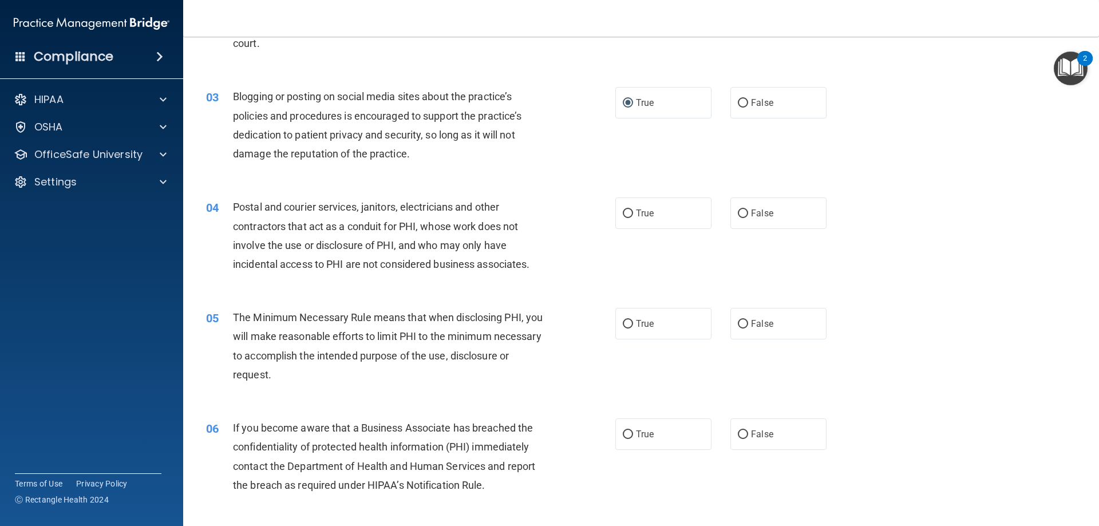
scroll to position [172, 0]
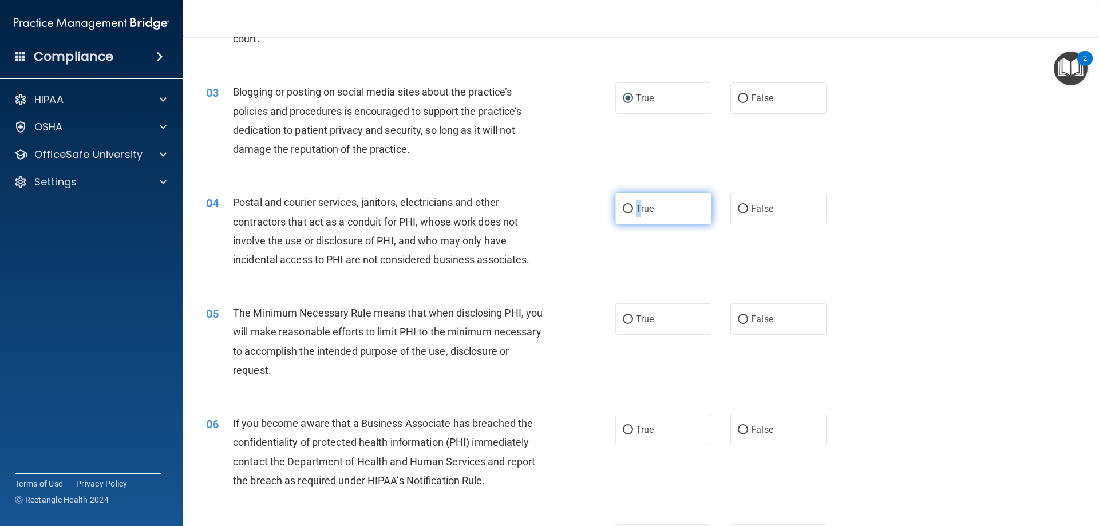
click at [636, 208] on span "True" at bounding box center [645, 208] width 18 height 11
click at [627, 254] on div "04 Postal and courier services, janitors, electricians and other contractors th…" at bounding box center [411, 234] width 444 height 82
click at [636, 213] on span "True" at bounding box center [645, 208] width 18 height 11
click at [633, 213] on input "True" at bounding box center [628, 209] width 10 height 9
radio input "true"
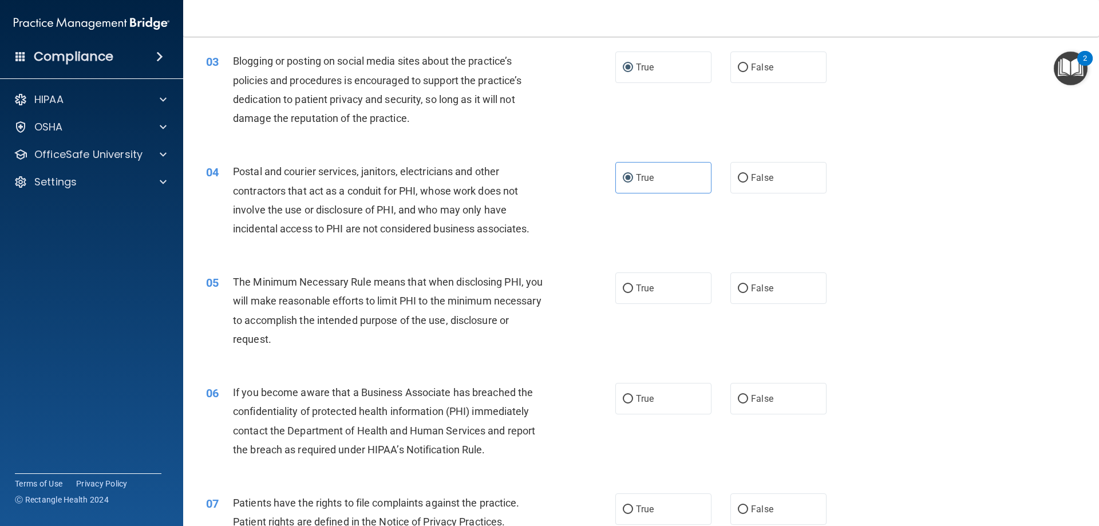
scroll to position [229, 0]
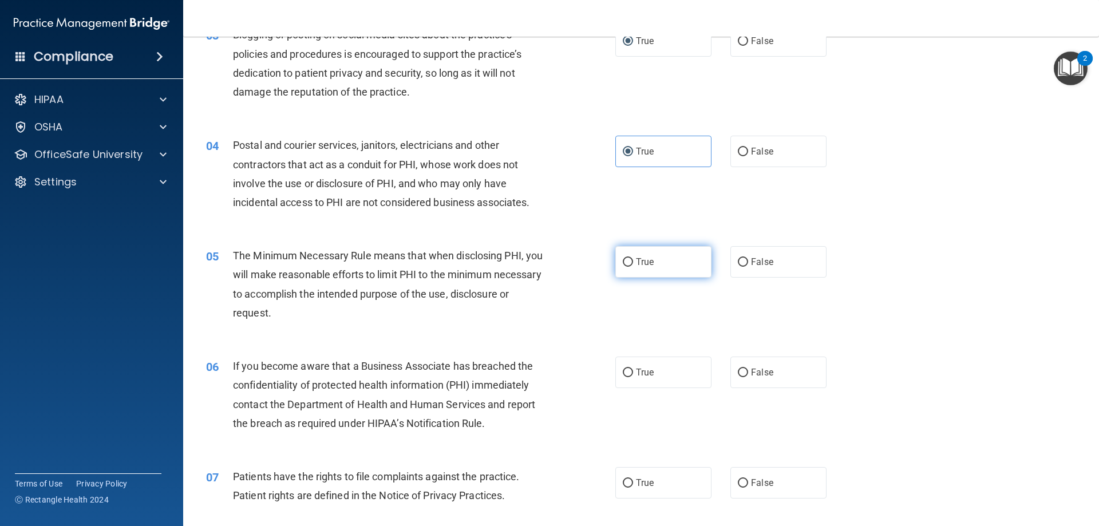
click at [628, 254] on label "True" at bounding box center [663, 261] width 96 height 31
click at [628, 258] on input "True" at bounding box center [628, 262] width 10 height 9
radio input "true"
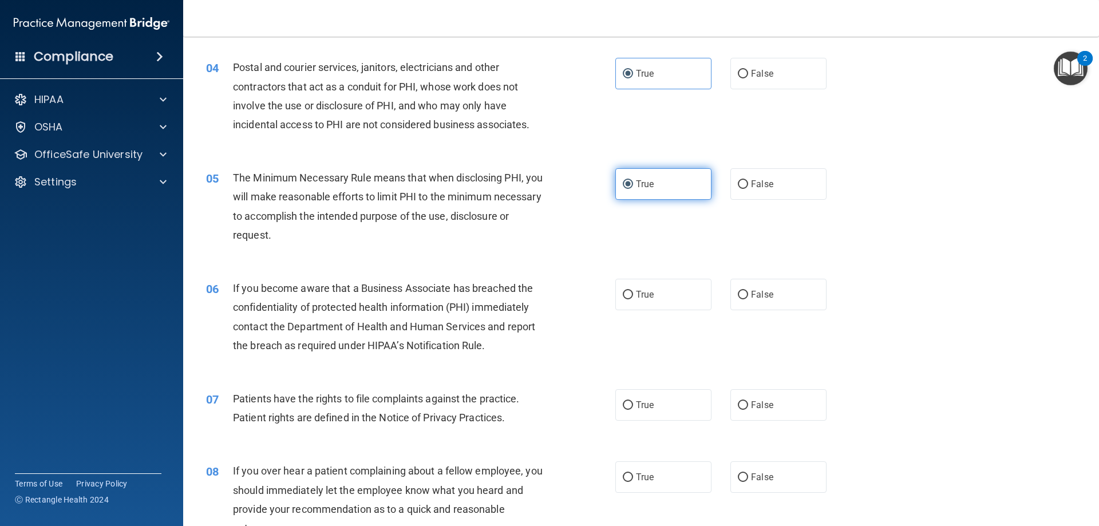
scroll to position [343, 0]
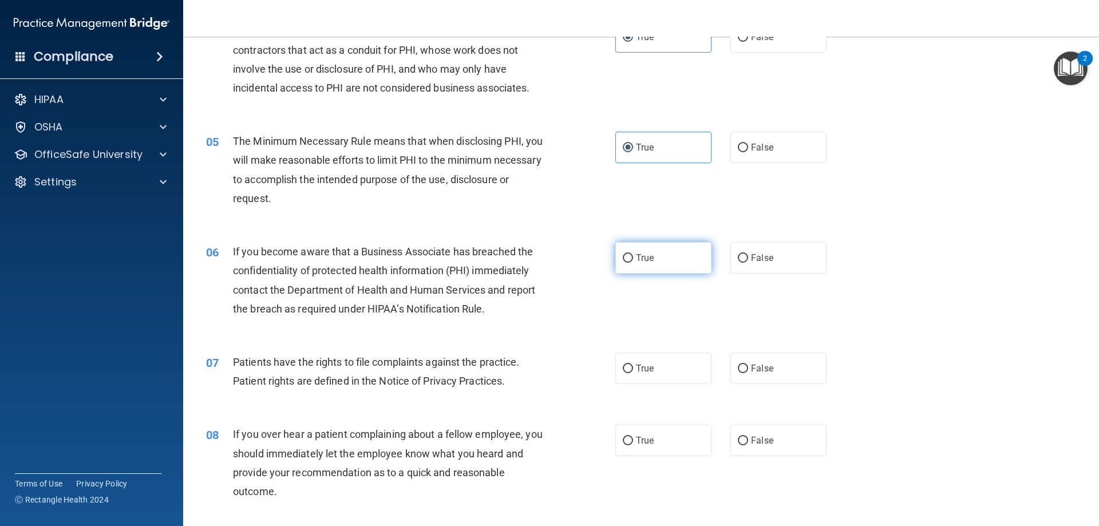
click at [623, 251] on label "True" at bounding box center [663, 257] width 96 height 31
click at [623, 254] on input "True" at bounding box center [628, 258] width 10 height 9
radio input "true"
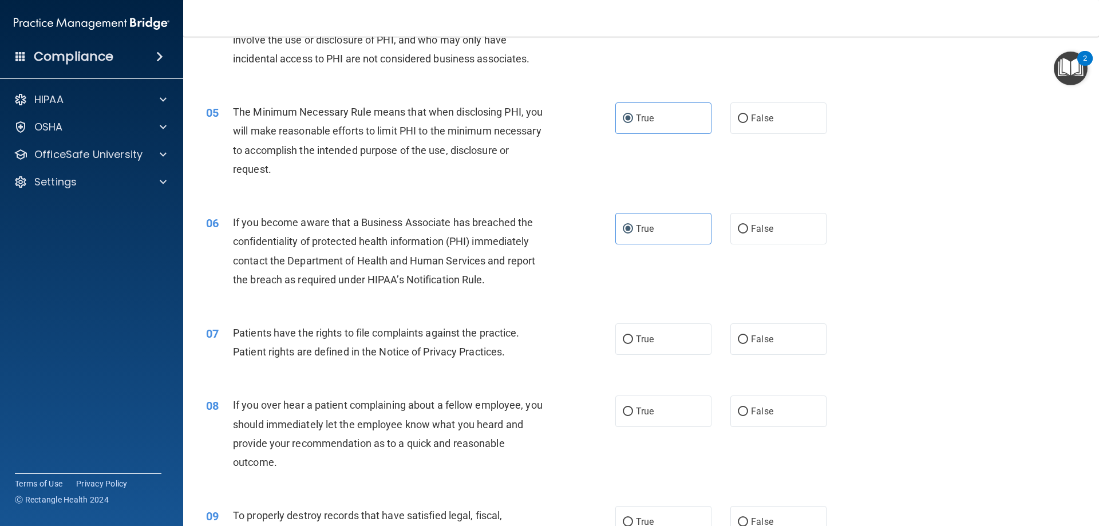
scroll to position [401, 0]
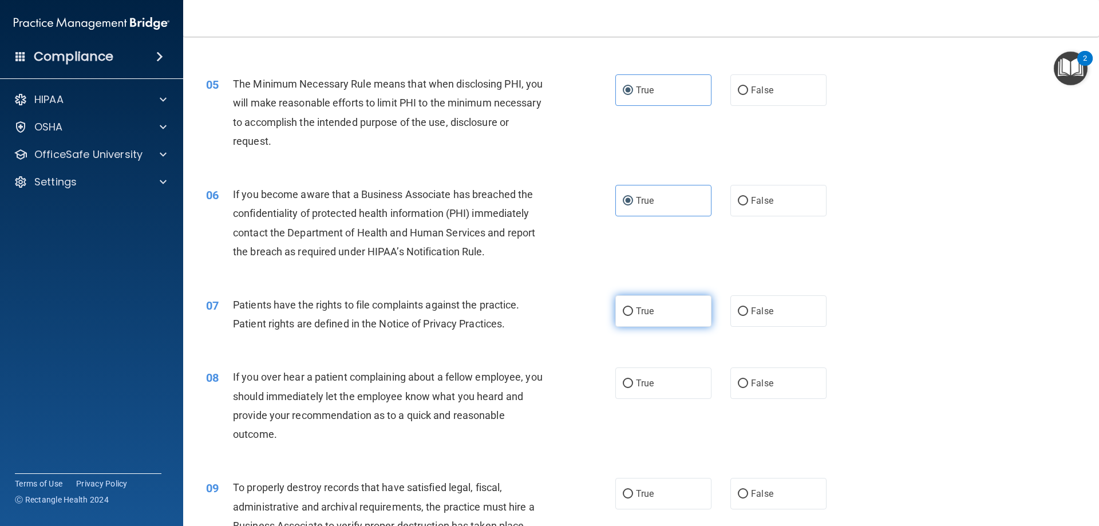
click at [630, 311] on label "True" at bounding box center [663, 310] width 96 height 31
click at [630, 311] on input "True" at bounding box center [628, 311] width 10 height 9
radio input "true"
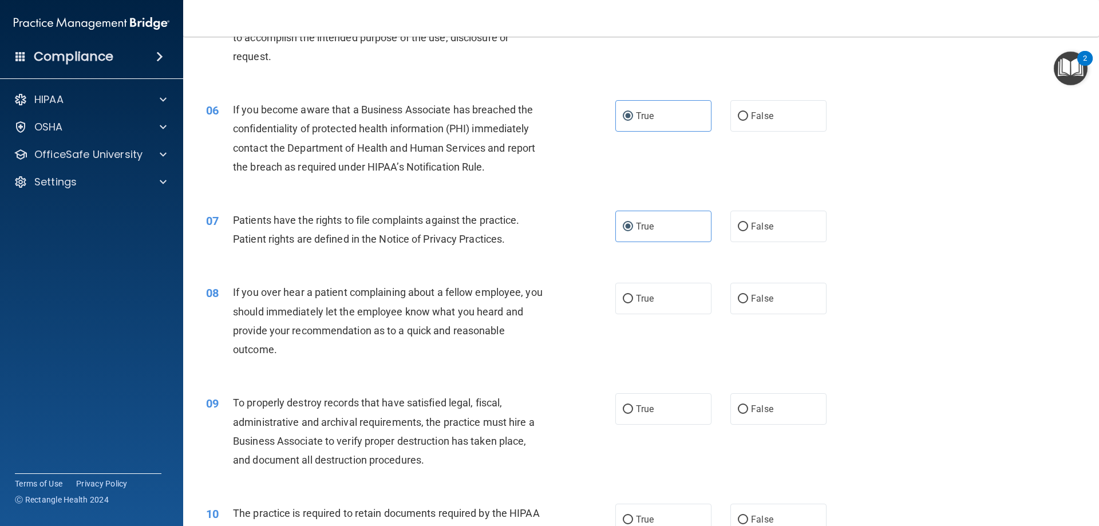
scroll to position [515, 0]
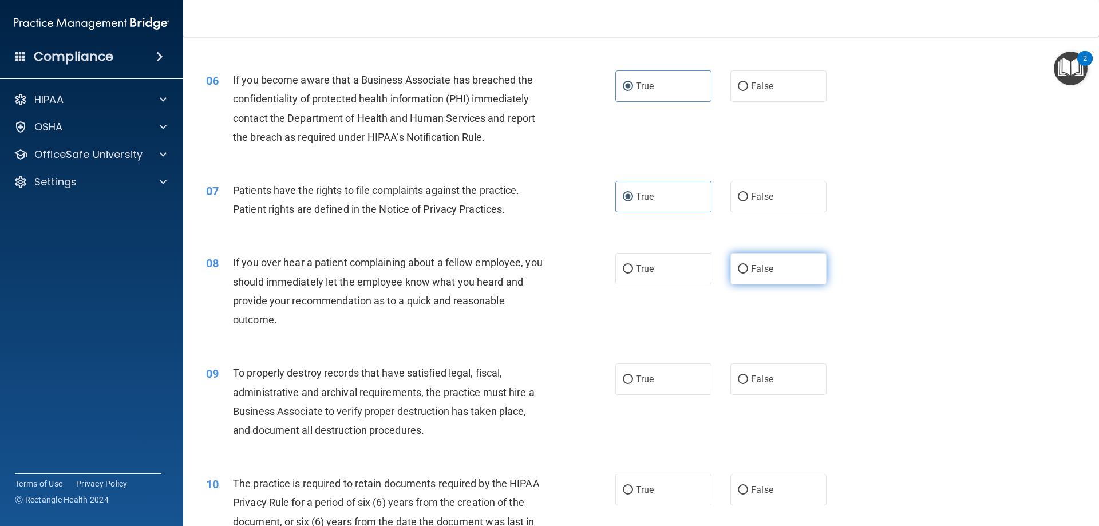
click at [739, 267] on input "False" at bounding box center [743, 269] width 10 height 9
radio input "true"
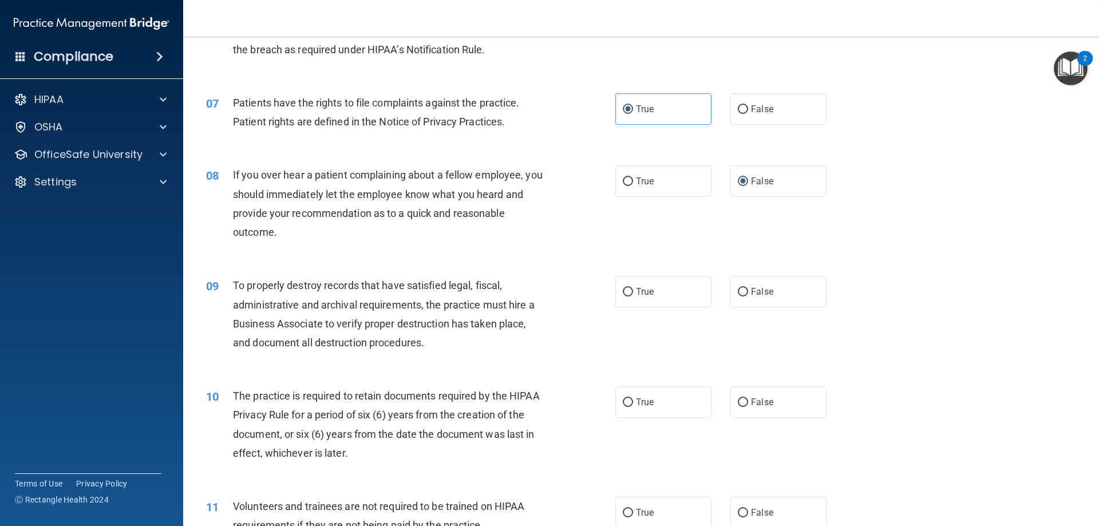
scroll to position [630, 0]
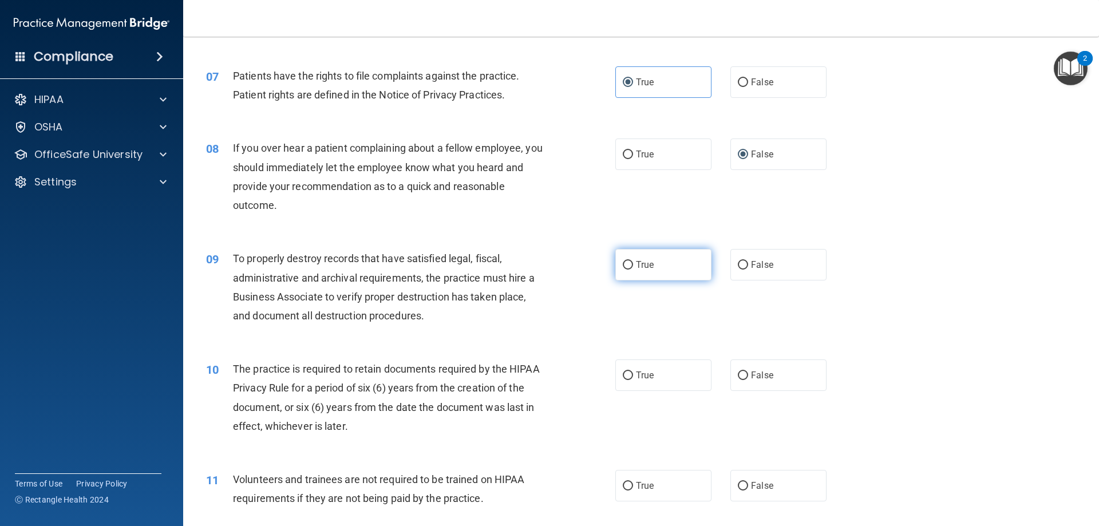
click at [622, 272] on label "True" at bounding box center [663, 264] width 96 height 31
click at [623, 270] on input "True" at bounding box center [628, 265] width 10 height 9
radio input "true"
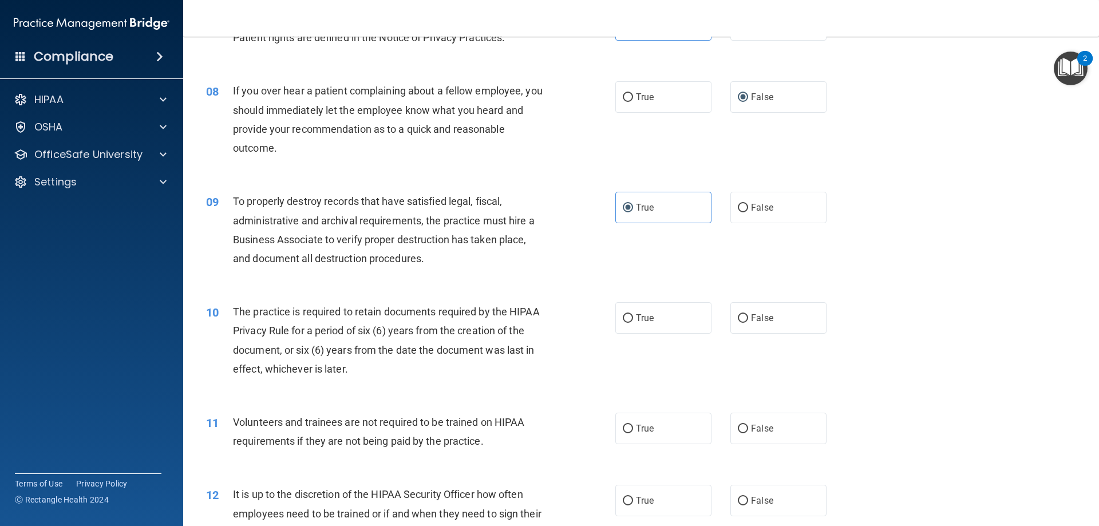
scroll to position [744, 0]
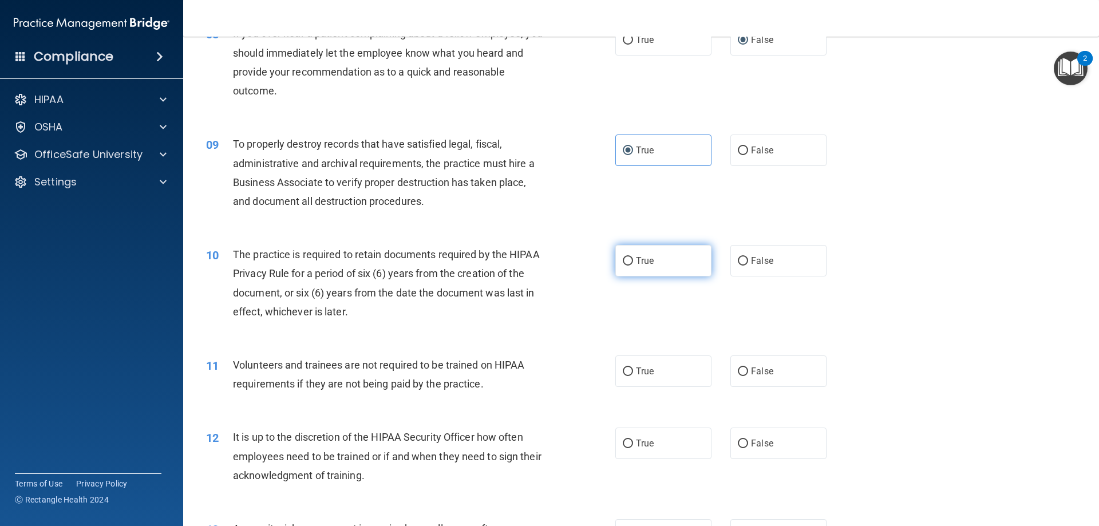
click at [623, 267] on label "True" at bounding box center [663, 260] width 96 height 31
click at [623, 266] on input "True" at bounding box center [628, 261] width 10 height 9
radio input "true"
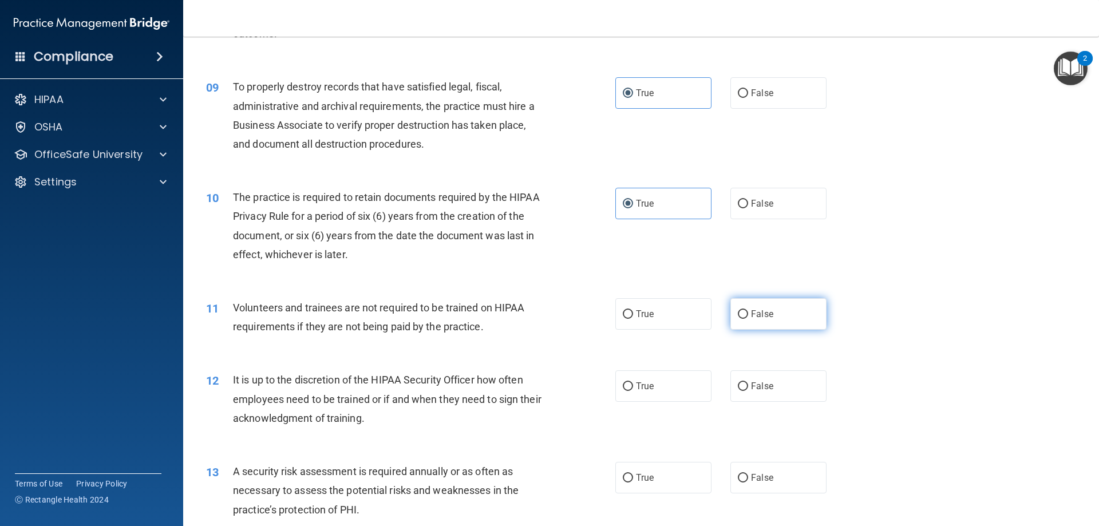
click at [765, 317] on span "False" at bounding box center [762, 313] width 22 height 11
click at [748, 317] on input "False" at bounding box center [743, 314] width 10 height 9
radio input "true"
click at [668, 311] on label "True" at bounding box center [663, 313] width 96 height 31
click at [633, 311] on input "True" at bounding box center [628, 314] width 10 height 9
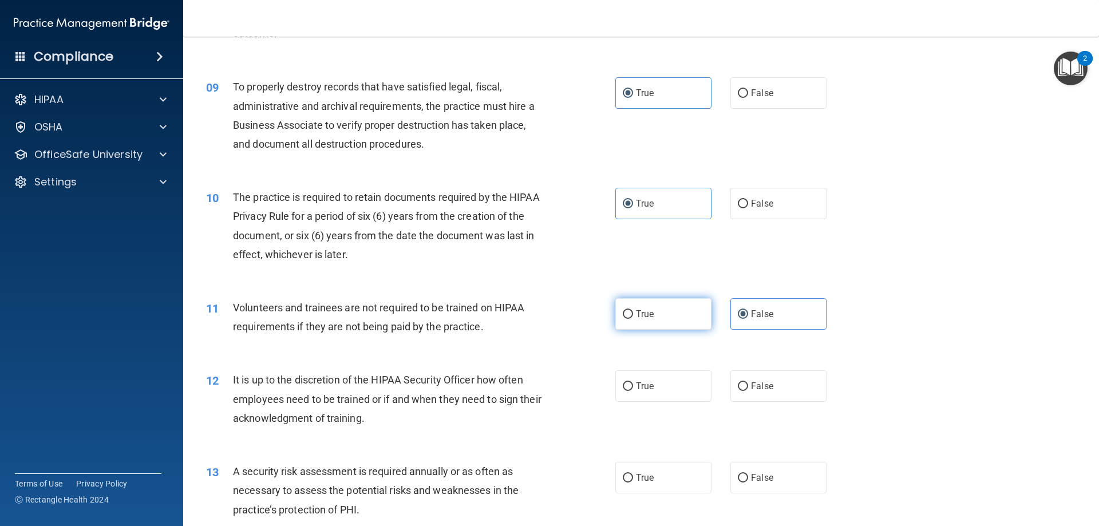
radio input "true"
radio input "false"
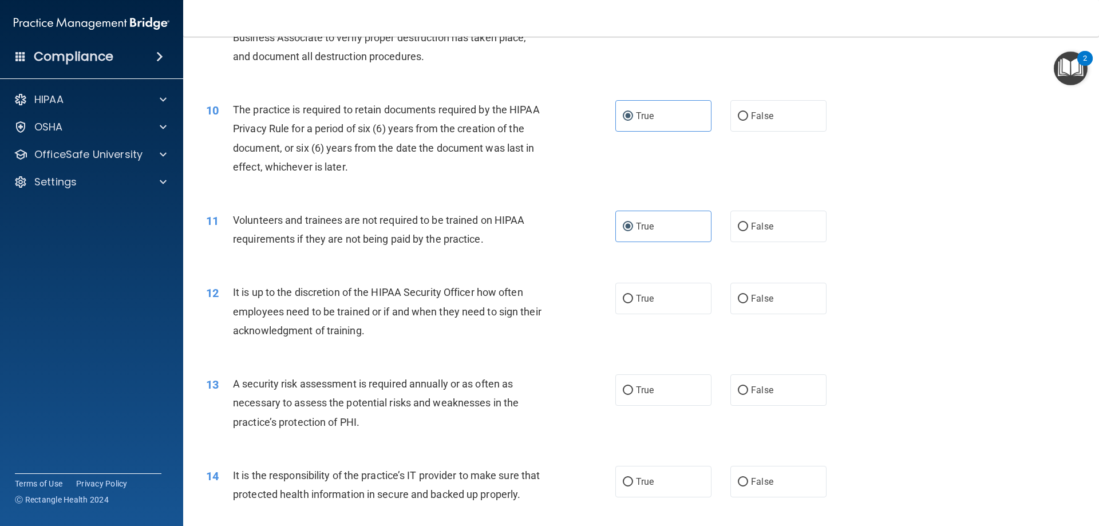
scroll to position [916, 0]
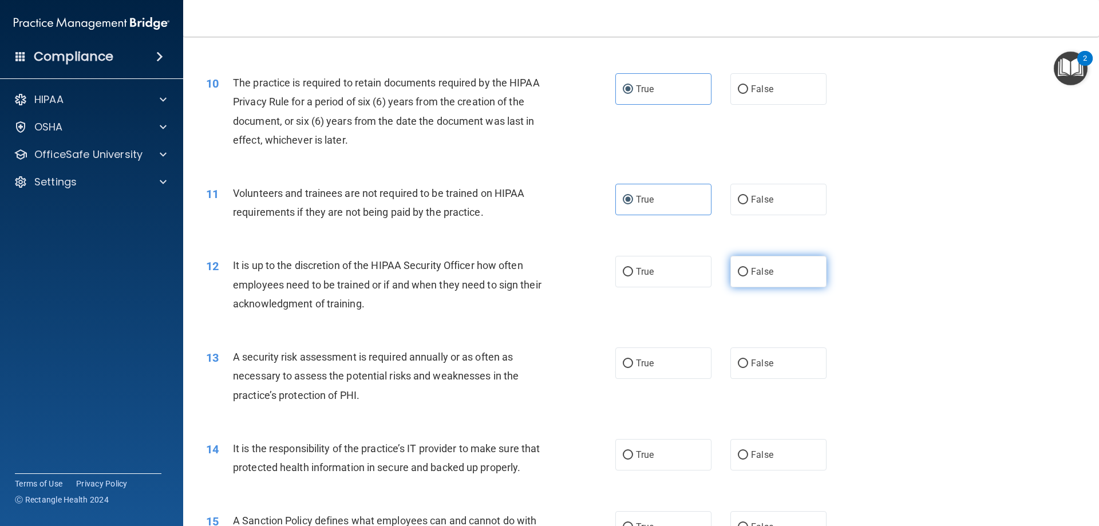
click at [745, 278] on label "False" at bounding box center [778, 271] width 96 height 31
click at [745, 276] on input "False" at bounding box center [743, 272] width 10 height 9
radio input "true"
click at [636, 360] on span "True" at bounding box center [645, 363] width 18 height 11
click at [633, 360] on input "True" at bounding box center [628, 363] width 10 height 9
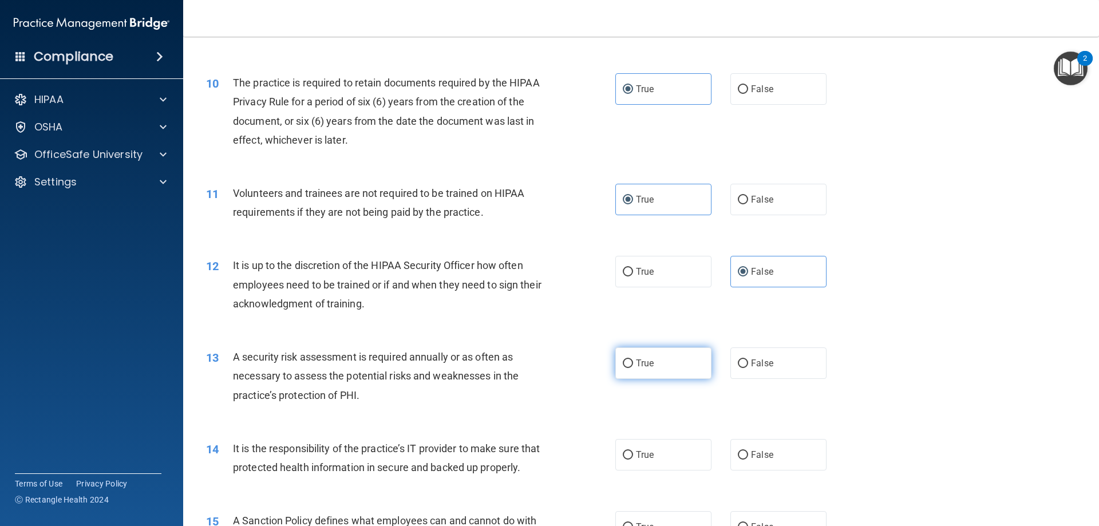
radio input "true"
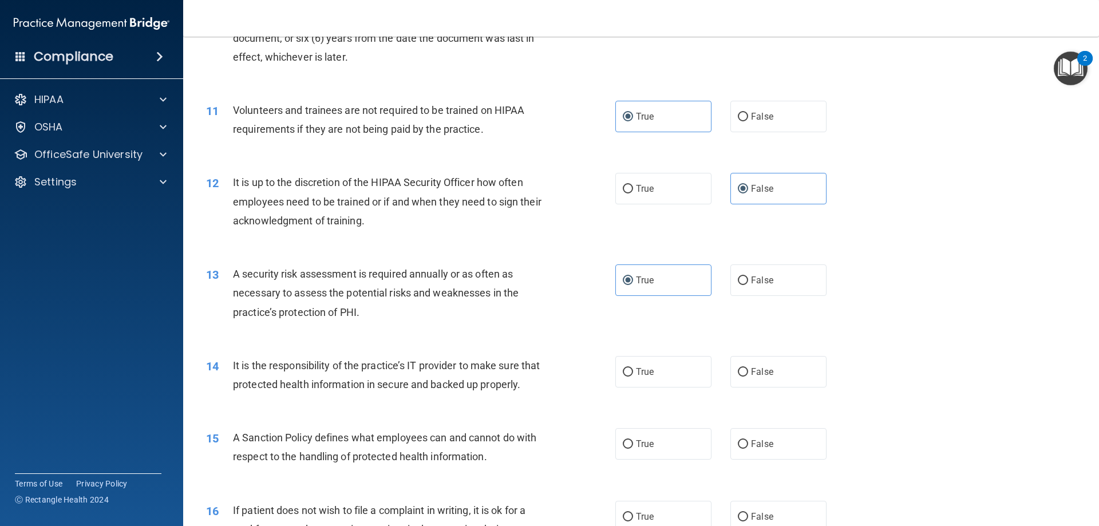
scroll to position [1030, 0]
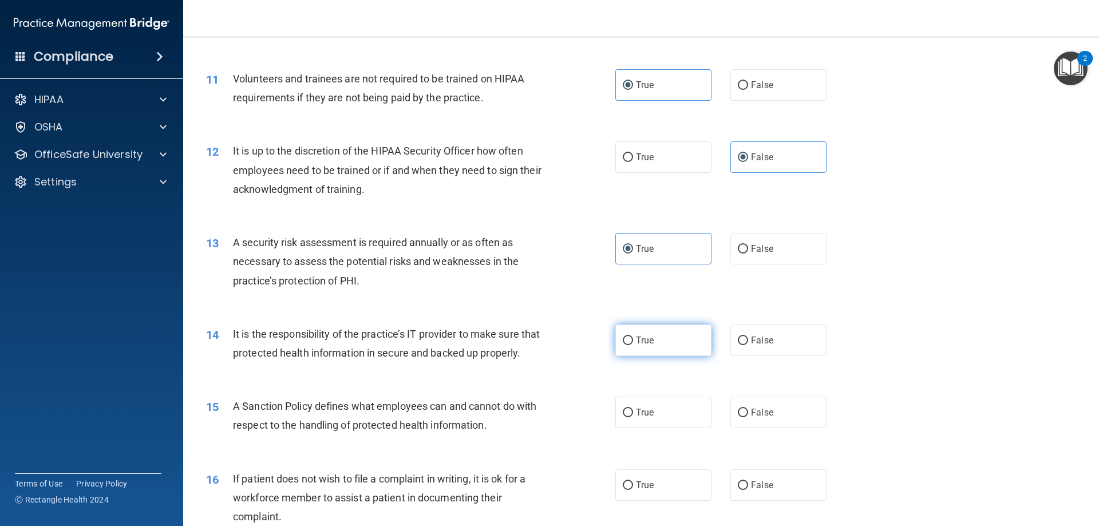
click at [677, 349] on label "True" at bounding box center [663, 339] width 96 height 31
click at [633, 345] on input "True" at bounding box center [628, 341] width 10 height 9
radio input "true"
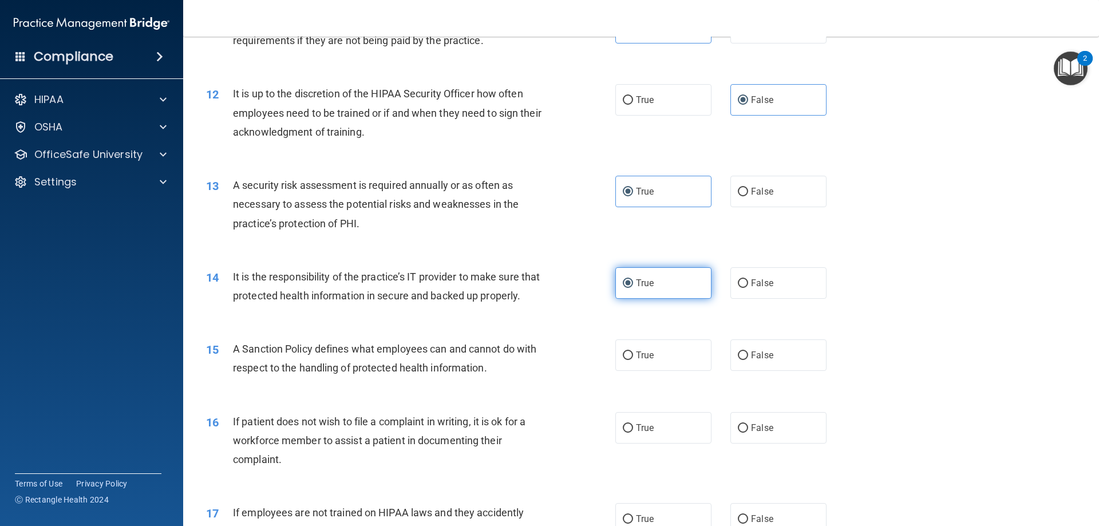
scroll to position [1145, 0]
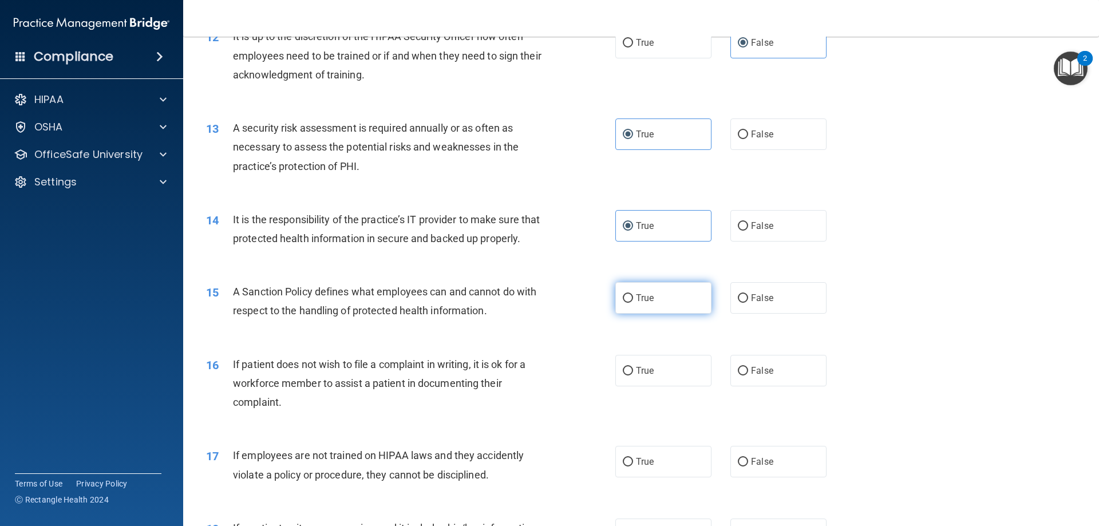
click at [647, 314] on label "True" at bounding box center [663, 297] width 96 height 31
click at [633, 303] on input "True" at bounding box center [628, 298] width 10 height 9
radio input "true"
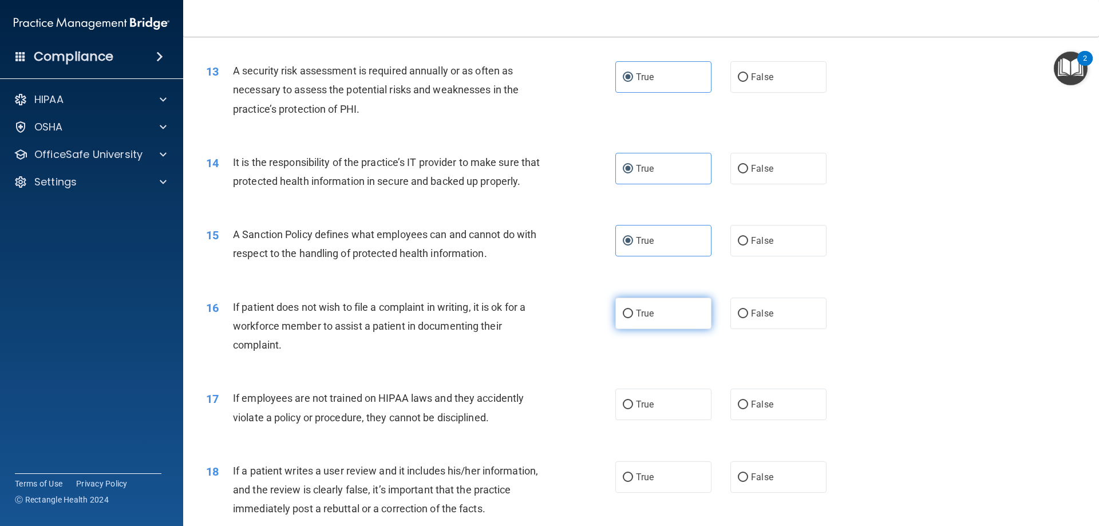
click at [638, 326] on label "True" at bounding box center [663, 313] width 96 height 31
click at [633, 318] on input "True" at bounding box center [628, 314] width 10 height 9
radio input "true"
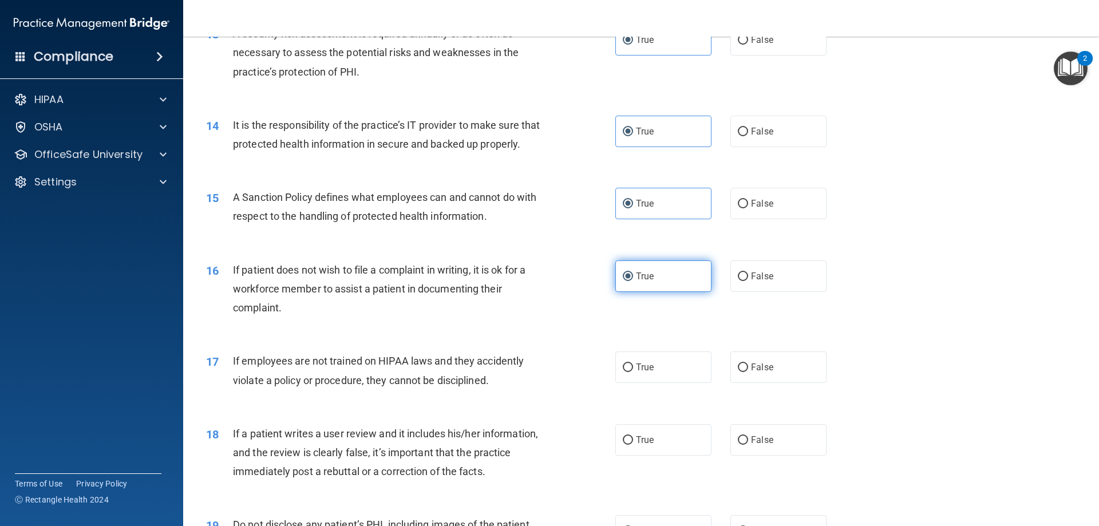
scroll to position [1259, 0]
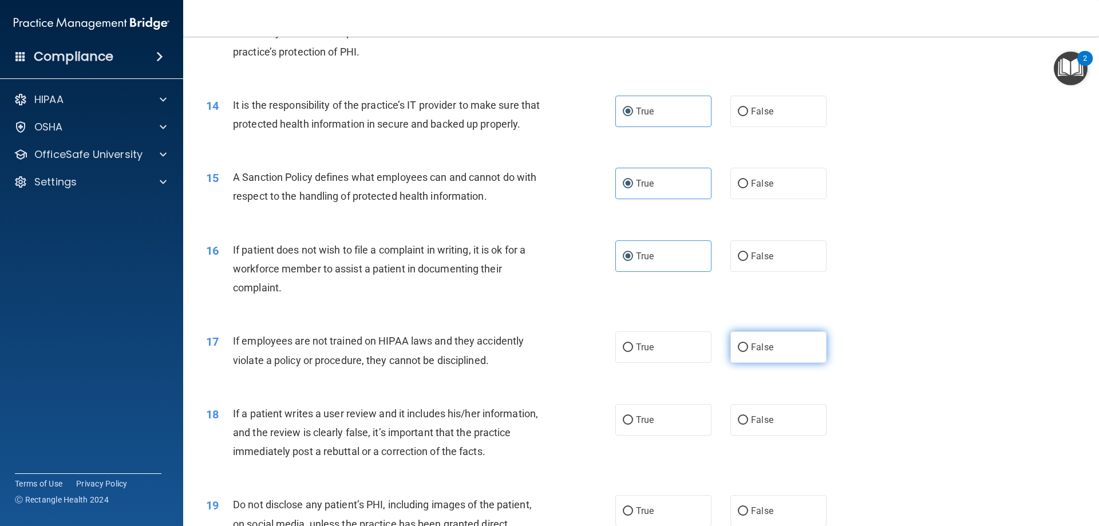
click at [755, 363] on label "False" at bounding box center [778, 346] width 96 height 31
click at [748, 352] on input "False" at bounding box center [743, 347] width 10 height 9
radio input "true"
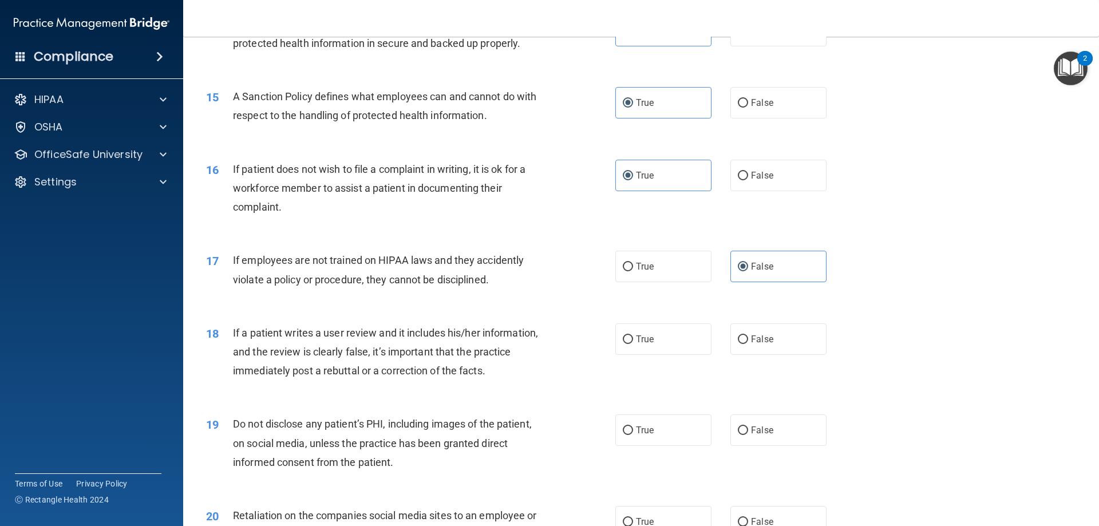
scroll to position [1374, 0]
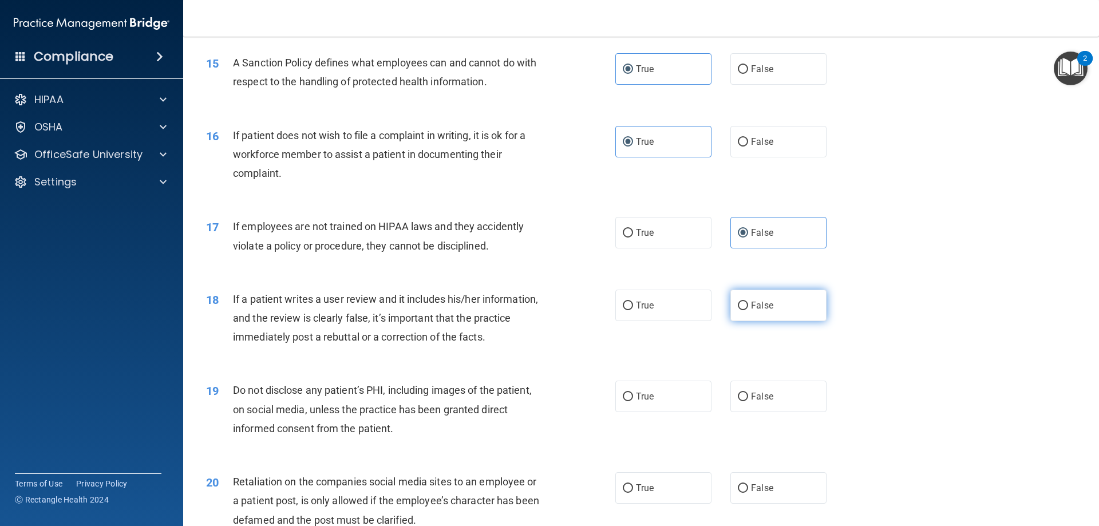
click at [751, 311] on span "False" at bounding box center [762, 305] width 22 height 11
click at [748, 310] on input "False" at bounding box center [743, 306] width 10 height 9
radio input "true"
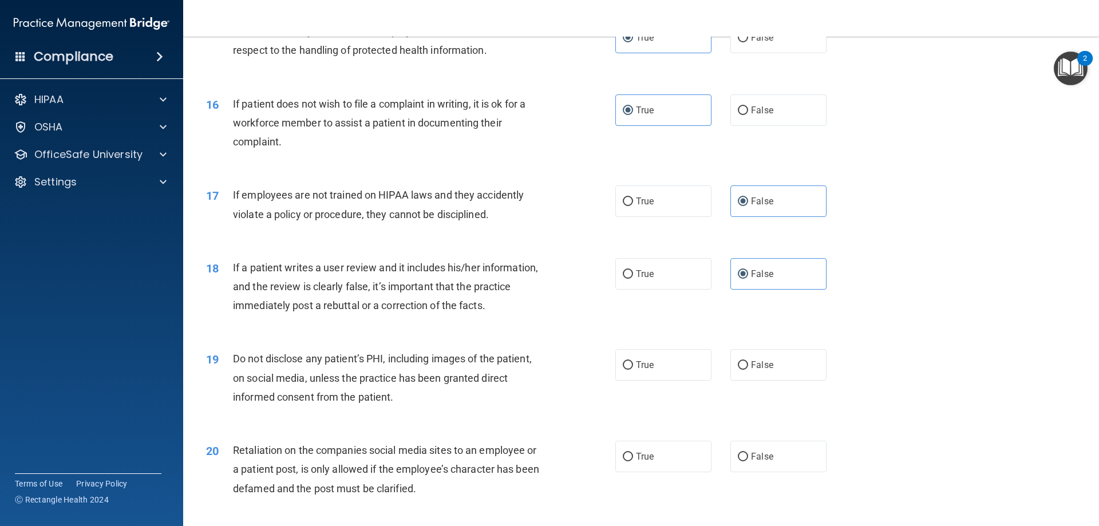
scroll to position [1431, 0]
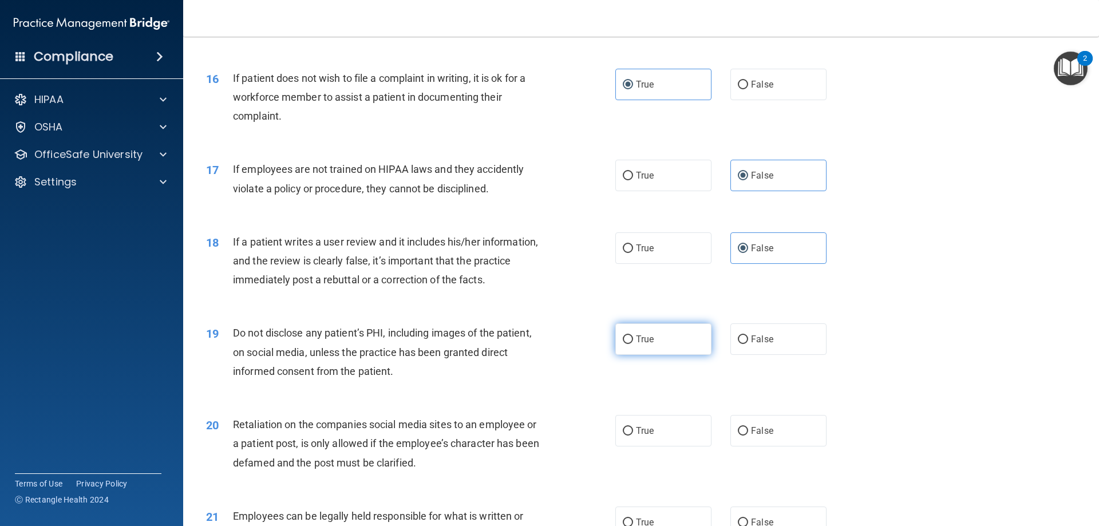
click at [630, 355] on label "True" at bounding box center [663, 338] width 96 height 31
click at [630, 344] on input "True" at bounding box center [628, 339] width 10 height 9
radio input "true"
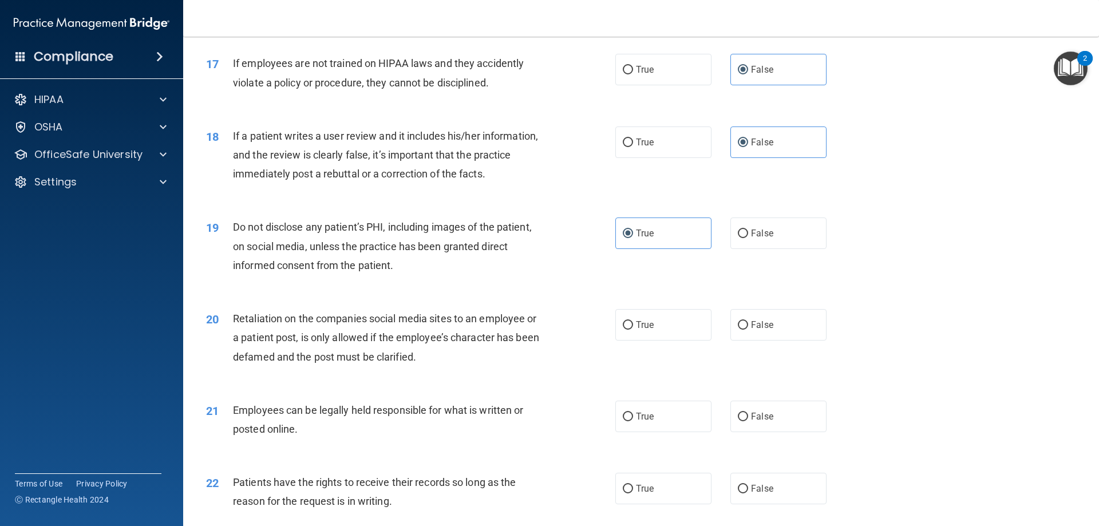
scroll to position [1545, 0]
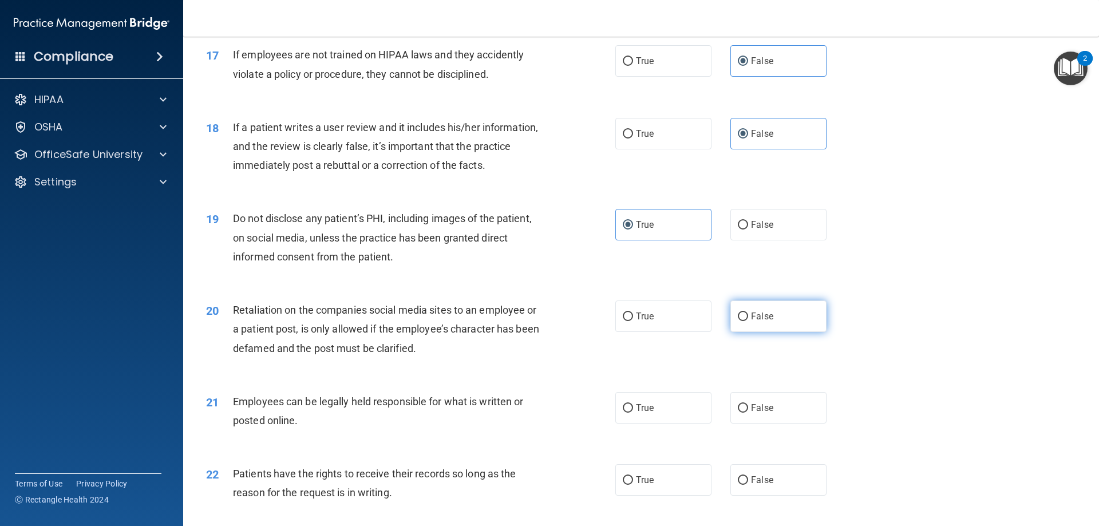
click at [773, 332] on label "False" at bounding box center [778, 315] width 96 height 31
click at [748, 321] on input "False" at bounding box center [743, 316] width 10 height 9
radio input "true"
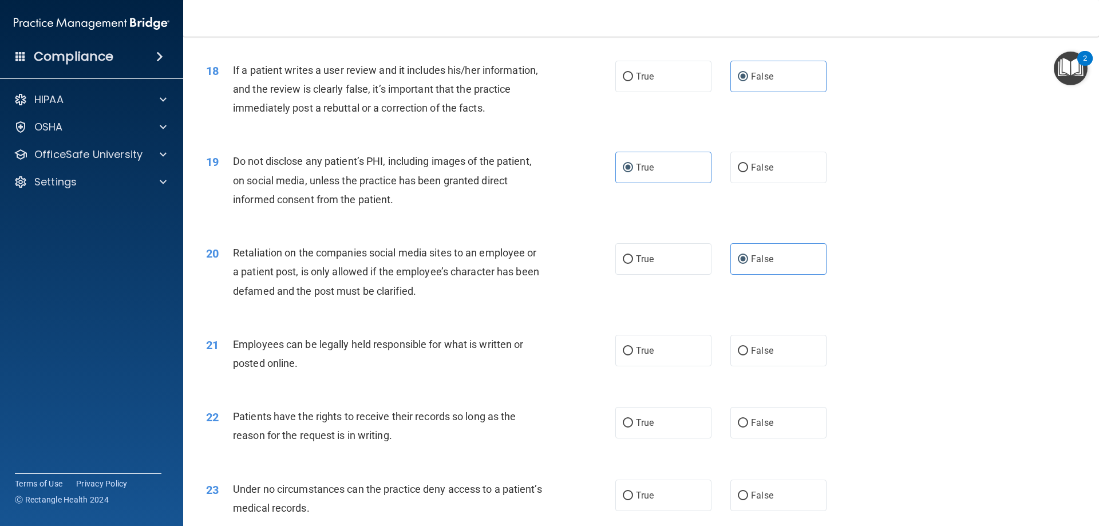
scroll to position [1660, 0]
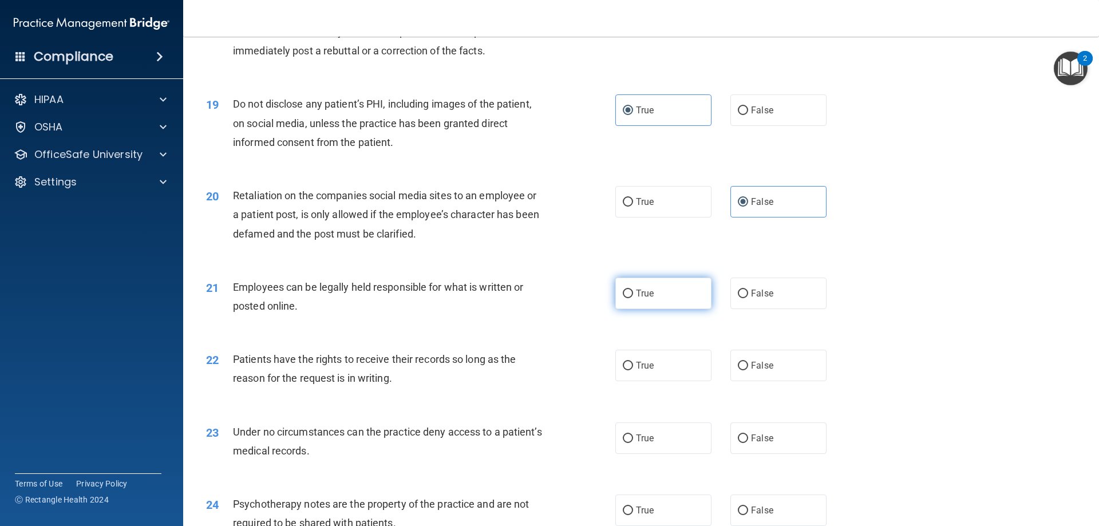
click at [676, 309] on label "True" at bounding box center [663, 293] width 96 height 31
click at [633, 298] on input "True" at bounding box center [628, 294] width 10 height 9
radio input "true"
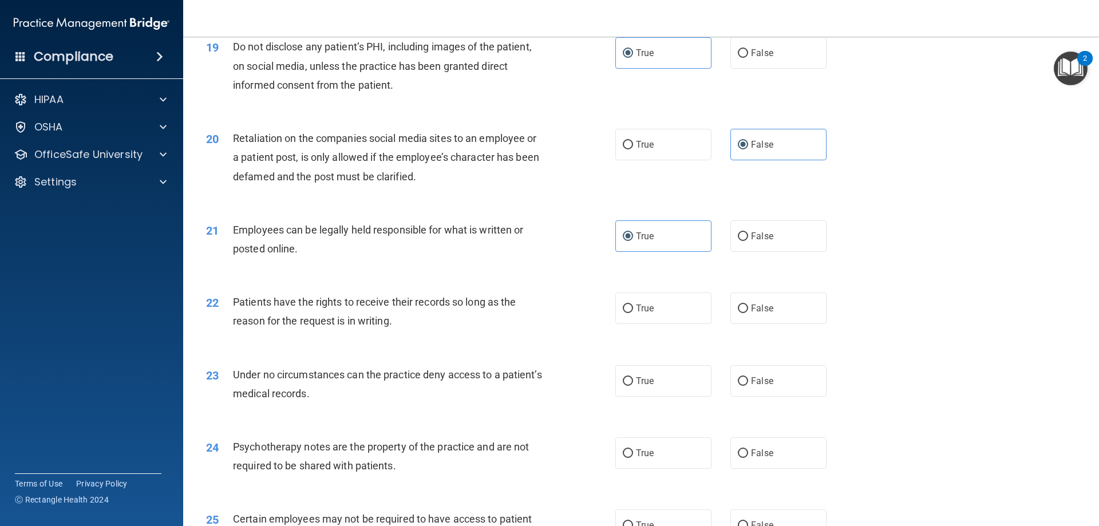
scroll to position [1774, 0]
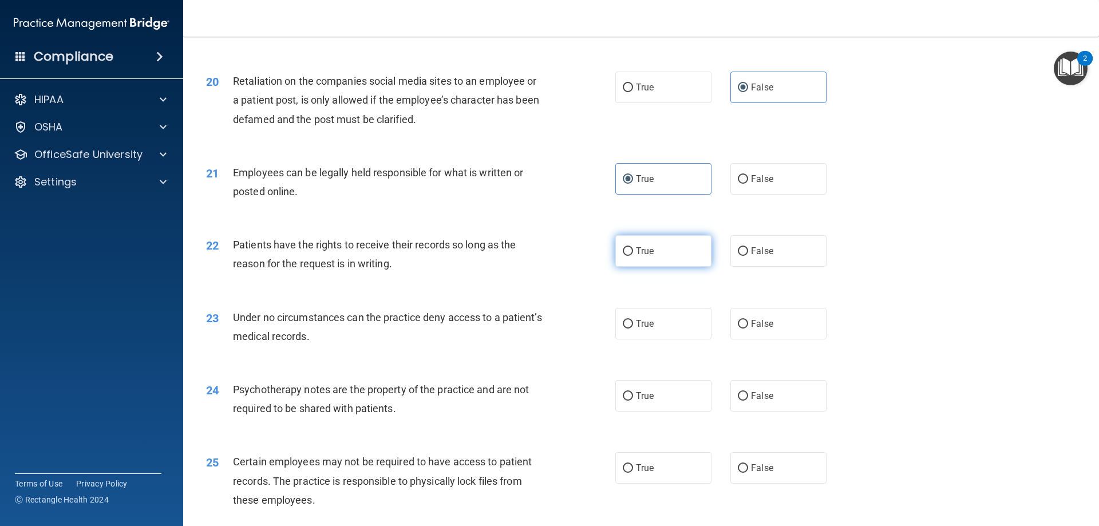
click at [658, 267] on label "True" at bounding box center [663, 250] width 96 height 31
click at [633, 256] on input "True" at bounding box center [628, 251] width 10 height 9
radio input "true"
click at [630, 339] on label "True" at bounding box center [663, 323] width 96 height 31
click at [630, 329] on input "True" at bounding box center [628, 324] width 10 height 9
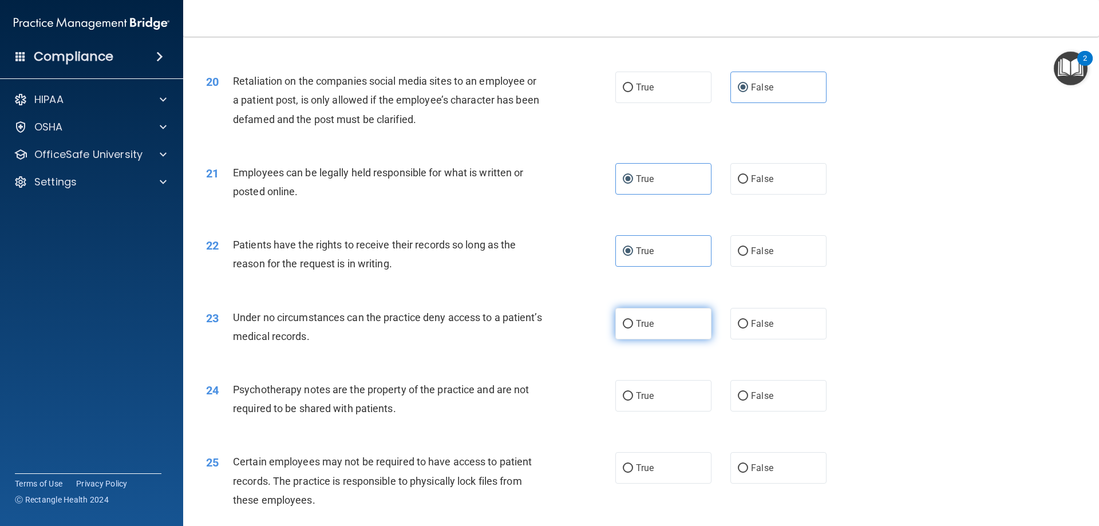
radio input "true"
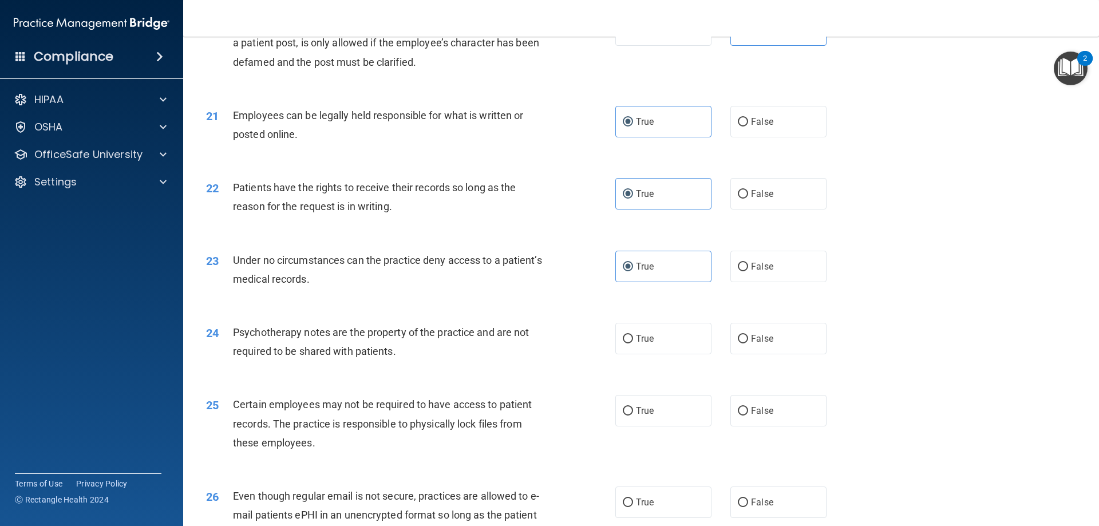
scroll to position [1889, 0]
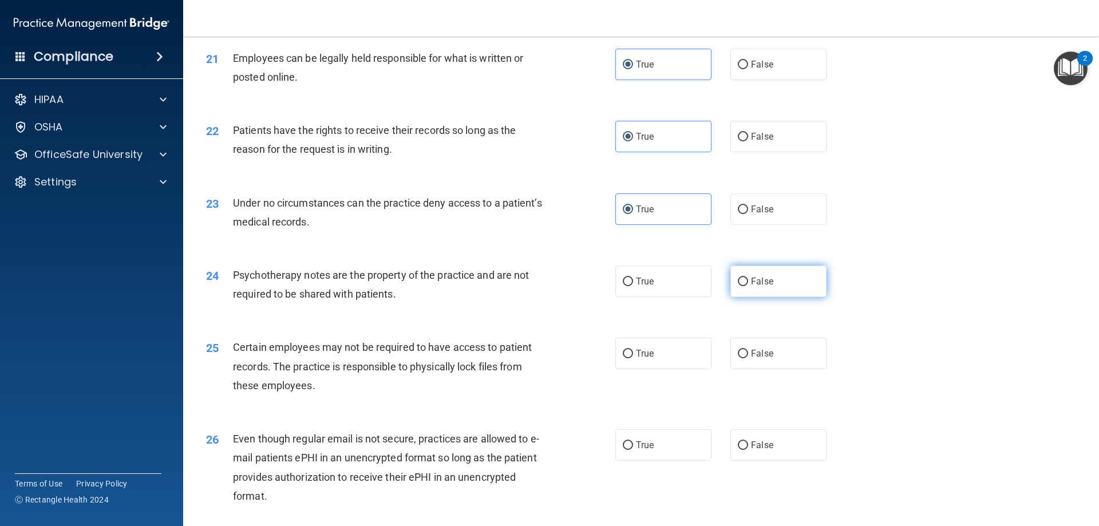
click at [753, 287] on span "False" at bounding box center [762, 281] width 22 height 11
click at [748, 286] on input "False" at bounding box center [743, 282] width 10 height 9
radio input "true"
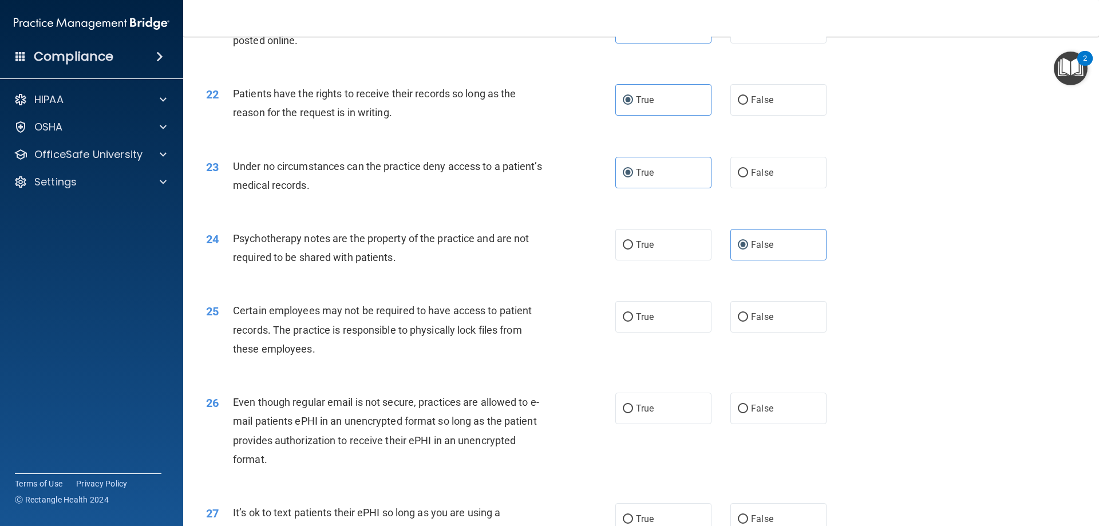
scroll to position [1946, 0]
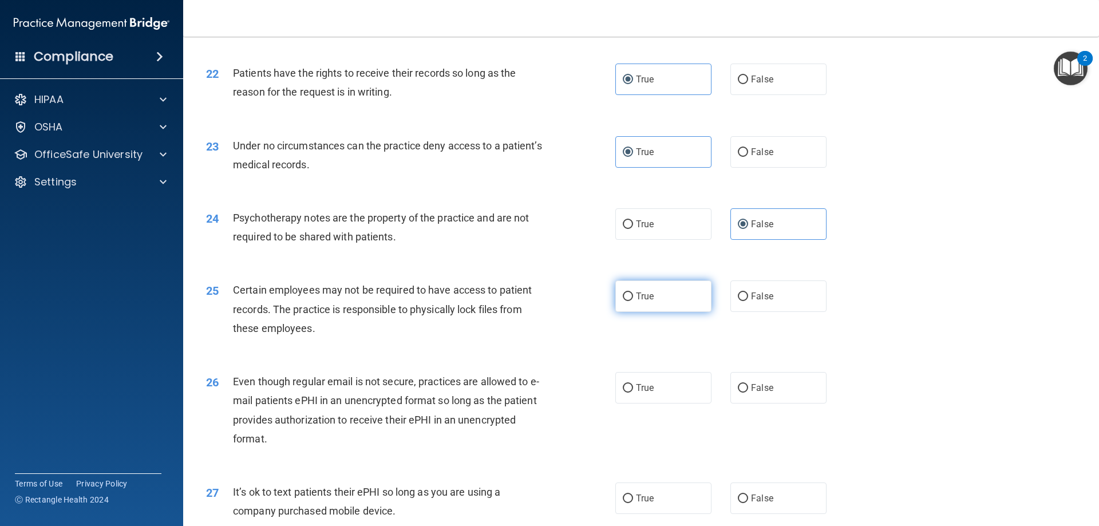
click at [658, 312] on label "True" at bounding box center [663, 295] width 96 height 31
click at [633, 301] on input "True" at bounding box center [628, 296] width 10 height 9
radio input "true"
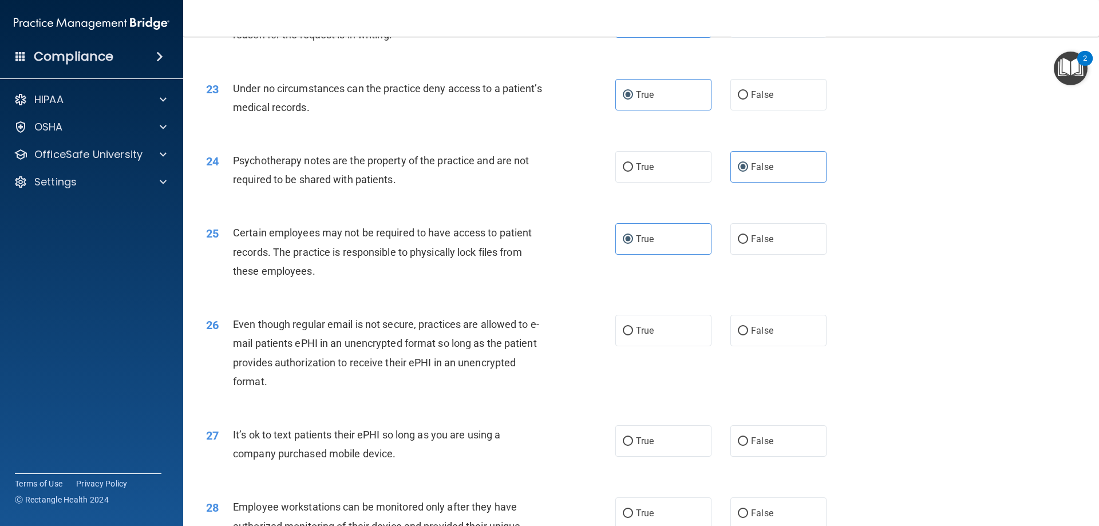
scroll to position [2060, 0]
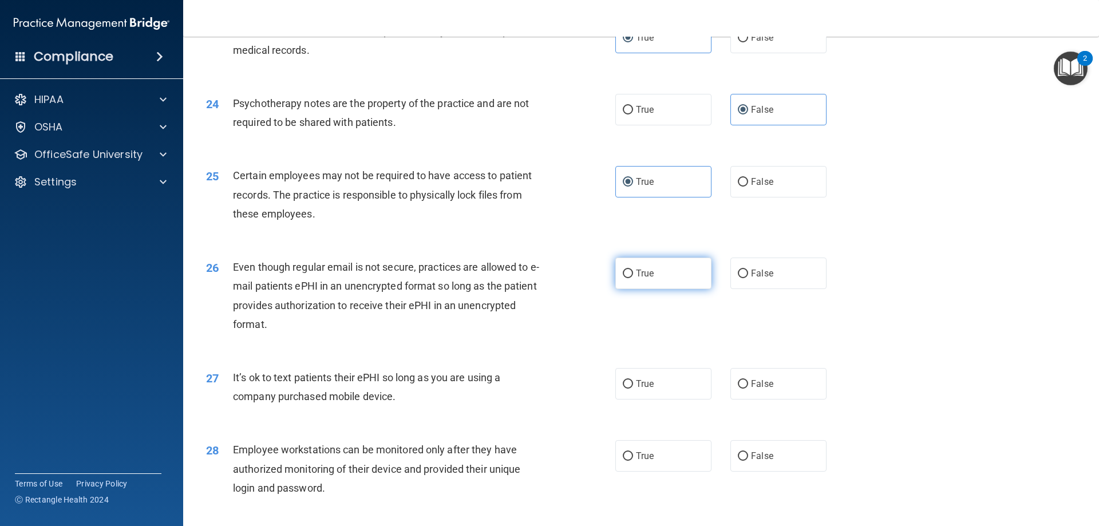
click at [627, 278] on input "True" at bounding box center [628, 274] width 10 height 9
radio input "true"
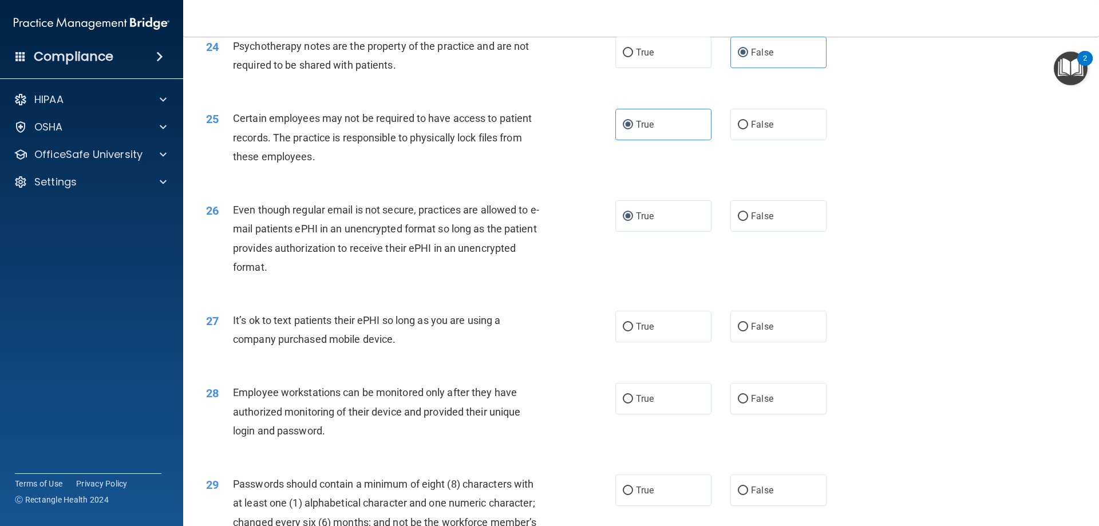
scroll to position [2175, 0]
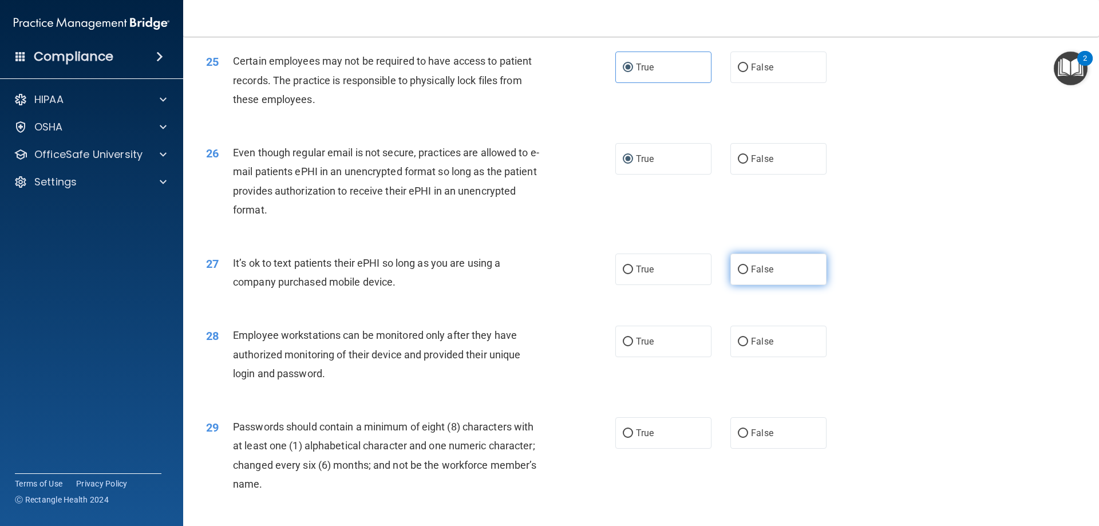
click at [759, 285] on label "False" at bounding box center [778, 269] width 96 height 31
click at [748, 274] on input "False" at bounding box center [743, 270] width 10 height 9
radio input "true"
click at [605, 360] on div "28 Employee workstations can be monitored only after they have authorized monit…" at bounding box center [411, 357] width 444 height 63
click at [665, 357] on label "True" at bounding box center [663, 341] width 96 height 31
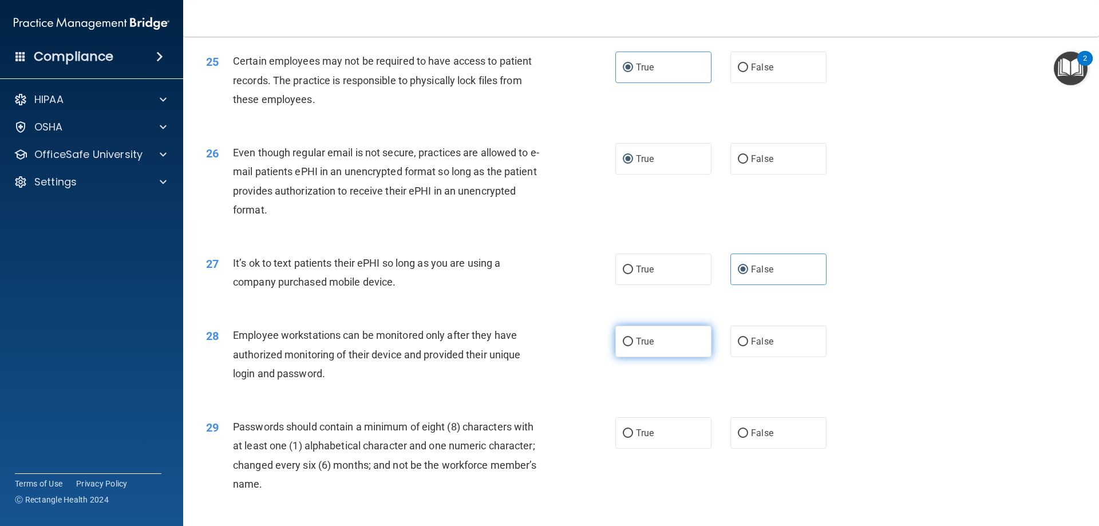
click at [633, 346] on input "True" at bounding box center [628, 342] width 10 height 9
radio input "true"
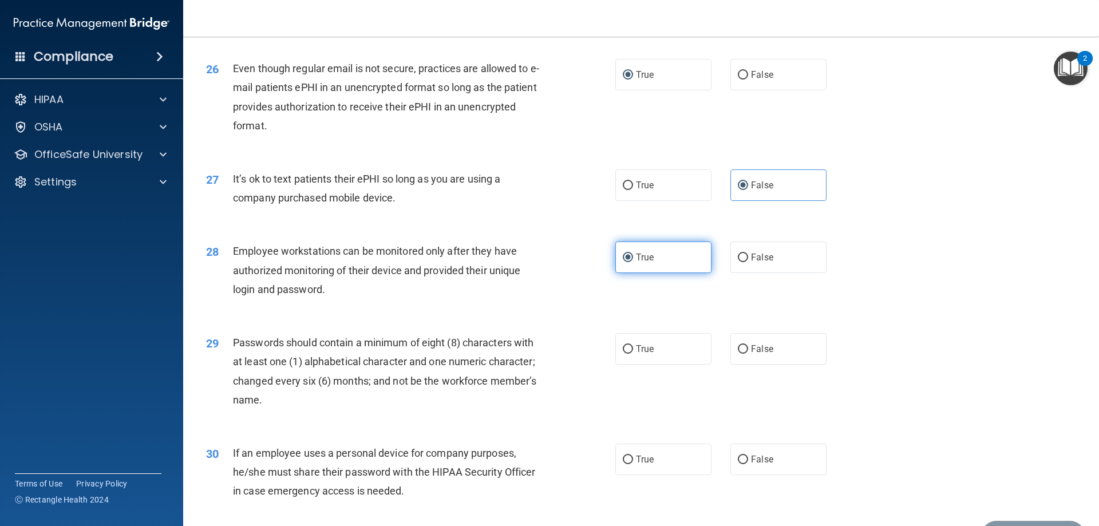
scroll to position [2289, 0]
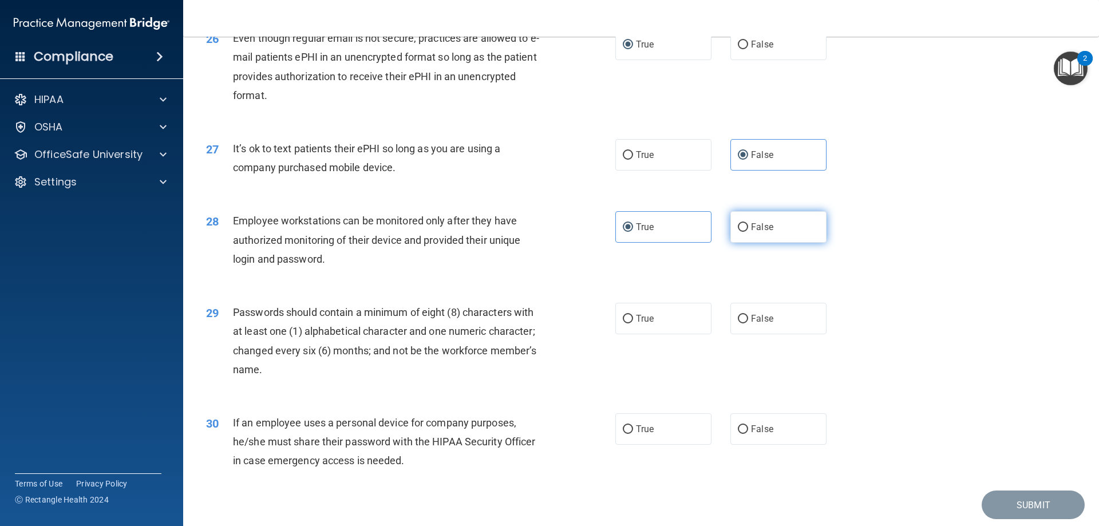
click at [745, 242] on label "False" at bounding box center [778, 226] width 96 height 31
click at [745, 232] on input "False" at bounding box center [743, 227] width 10 height 9
radio input "true"
radio input "false"
click at [667, 313] on div "29 Passwords should contain a minimum of eight (8) characters with at least one…" at bounding box center [640, 343] width 887 height 110
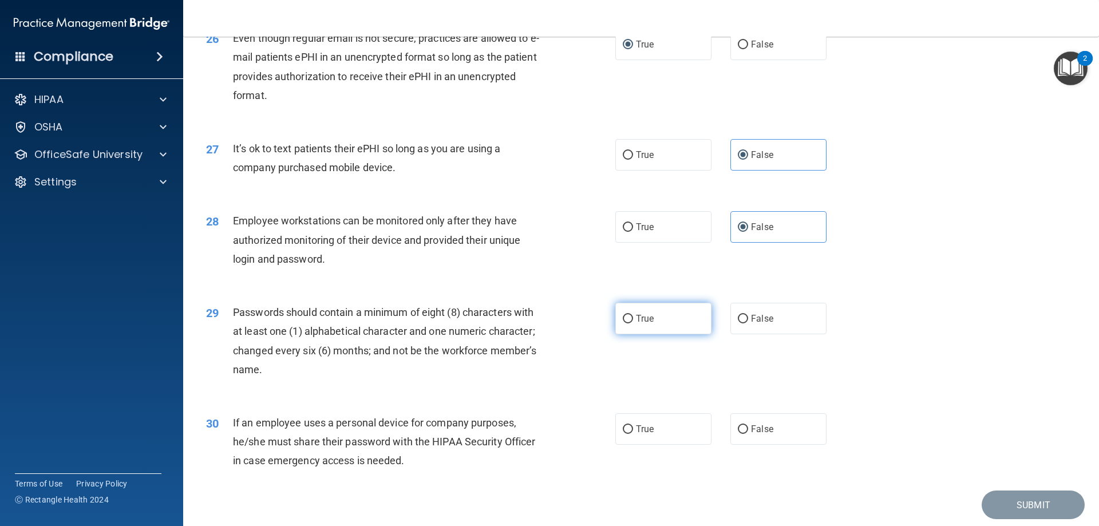
click at [664, 334] on label "True" at bounding box center [663, 318] width 96 height 31
click at [633, 323] on input "True" at bounding box center [628, 319] width 10 height 9
radio input "true"
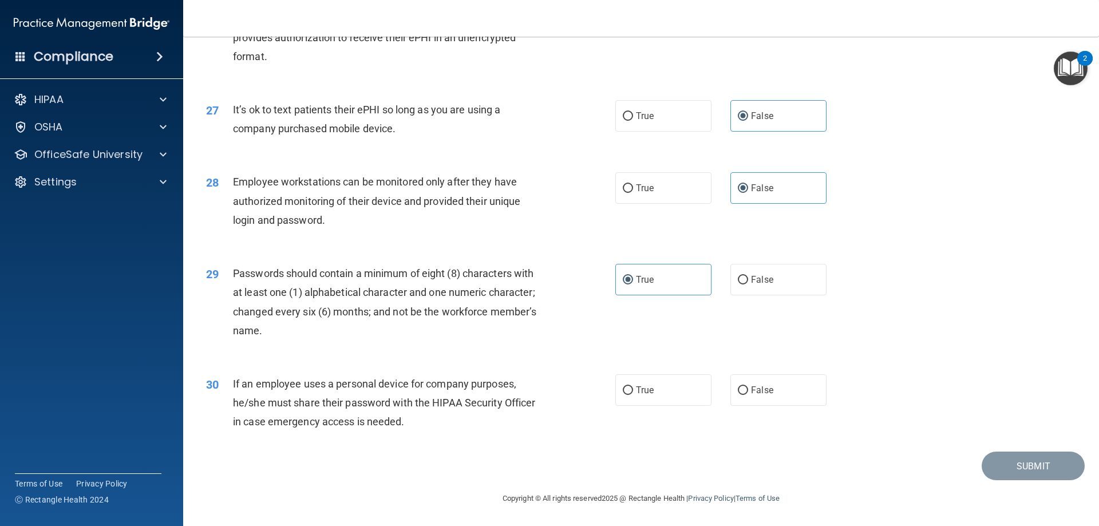
scroll to position [2347, 0]
click at [769, 394] on label "False" at bounding box center [778, 389] width 96 height 31
click at [748, 394] on input "False" at bounding box center [743, 390] width 10 height 9
radio input "true"
click at [673, 399] on label "True" at bounding box center [663, 389] width 96 height 31
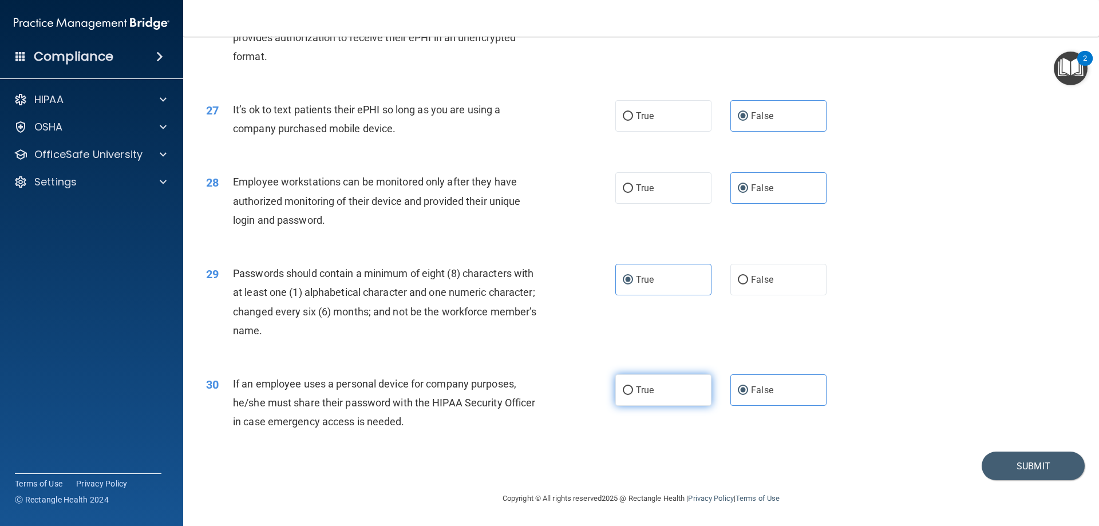
click at [633, 395] on input "True" at bounding box center [628, 390] width 10 height 9
radio input "true"
radio input "false"
click at [1010, 463] on button "Submit" at bounding box center [1032, 466] width 103 height 29
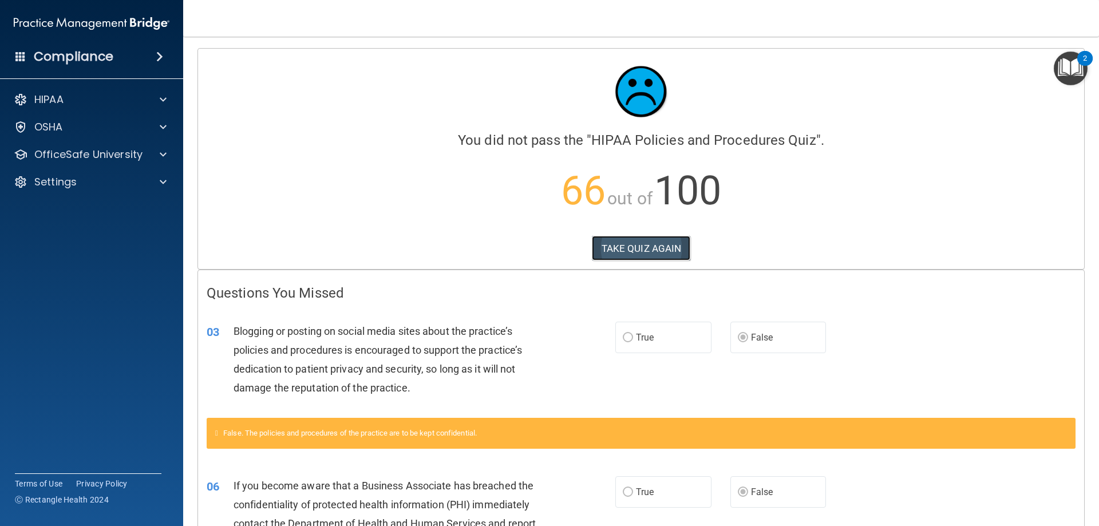
click at [638, 243] on button "TAKE QUIZ AGAIN" at bounding box center [641, 248] width 99 height 25
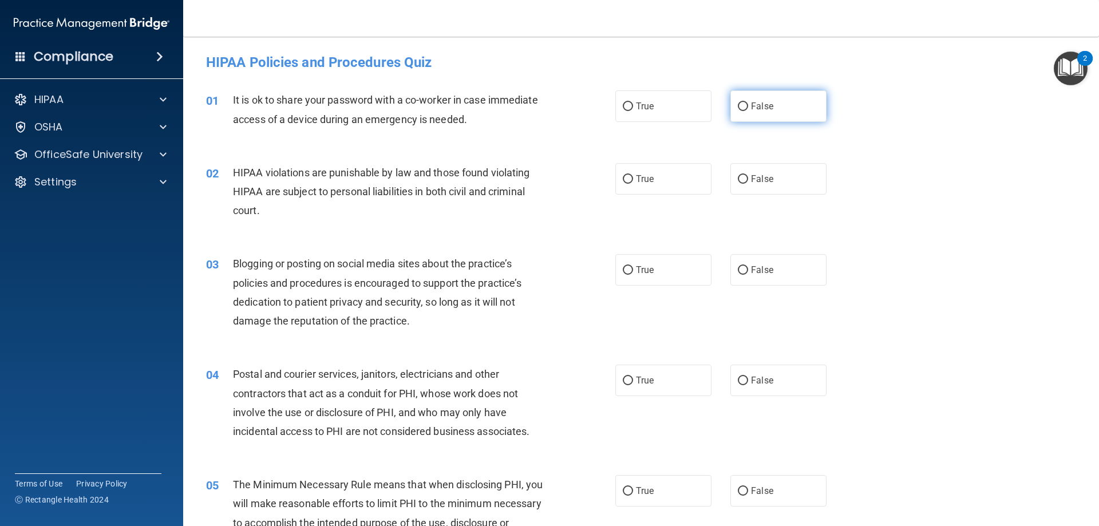
click at [741, 104] on input "False" at bounding box center [743, 106] width 10 height 9
radio input "true"
click at [644, 173] on label "True" at bounding box center [663, 178] width 96 height 31
click at [633, 175] on input "True" at bounding box center [628, 179] width 10 height 9
radio input "true"
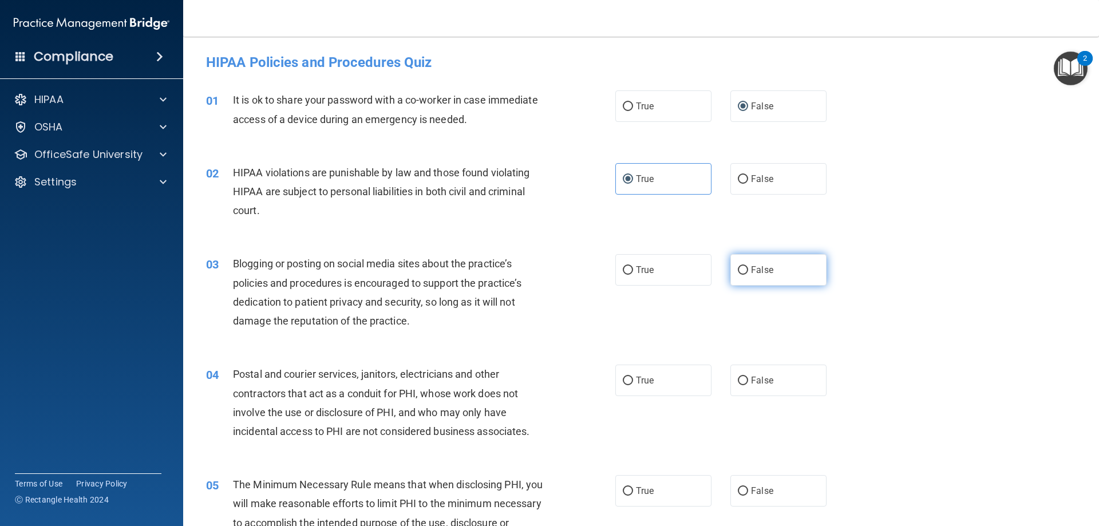
click at [774, 270] on label "False" at bounding box center [778, 269] width 96 height 31
click at [748, 270] on input "False" at bounding box center [743, 270] width 10 height 9
radio input "true"
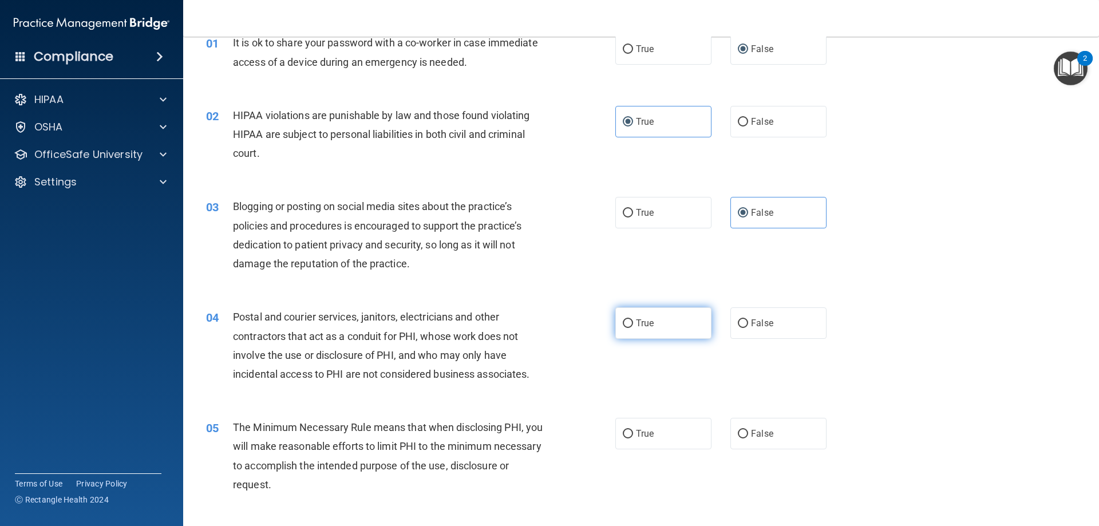
click at [652, 330] on label "True" at bounding box center [663, 322] width 96 height 31
click at [633, 328] on input "True" at bounding box center [628, 323] width 10 height 9
radio input "true"
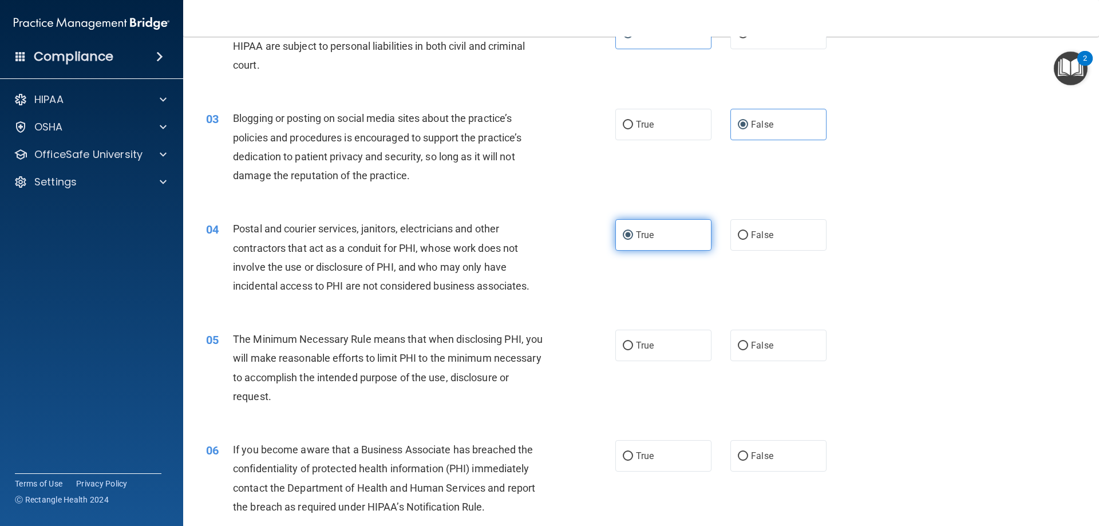
scroll to position [172, 0]
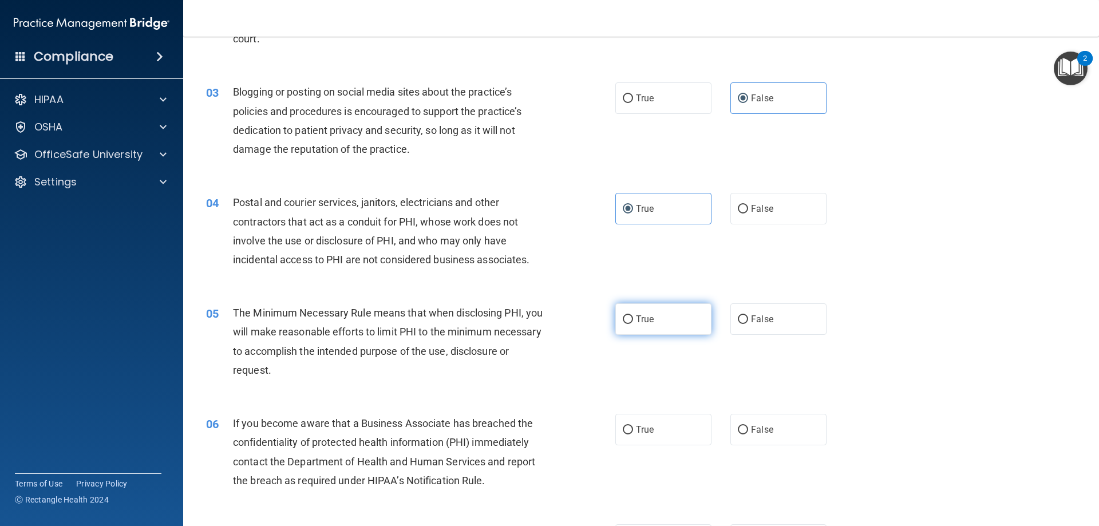
click at [652, 323] on label "True" at bounding box center [663, 318] width 96 height 31
click at [633, 323] on input "True" at bounding box center [628, 319] width 10 height 9
radio input "true"
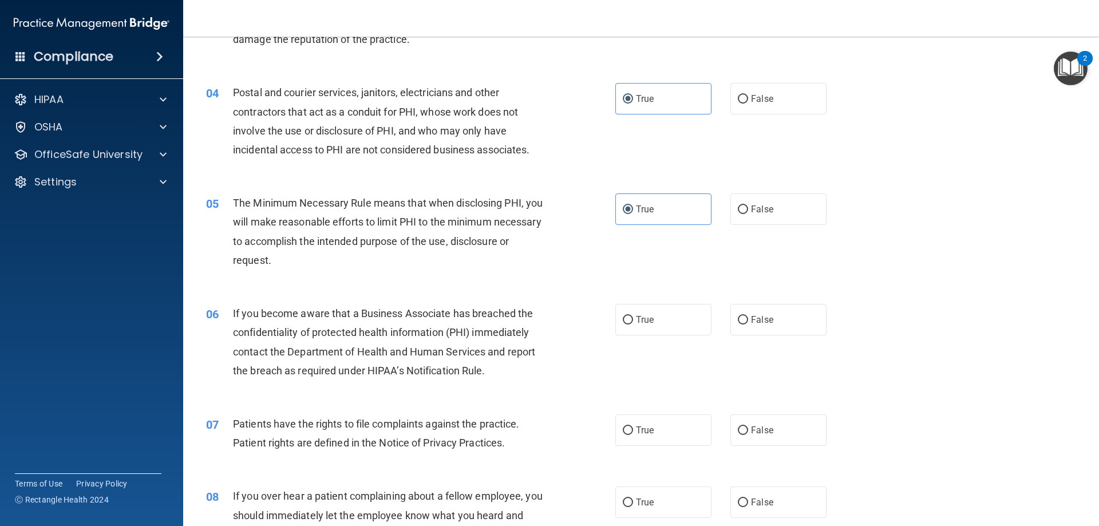
scroll to position [286, 0]
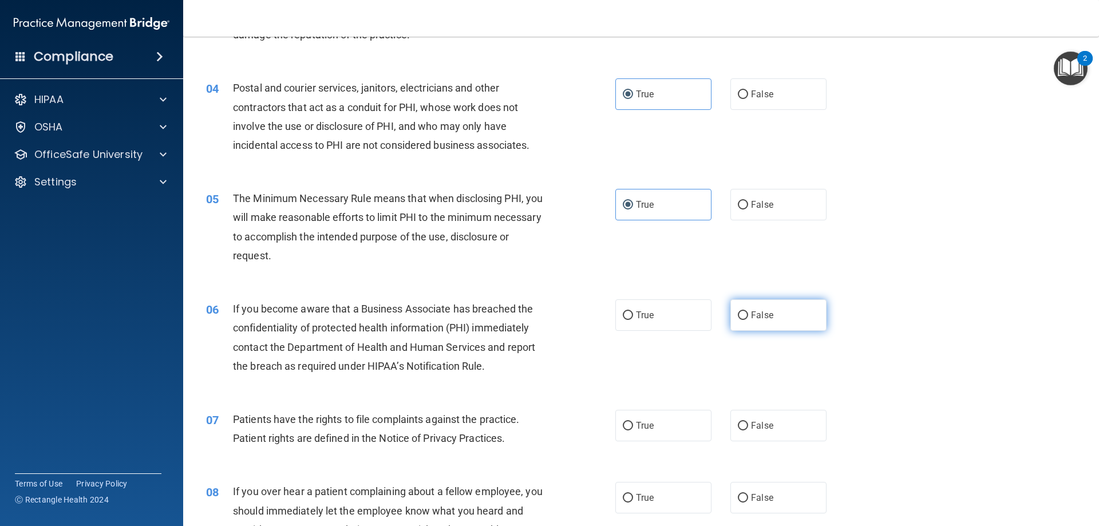
click at [779, 314] on label "False" at bounding box center [778, 314] width 96 height 31
click at [748, 314] on input "False" at bounding box center [743, 315] width 10 height 9
radio input "true"
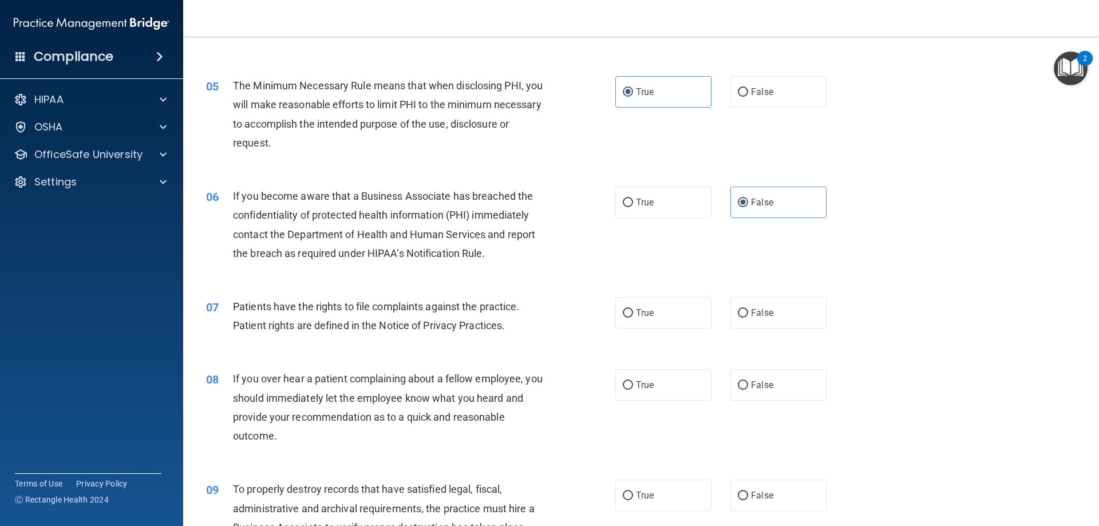
scroll to position [401, 0]
click at [651, 313] on label "True" at bounding box center [663, 310] width 96 height 31
click at [633, 313] on input "True" at bounding box center [628, 311] width 10 height 9
radio input "true"
click at [757, 385] on span "False" at bounding box center [762, 383] width 22 height 11
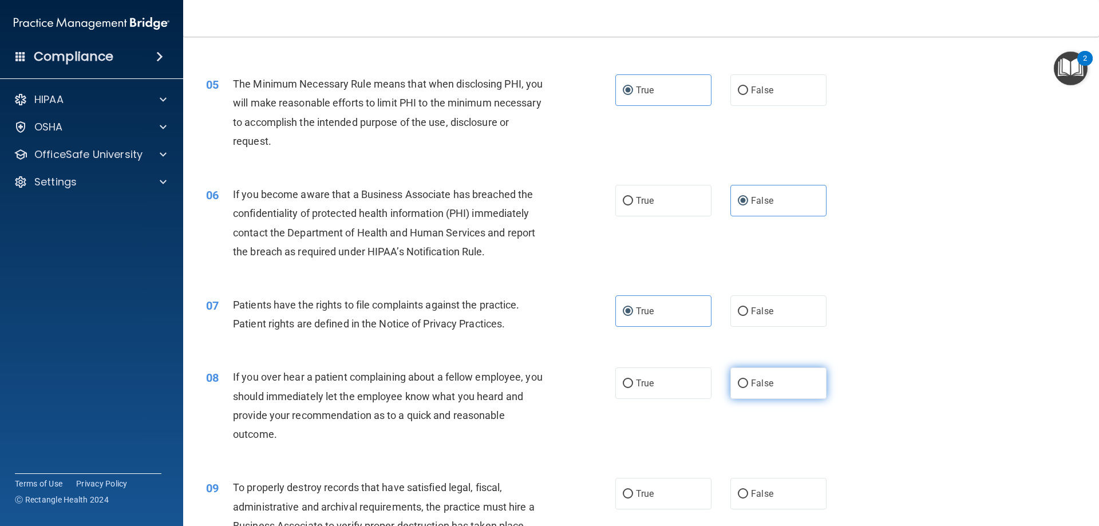
click at [748, 385] on input "False" at bounding box center [743, 383] width 10 height 9
radio input "true"
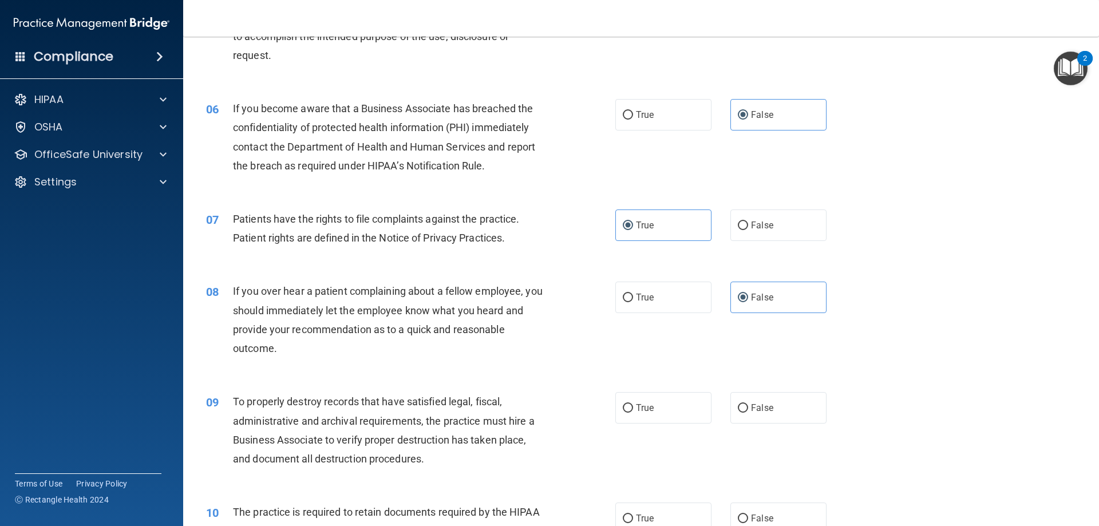
scroll to position [515, 0]
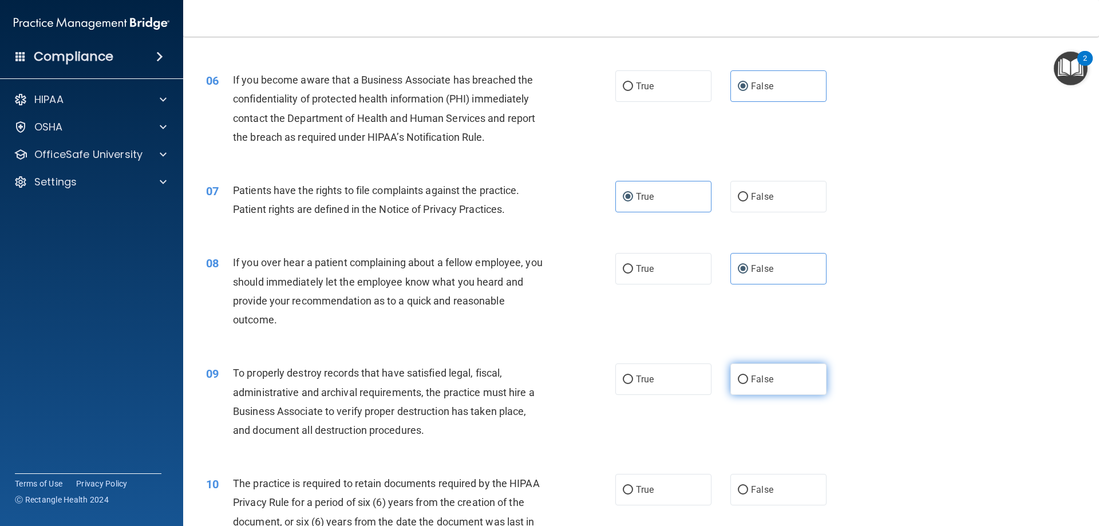
click at [794, 386] on label "False" at bounding box center [778, 378] width 96 height 31
click at [748, 384] on input "False" at bounding box center [743, 379] width 10 height 9
radio input "true"
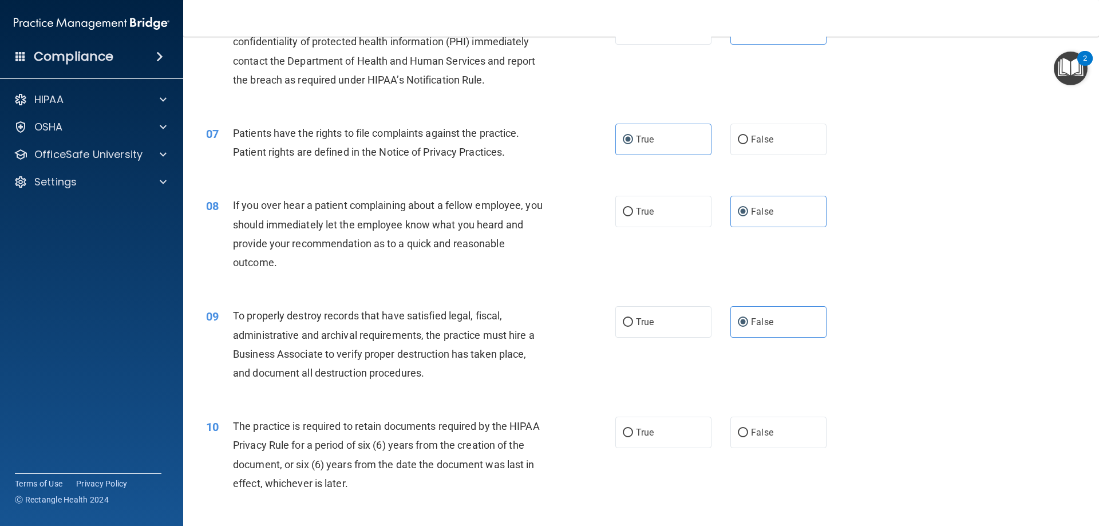
scroll to position [630, 0]
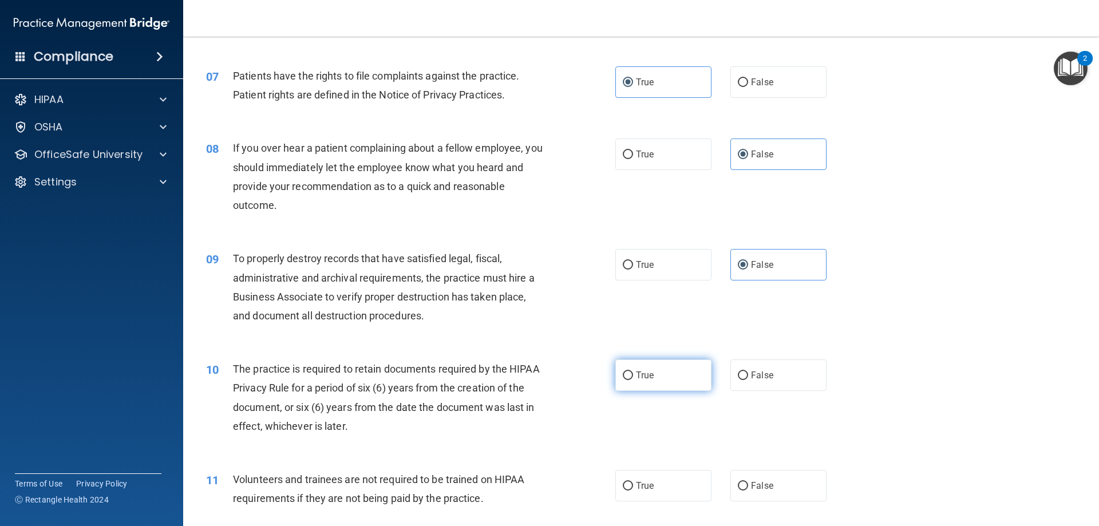
click at [650, 382] on label "True" at bounding box center [663, 374] width 96 height 31
click at [633, 380] on input "True" at bounding box center [628, 375] width 10 height 9
radio input "true"
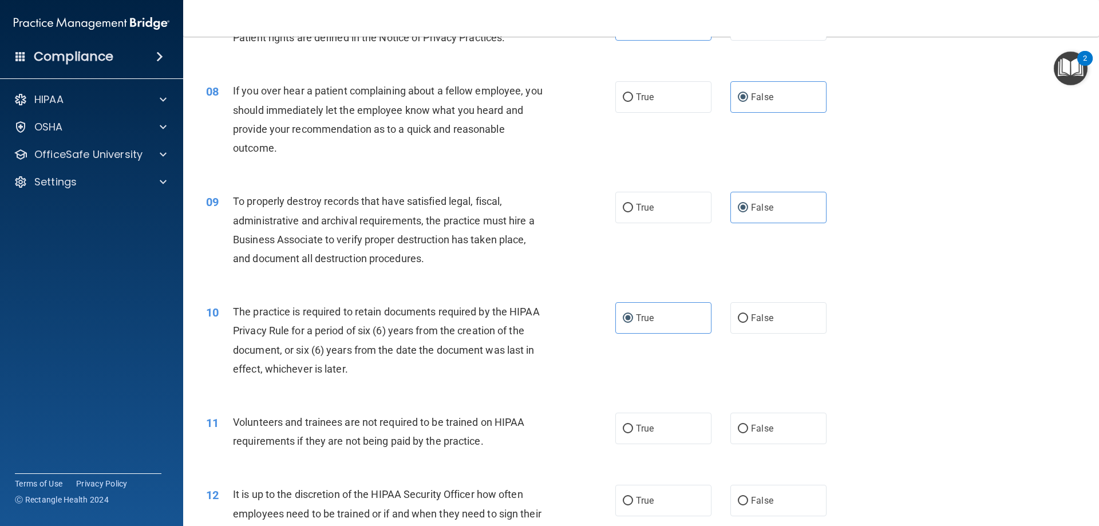
drag, startPoint x: 729, startPoint y: 429, endPoint x: 714, endPoint y: 429, distance: 14.9
click at [730, 429] on label "False" at bounding box center [778, 428] width 96 height 31
click at [738, 429] on input "False" at bounding box center [743, 429] width 10 height 9
radio input "true"
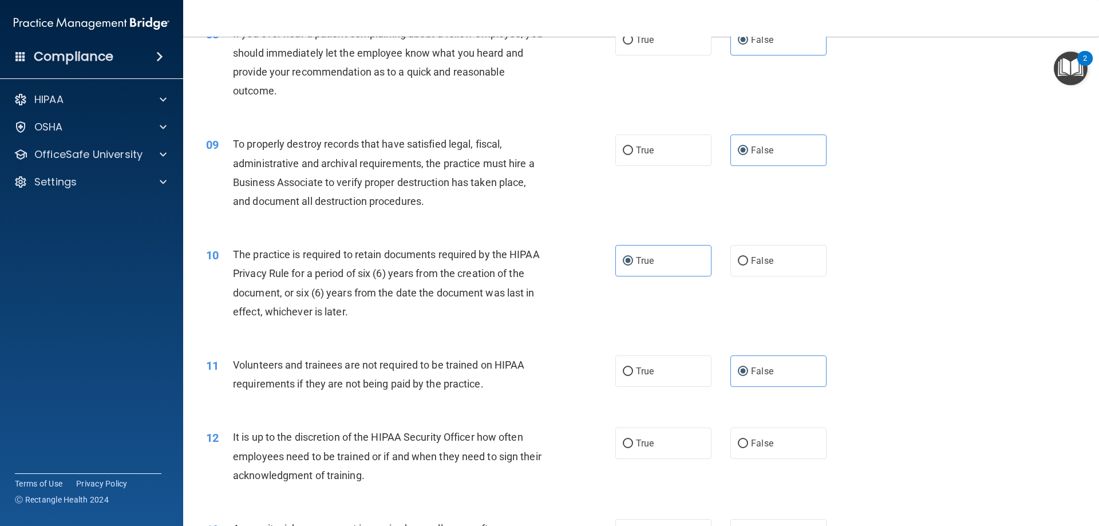
scroll to position [801, 0]
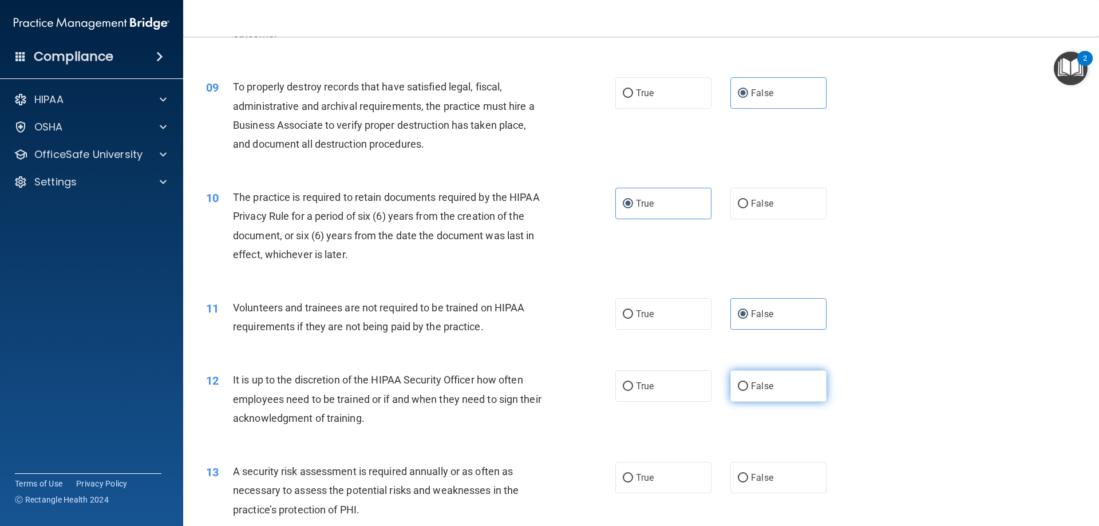
click at [741, 390] on input "False" at bounding box center [743, 386] width 10 height 9
radio input "true"
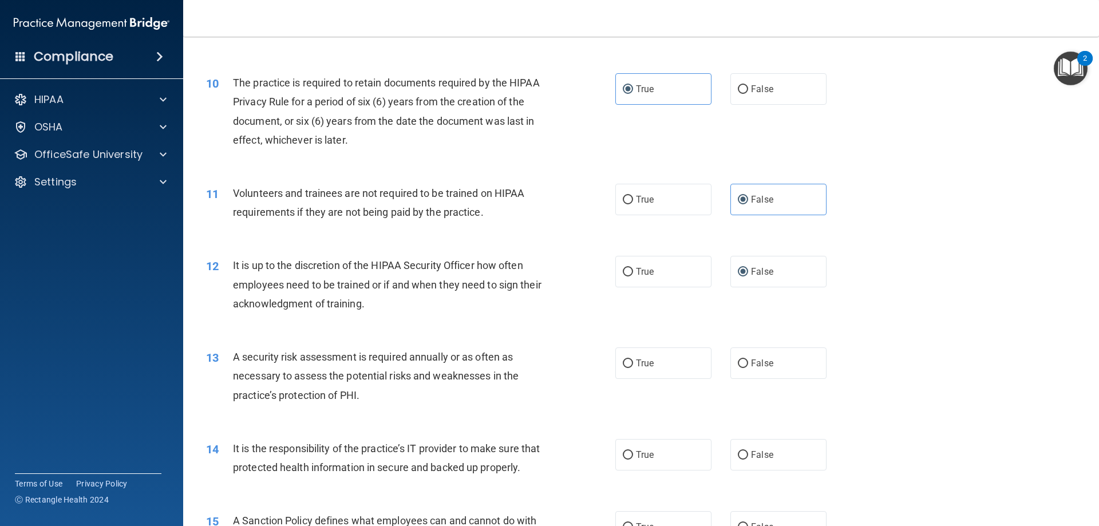
scroll to position [973, 0]
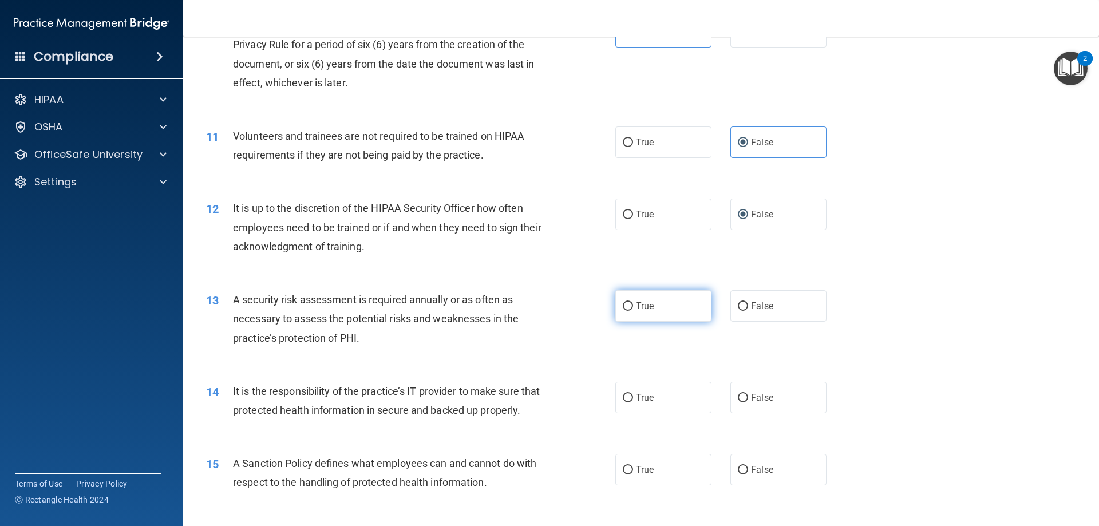
click at [632, 320] on label "True" at bounding box center [663, 305] width 96 height 31
click at [632, 311] on input "True" at bounding box center [628, 306] width 10 height 9
radio input "true"
click at [779, 397] on label "False" at bounding box center [778, 397] width 96 height 31
click at [748, 397] on input "False" at bounding box center [743, 398] width 10 height 9
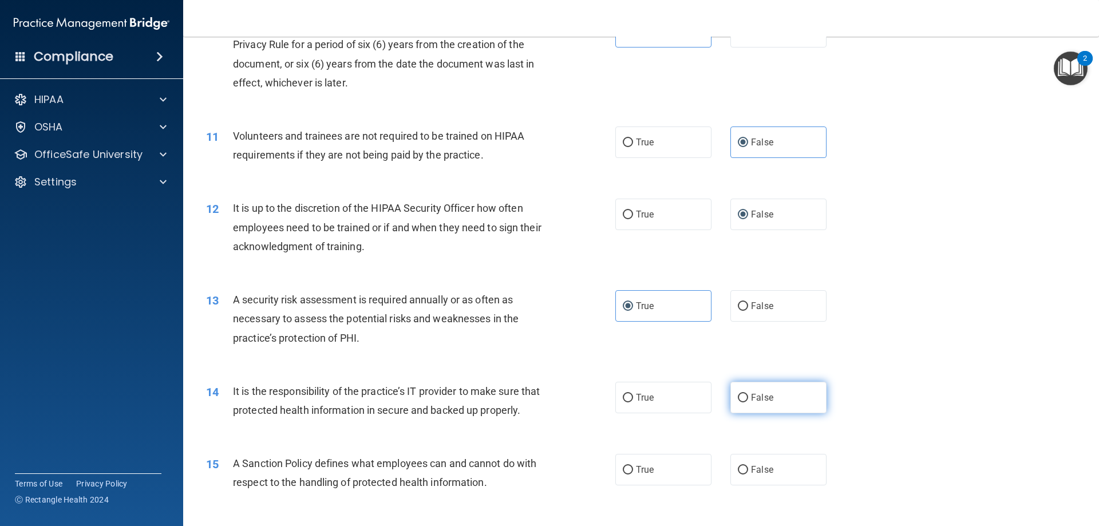
radio input "true"
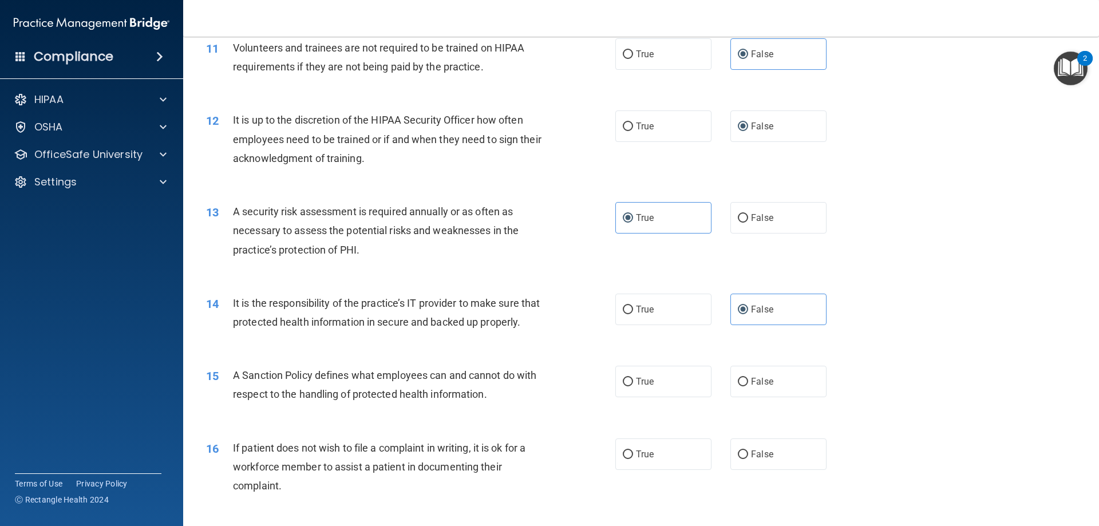
scroll to position [1087, 0]
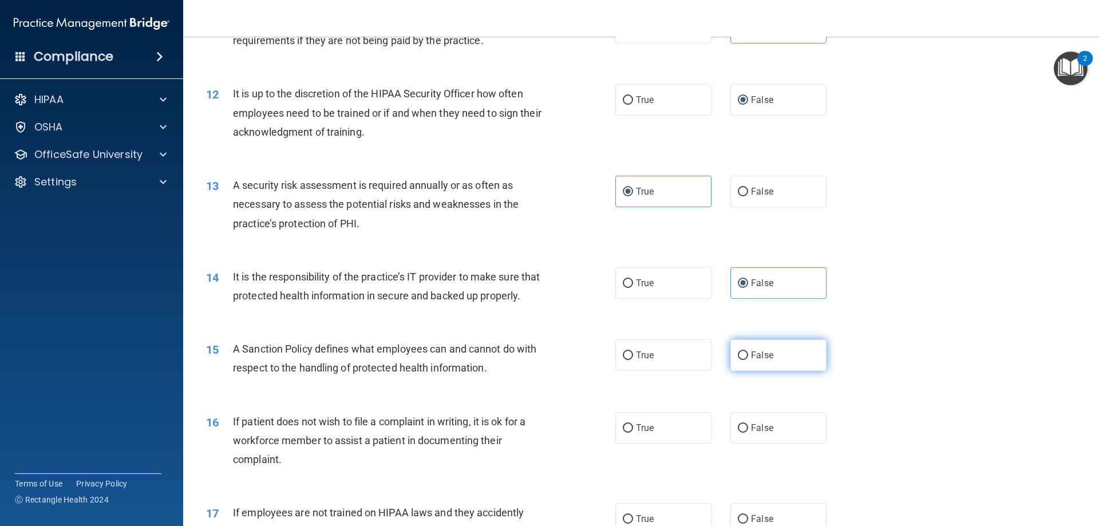
click at [756, 371] on label "False" at bounding box center [778, 354] width 96 height 31
click at [748, 360] on input "False" at bounding box center [743, 355] width 10 height 9
radio input "true"
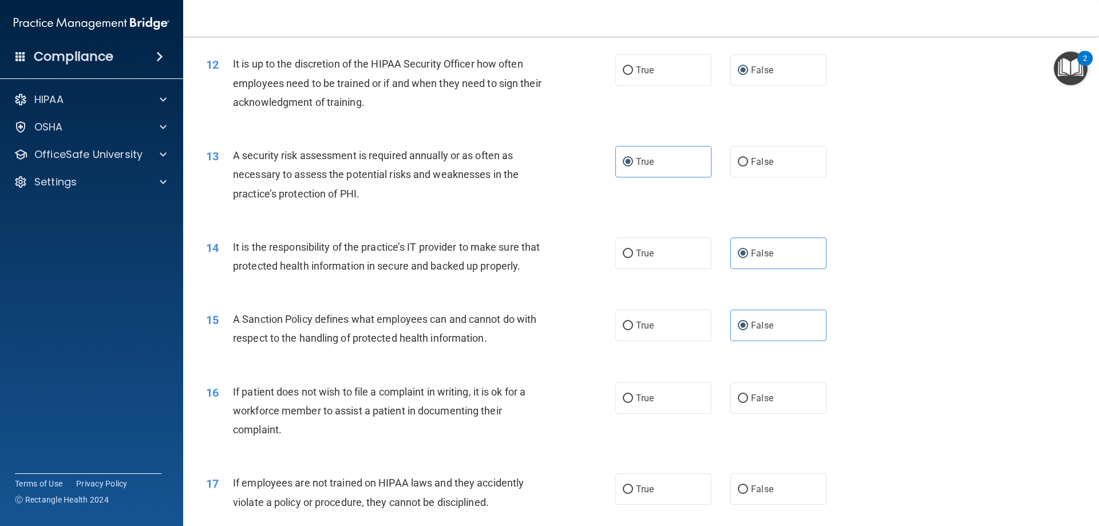
scroll to position [1145, 0]
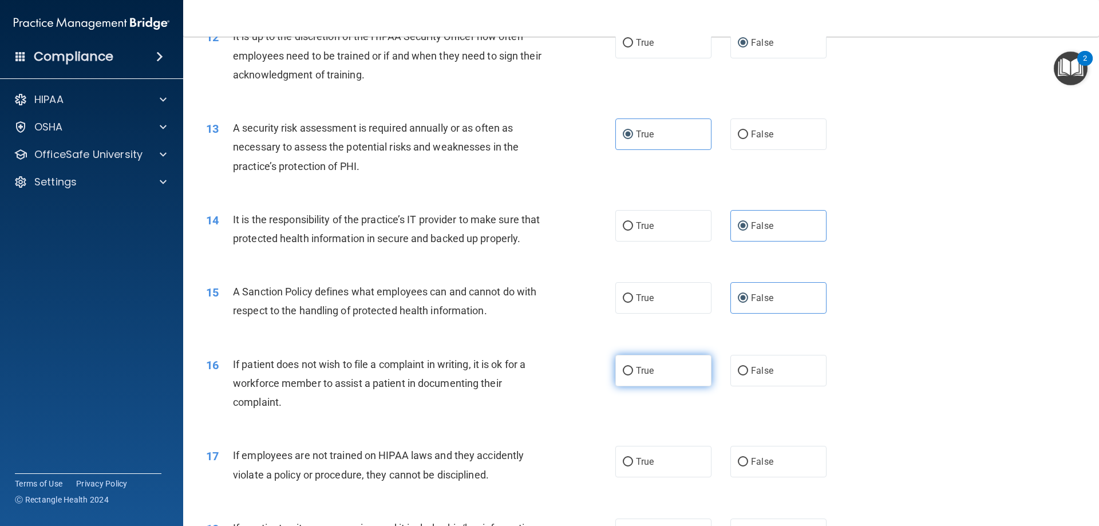
click at [689, 386] on label "True" at bounding box center [663, 370] width 96 height 31
click at [633, 375] on input "True" at bounding box center [628, 371] width 10 height 9
radio input "true"
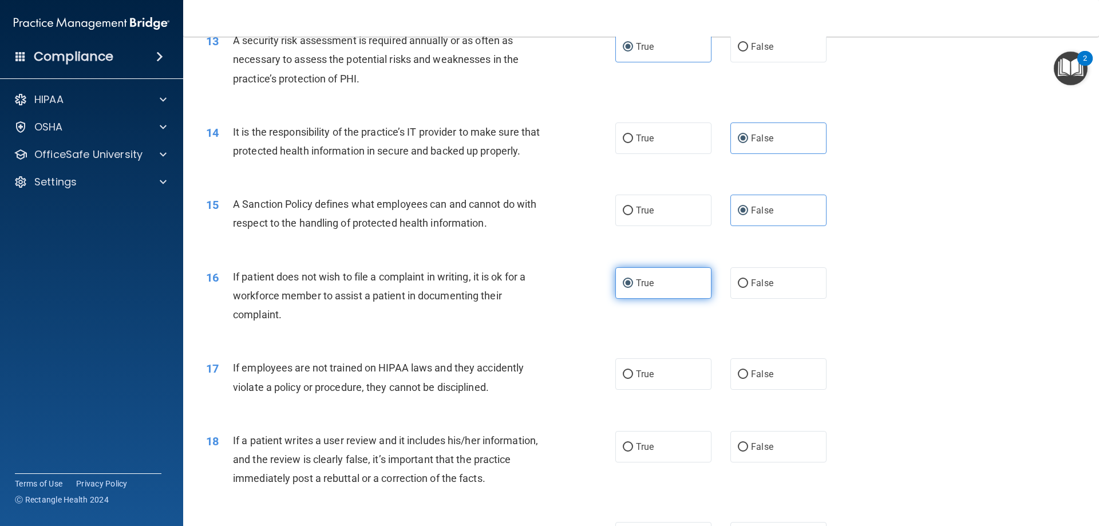
scroll to position [1259, 0]
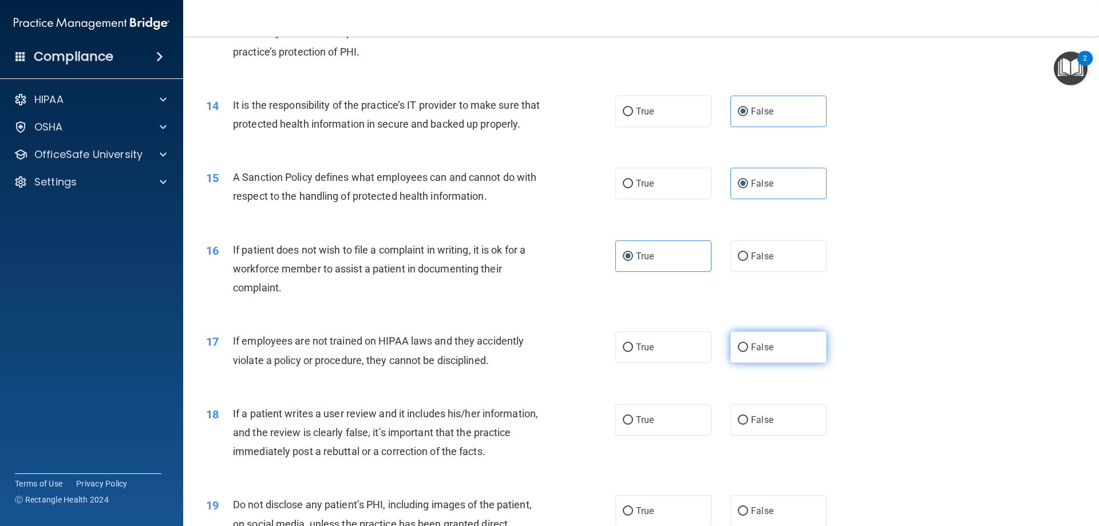
click at [761, 363] on label "False" at bounding box center [778, 346] width 96 height 31
click at [748, 352] on input "False" at bounding box center [743, 347] width 10 height 9
radio input "true"
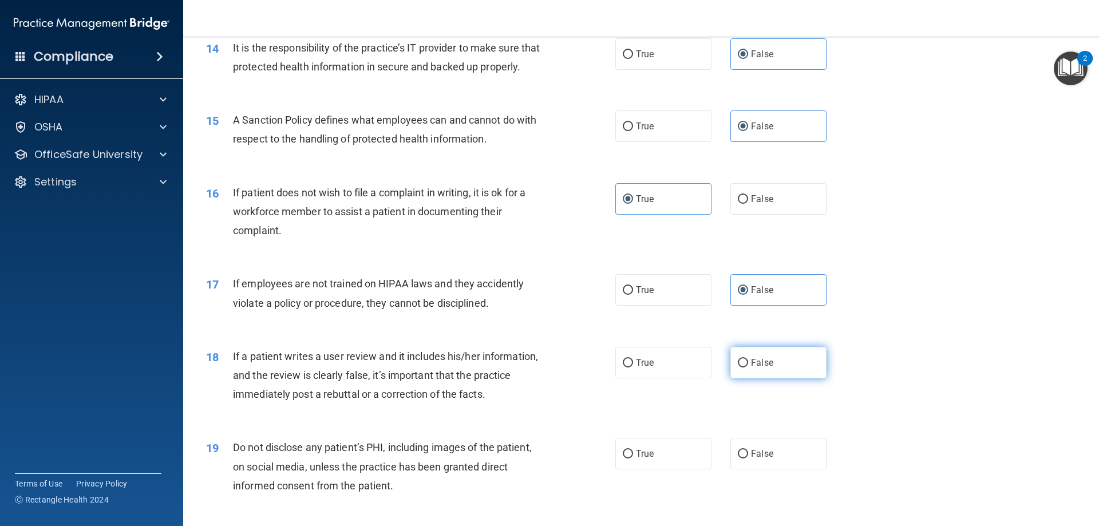
click at [753, 378] on label "False" at bounding box center [778, 362] width 96 height 31
click at [748, 367] on input "False" at bounding box center [743, 363] width 10 height 9
radio input "true"
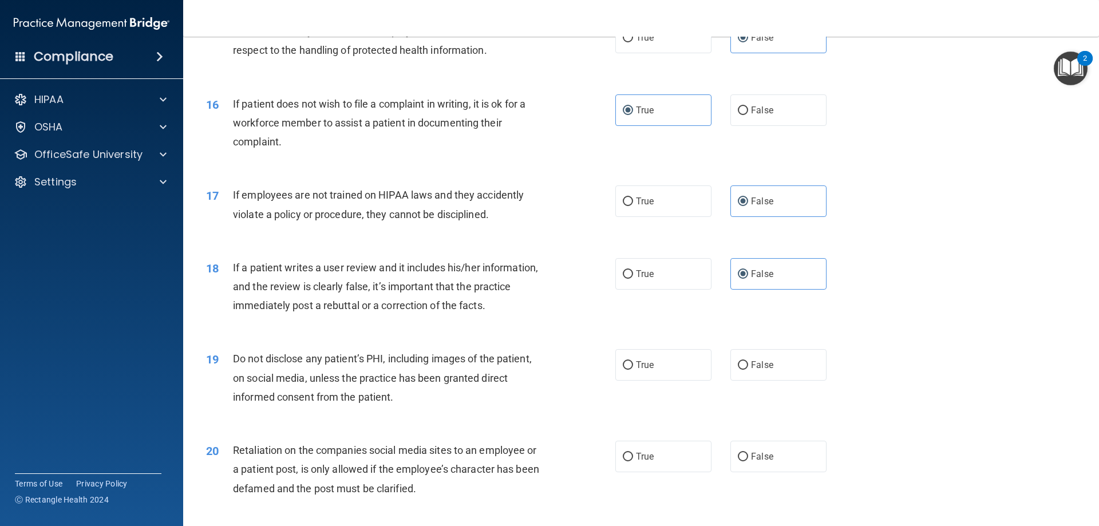
scroll to position [1431, 0]
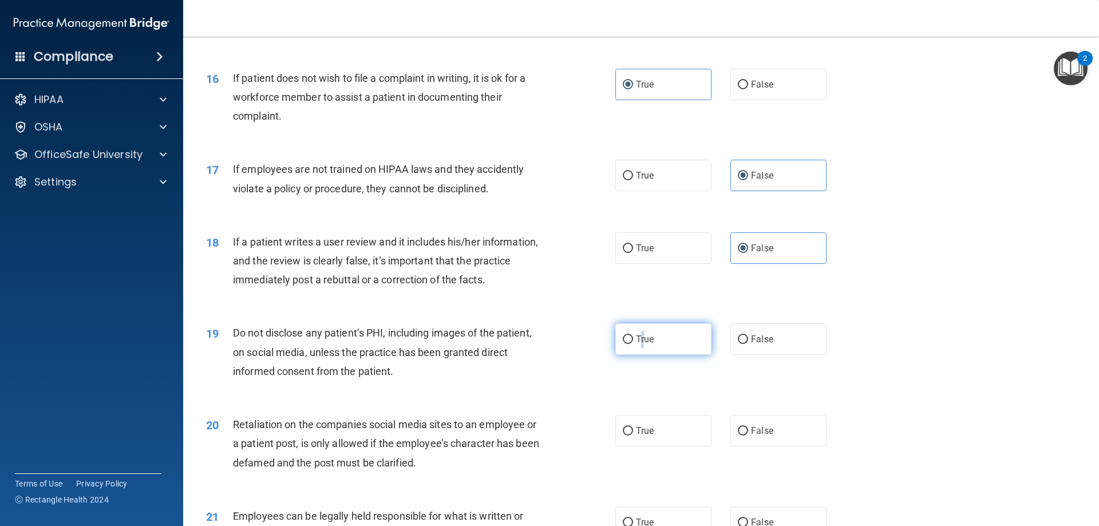
click at [639, 345] on span "True" at bounding box center [645, 339] width 18 height 11
click at [620, 351] on label "True" at bounding box center [663, 338] width 96 height 31
click at [623, 344] on input "True" at bounding box center [628, 339] width 10 height 9
radio input "true"
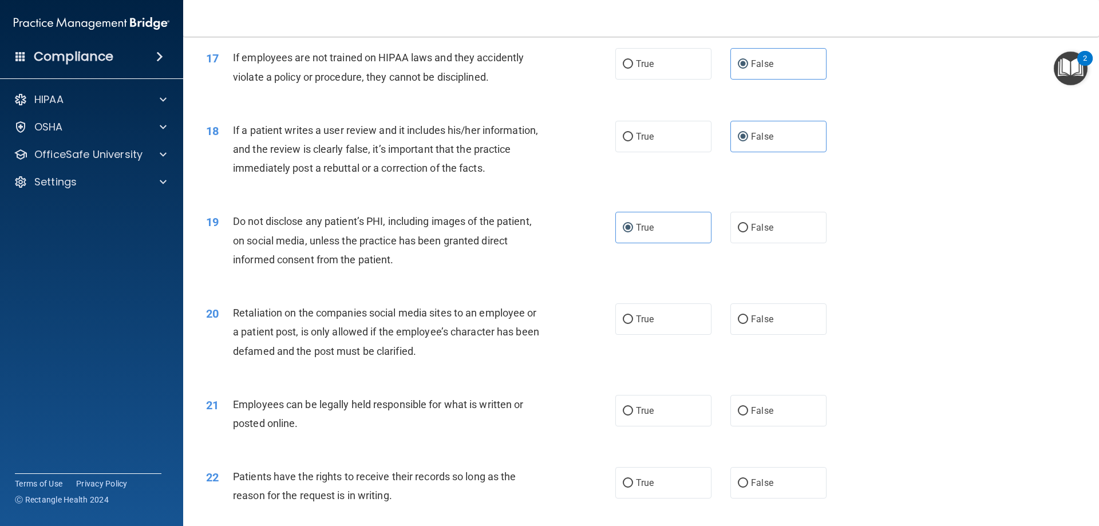
scroll to position [1545, 0]
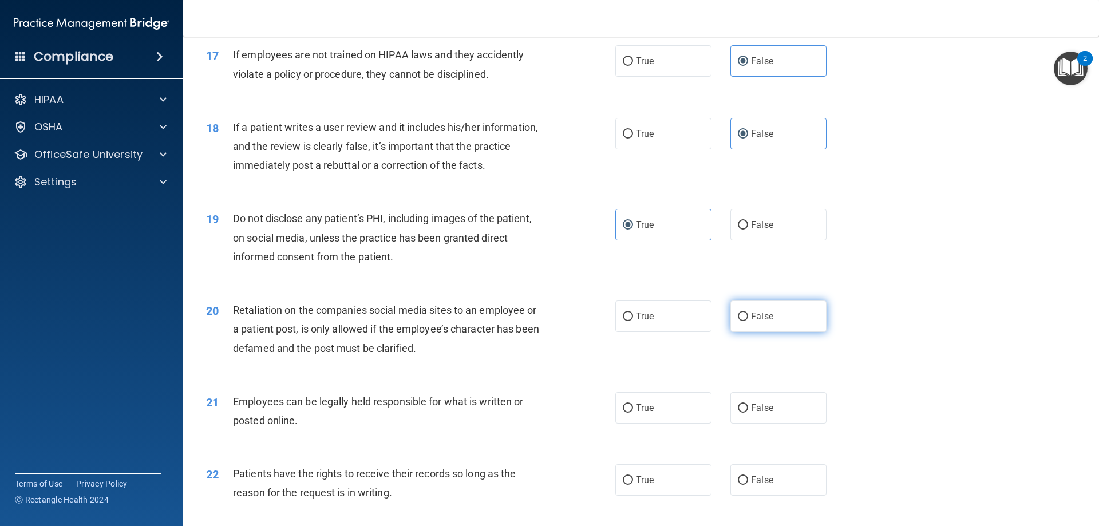
click at [754, 322] on span "False" at bounding box center [762, 316] width 22 height 11
click at [748, 321] on input "False" at bounding box center [743, 316] width 10 height 9
radio input "true"
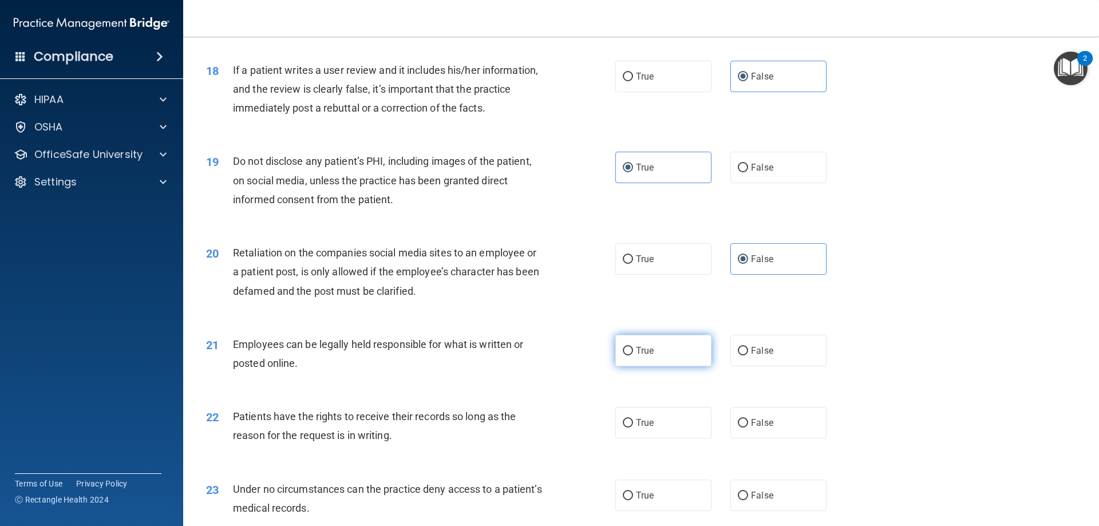
click at [636, 356] on span "True" at bounding box center [645, 350] width 18 height 11
click at [633, 355] on input "True" at bounding box center [628, 351] width 10 height 9
radio input "true"
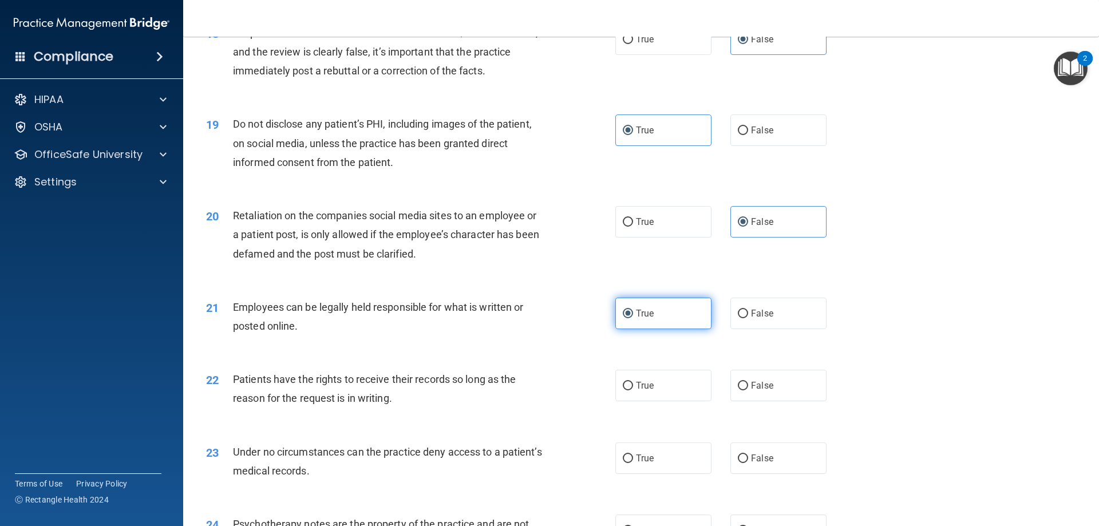
scroll to position [1660, 0]
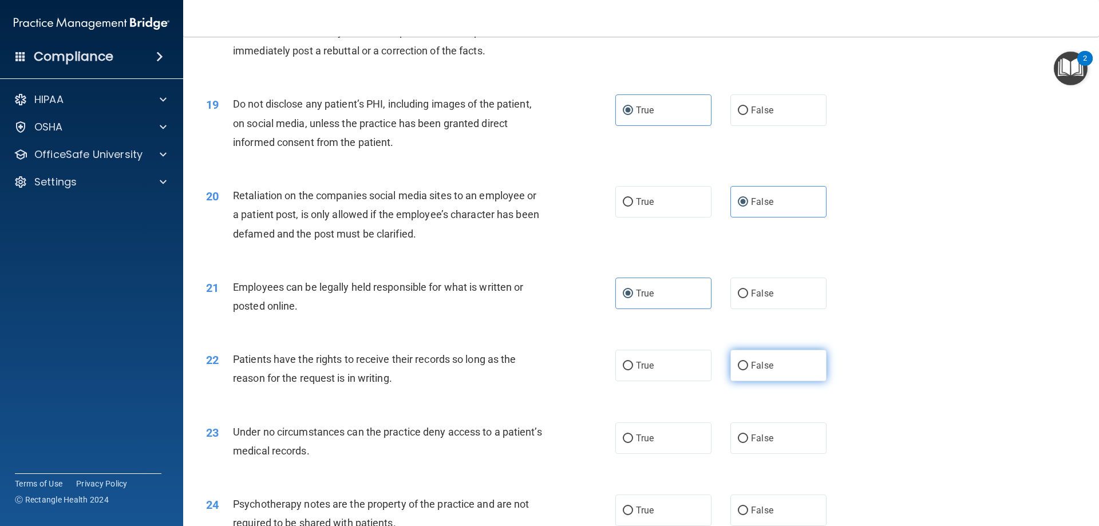
click at [746, 381] on label "False" at bounding box center [778, 365] width 96 height 31
click at [746, 370] on input "False" at bounding box center [743, 366] width 10 height 9
radio input "true"
click at [751, 444] on span "False" at bounding box center [762, 438] width 22 height 11
click at [746, 443] on input "False" at bounding box center [743, 438] width 10 height 9
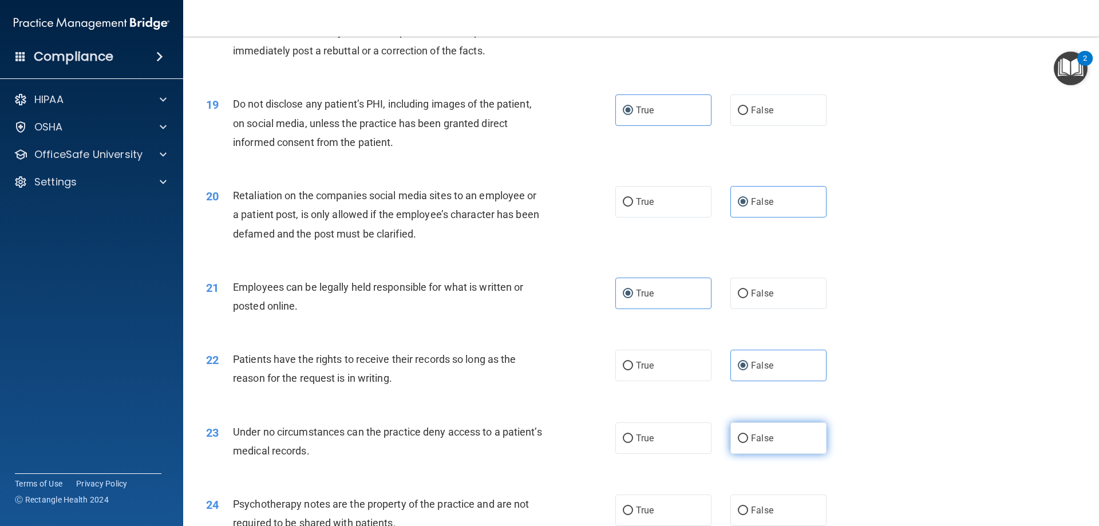
radio input "true"
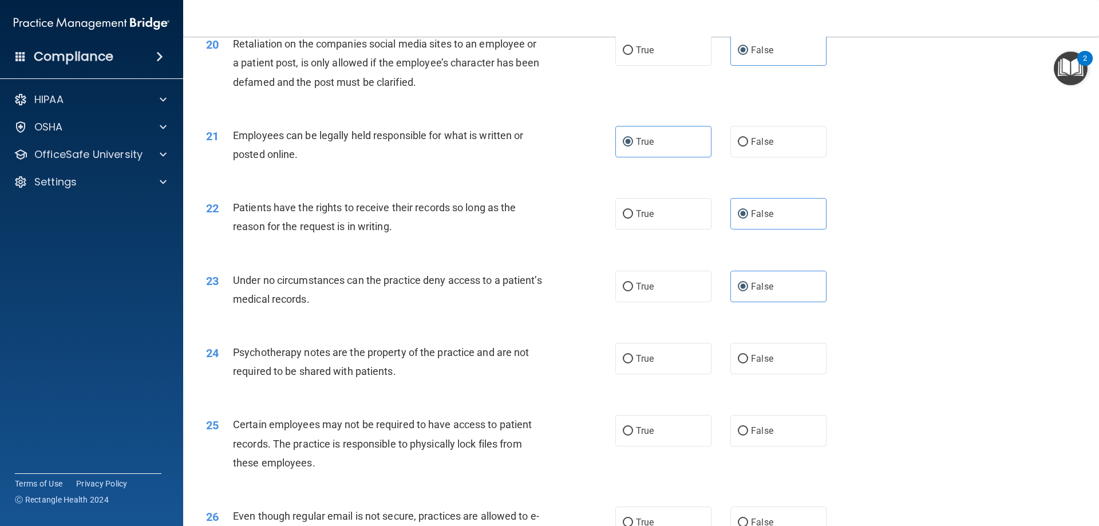
scroll to position [1831, 0]
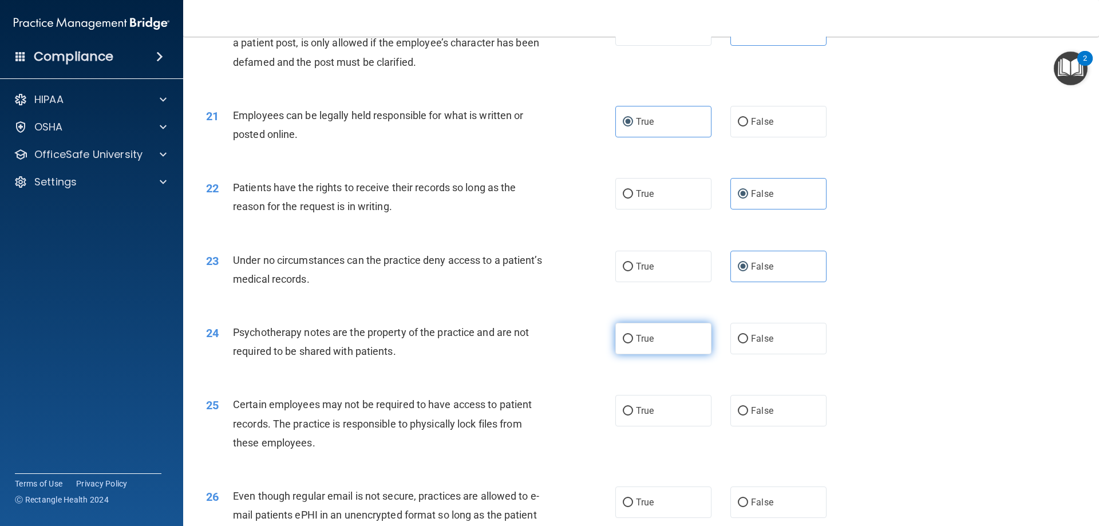
click at [687, 348] on label "True" at bounding box center [663, 338] width 96 height 31
click at [633, 343] on input "True" at bounding box center [628, 339] width 10 height 9
radio input "true"
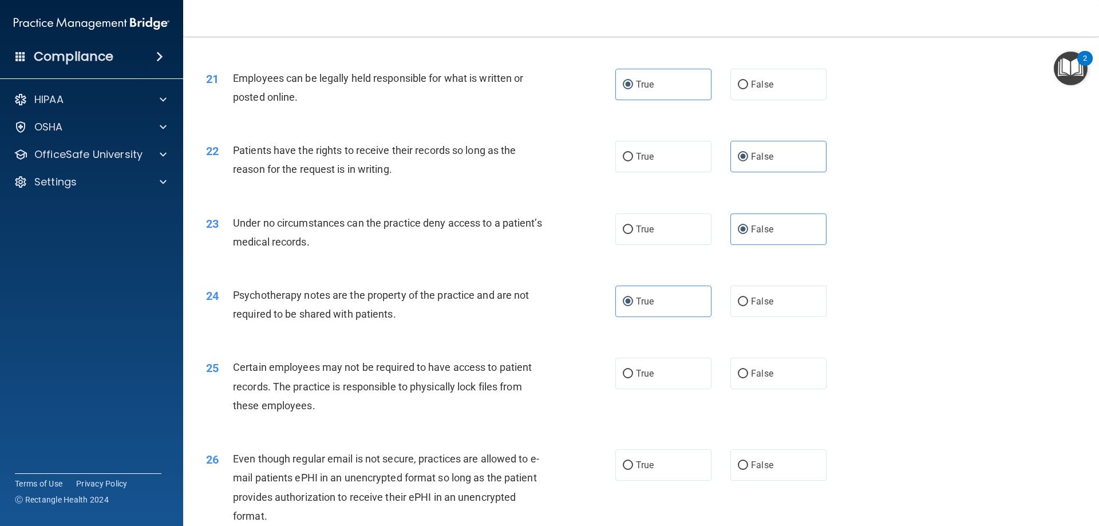
scroll to position [1889, 0]
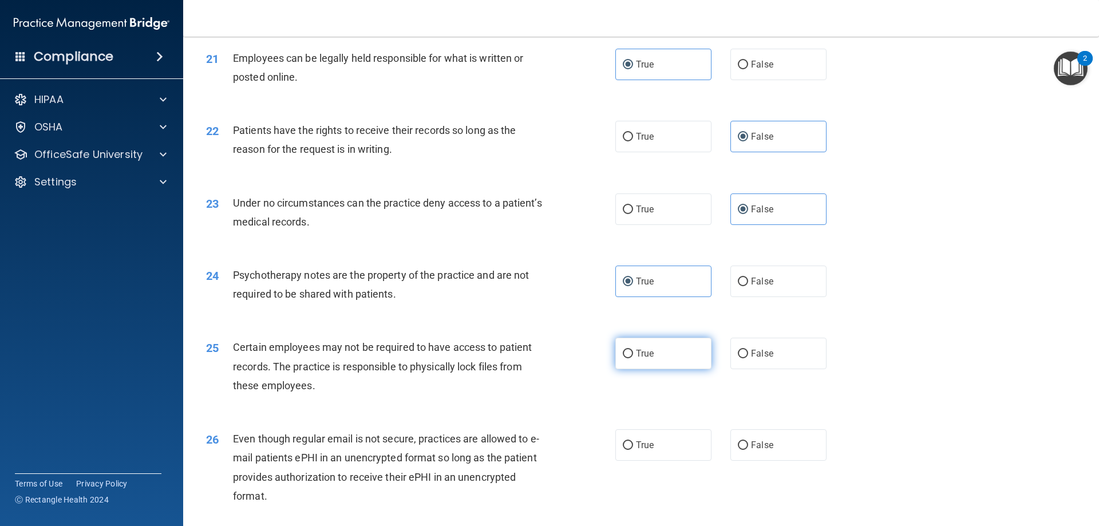
click at [675, 369] on label "True" at bounding box center [663, 353] width 96 height 31
click at [633, 358] on input "True" at bounding box center [628, 354] width 10 height 9
radio input "true"
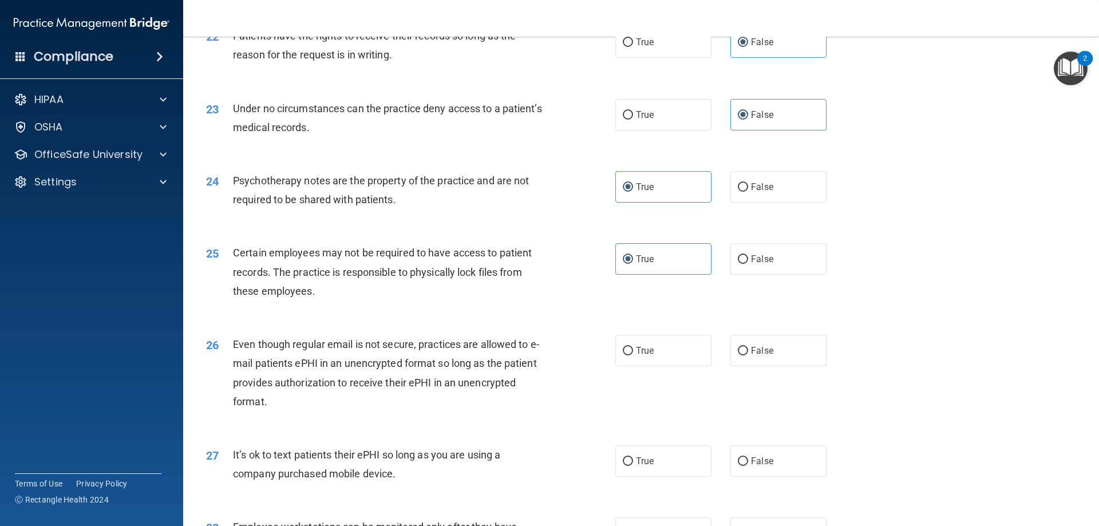
scroll to position [2003, 0]
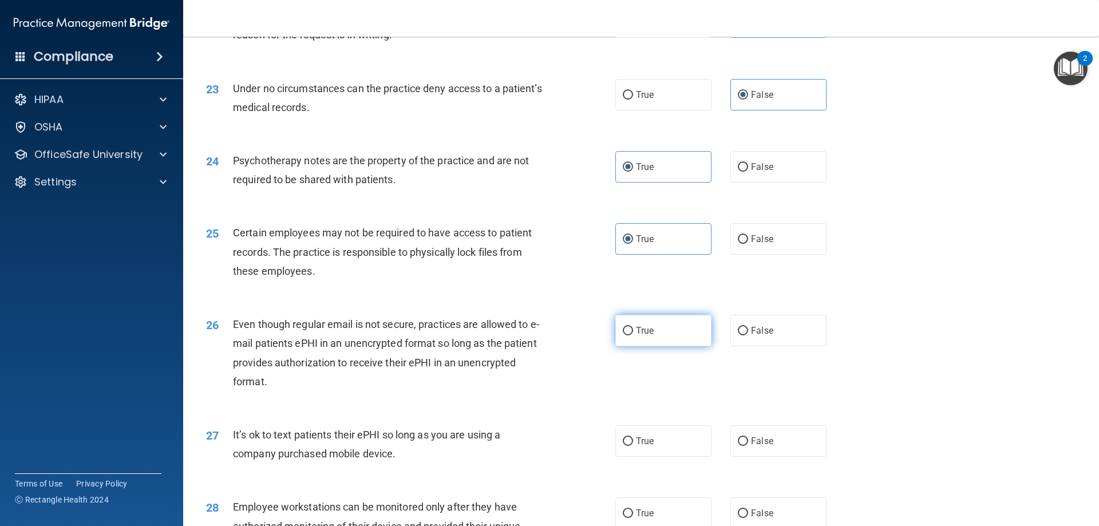
click at [643, 336] on span "True" at bounding box center [645, 330] width 18 height 11
click at [633, 335] on input "True" at bounding box center [628, 331] width 10 height 9
radio input "true"
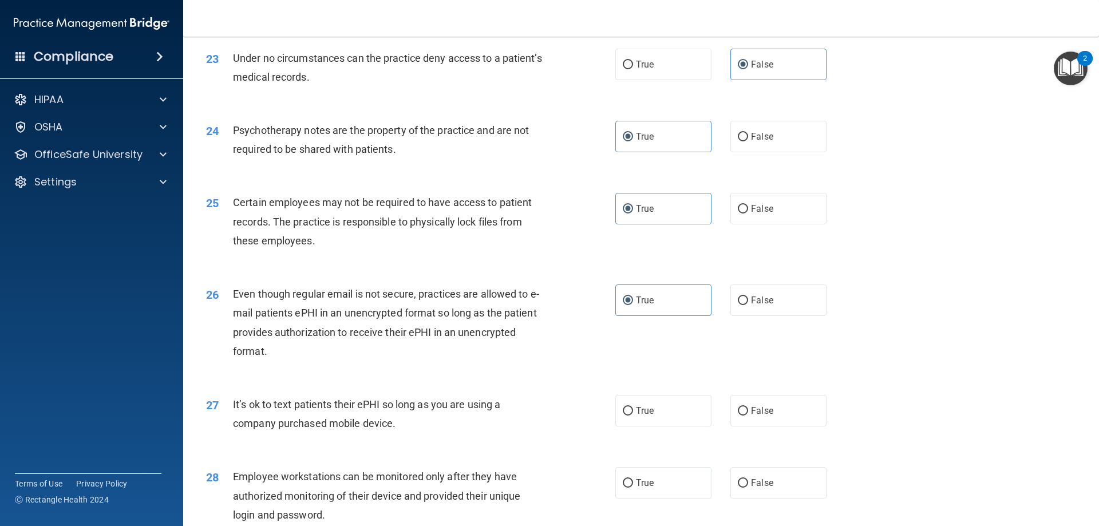
scroll to position [2060, 0]
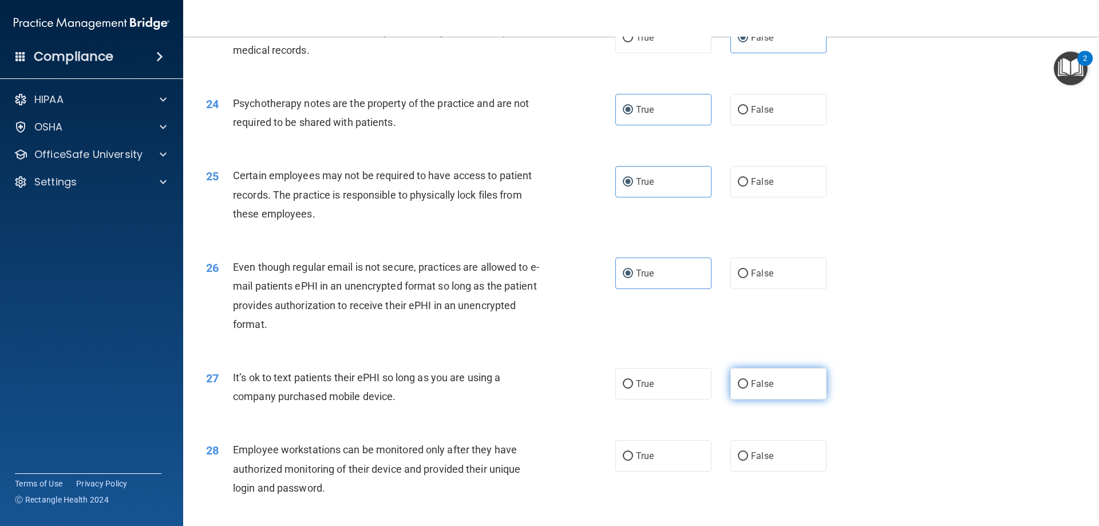
click at [755, 389] on span "False" at bounding box center [762, 383] width 22 height 11
click at [748, 389] on input "False" at bounding box center [743, 384] width 10 height 9
radio input "true"
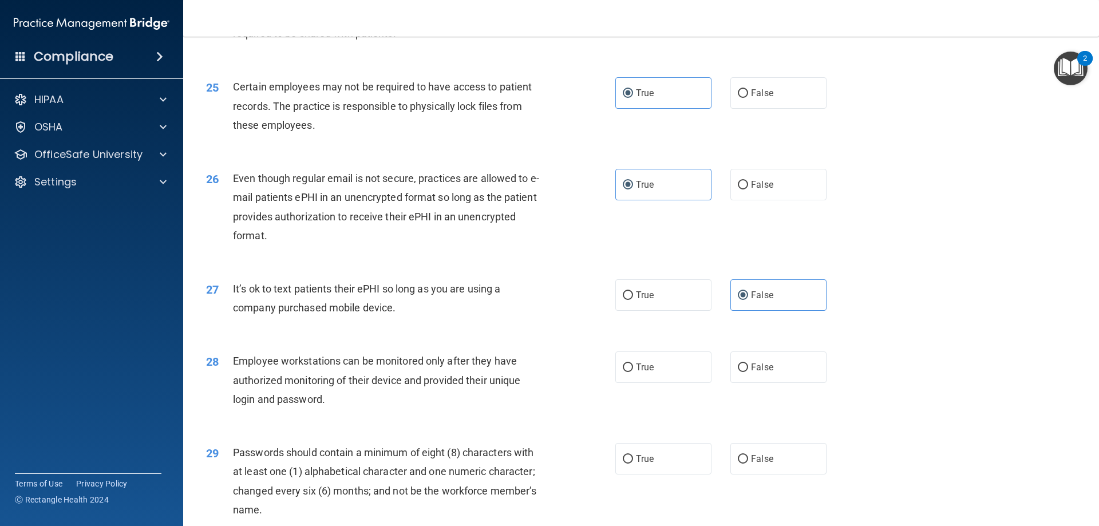
scroll to position [2175, 0]
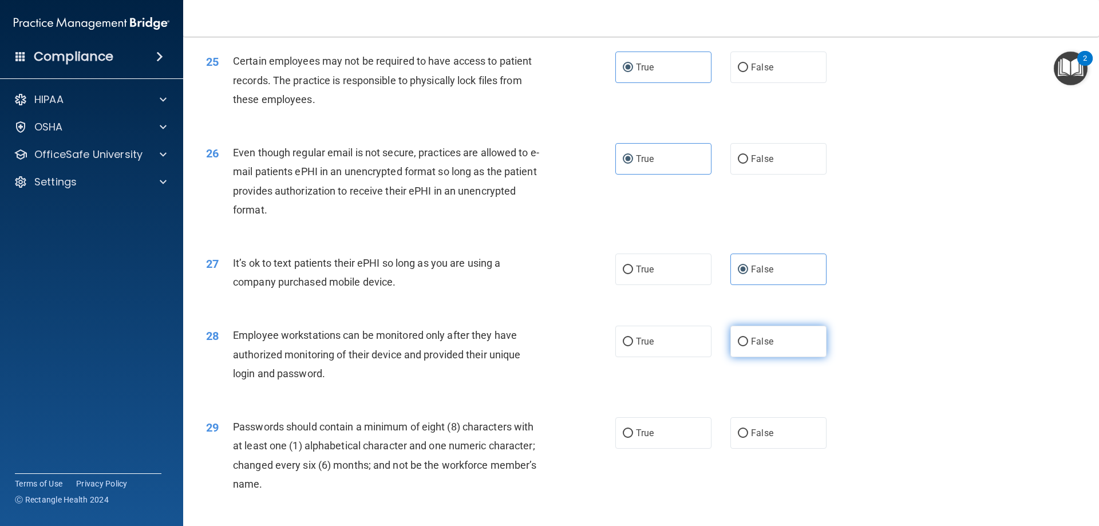
click at [769, 357] on label "False" at bounding box center [778, 341] width 96 height 31
click at [748, 346] on input "False" at bounding box center [743, 342] width 10 height 9
radio input "true"
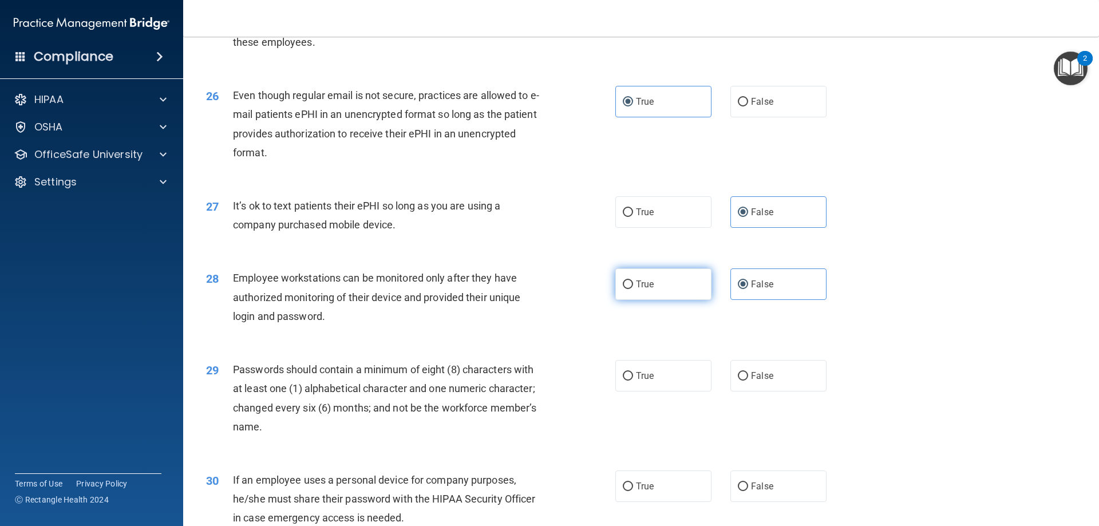
click at [648, 290] on span "True" at bounding box center [645, 284] width 18 height 11
click at [633, 289] on input "True" at bounding box center [628, 284] width 10 height 9
radio input "true"
radio input "false"
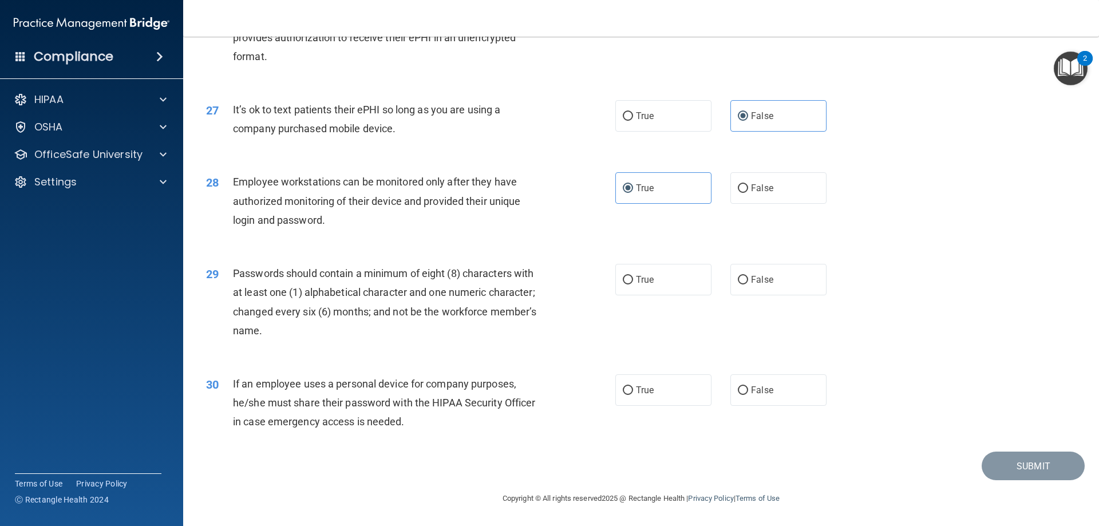
scroll to position [2346, 0]
click at [655, 274] on label "True" at bounding box center [663, 279] width 96 height 31
click at [633, 276] on input "True" at bounding box center [628, 280] width 10 height 9
radio input "true"
click at [770, 395] on label "False" at bounding box center [778, 389] width 96 height 31
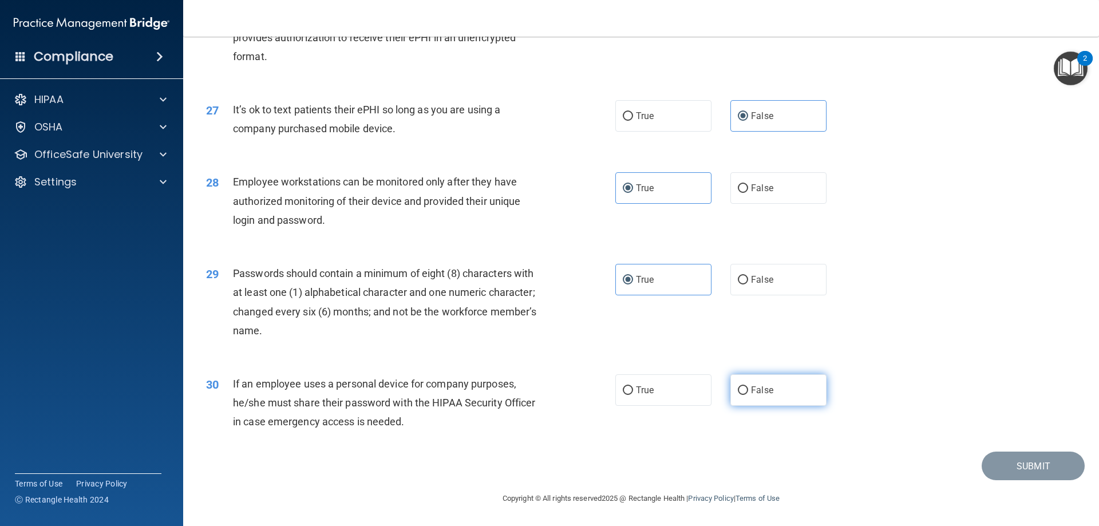
click at [748, 395] on input "False" at bounding box center [743, 390] width 10 height 9
radio input "true"
click at [1003, 467] on button "Submit" at bounding box center [1032, 466] width 103 height 29
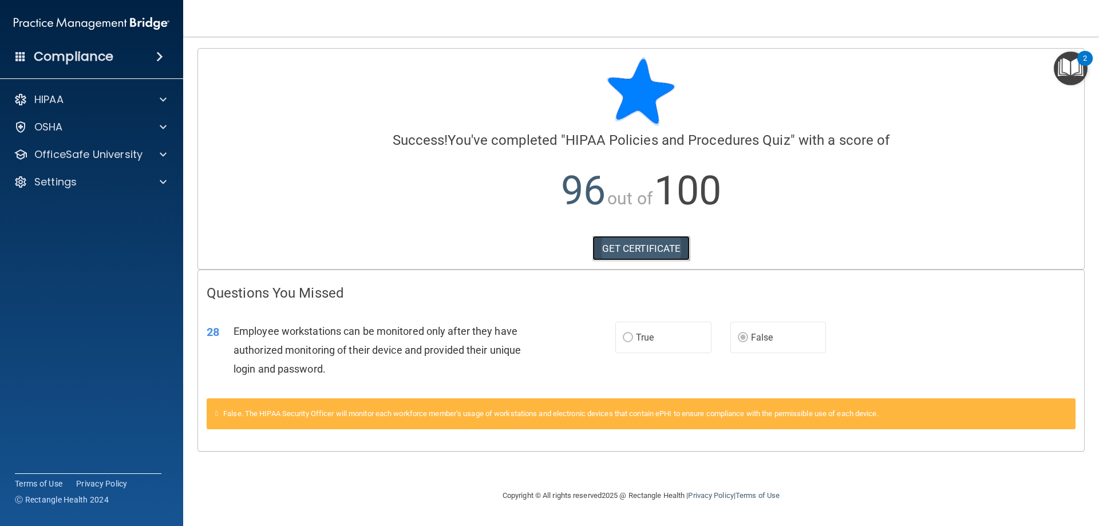
click at [615, 252] on link "GET CERTIFICATE" at bounding box center [641, 248] width 98 height 25
click at [64, 157] on p "OfficeSafe University" at bounding box center [88, 155] width 108 height 14
click at [81, 176] on p "HIPAA Training" at bounding box center [54, 181] width 94 height 11
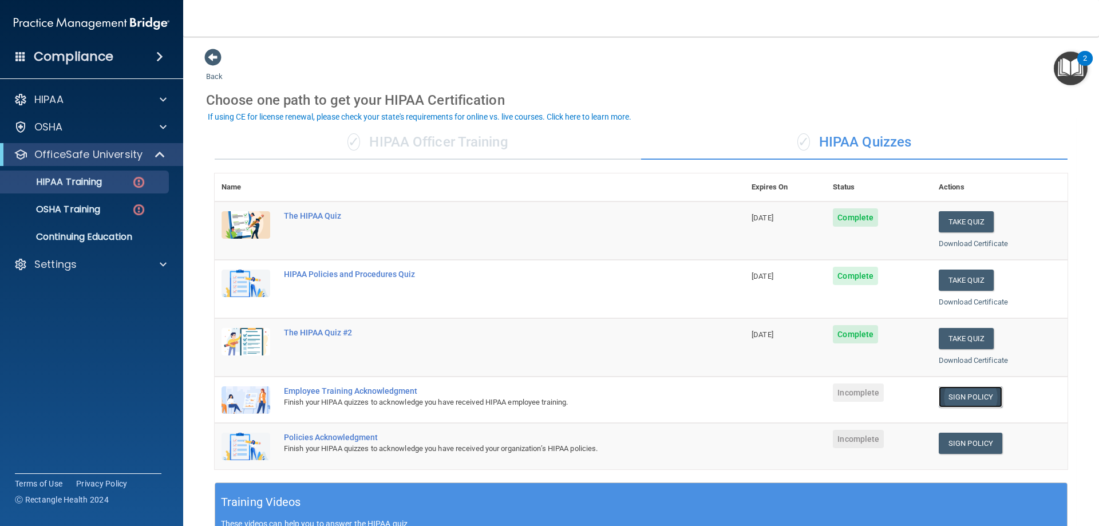
click at [956, 393] on link "Sign Policy" at bounding box center [971, 396] width 64 height 21
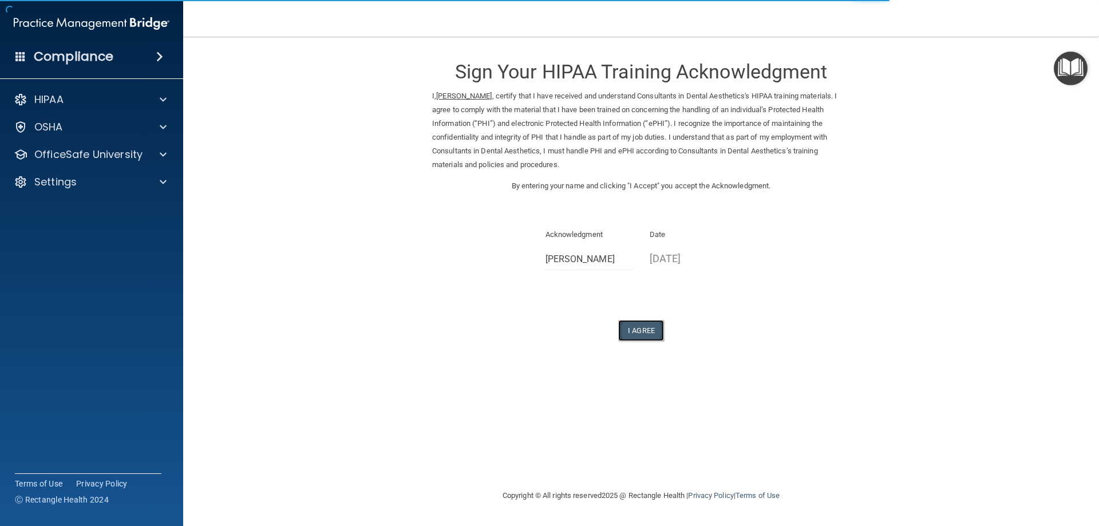
click at [653, 336] on button "I Agree" at bounding box center [641, 330] width 46 height 21
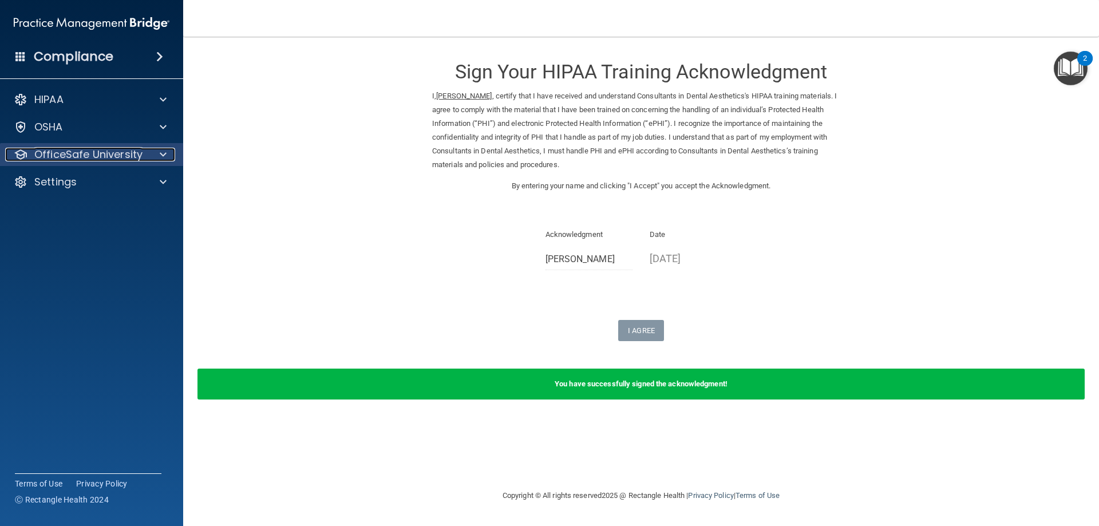
click at [61, 151] on p "OfficeSafe University" at bounding box center [88, 155] width 108 height 14
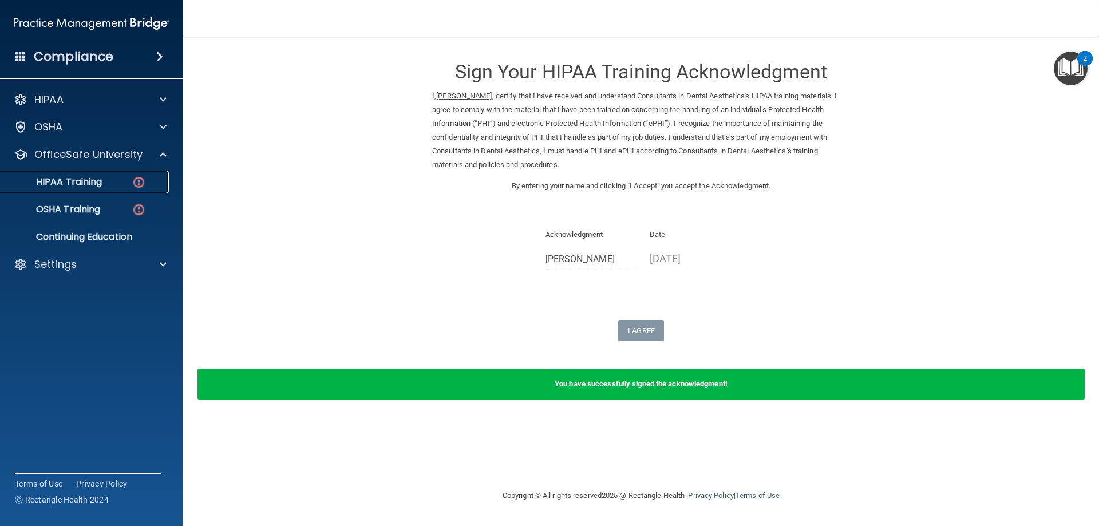
click at [77, 184] on p "HIPAA Training" at bounding box center [54, 181] width 94 height 11
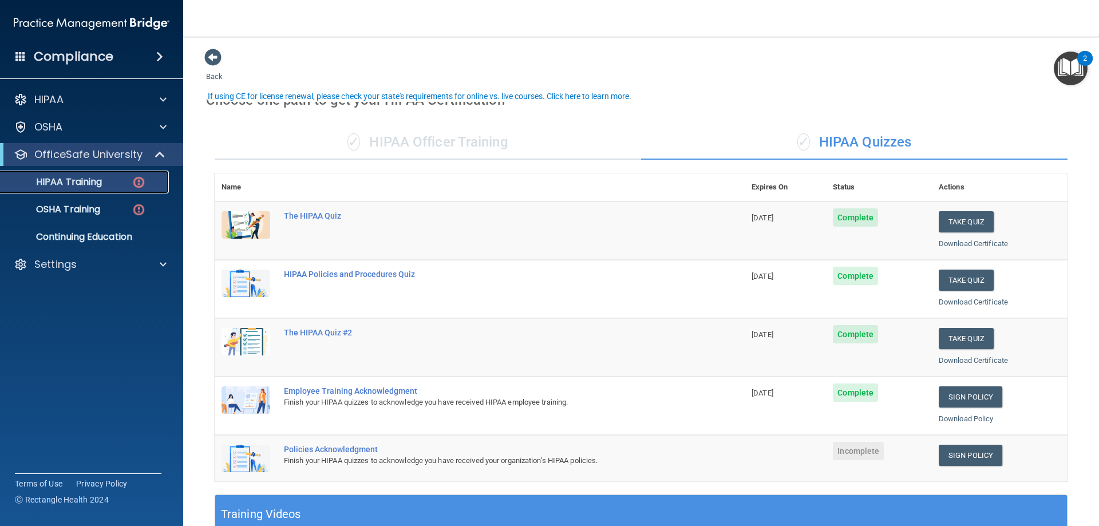
scroll to position [57, 0]
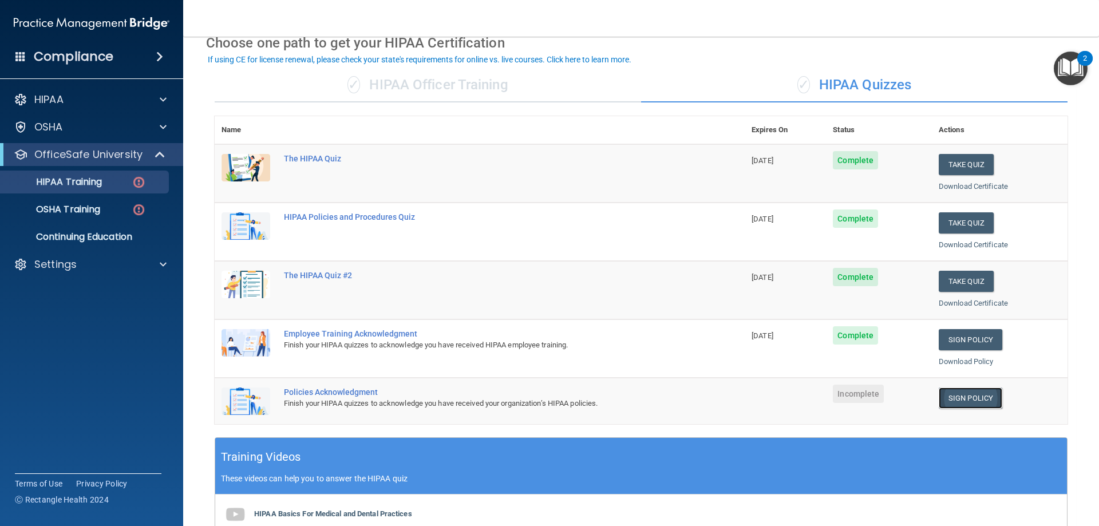
click at [986, 406] on link "Sign Policy" at bounding box center [971, 397] width 64 height 21
click at [960, 398] on link "Sign Policy" at bounding box center [971, 397] width 64 height 21
click at [73, 179] on p "HIPAA Training" at bounding box center [54, 181] width 94 height 11
click at [72, 209] on p "OSHA Training" at bounding box center [53, 209] width 93 height 11
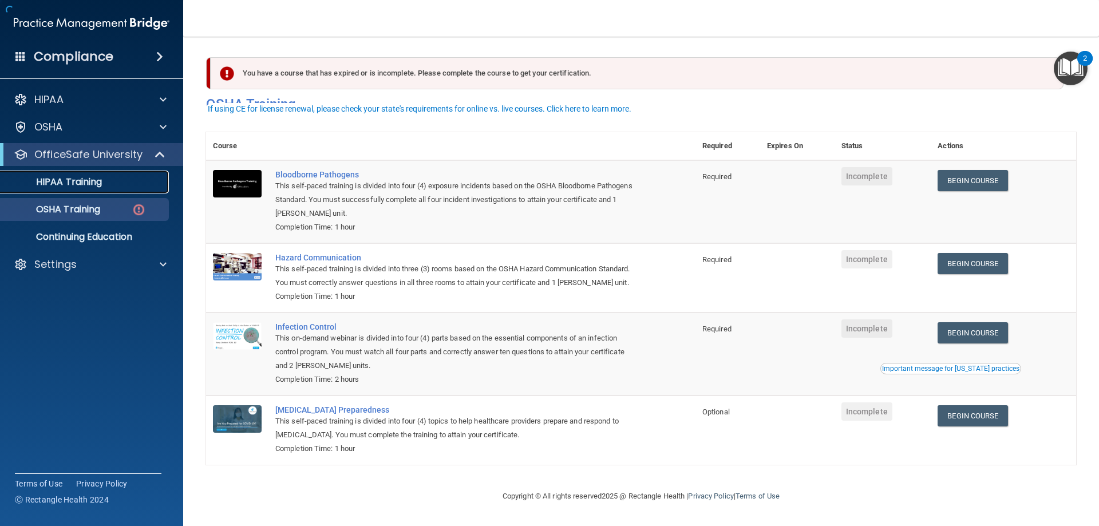
click at [79, 192] on link "HIPAA Training" at bounding box center [79, 182] width 180 height 23
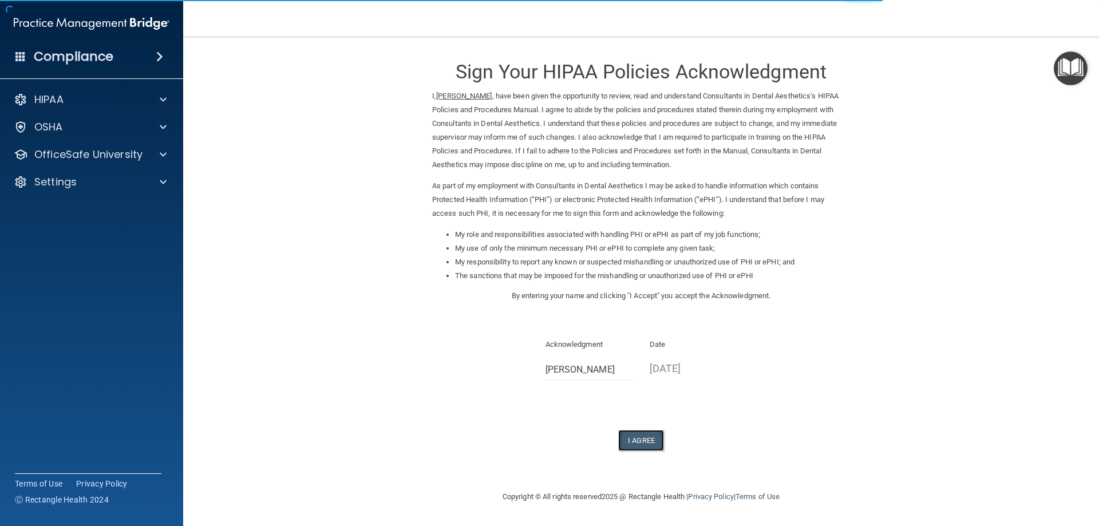
click at [648, 437] on button "I Agree" at bounding box center [641, 440] width 46 height 21
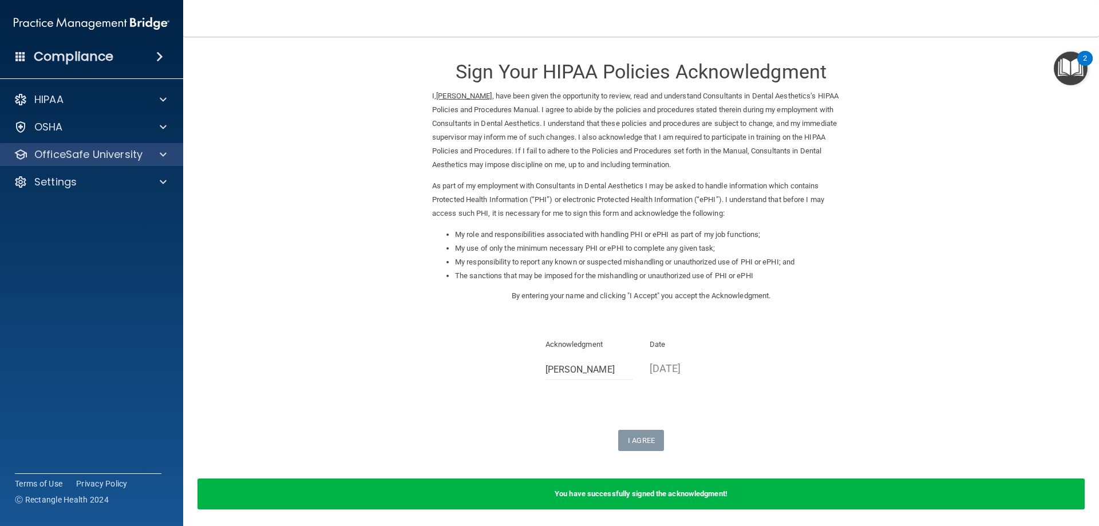
click at [77, 163] on div "OfficeSafe University" at bounding box center [92, 154] width 184 height 23
click at [81, 161] on p "OfficeSafe University" at bounding box center [88, 155] width 108 height 14
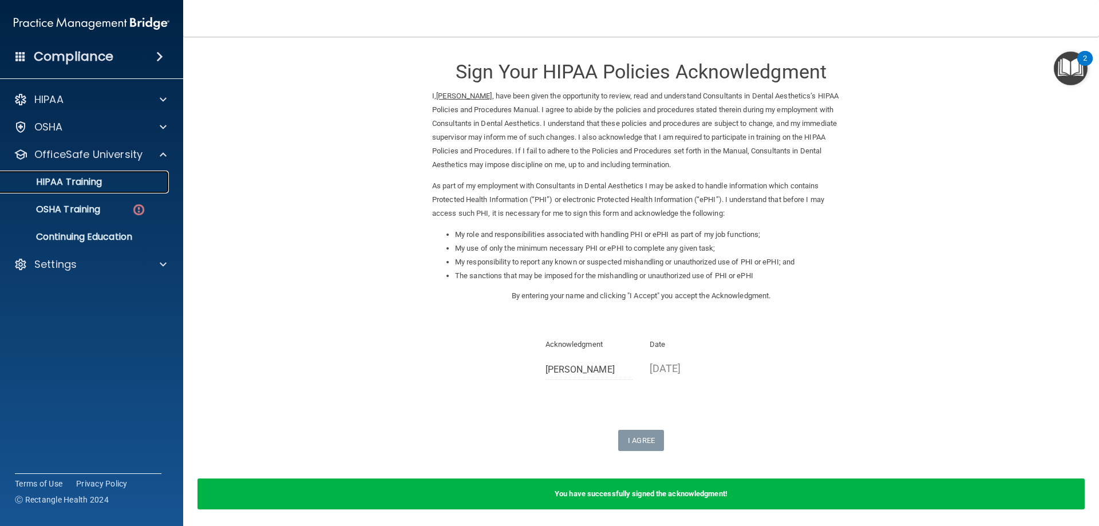
click at [84, 184] on p "HIPAA Training" at bounding box center [54, 181] width 94 height 11
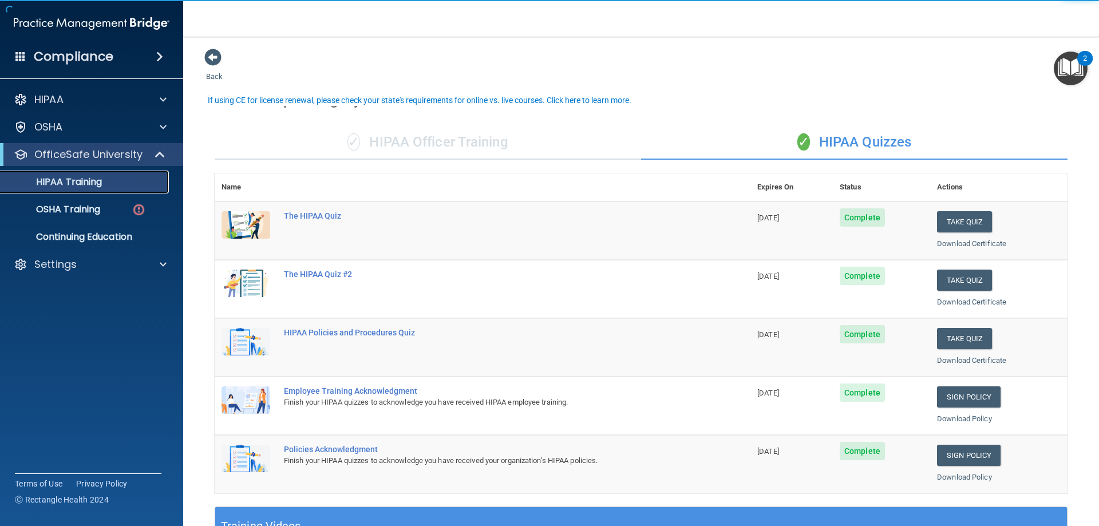
scroll to position [172, 0]
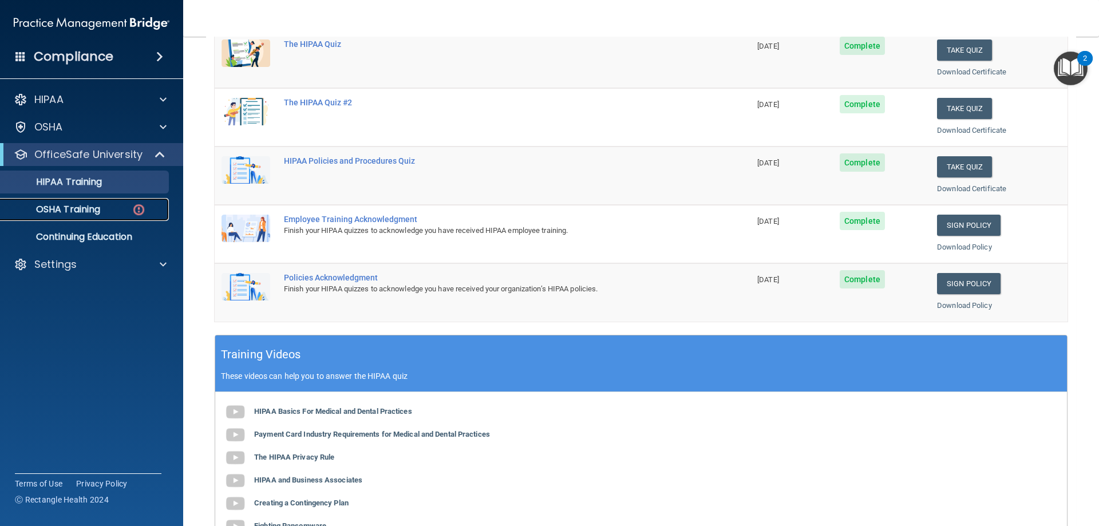
click at [64, 204] on p "OSHA Training" at bounding box center [53, 209] width 93 height 11
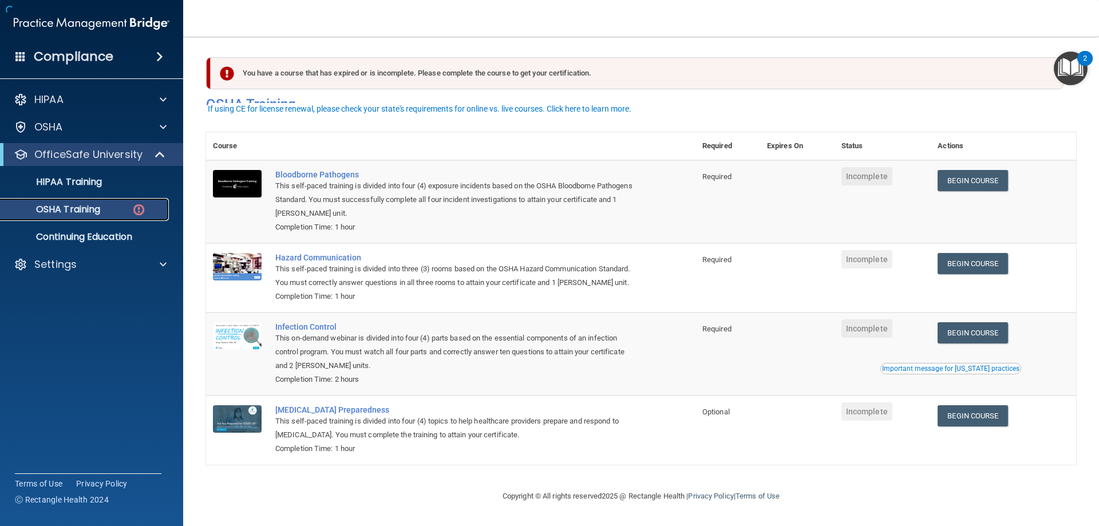
scroll to position [14, 0]
click at [966, 170] on link "Begin Course" at bounding box center [972, 180] width 70 height 21
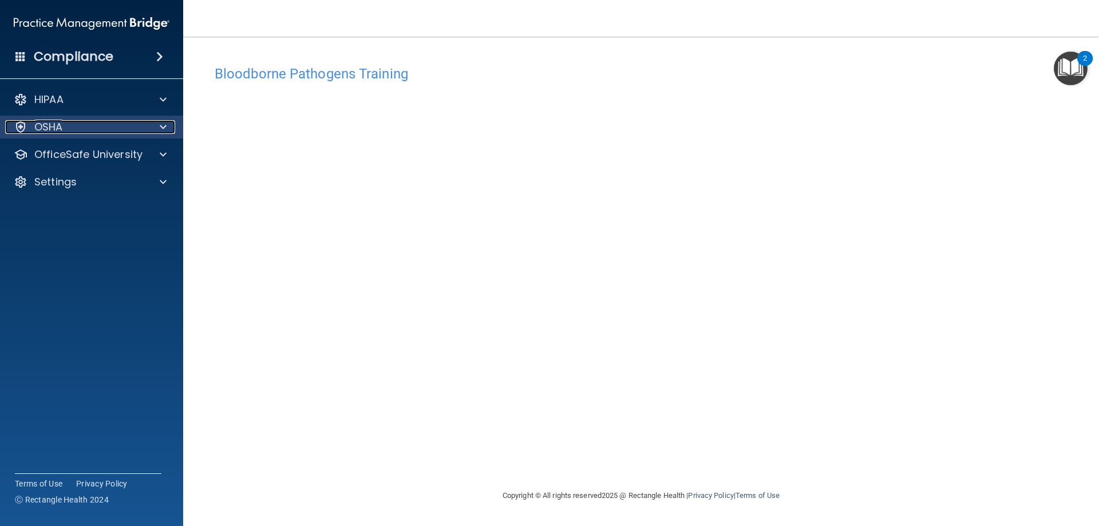
click at [90, 128] on div "OSHA" at bounding box center [76, 127] width 142 height 14
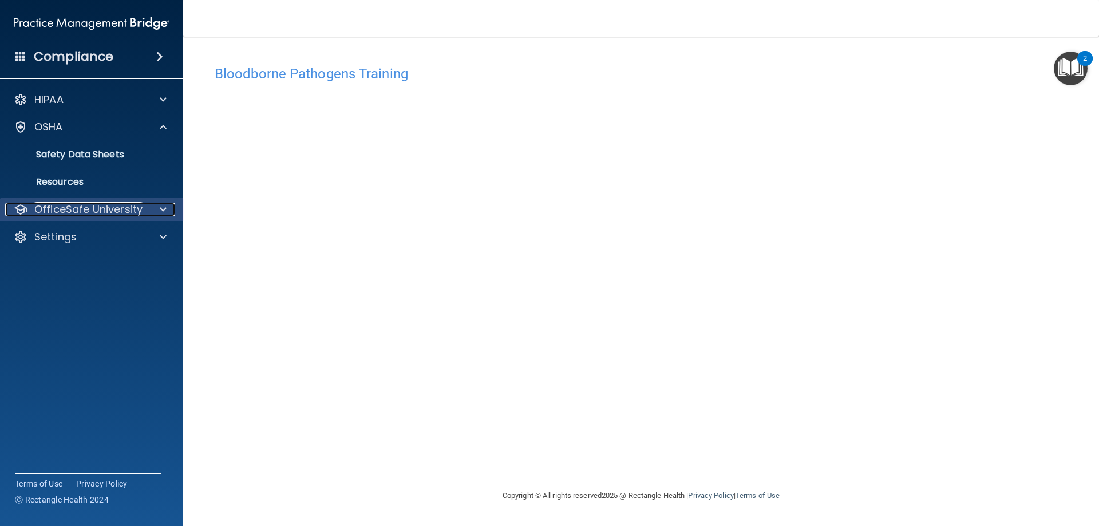
click at [101, 210] on p "OfficeSafe University" at bounding box center [88, 210] width 108 height 14
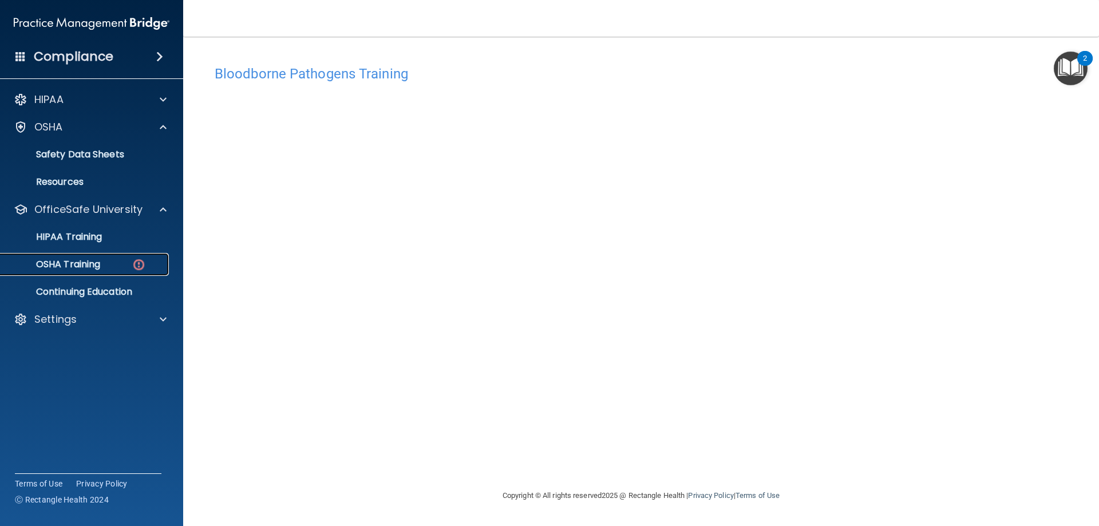
click at [92, 260] on p "OSHA Training" at bounding box center [53, 264] width 93 height 11
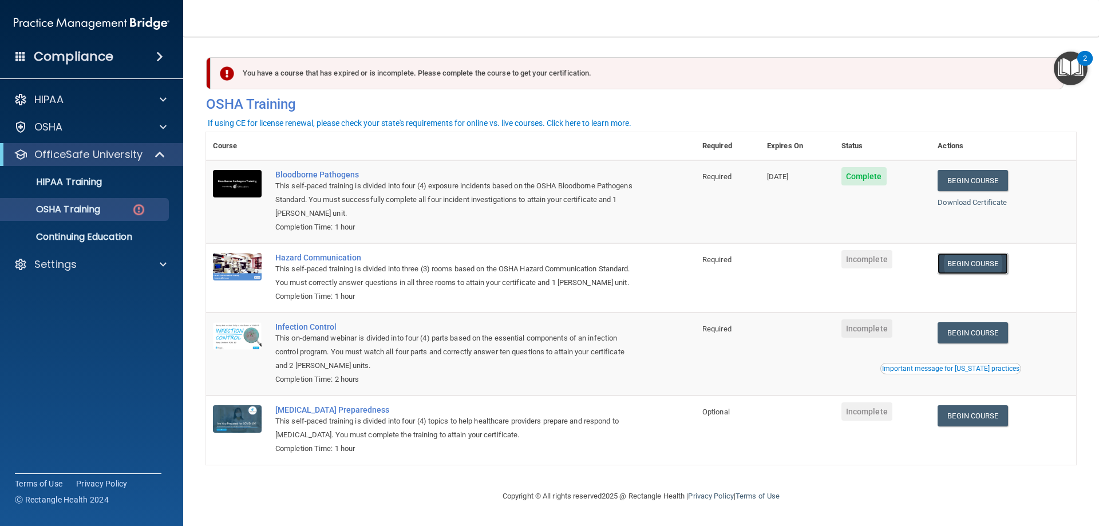
click at [983, 261] on link "Begin Course" at bounding box center [972, 263] width 70 height 21
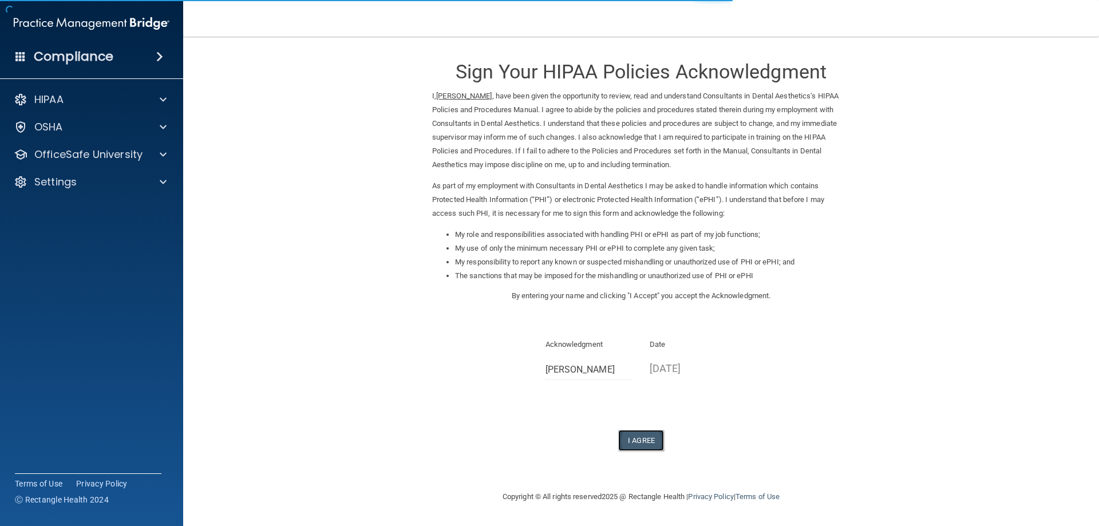
click at [646, 444] on button "I Agree" at bounding box center [641, 440] width 46 height 21
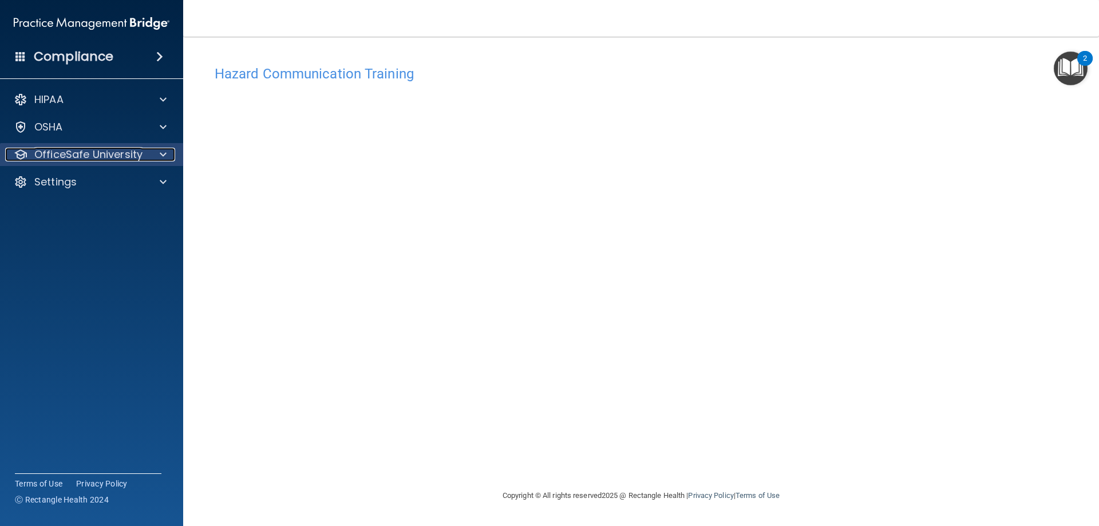
click at [72, 150] on p "OfficeSafe University" at bounding box center [88, 155] width 108 height 14
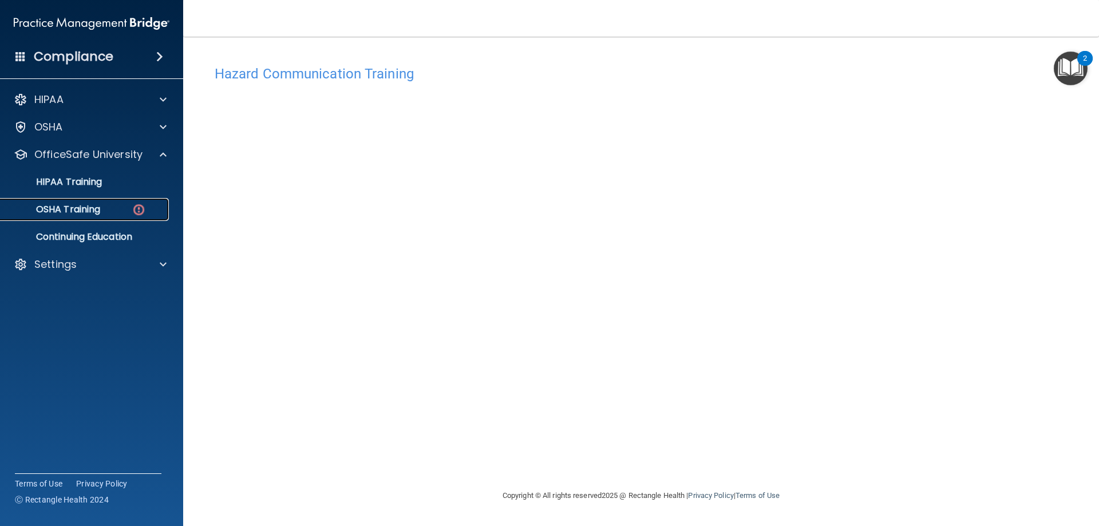
click at [83, 217] on link "OSHA Training" at bounding box center [79, 209] width 180 height 23
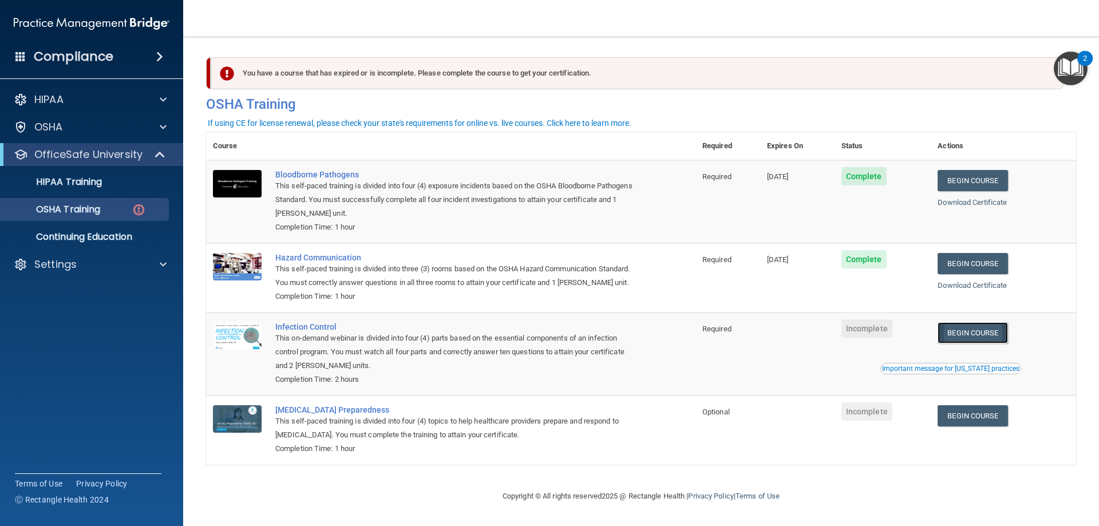
click at [958, 343] on link "Begin Course" at bounding box center [972, 332] width 70 height 21
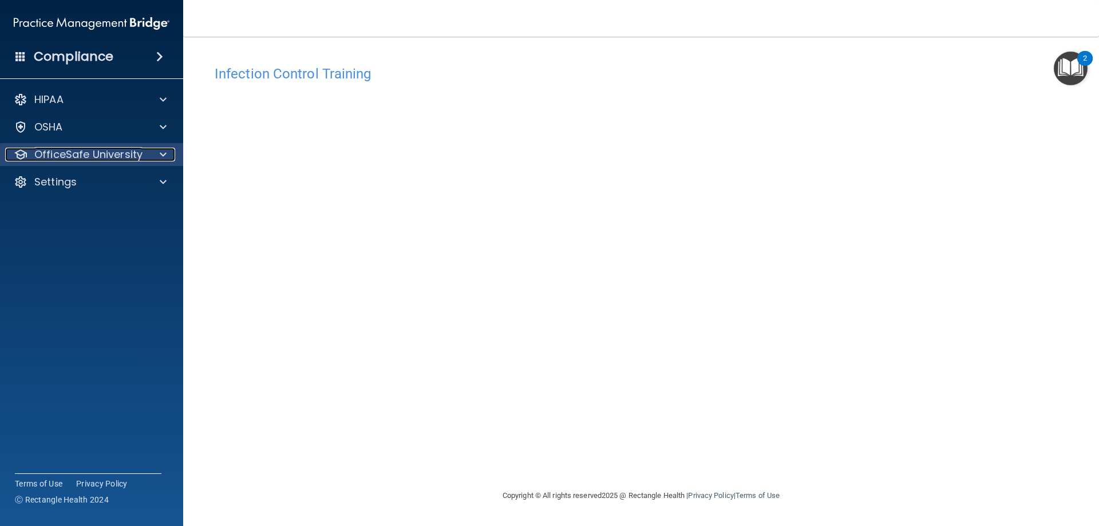
click at [77, 157] on p "OfficeSafe University" at bounding box center [88, 155] width 108 height 14
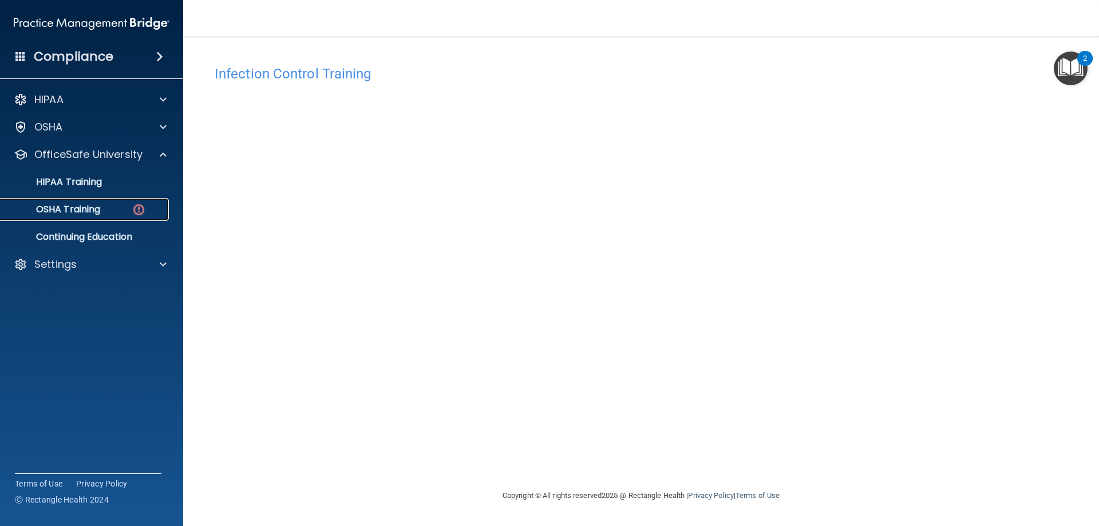
click at [93, 214] on p "OSHA Training" at bounding box center [53, 209] width 93 height 11
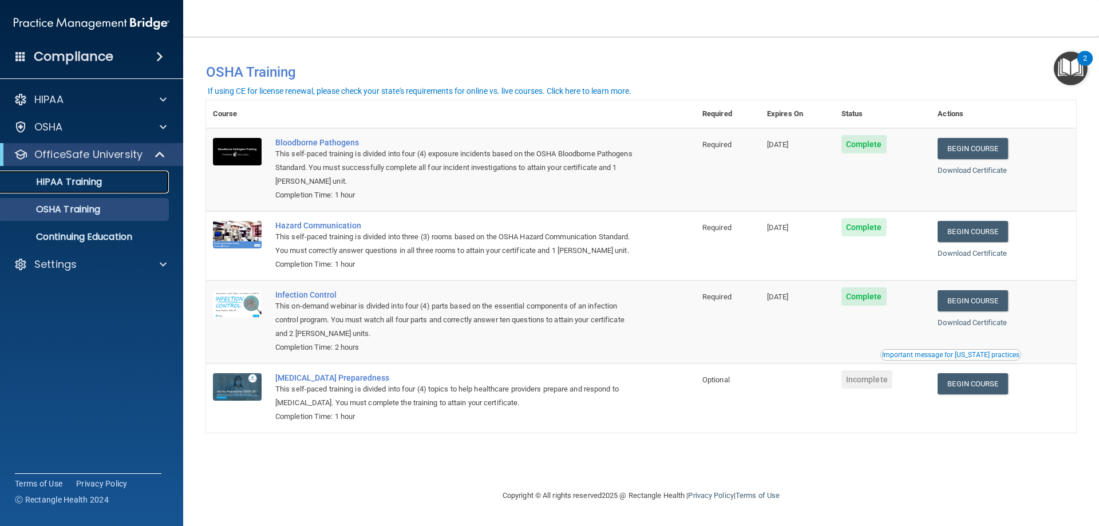
click at [87, 179] on p "HIPAA Training" at bounding box center [54, 181] width 94 height 11
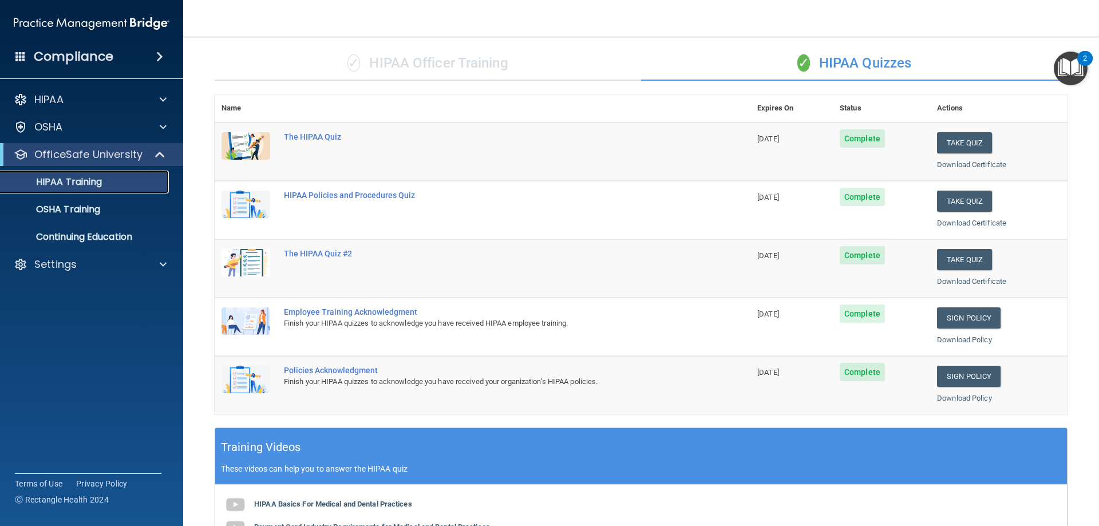
scroll to position [57, 0]
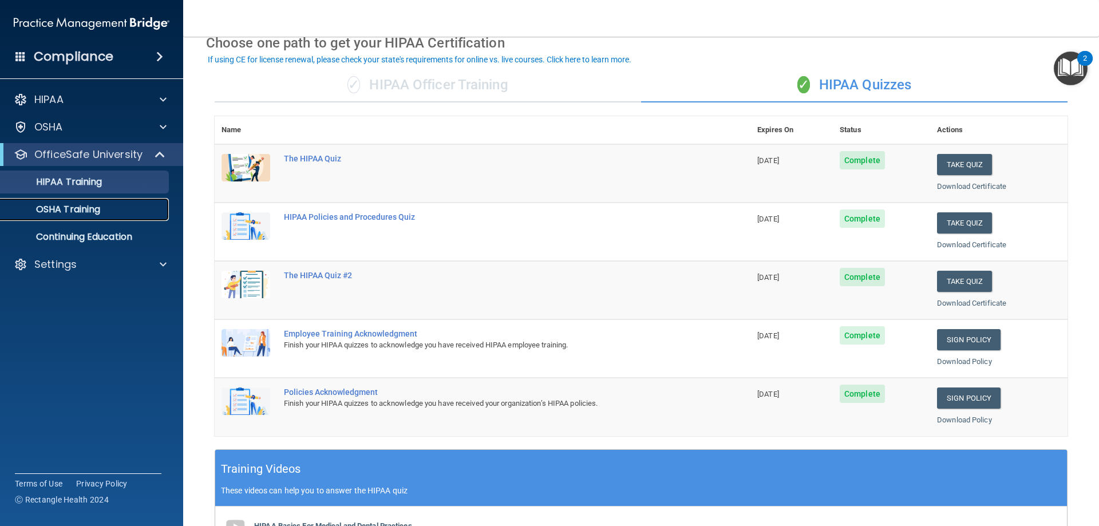
click at [81, 207] on p "OSHA Training" at bounding box center [53, 209] width 93 height 11
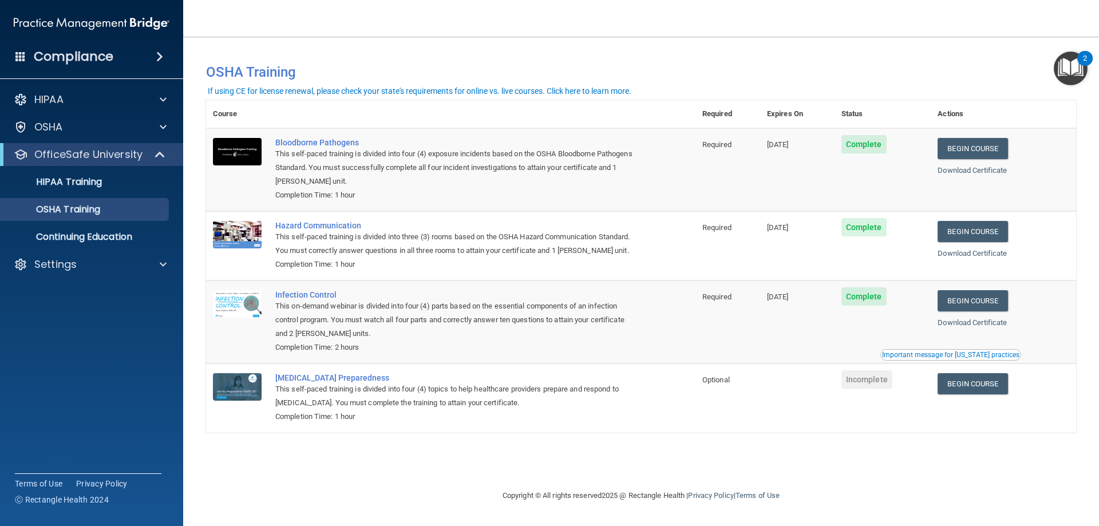
click at [1067, 79] on img "Open Resource Center, 2 new notifications" at bounding box center [1071, 69] width 34 height 34
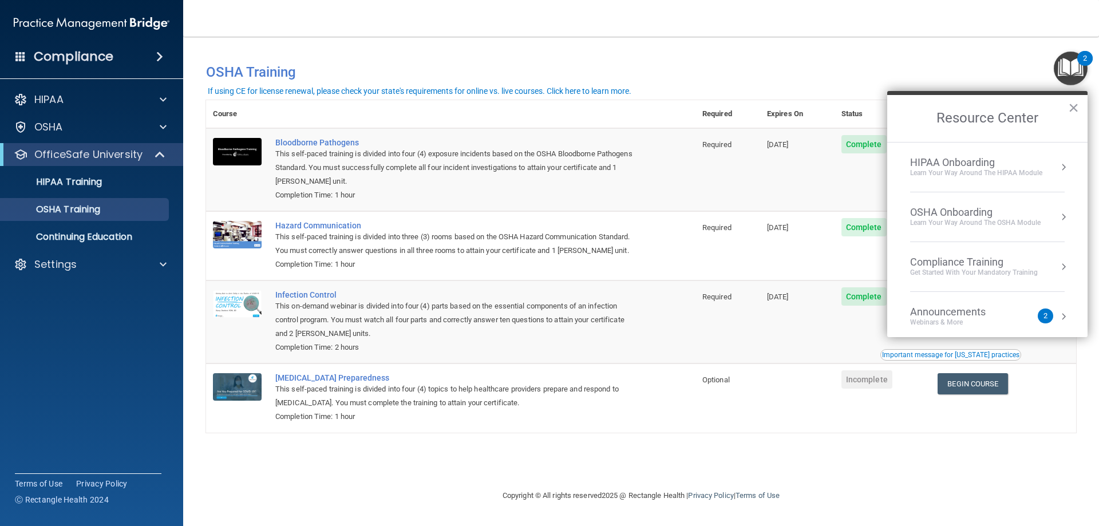
click at [689, 29] on nav "Toggle navigation Edna Gonzalez edna@houstonsmilespa.com Manage My Enterprise C…" at bounding box center [641, 18] width 916 height 37
